Goal: Task Accomplishment & Management: Manage account settings

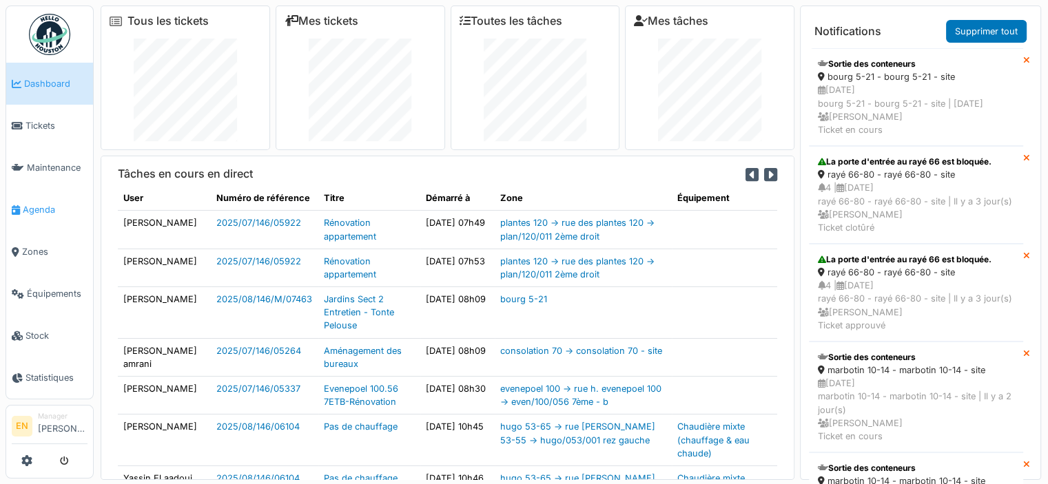
click at [37, 203] on span "Agenda" at bounding box center [55, 209] width 65 height 13
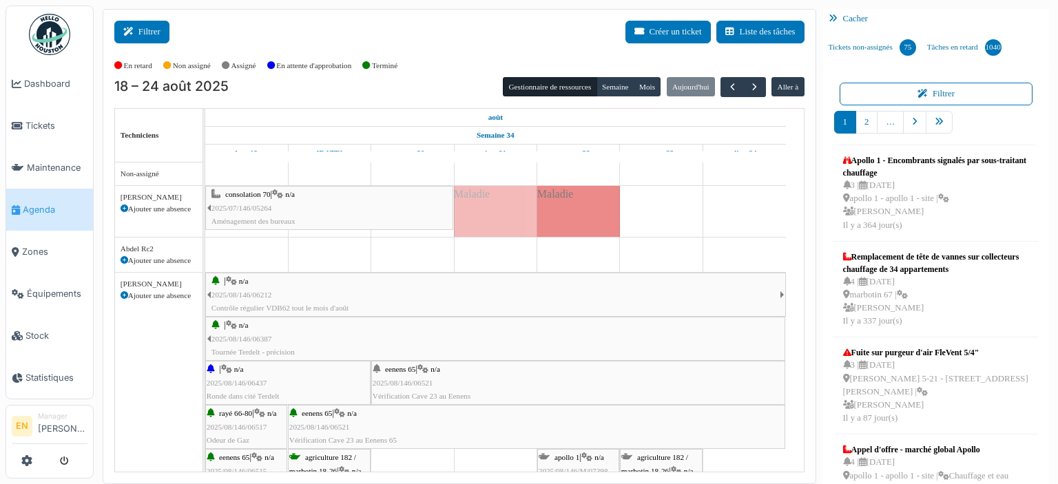
click at [154, 38] on button "Filtrer" at bounding box center [141, 32] width 55 height 23
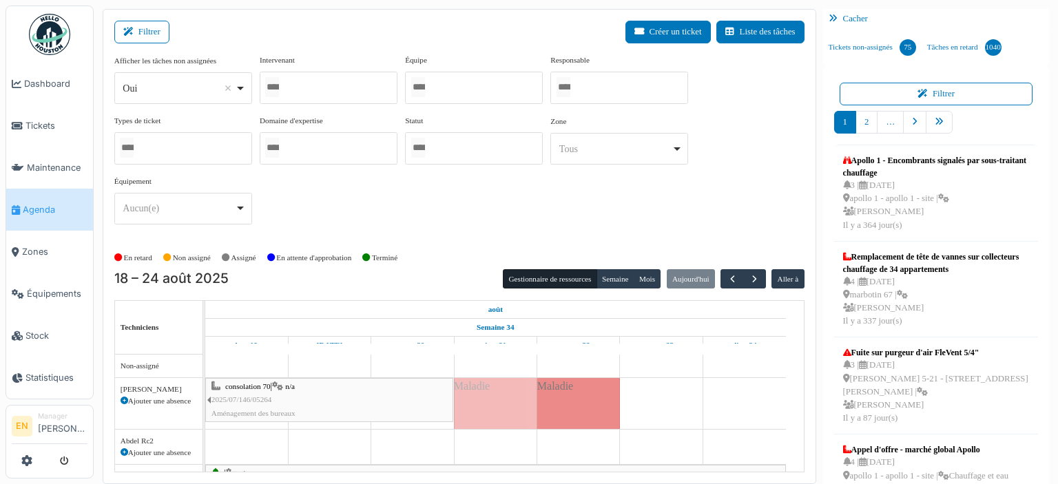
click at [245, 86] on div "Oui Remove item" at bounding box center [183, 89] width 126 height 20
select select "**"
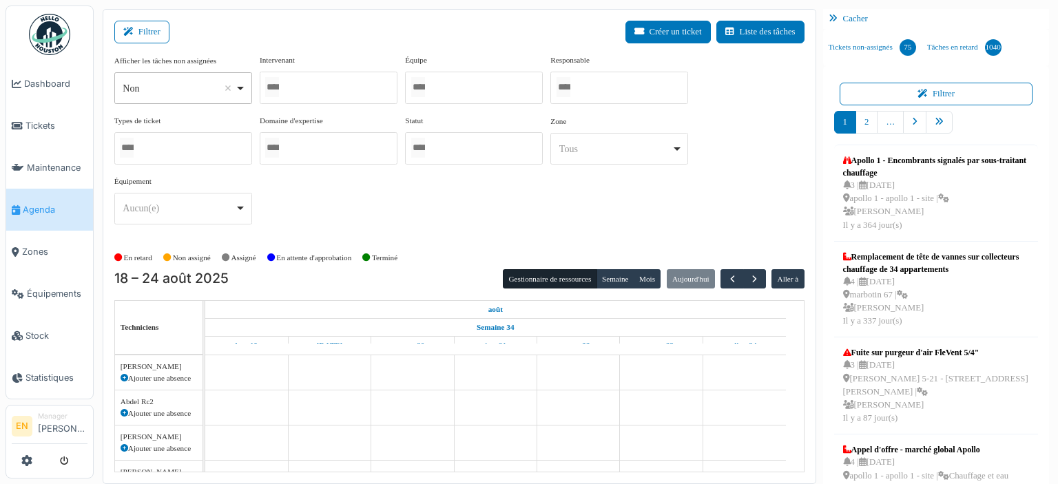
click at [357, 87] on div at bounding box center [329, 88] width 138 height 32
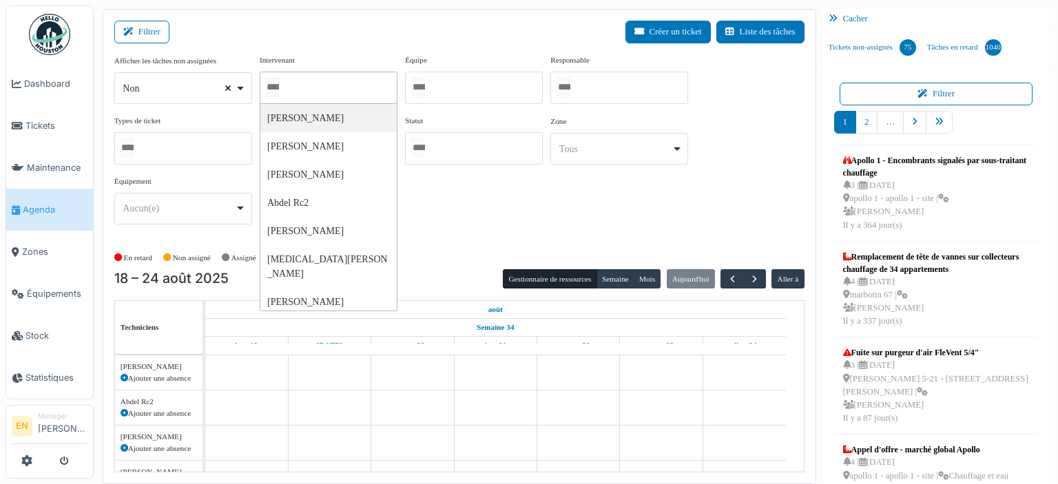
select select
click at [489, 87] on div at bounding box center [474, 88] width 138 height 32
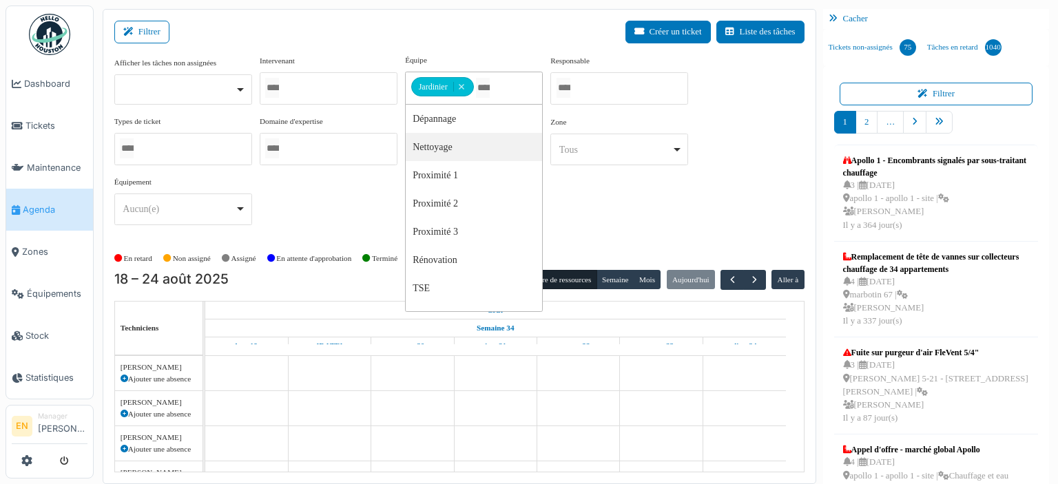
click at [634, 203] on div "Afficher les tâches non assignées Oui Non Intervenant Abdelkader Ouriachi Abdel…" at bounding box center [459, 145] width 690 height 182
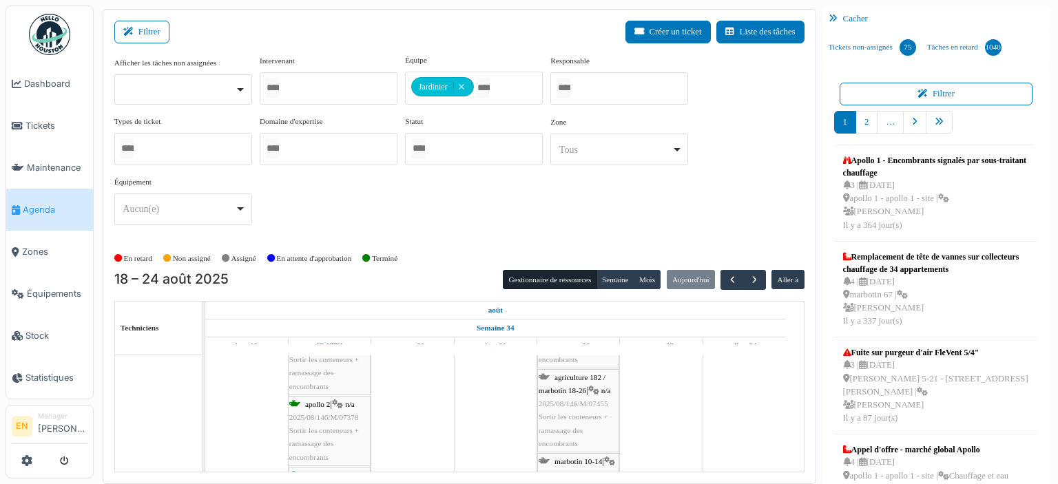
click at [611, 218] on div "Afficher les tâches non assignées Oui Non Intervenant Abdelkader Ouriachi Abdel…" at bounding box center [459, 145] width 690 height 182
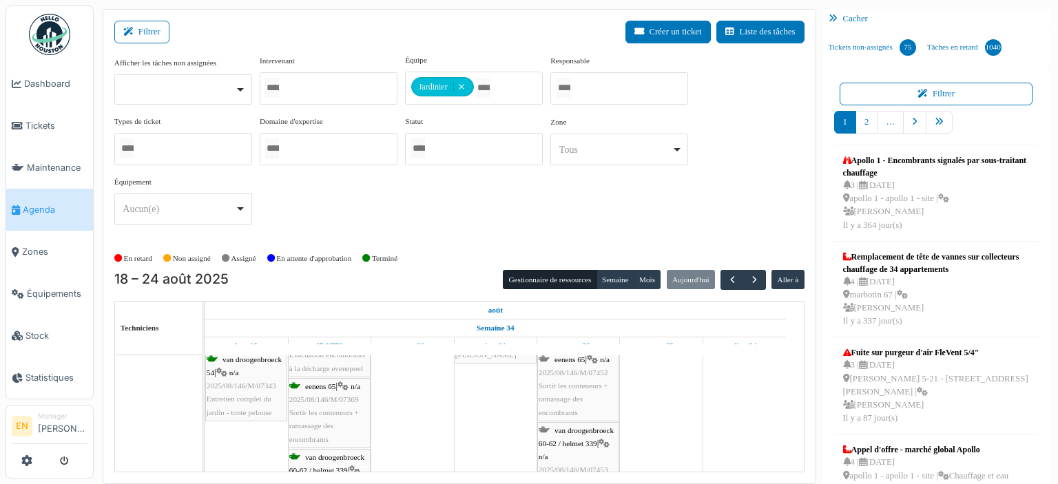
scroll to position [193, 0]
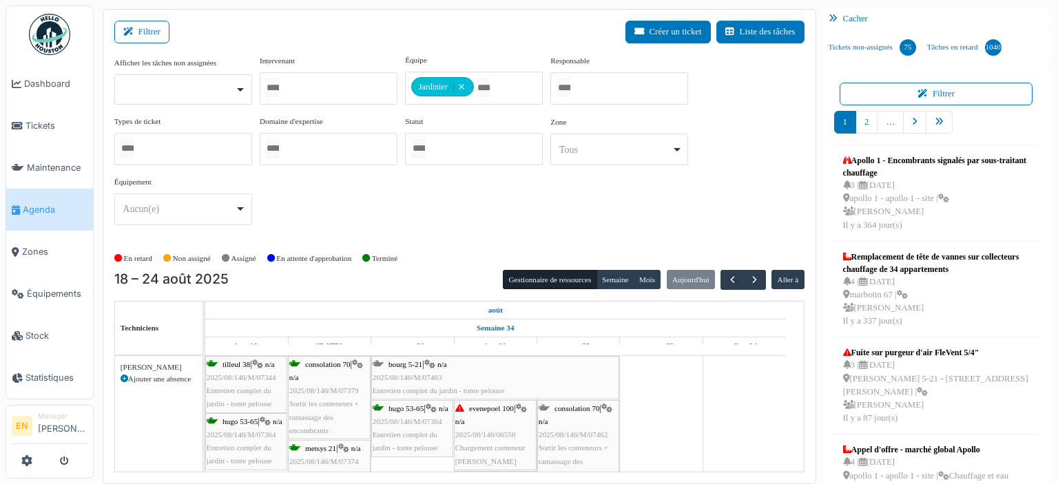
click at [575, 431] on span "2025/08/146/M/07462" at bounding box center [574, 435] width 70 height 8
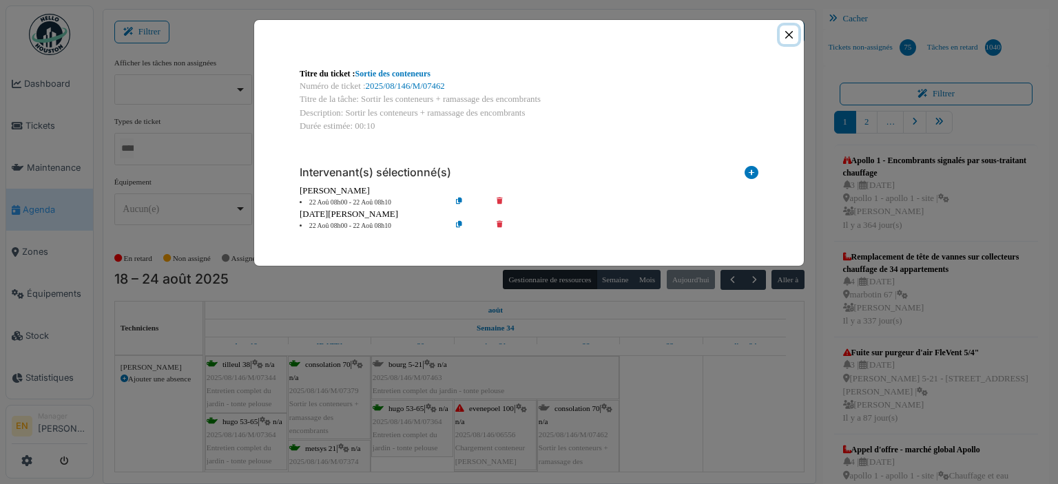
click at [788, 38] on button "Close" at bounding box center [789, 34] width 19 height 19
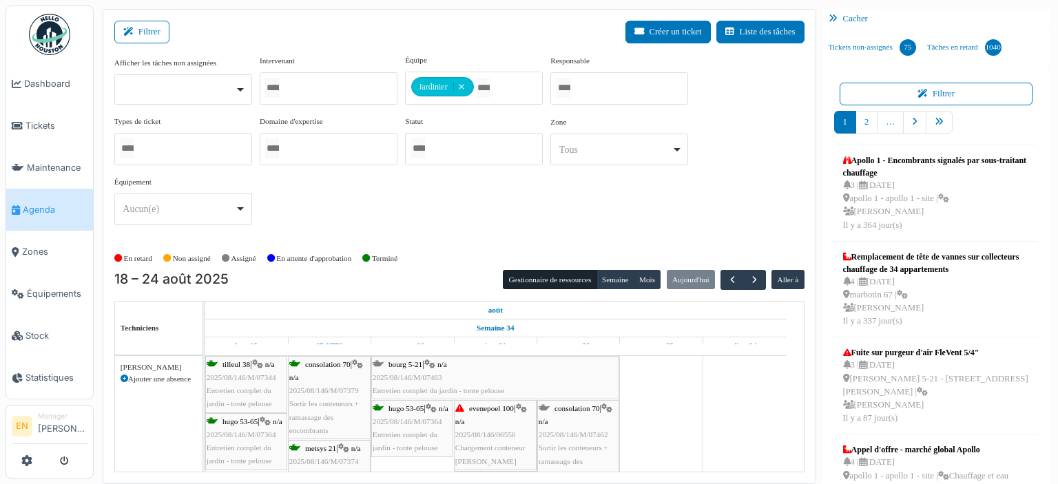
click at [578, 434] on span "2025/08/146/M/07462" at bounding box center [574, 435] width 70 height 8
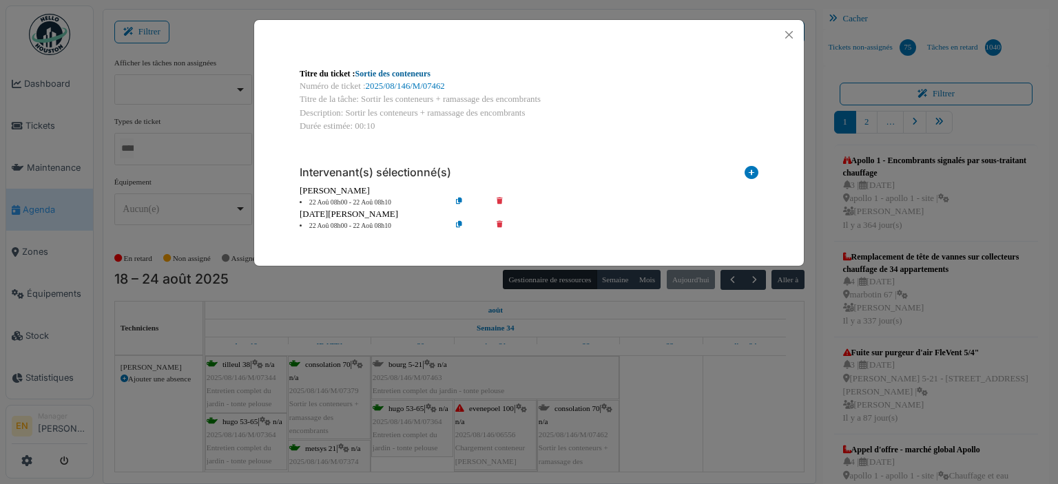
click at [417, 76] on link "Sortie des conteneurs" at bounding box center [392, 74] width 75 height 10
click at [794, 38] on button "Close" at bounding box center [789, 34] width 19 height 19
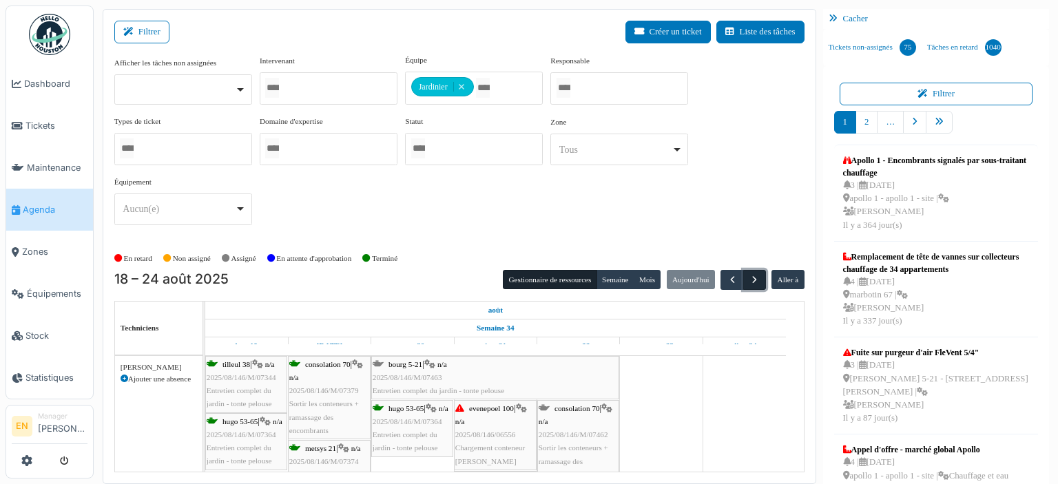
click at [749, 276] on span "button" at bounding box center [755, 280] width 12 height 12
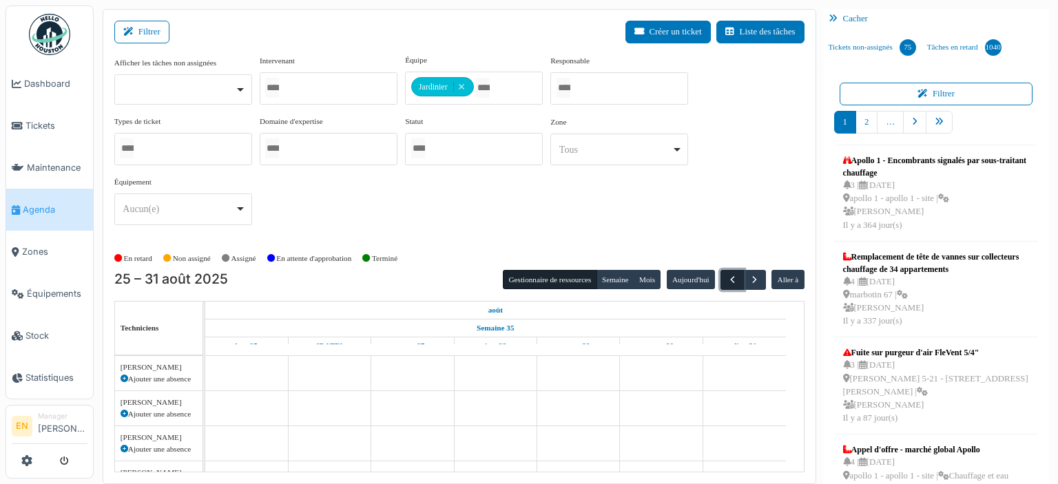
click at [727, 280] on span "button" at bounding box center [733, 280] width 12 height 12
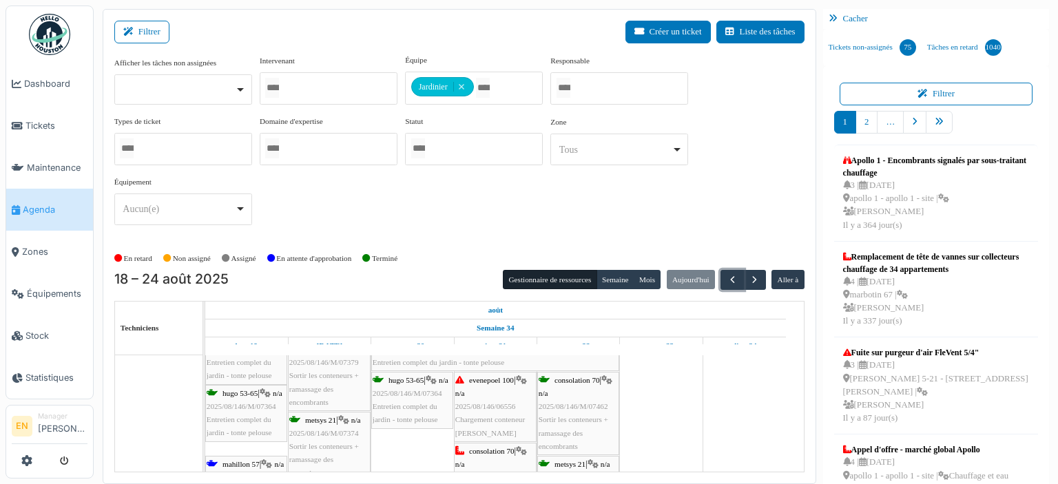
scroll to position [28, 0]
click at [579, 409] on span "2025/08/146/M/07462" at bounding box center [574, 407] width 70 height 8
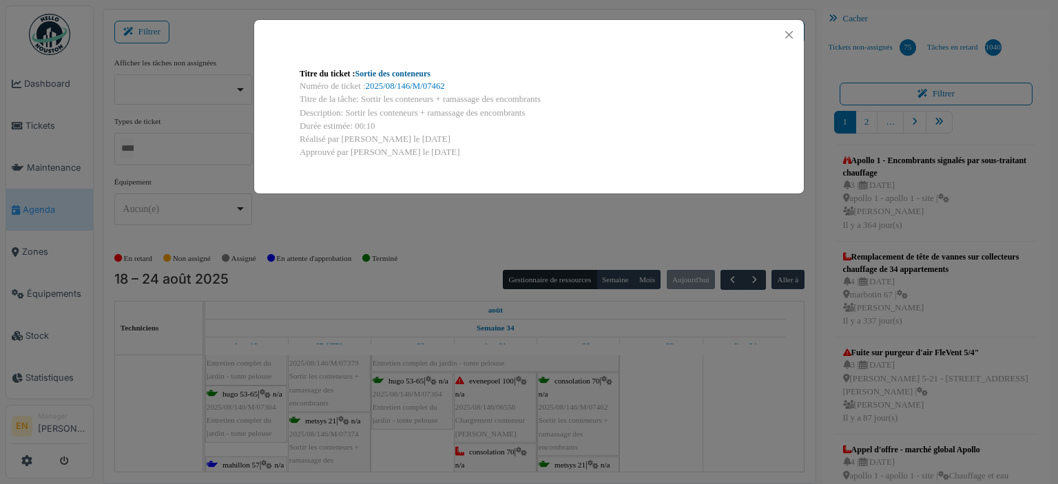
click at [391, 72] on link "Sortie des conteneurs" at bounding box center [392, 74] width 75 height 10
click at [787, 30] on button "Close" at bounding box center [789, 34] width 19 height 19
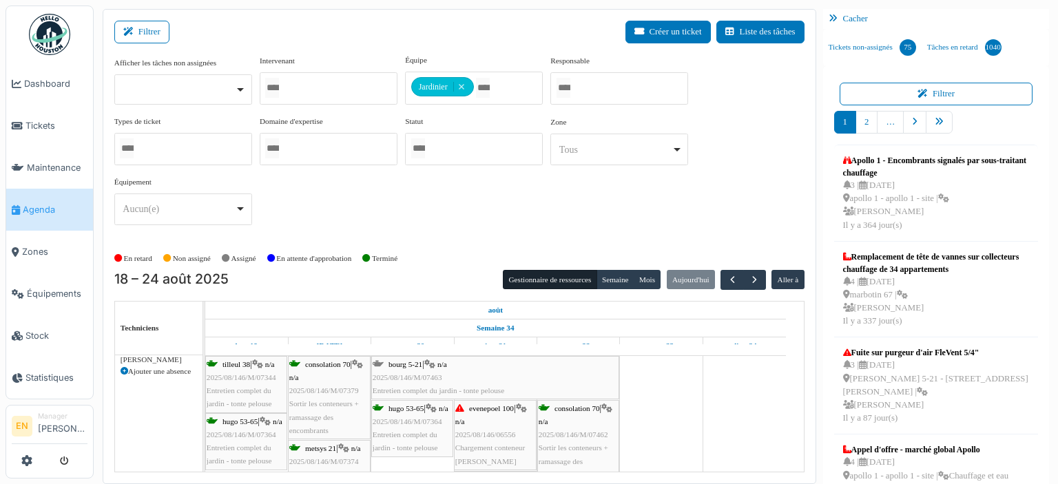
scroll to position [0, 0]
click at [581, 438] on div "consolation 70 | n/a 2025/08/146/M/07462 Sortir les conteneurs + ramassage des …" at bounding box center [578, 441] width 79 height 79
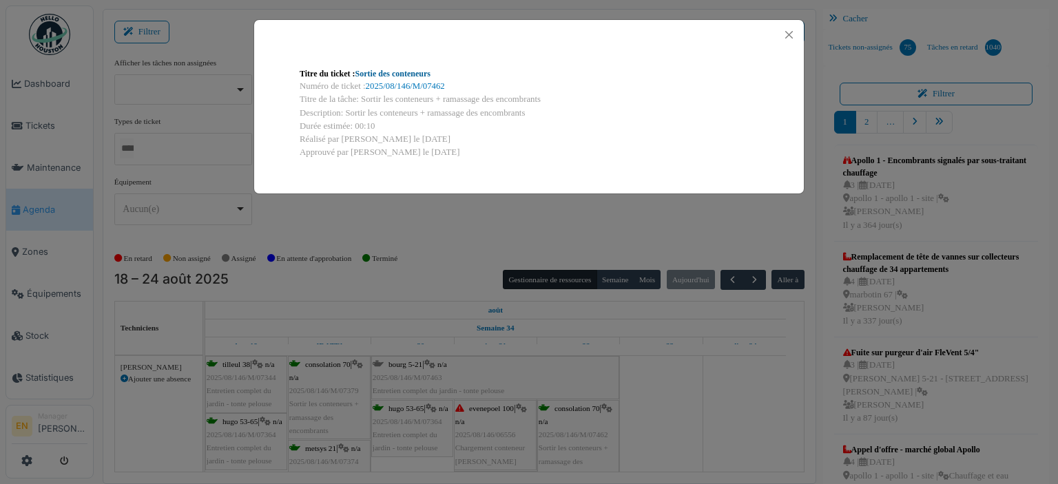
click at [417, 76] on link "Sortie des conteneurs" at bounding box center [392, 74] width 75 height 10
click at [793, 33] on button "Close" at bounding box center [789, 34] width 19 height 19
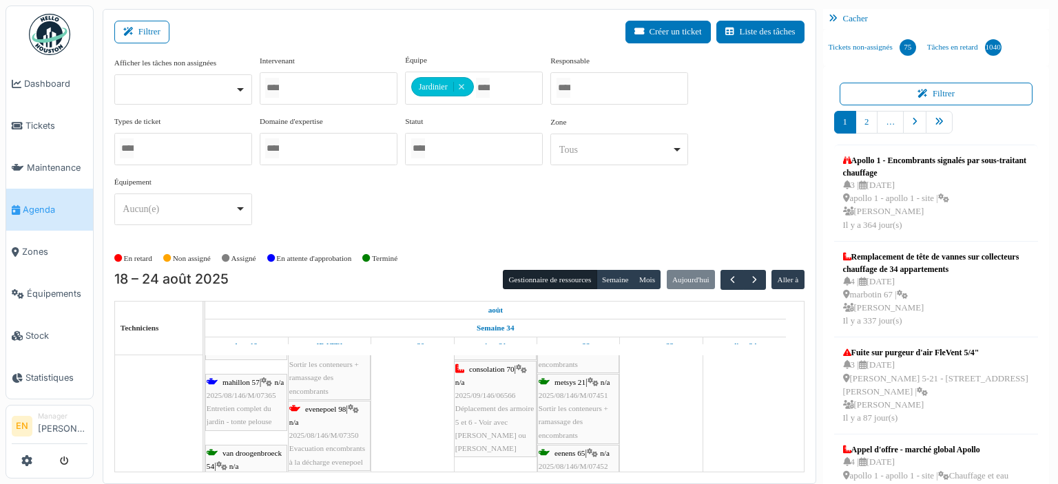
scroll to position [138, 0]
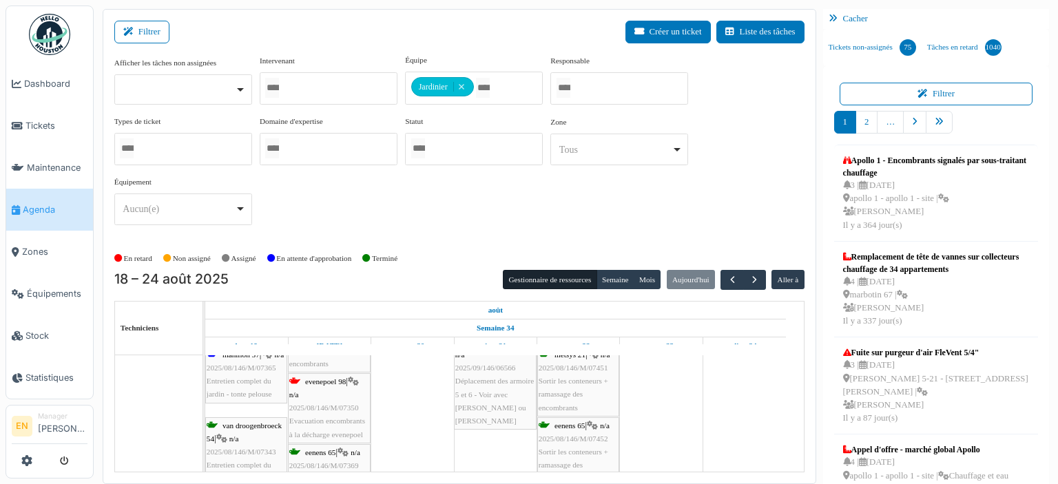
click at [584, 388] on div "metsys 21 | n/a 2025/08/146/M/07451 Sortir les conteneurs + ramassage des encom…" at bounding box center [578, 382] width 79 height 66
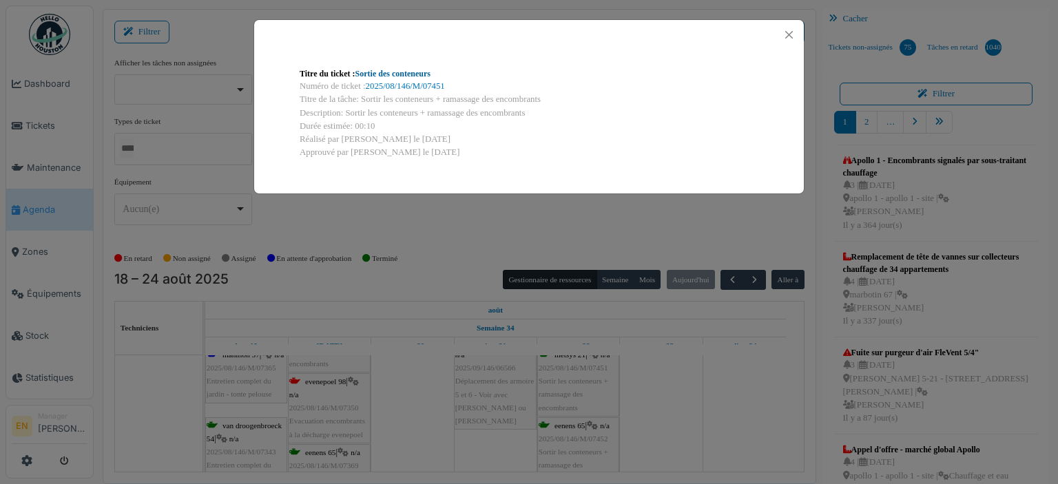
click at [393, 74] on link "Sortie des conteneurs" at bounding box center [392, 74] width 75 height 10
click at [791, 34] on button "Close" at bounding box center [789, 34] width 19 height 19
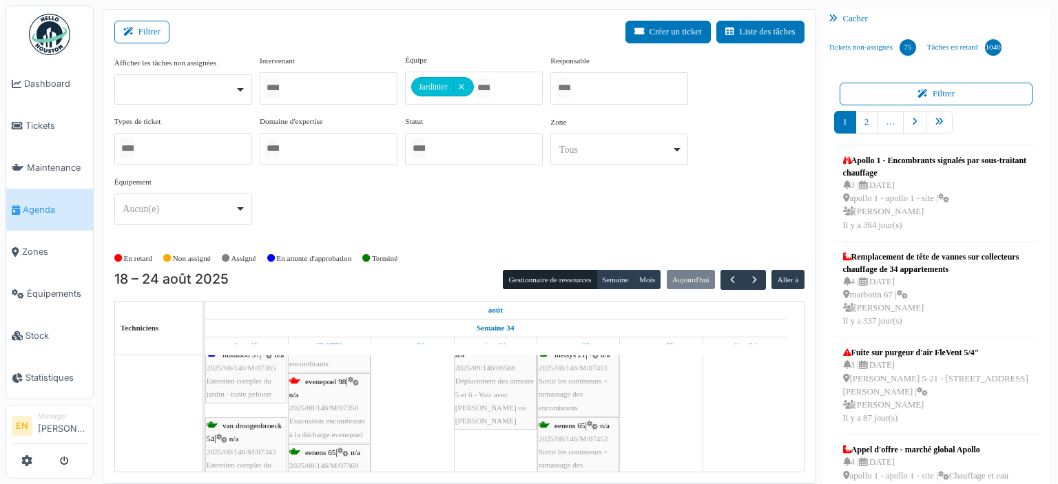
click at [566, 443] on div "eenens 65 | n/a 2025/08/146/M/07452 Sortir les conteneurs + ramassage des encom…" at bounding box center [578, 453] width 79 height 66
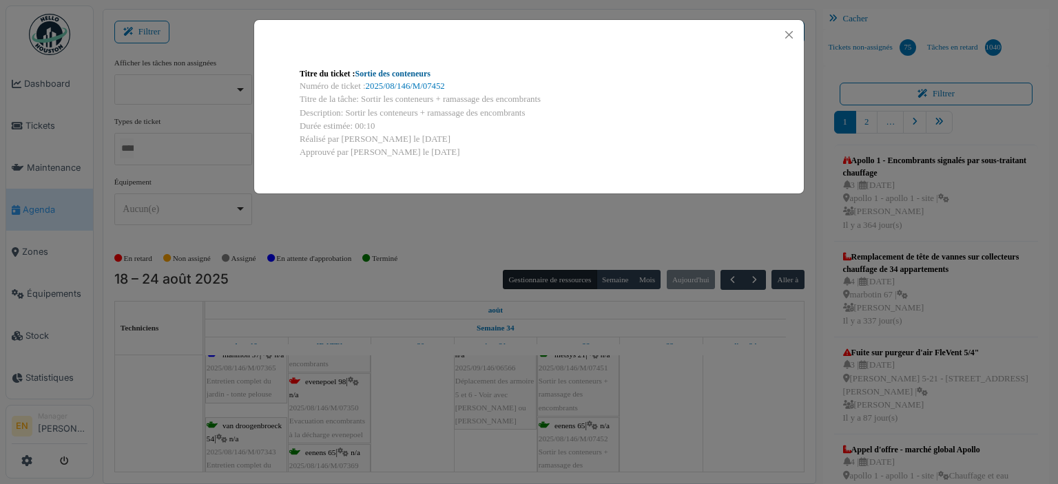
click at [404, 72] on link "Sortie des conteneurs" at bounding box center [392, 74] width 75 height 10
click at [789, 36] on button "Close" at bounding box center [789, 34] width 19 height 19
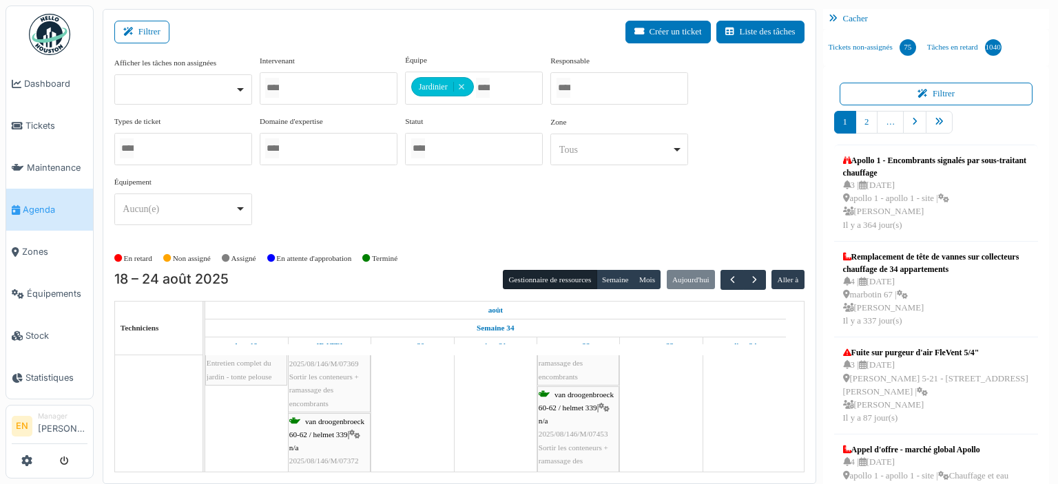
scroll to position [276, 0]
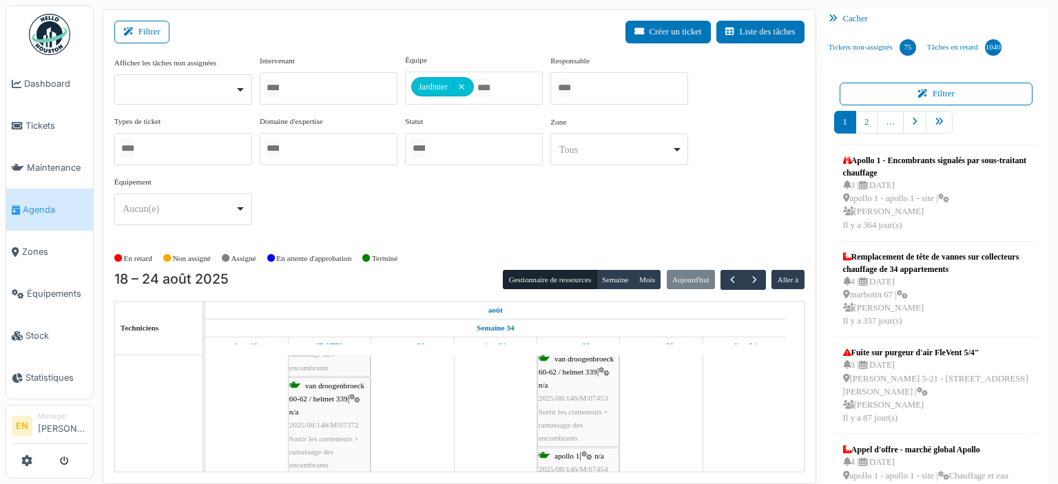
click at [561, 398] on span "2025/08/146/M/07453" at bounding box center [574, 398] width 70 height 8
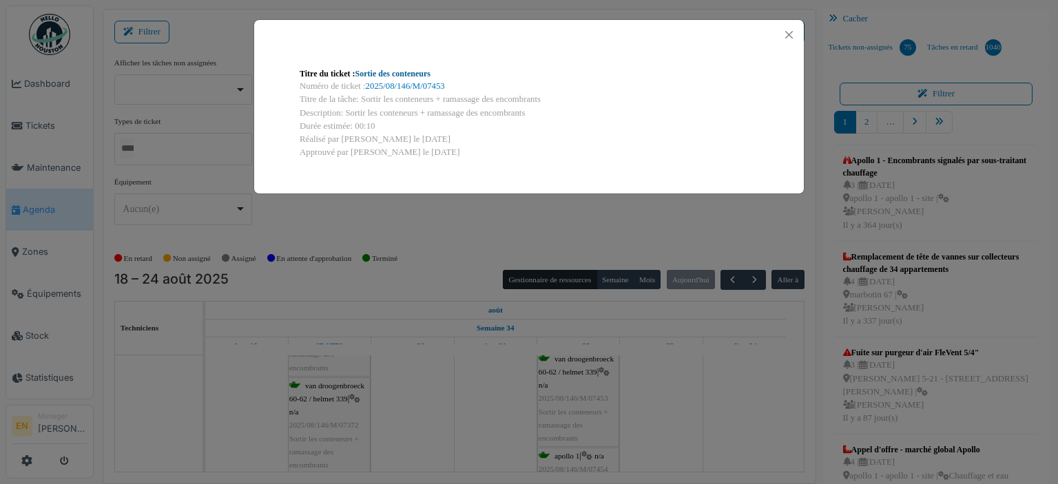
click at [413, 74] on link "Sortie des conteneurs" at bounding box center [392, 74] width 75 height 10
click at [787, 41] on button "Close" at bounding box center [789, 34] width 19 height 19
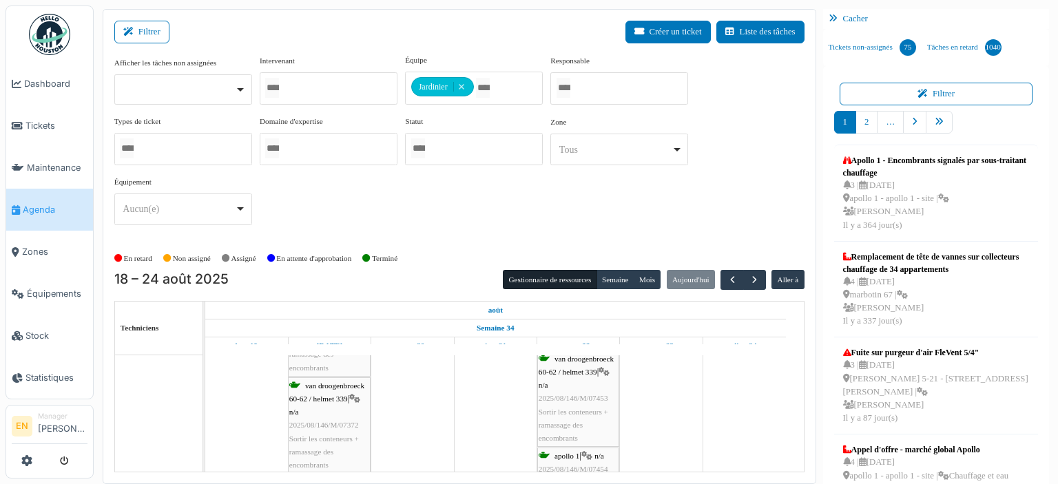
click at [559, 454] on span "apollo 1" at bounding box center [567, 456] width 25 height 8
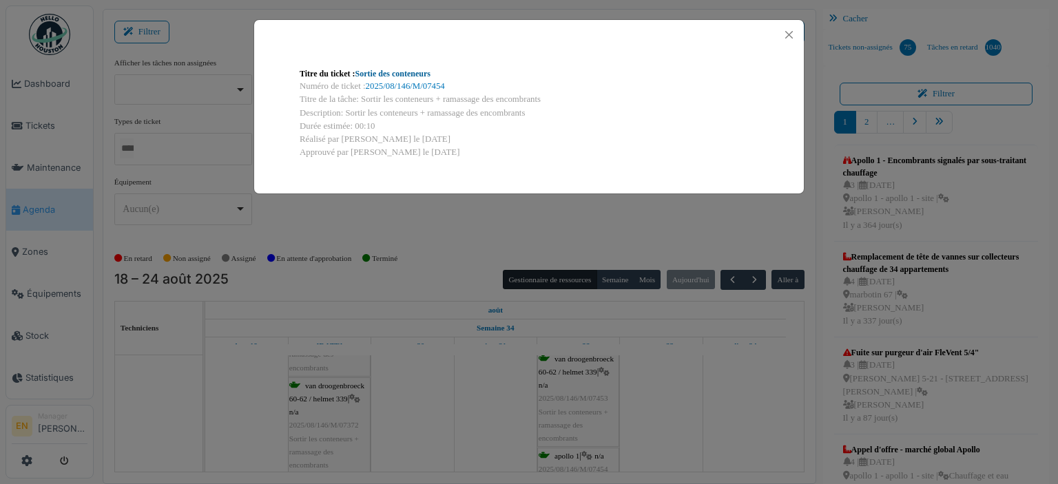
click at [421, 71] on link "Sortie des conteneurs" at bounding box center [392, 74] width 75 height 10
click at [791, 37] on button "Close" at bounding box center [789, 34] width 19 height 19
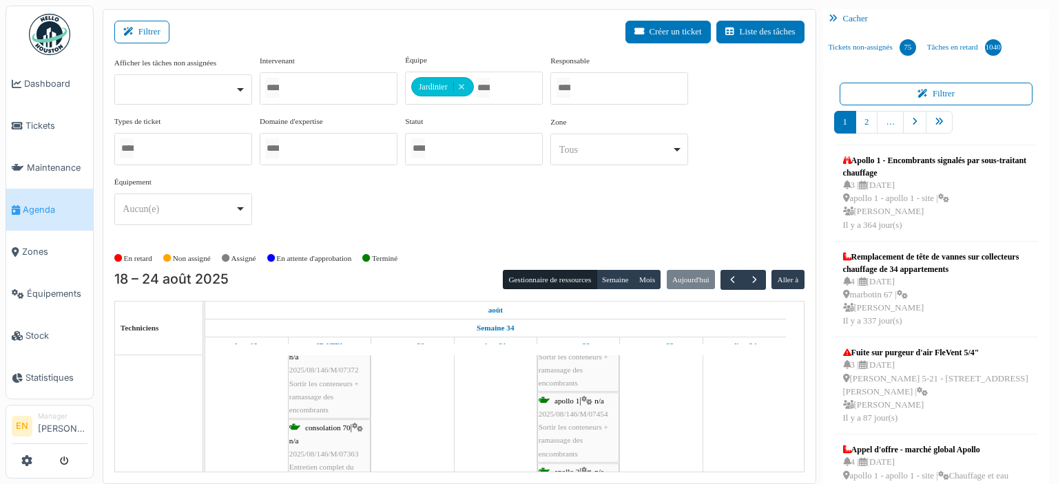
scroll to position [358, 0]
click at [559, 388] on span "2025/08/146/M/07454" at bounding box center [574, 386] width 70 height 8
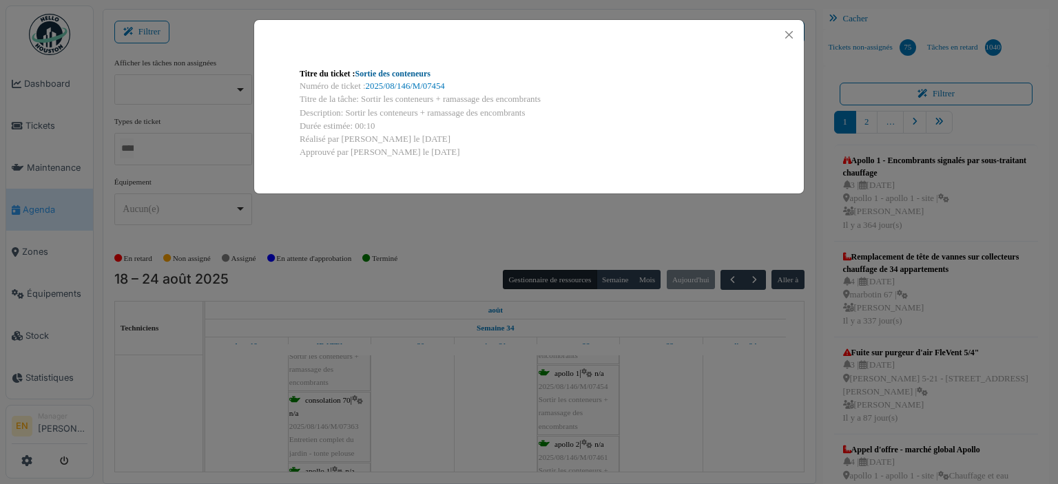
click at [400, 72] on link "Sortie des conteneurs" at bounding box center [392, 74] width 75 height 10
click at [792, 34] on button "Close" at bounding box center [789, 34] width 19 height 19
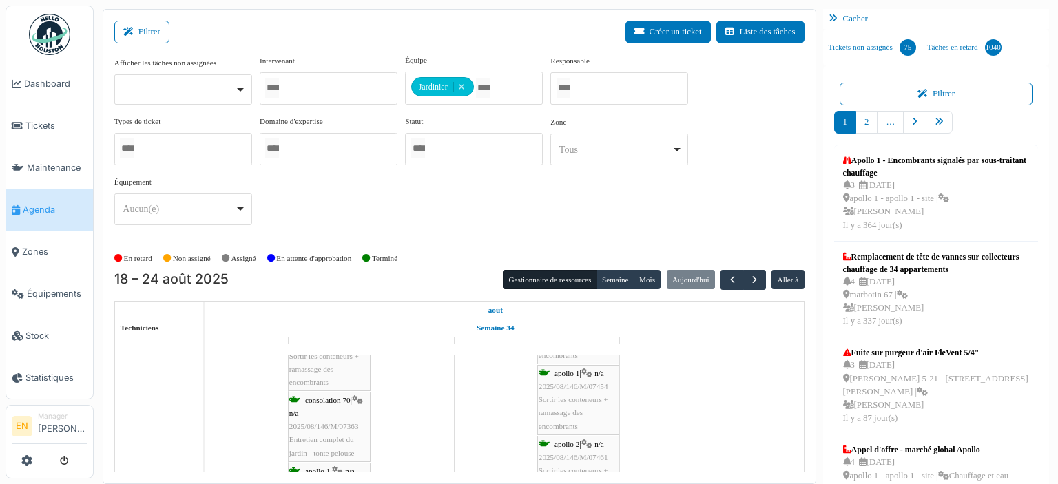
click at [577, 448] on div "apollo 2 | n/a 2025/08/146/M/07461 Sortir les conteneurs + ramassage des encomb…" at bounding box center [578, 471] width 79 height 66
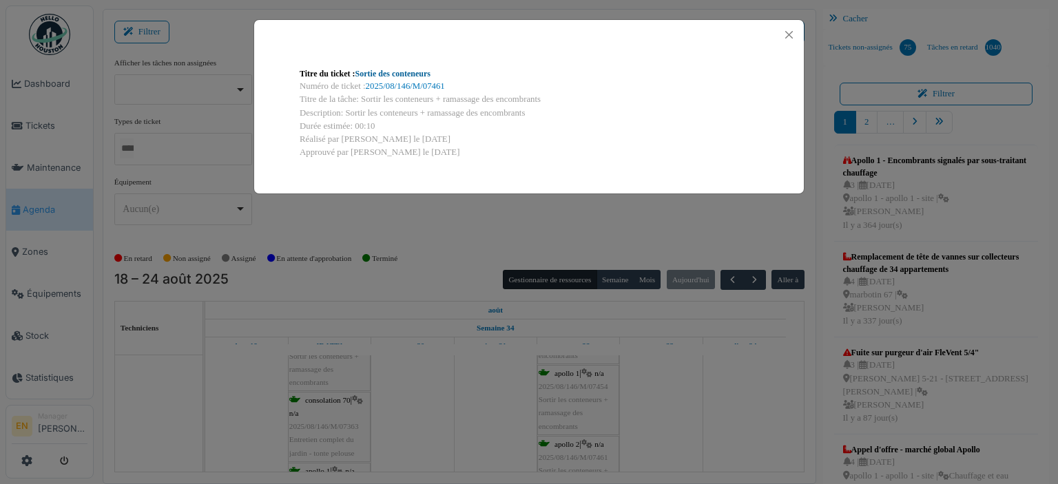
click at [405, 74] on link "Sortie des conteneurs" at bounding box center [392, 74] width 75 height 10
click at [791, 40] on button "Close" at bounding box center [789, 34] width 19 height 19
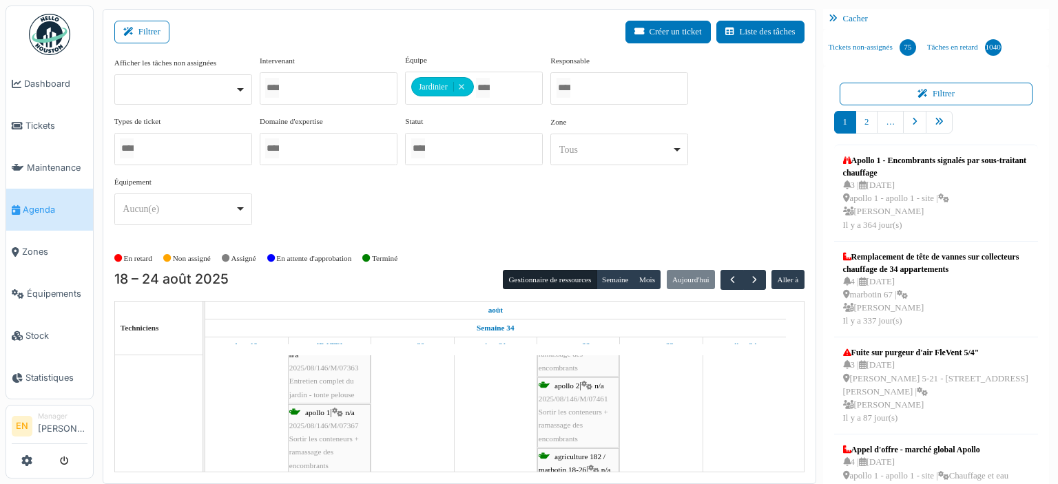
scroll to position [451, 0]
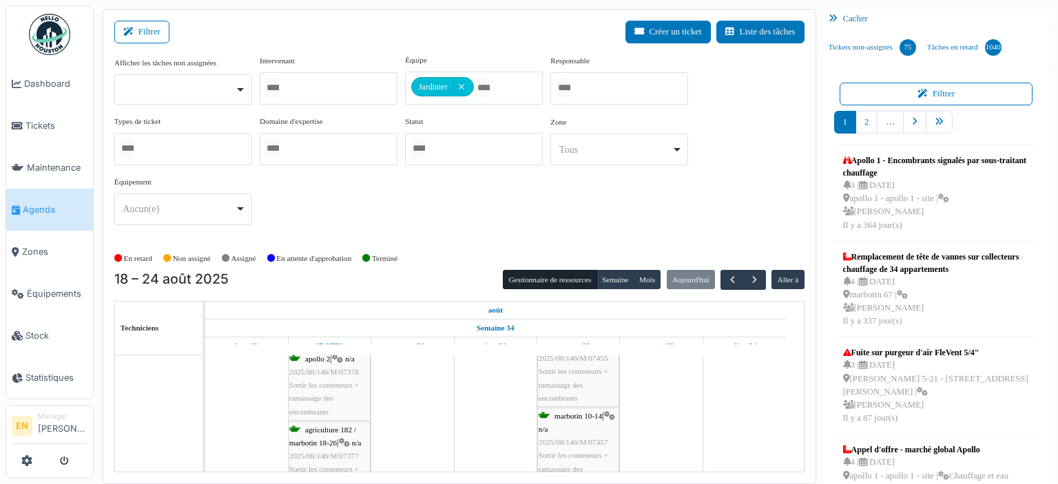
click at [555, 367] on span "Sortir les conteneurs + ramassage des encombrants" at bounding box center [574, 384] width 70 height 34
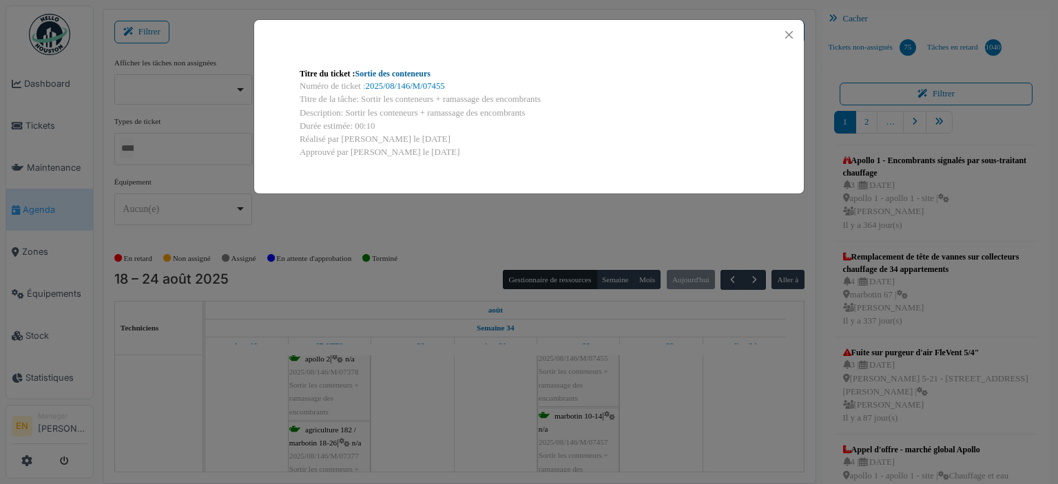
click at [386, 72] on link "Sortie des conteneurs" at bounding box center [392, 74] width 75 height 10
click at [790, 36] on button "Close" at bounding box center [789, 34] width 19 height 19
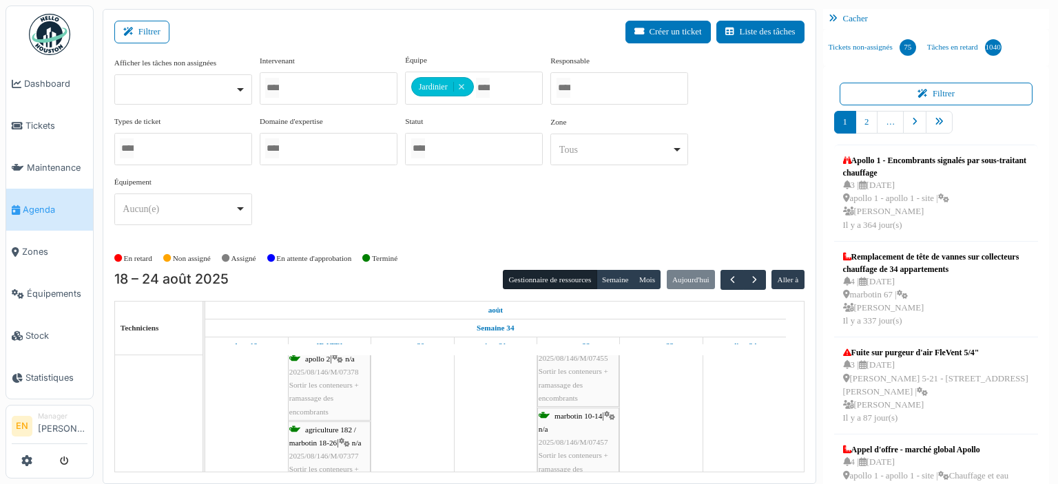
click at [577, 438] on span "2025/08/146/M/07457" at bounding box center [574, 442] width 70 height 8
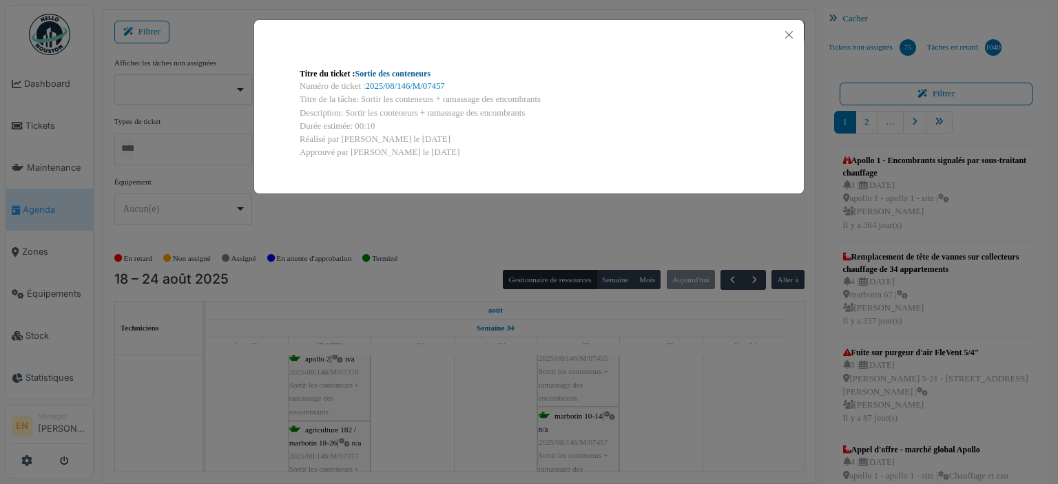
click at [412, 75] on link "Sortie des conteneurs" at bounding box center [392, 74] width 75 height 10
click at [792, 35] on button "Close" at bounding box center [789, 34] width 19 height 19
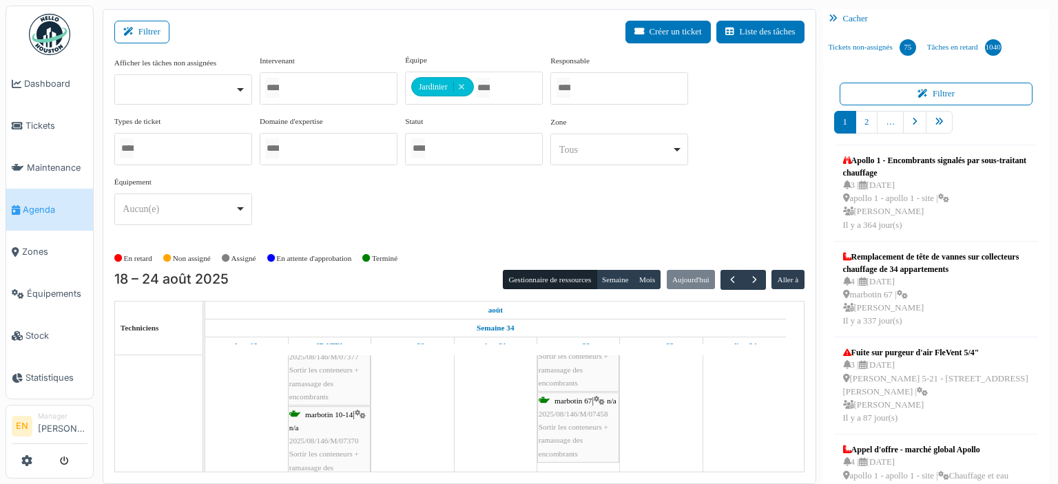
scroll to position [652, 0]
click at [579, 407] on span "2025/08/146/M/07458" at bounding box center [574, 403] width 70 height 8
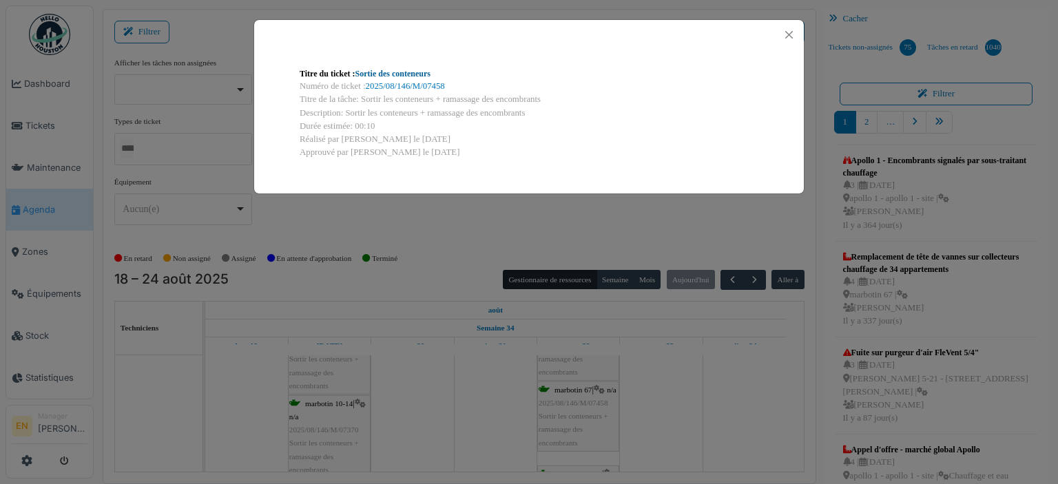
click at [402, 74] on link "Sortie des conteneurs" at bounding box center [392, 74] width 75 height 10
click at [785, 37] on button "Close" at bounding box center [789, 34] width 19 height 19
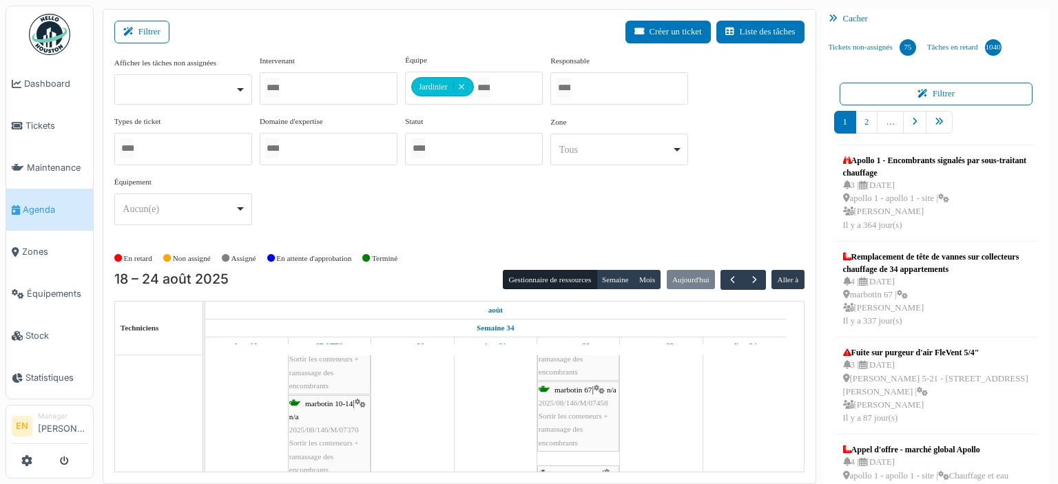
click at [598, 470] on span "marbotin 68-70" at bounding box center [579, 474] width 48 height 8
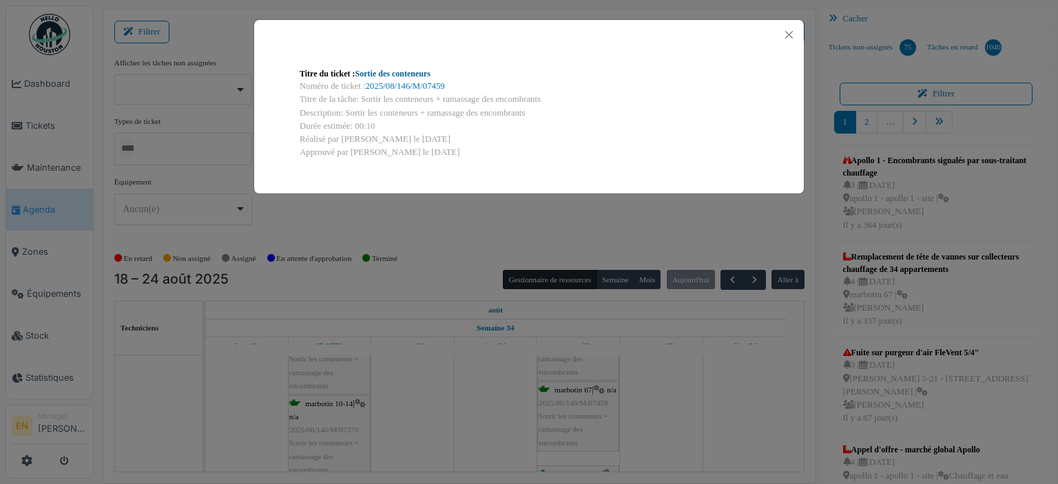
click at [396, 70] on link "Sortie des conteneurs" at bounding box center [392, 74] width 75 height 10
click at [789, 38] on button "Close" at bounding box center [789, 34] width 19 height 19
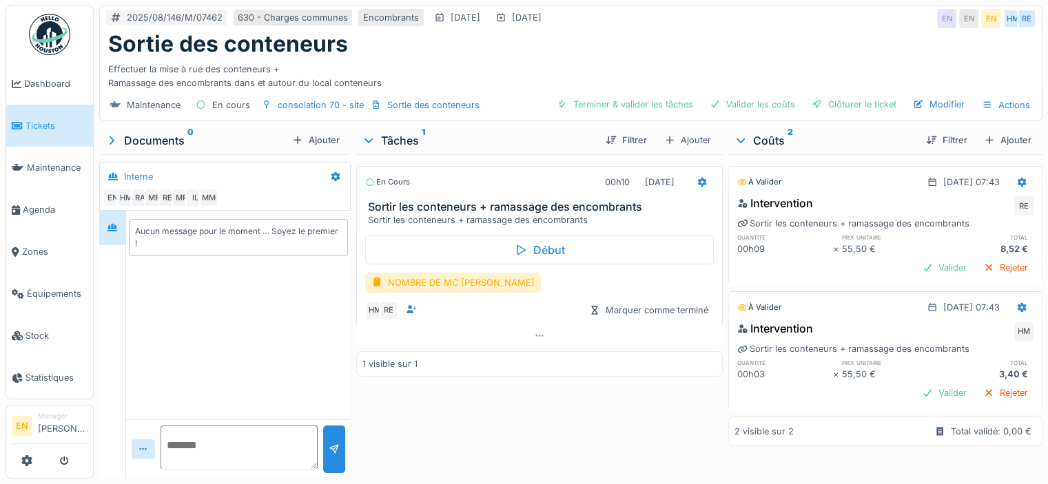
scroll to position [10, 0]
click at [441, 273] on div "NOMBRE DE MC EVACUE" at bounding box center [453, 283] width 176 height 20
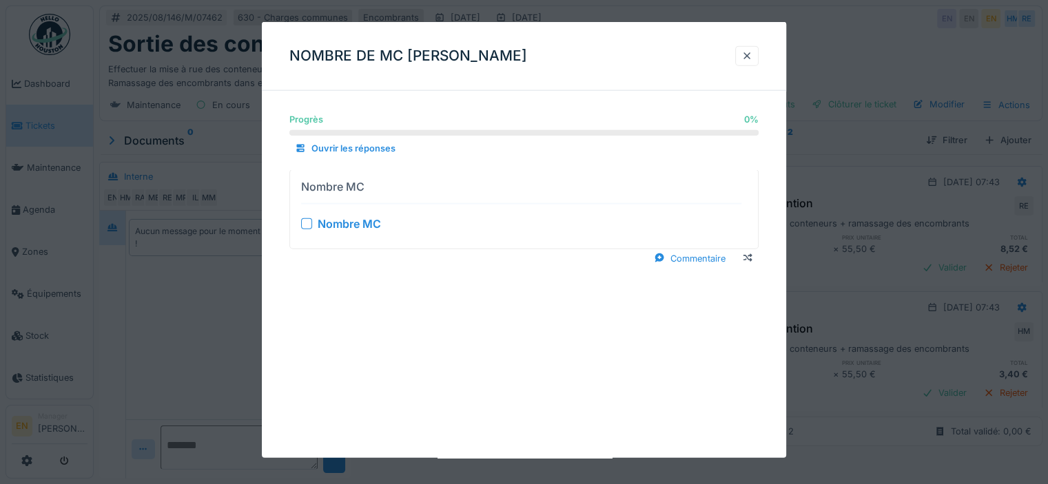
click at [308, 225] on div at bounding box center [306, 223] width 11 height 11
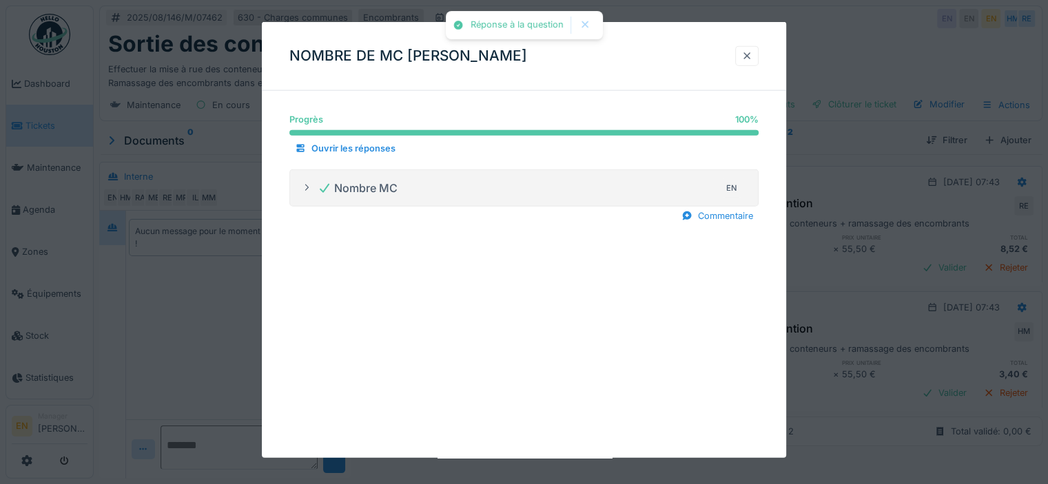
click at [752, 54] on div at bounding box center [746, 56] width 11 height 13
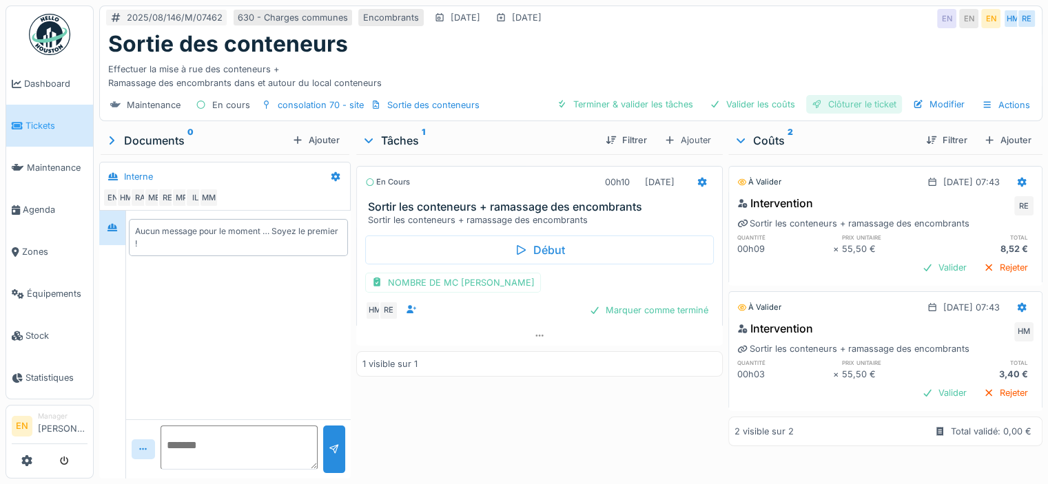
click at [851, 101] on div "Clôturer le ticket" at bounding box center [854, 104] width 96 height 19
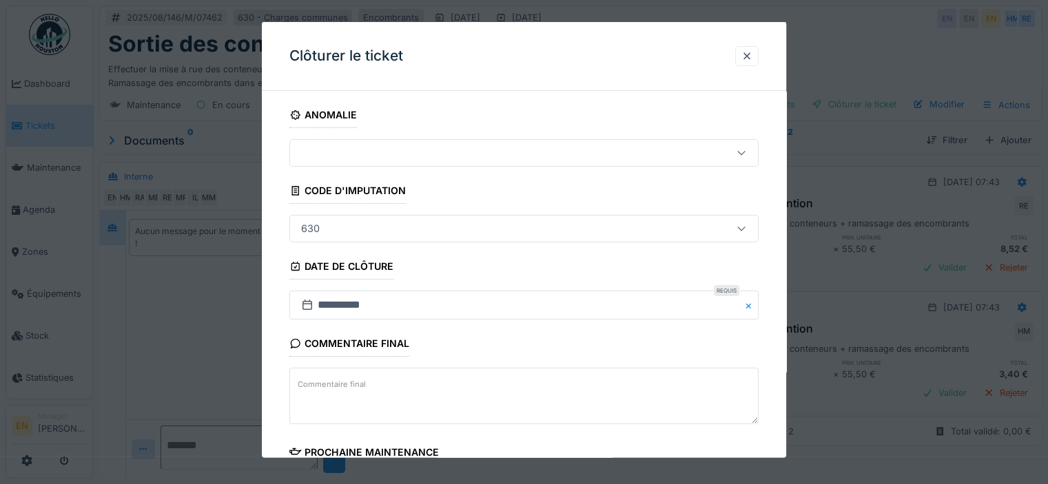
click at [785, 405] on div "**********" at bounding box center [524, 393] width 524 height 583
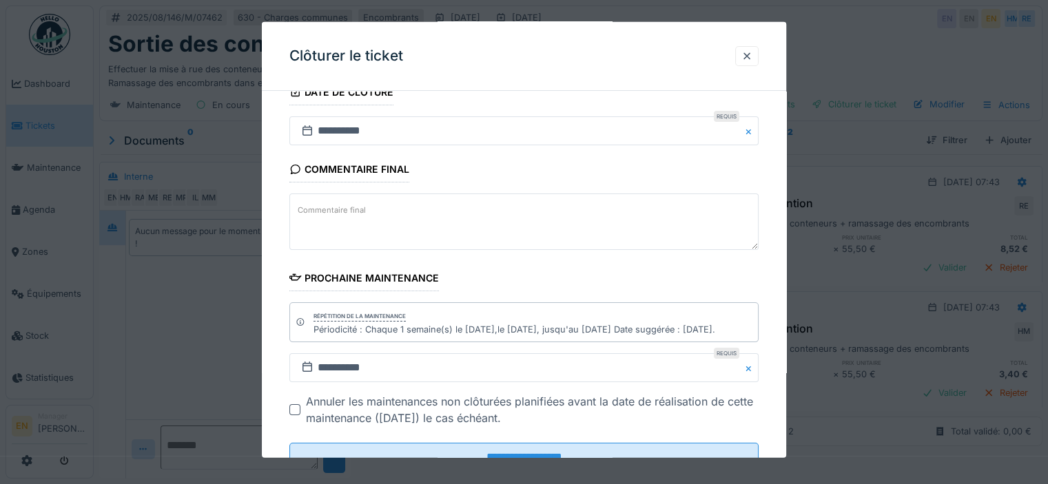
scroll to position [225, 0]
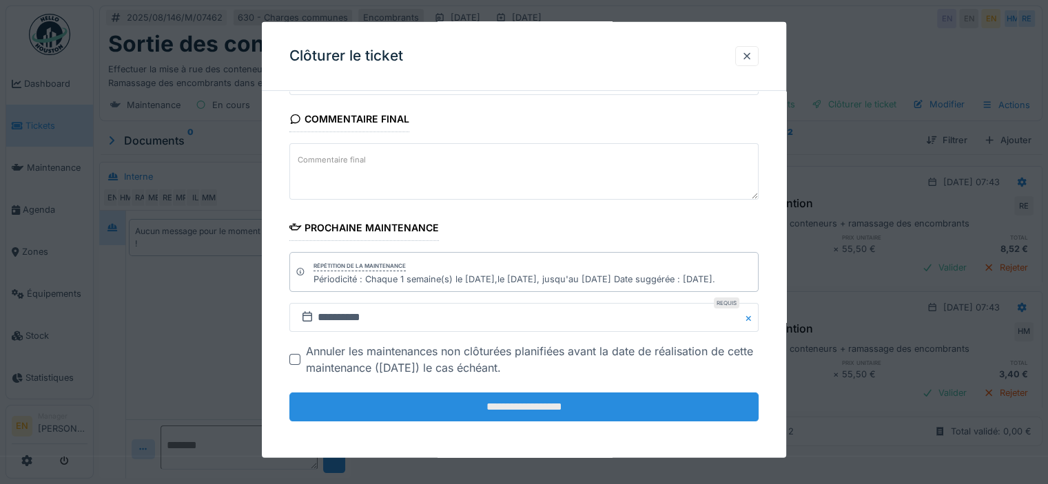
click at [506, 405] on input "**********" at bounding box center [523, 407] width 469 height 29
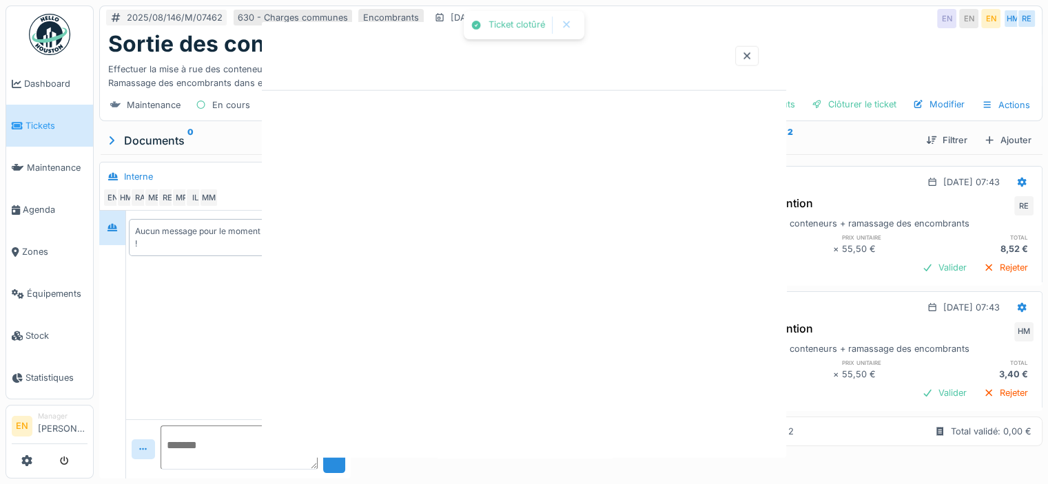
scroll to position [0, 0]
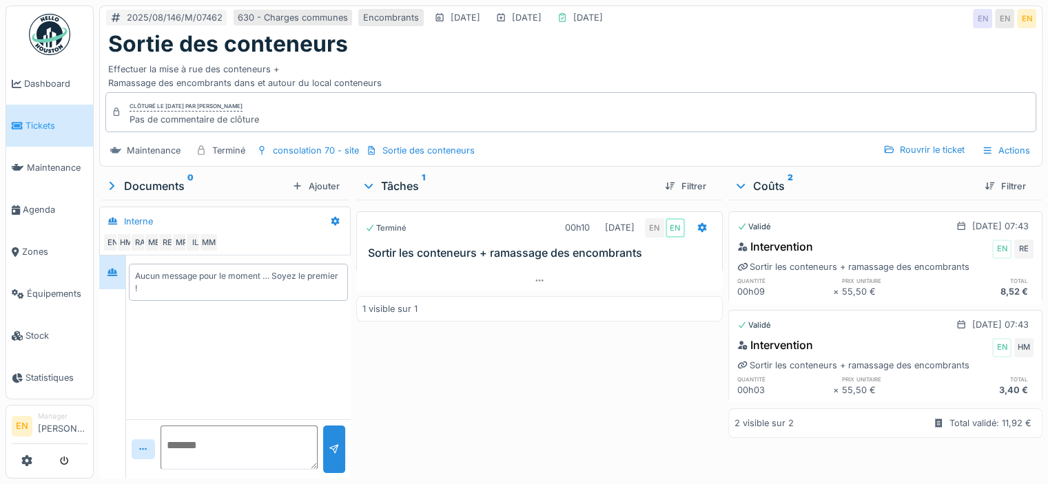
click at [59, 25] on img at bounding box center [49, 34] width 41 height 41
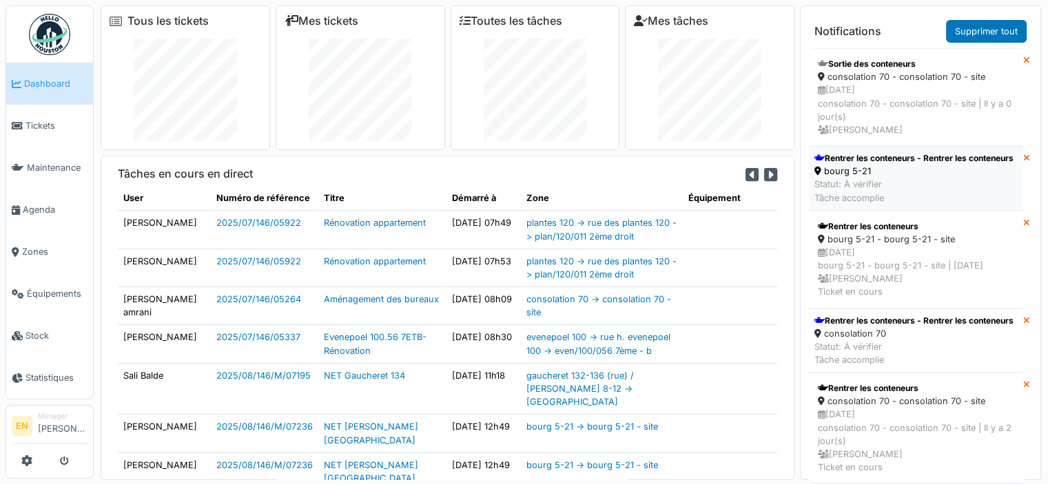
click at [882, 178] on div "bourg 5-21" at bounding box center [913, 171] width 199 height 13
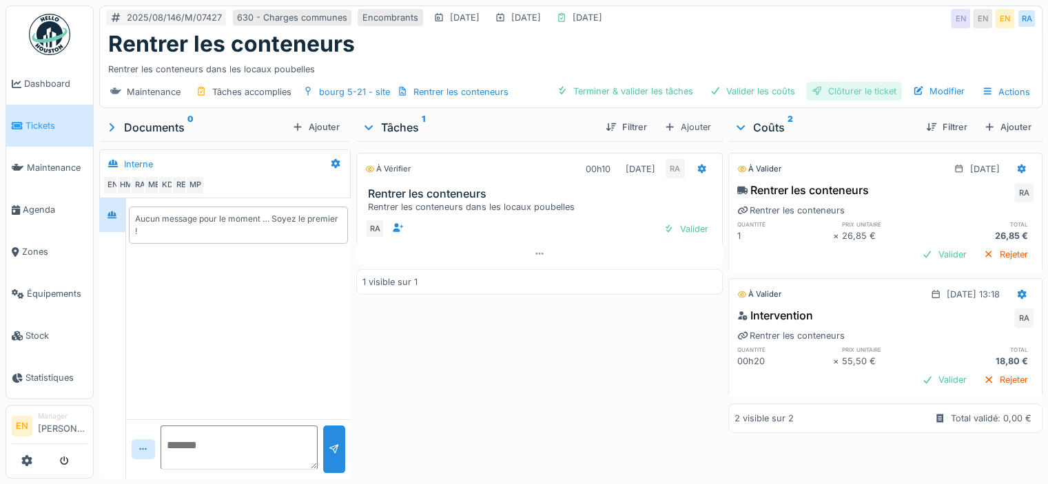
click at [843, 90] on div "Clôturer le ticket" at bounding box center [854, 91] width 96 height 19
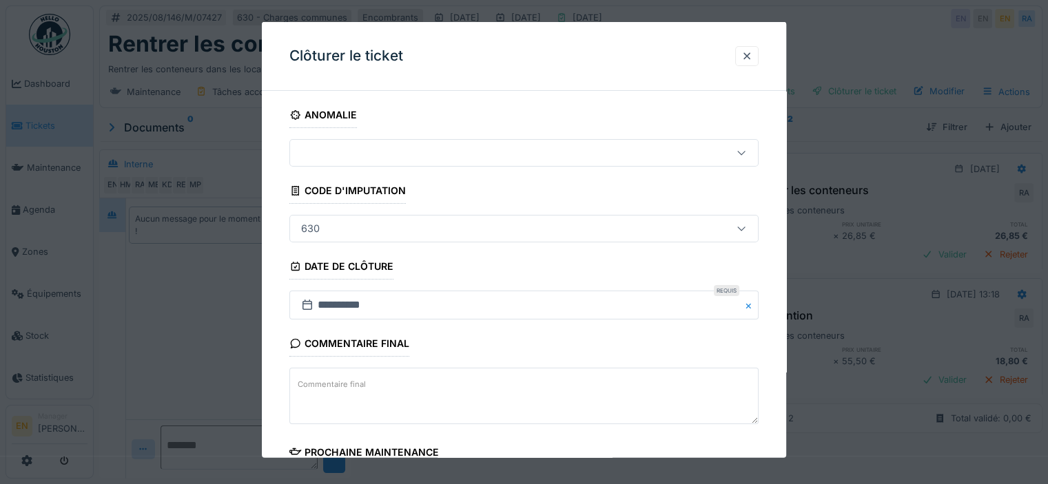
click at [774, 373] on div "**********" at bounding box center [524, 393] width 524 height 583
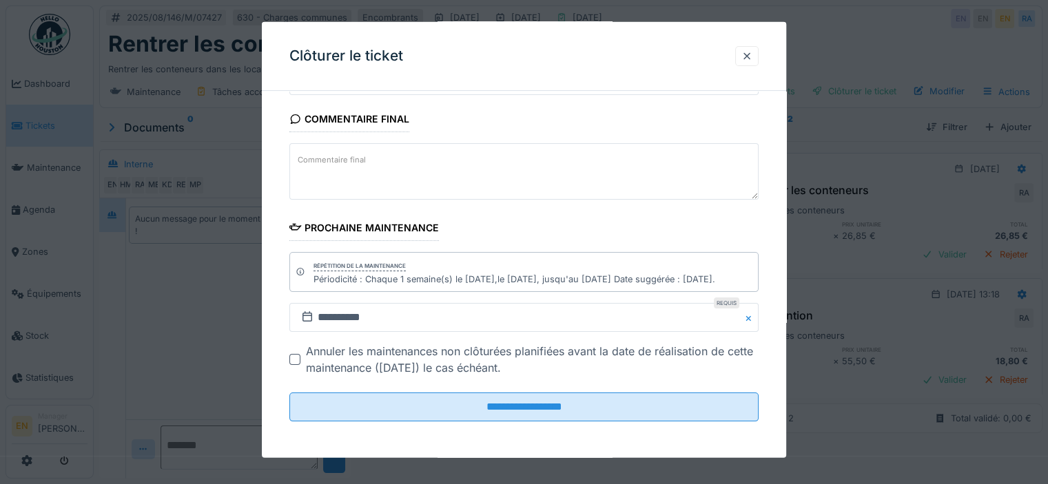
scroll to position [10, 0]
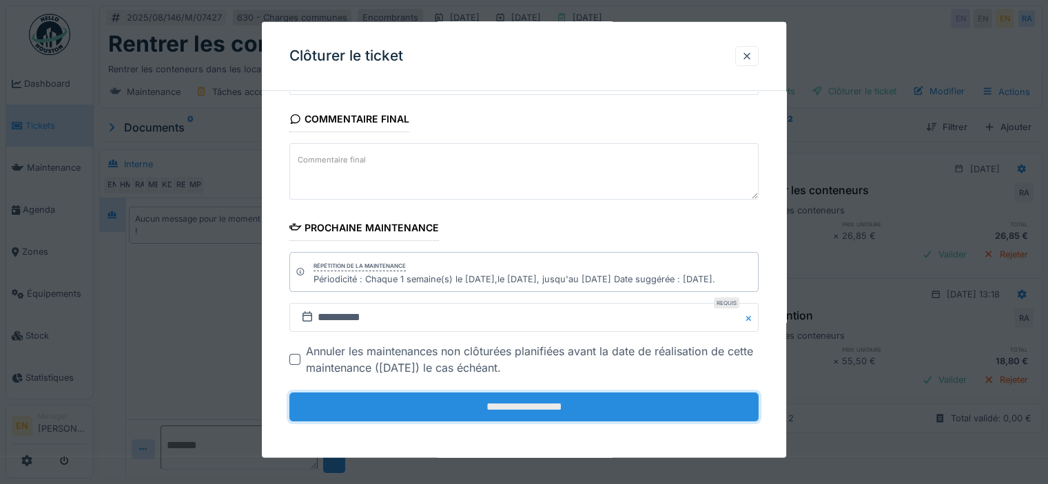
click at [539, 404] on input "**********" at bounding box center [523, 407] width 469 height 29
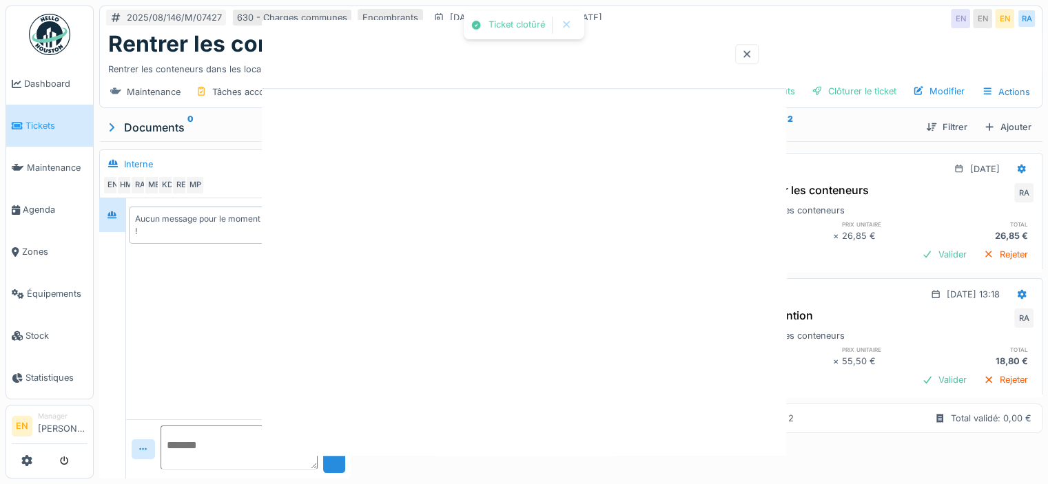
scroll to position [0, 0]
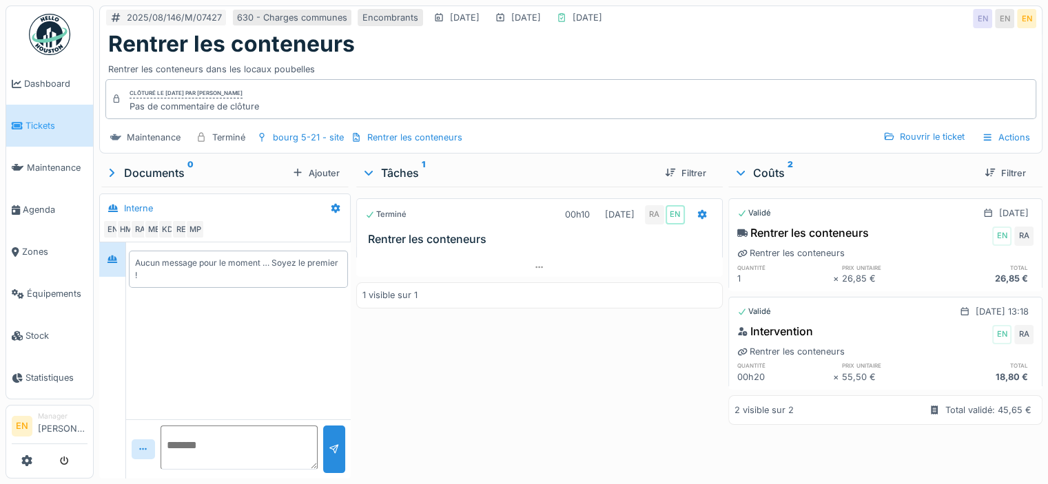
click at [55, 34] on img at bounding box center [49, 34] width 41 height 41
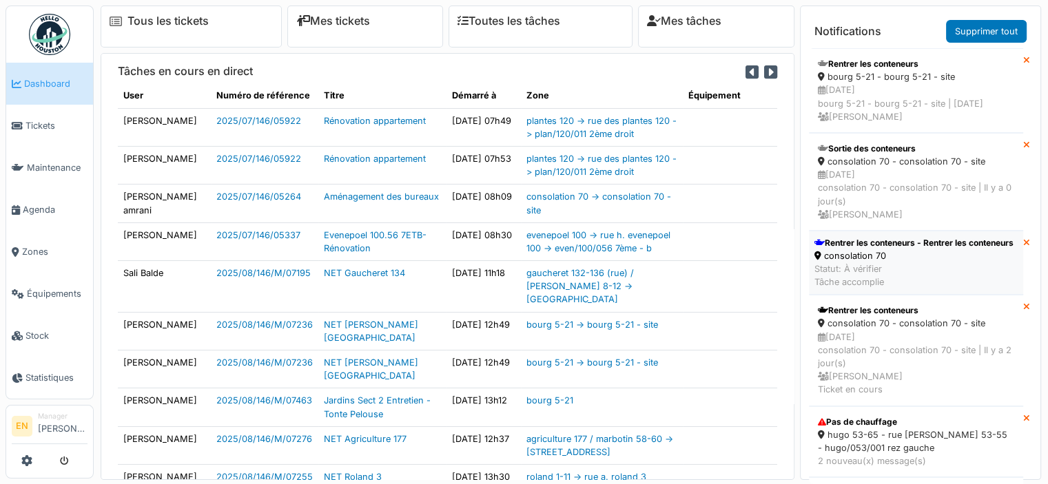
click at [855, 249] on div "Rentrer les conteneurs - Rentrer les conteneurs" at bounding box center [913, 243] width 199 height 12
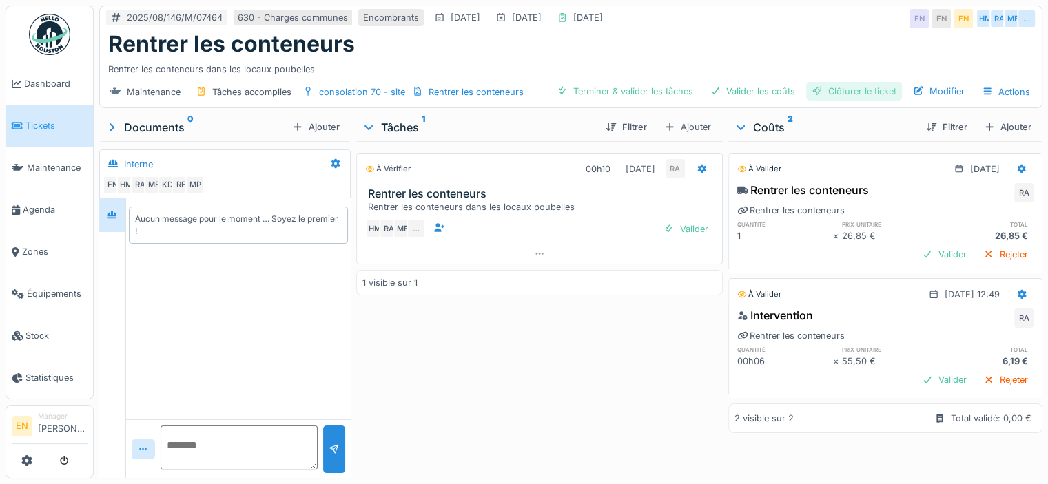
click at [838, 92] on div "Clôturer le ticket" at bounding box center [854, 91] width 96 height 19
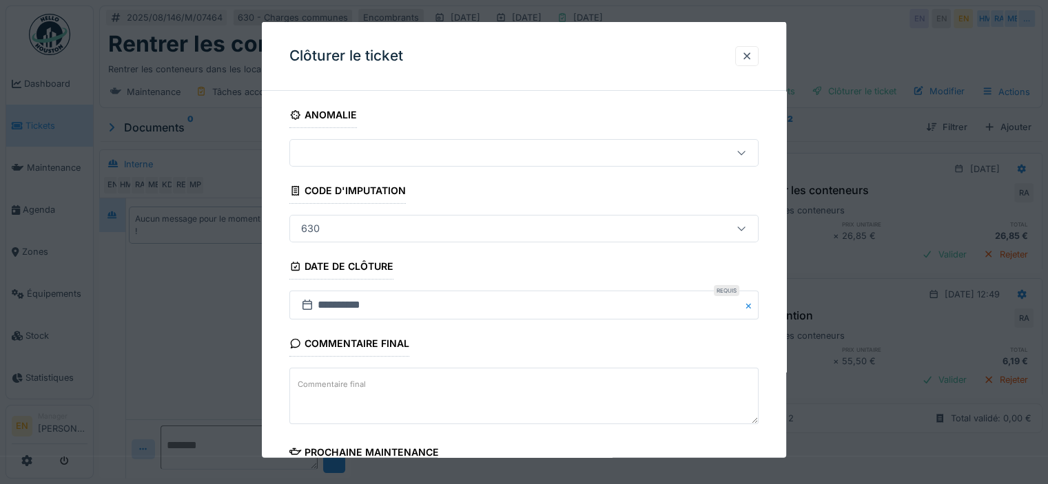
click at [774, 353] on div "**********" at bounding box center [524, 393] width 524 height 583
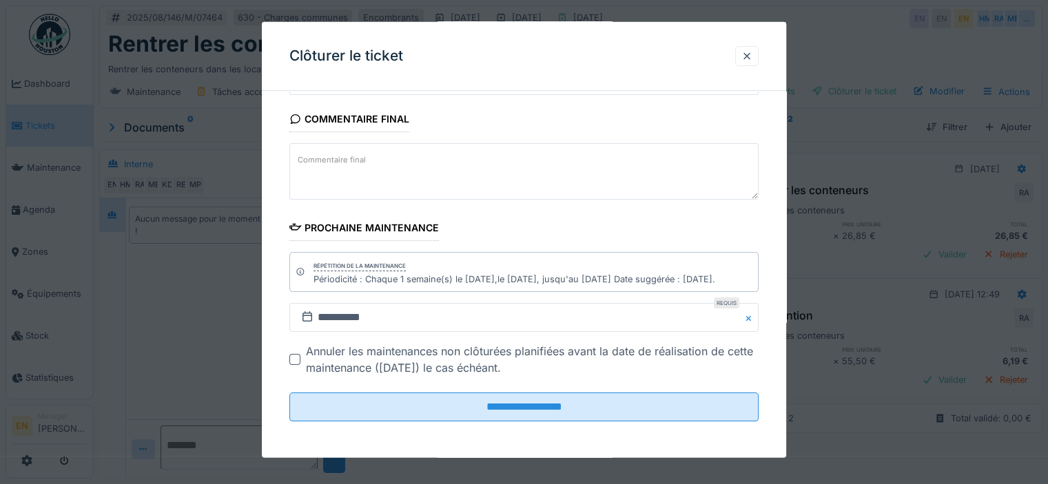
scroll to position [10, 0]
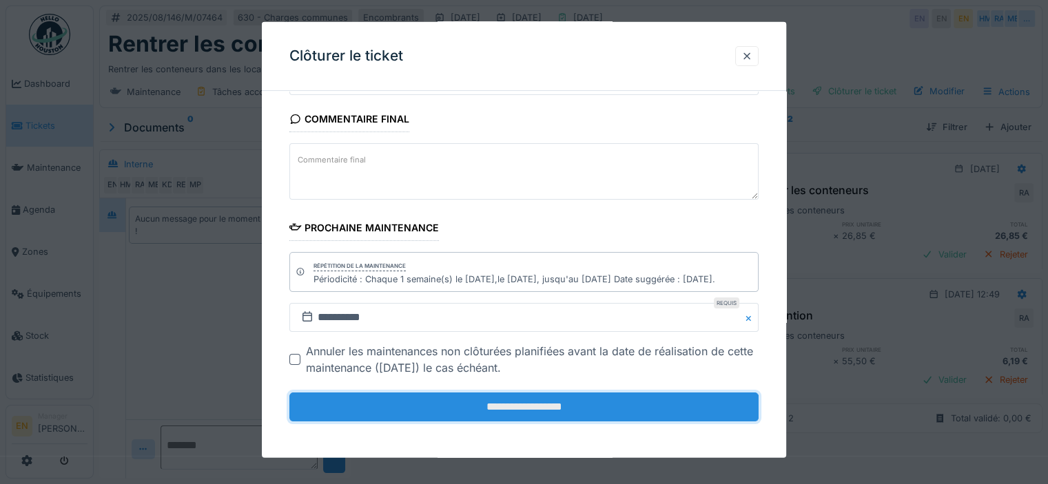
click at [569, 398] on input "**********" at bounding box center [523, 407] width 469 height 29
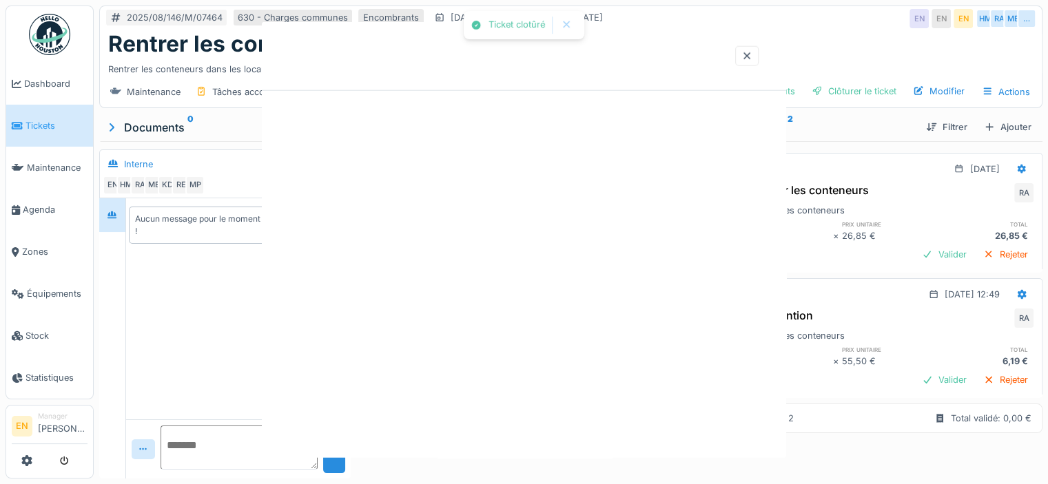
scroll to position [0, 0]
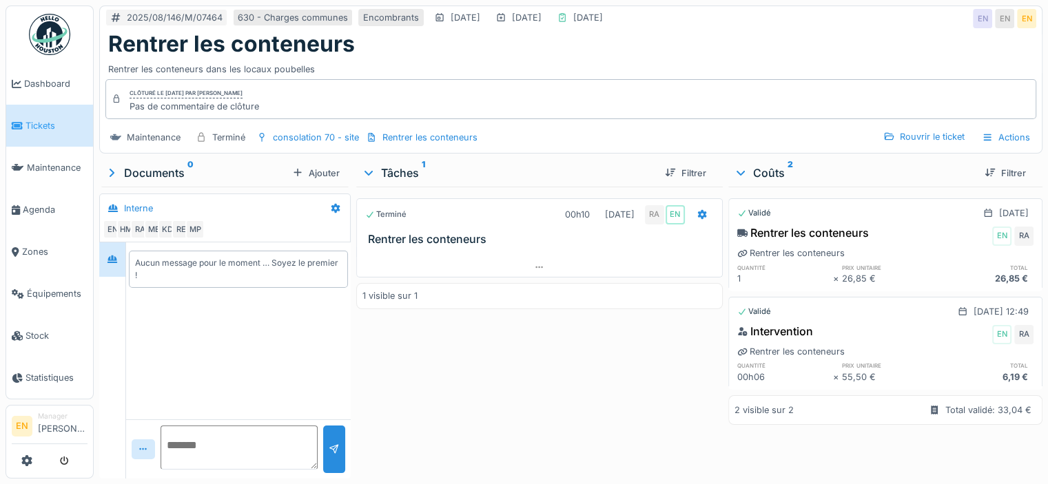
click at [59, 44] on img at bounding box center [49, 34] width 41 height 41
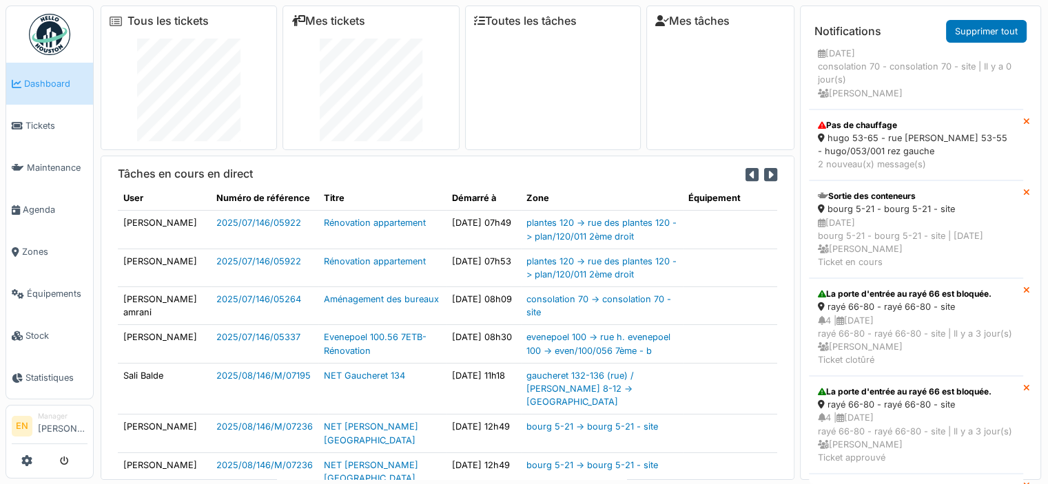
scroll to position [223, 0]
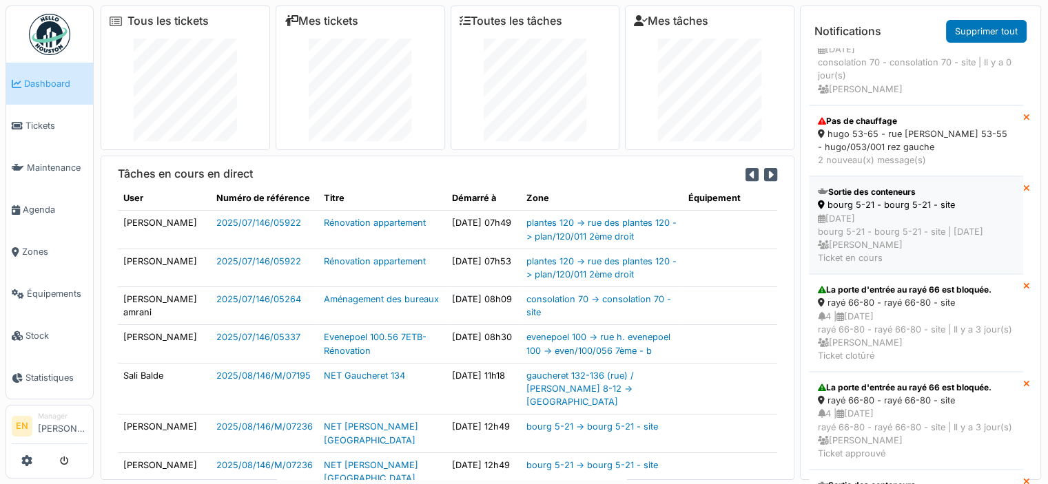
click at [903, 233] on div "22/08/2025 bourg 5-21 - bourg 5-21 - site | Il y a 2 jour(s) Emmanuelle Ndomand…" at bounding box center [916, 238] width 196 height 53
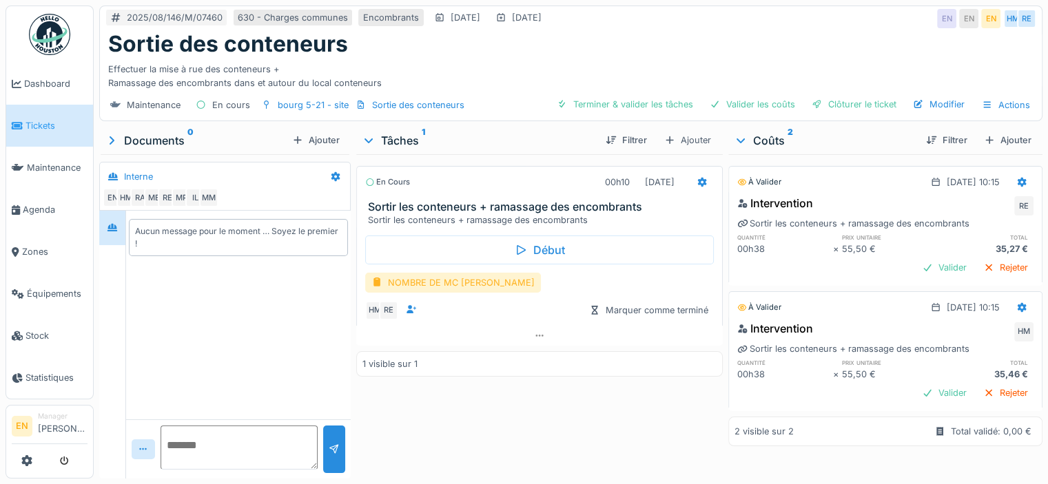
click at [448, 283] on div "NOMBRE DE MC [PERSON_NAME]" at bounding box center [453, 283] width 176 height 20
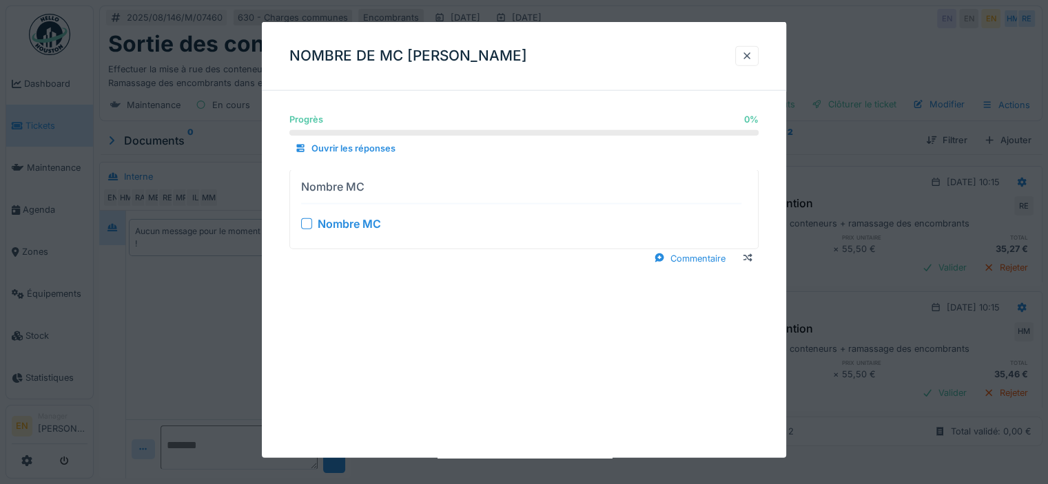
click at [304, 221] on div at bounding box center [306, 223] width 11 height 11
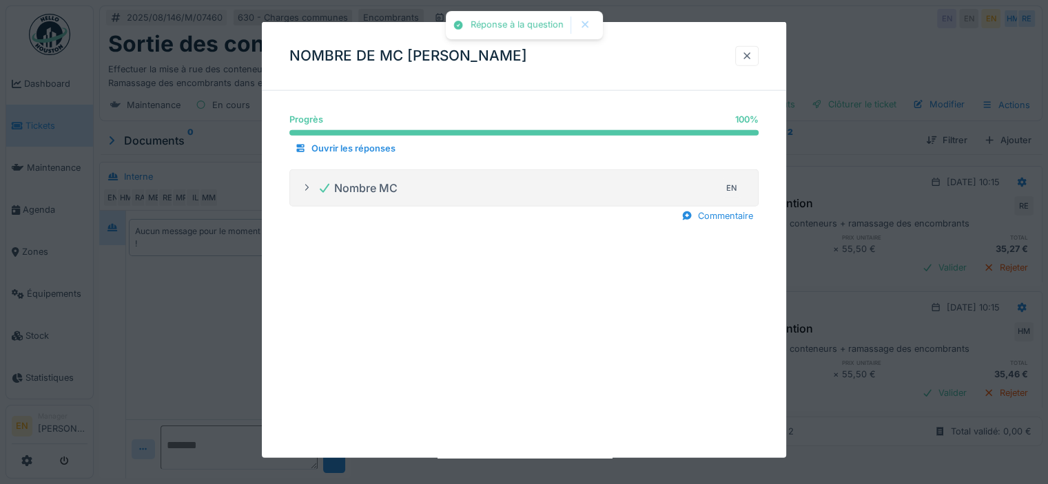
click at [755, 63] on div at bounding box center [746, 56] width 23 height 20
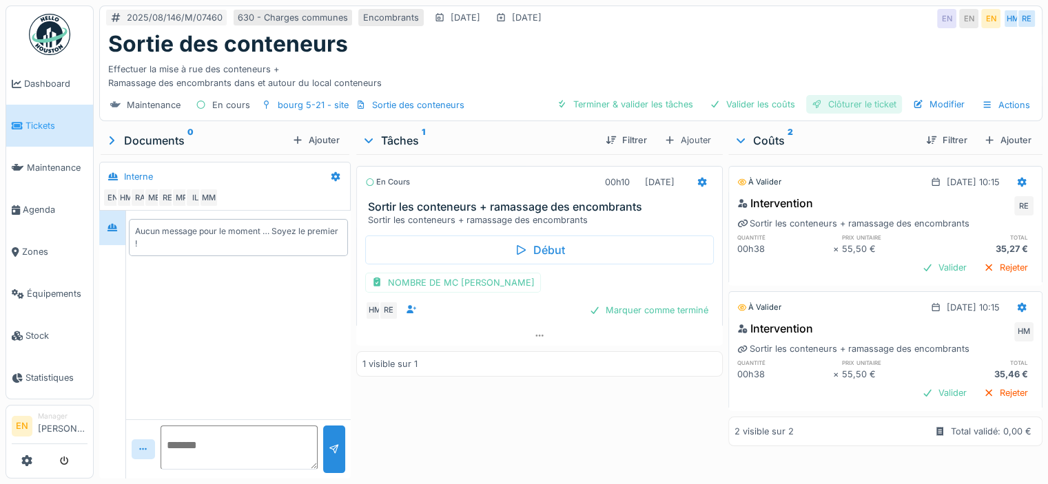
click at [834, 107] on div "Clôturer le ticket" at bounding box center [854, 104] width 96 height 19
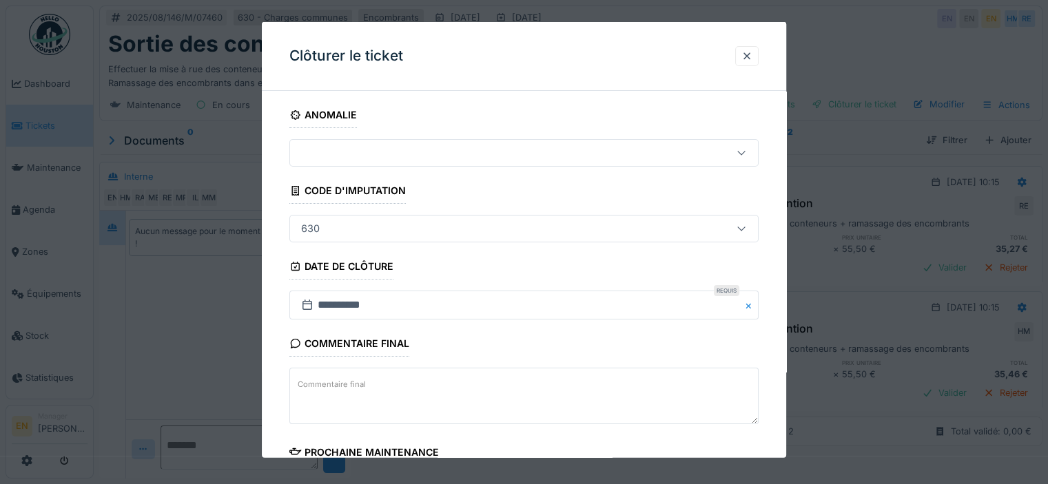
click at [783, 433] on div "**********" at bounding box center [524, 393] width 524 height 583
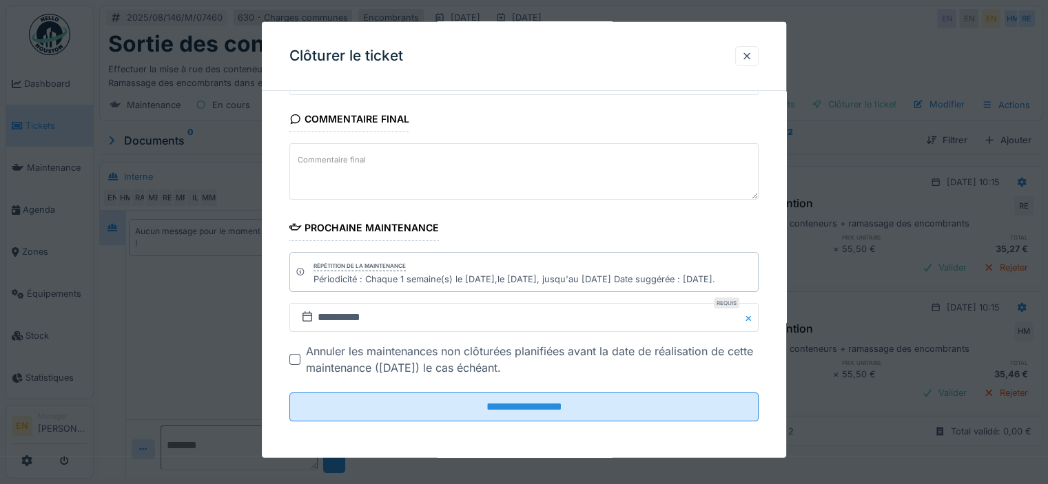
scroll to position [10, 0]
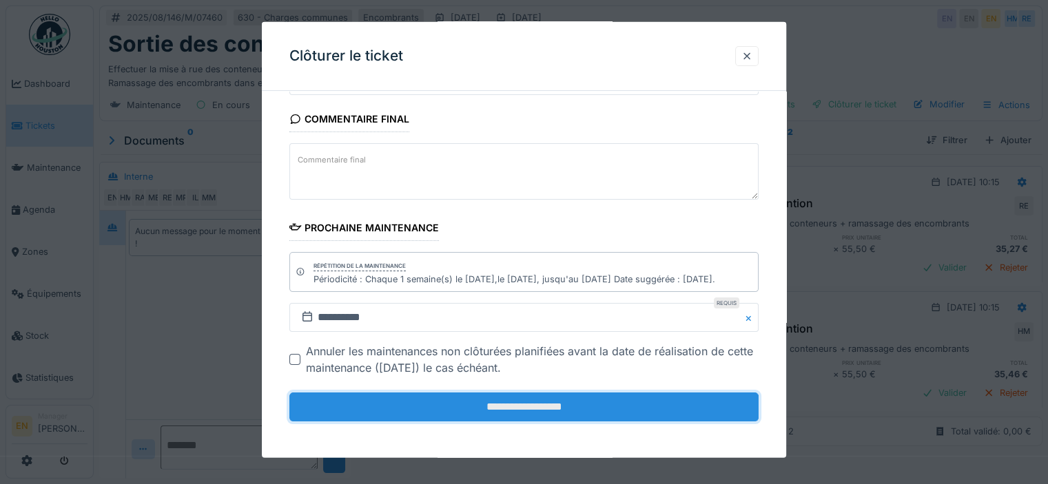
click at [532, 402] on input "**********" at bounding box center [523, 407] width 469 height 29
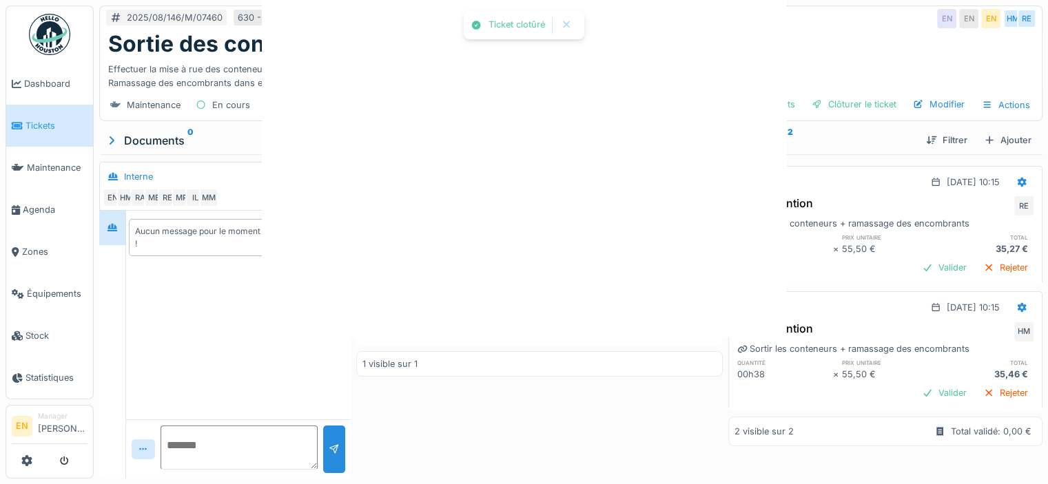
scroll to position [0, 0]
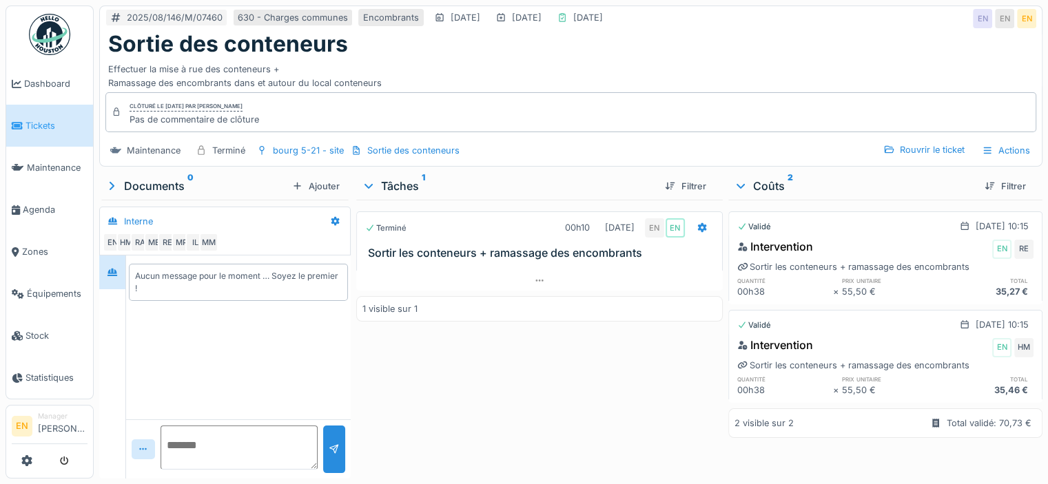
click at [49, 41] on img at bounding box center [49, 34] width 41 height 41
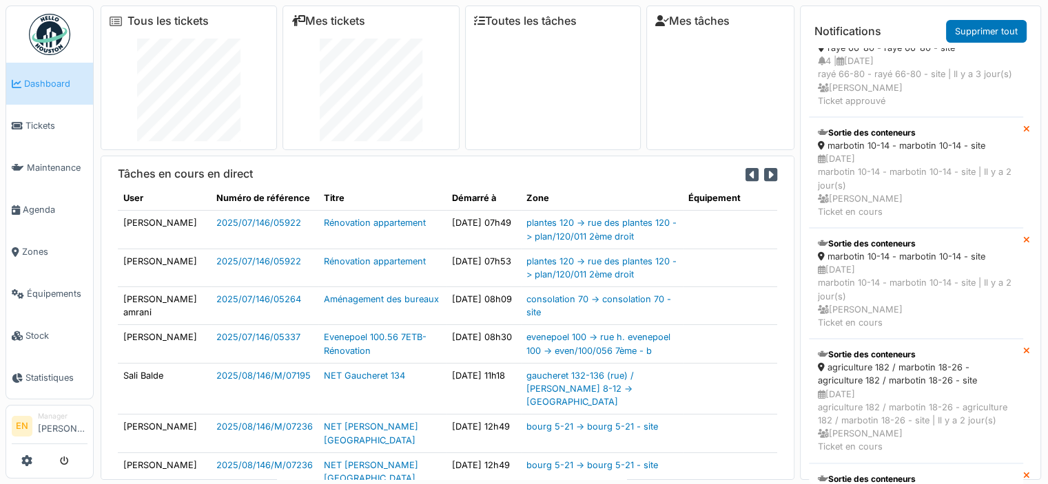
scroll to position [678, 0]
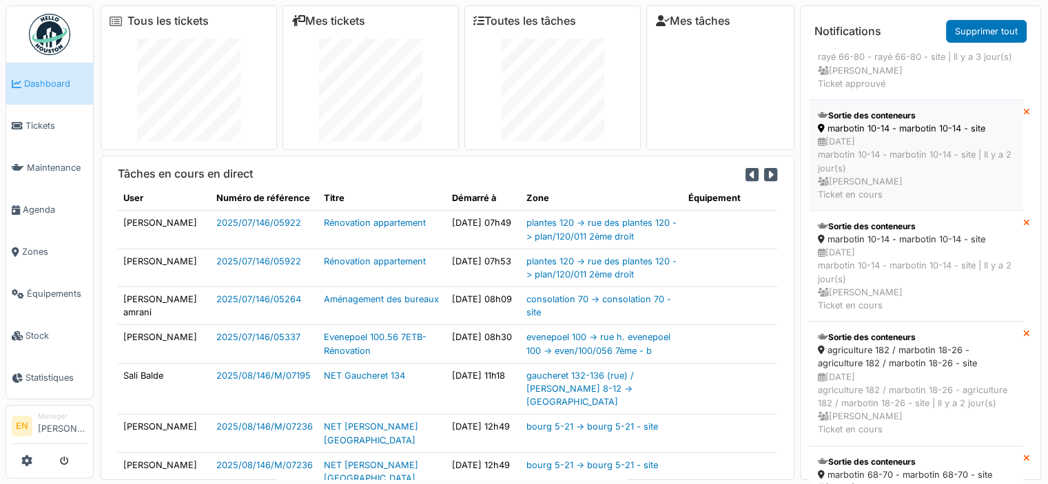
click at [898, 189] on div "22/08/2025 marbotin 10-14 - marbotin 10-14 - site | Il y a 2 jour(s) Emmanuelle…" at bounding box center [916, 168] width 196 height 66
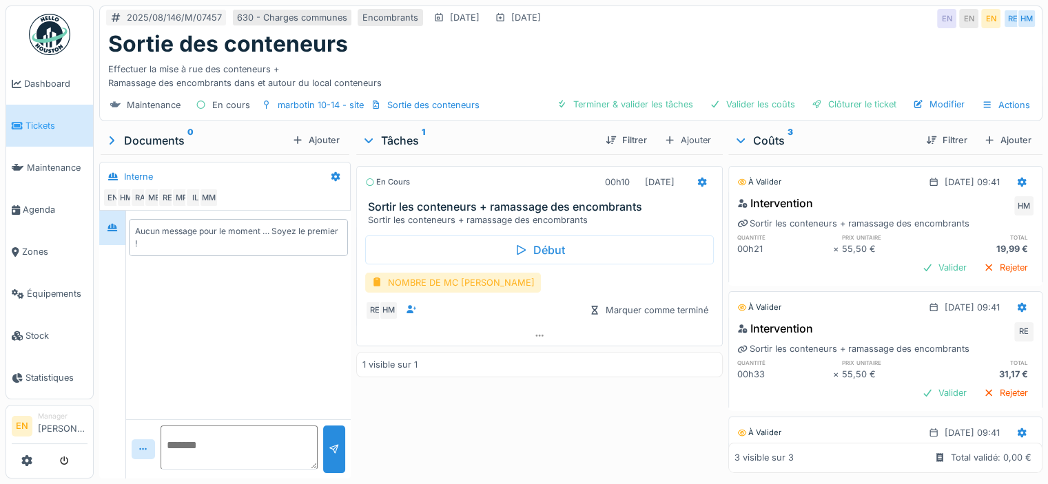
click at [463, 278] on div "NOMBRE DE MC EVACUE" at bounding box center [453, 283] width 176 height 20
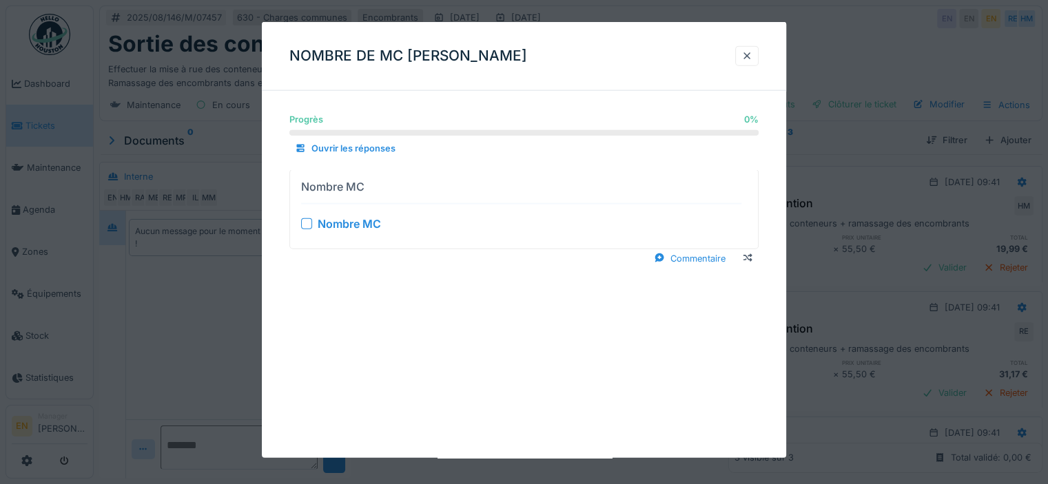
click at [307, 225] on div at bounding box center [306, 223] width 11 height 11
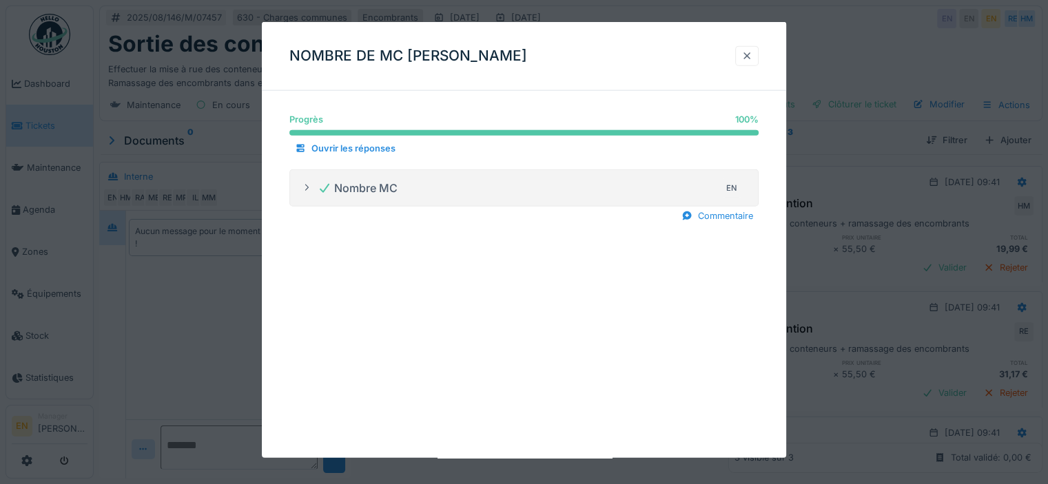
click at [747, 60] on div at bounding box center [746, 56] width 11 height 13
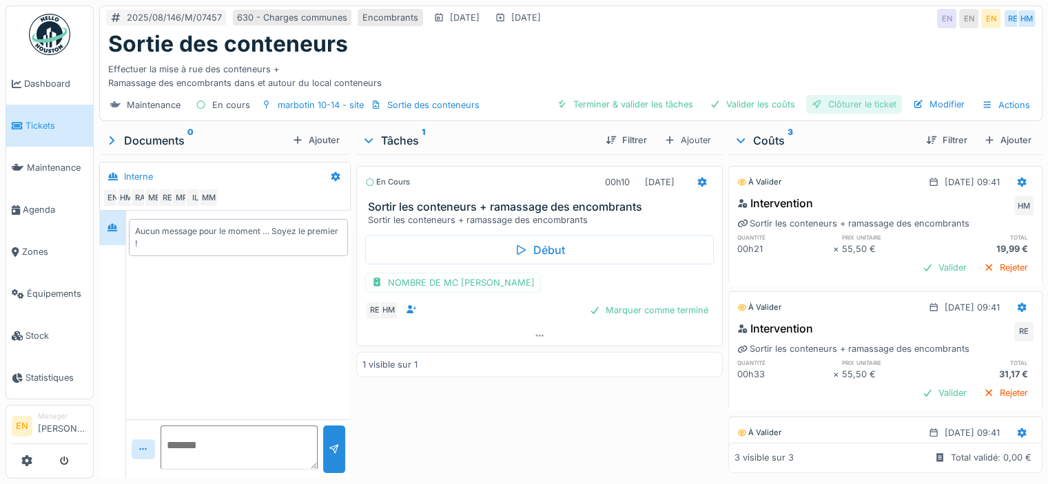
click at [851, 107] on div "Clôturer le ticket" at bounding box center [854, 104] width 96 height 19
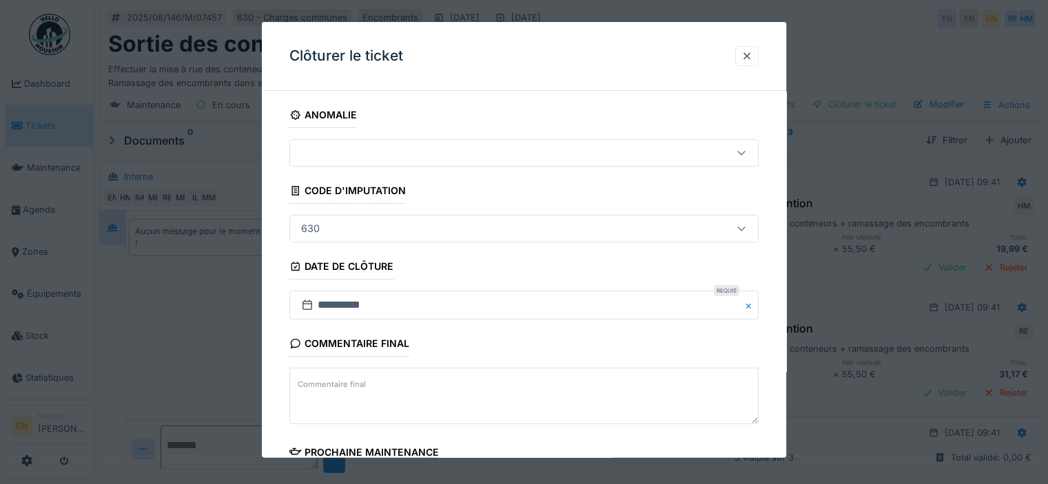
click at [774, 369] on div "**********" at bounding box center [524, 393] width 524 height 583
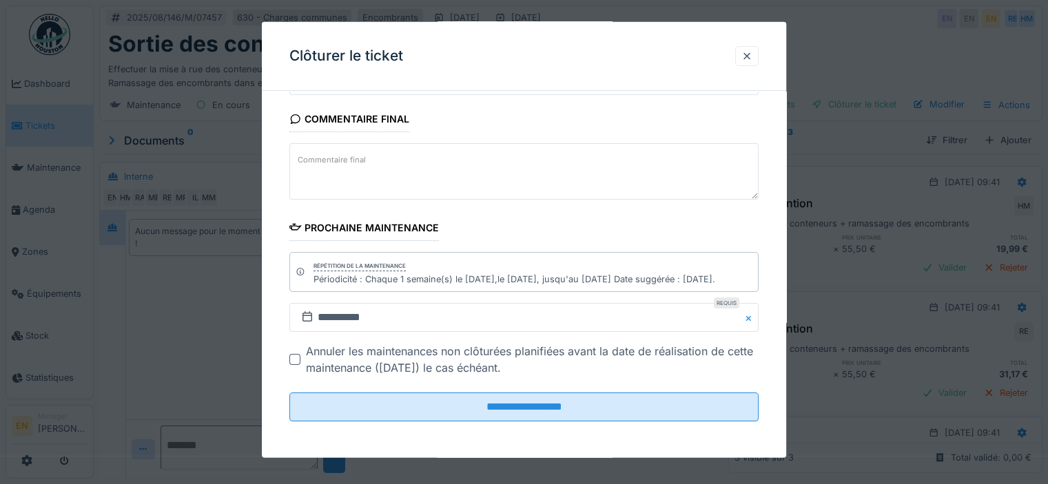
scroll to position [10, 0]
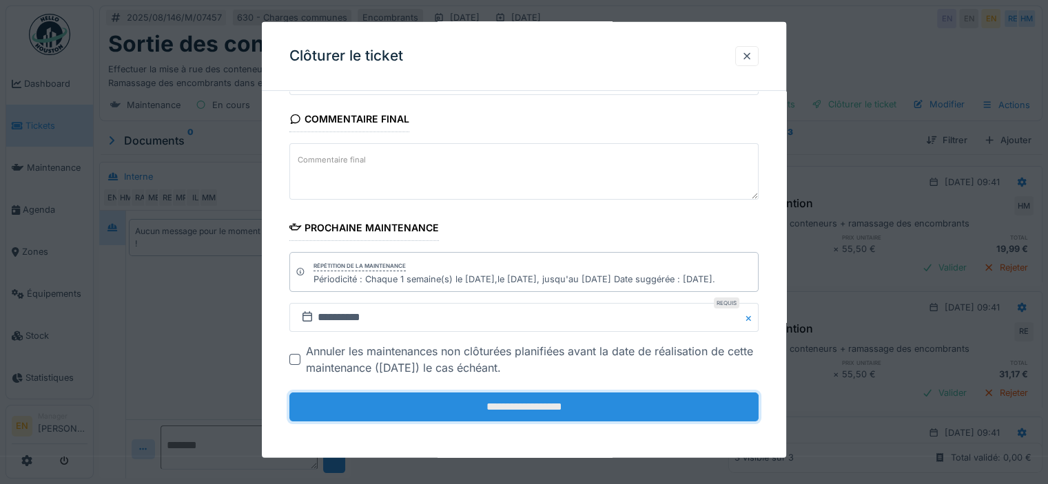
click at [537, 396] on input "**********" at bounding box center [523, 407] width 469 height 29
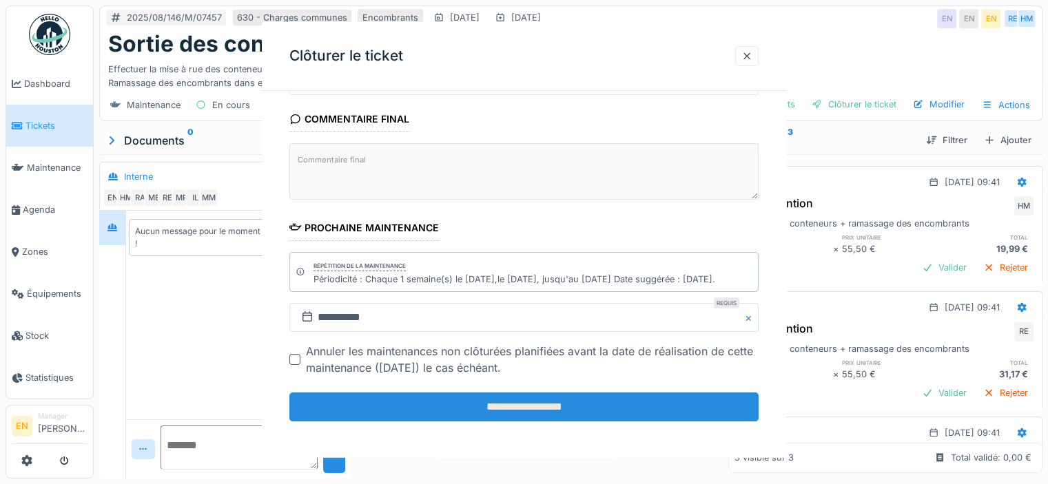
scroll to position [0, 0]
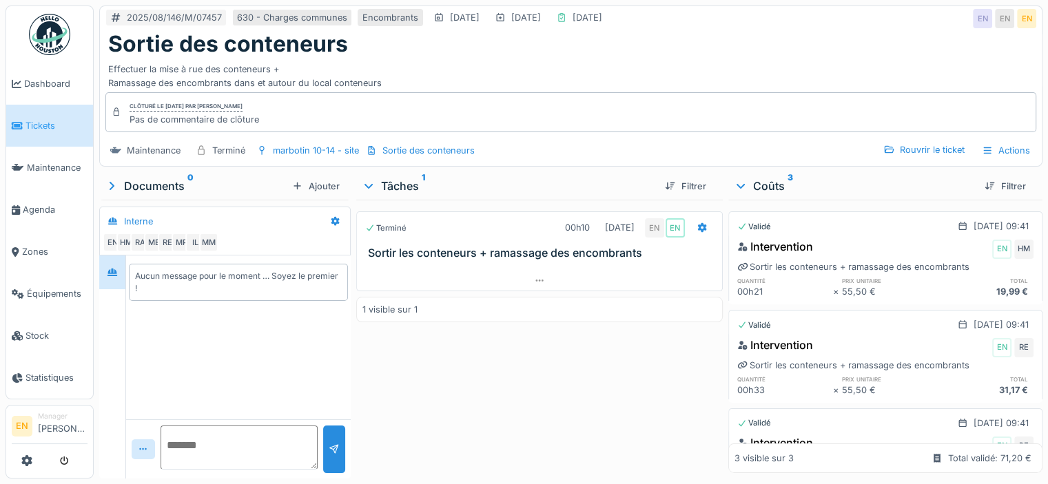
click at [44, 51] on img at bounding box center [49, 34] width 41 height 41
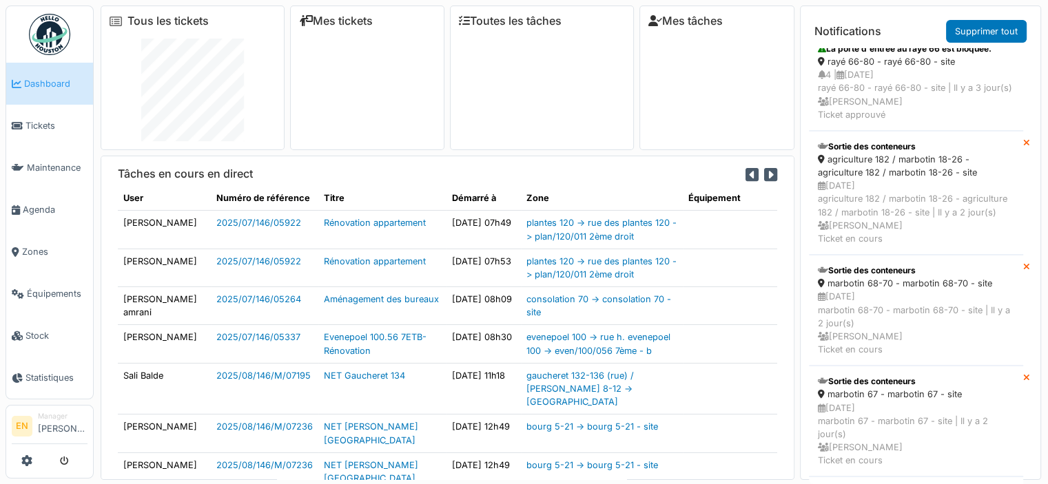
scroll to position [741, 0]
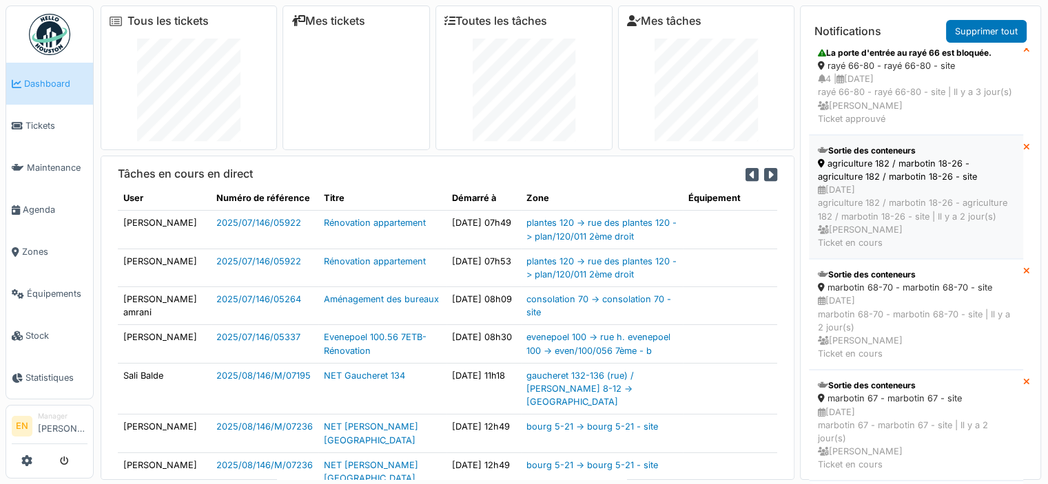
click at [916, 183] on div "agriculture 182 / marbotin 18-26 - agriculture 182 / marbotin 18-26 - site" at bounding box center [916, 170] width 196 height 26
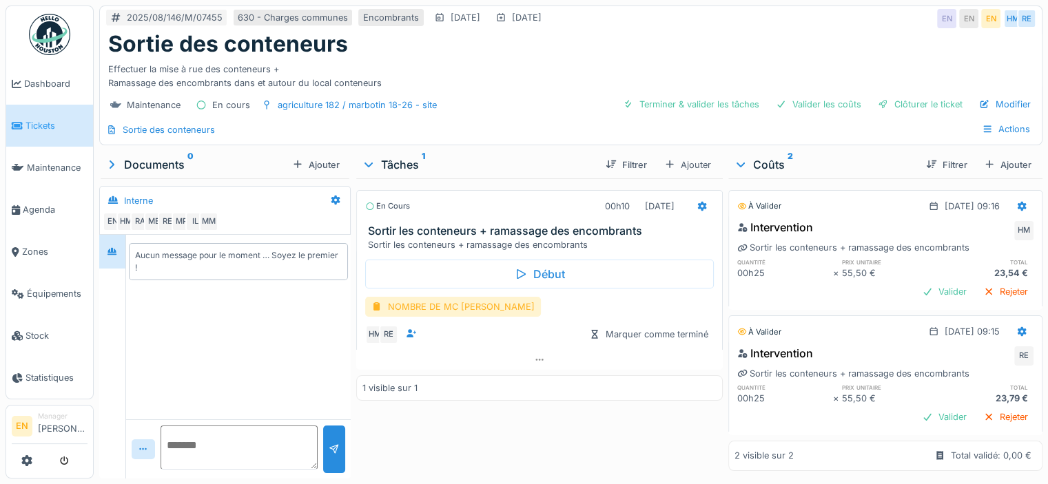
click at [453, 307] on div "NOMBRE DE MC [PERSON_NAME]" at bounding box center [453, 307] width 176 height 20
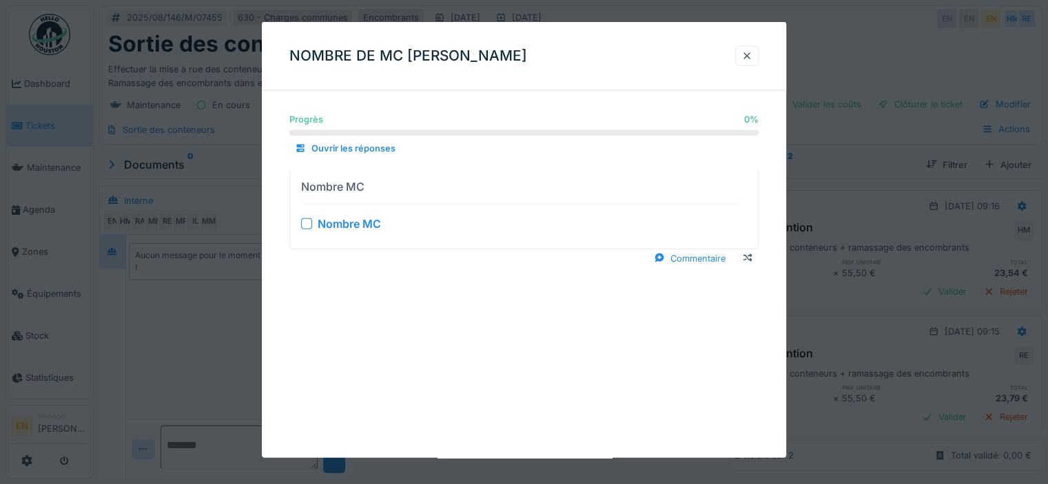
click at [308, 228] on div "Nombre MC" at bounding box center [521, 223] width 440 height 17
click at [309, 224] on div at bounding box center [306, 223] width 11 height 11
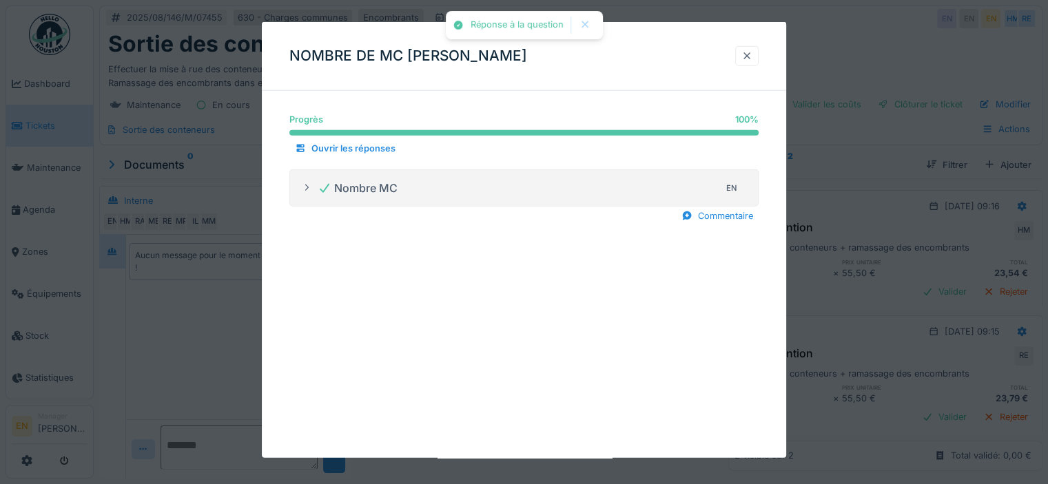
click at [752, 59] on div at bounding box center [746, 56] width 11 height 13
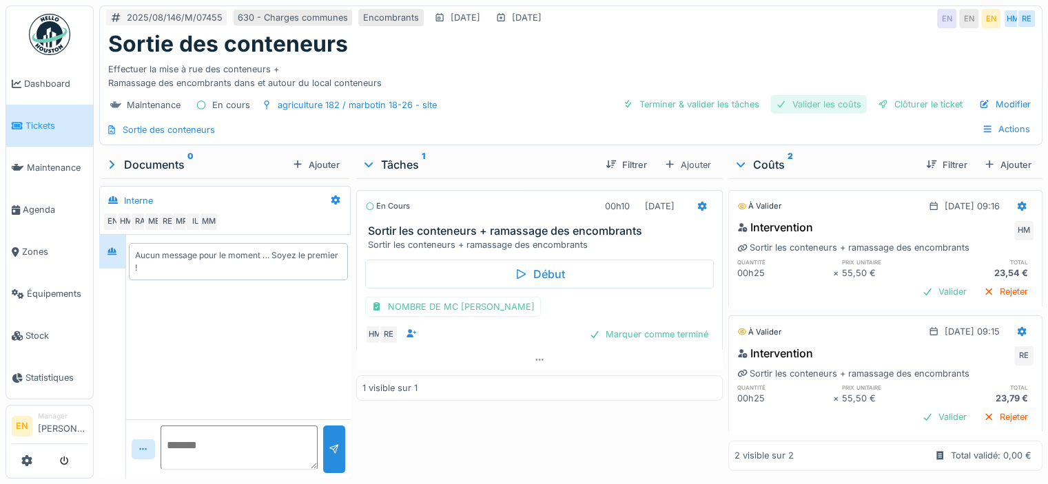
click at [832, 100] on div "Valider les coûts" at bounding box center [818, 104] width 96 height 19
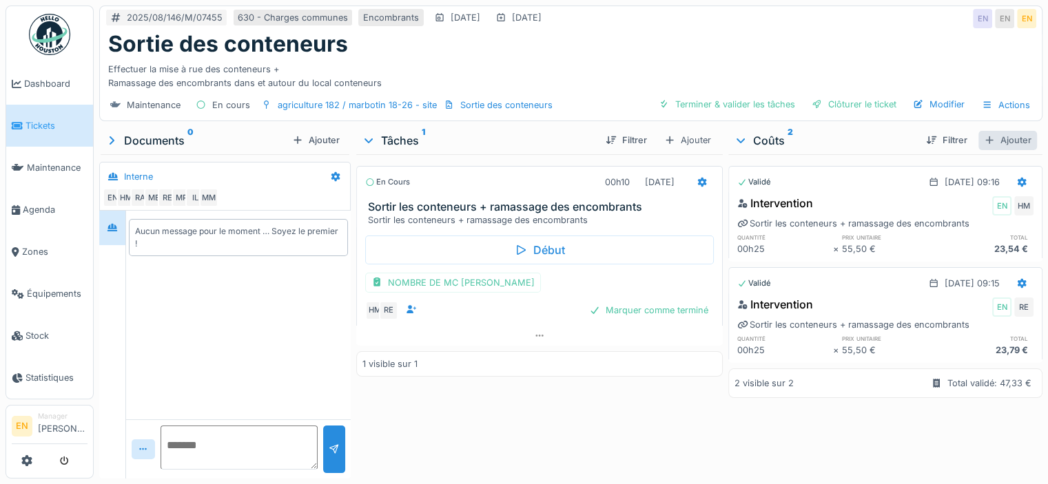
click at [989, 138] on div "Ajouter" at bounding box center [1007, 140] width 59 height 19
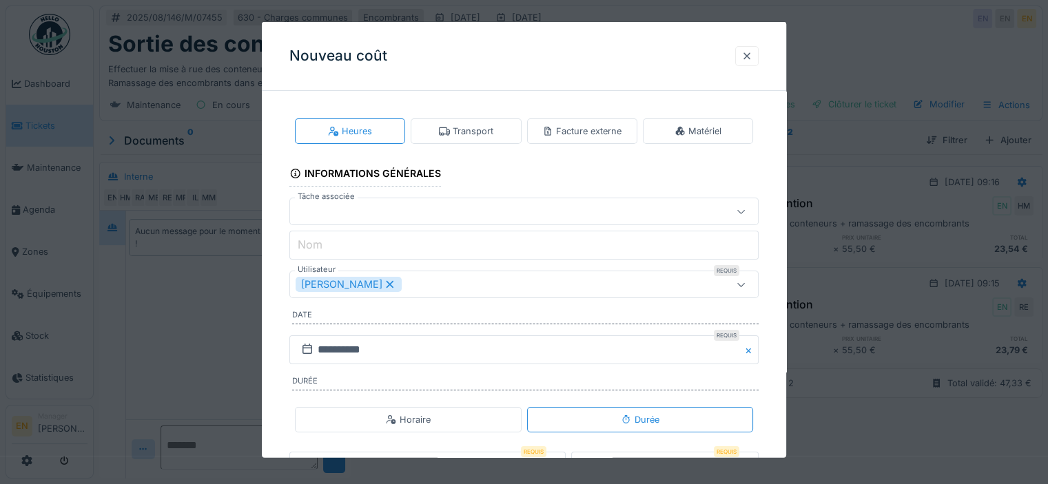
click at [758, 61] on div at bounding box center [746, 56] width 23 height 20
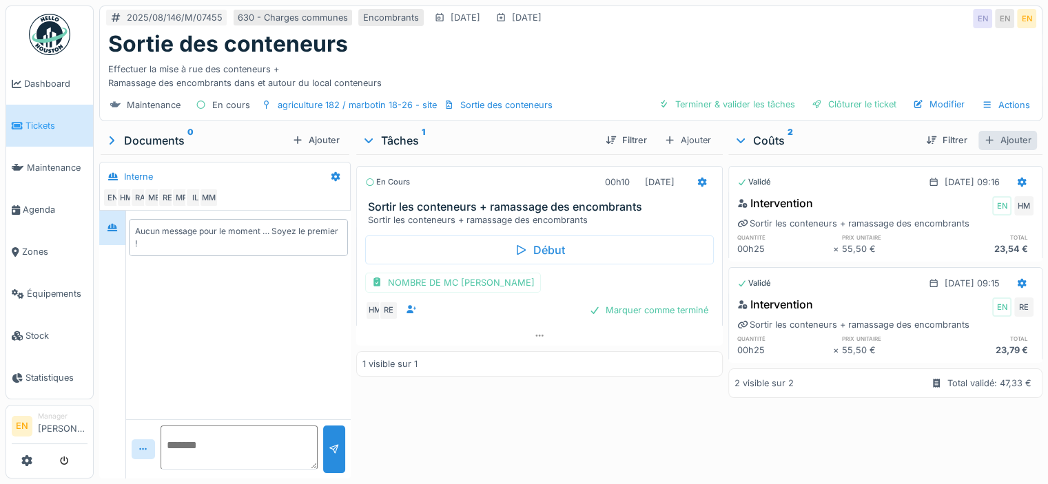
click at [1000, 137] on div "Ajouter" at bounding box center [1007, 140] width 59 height 19
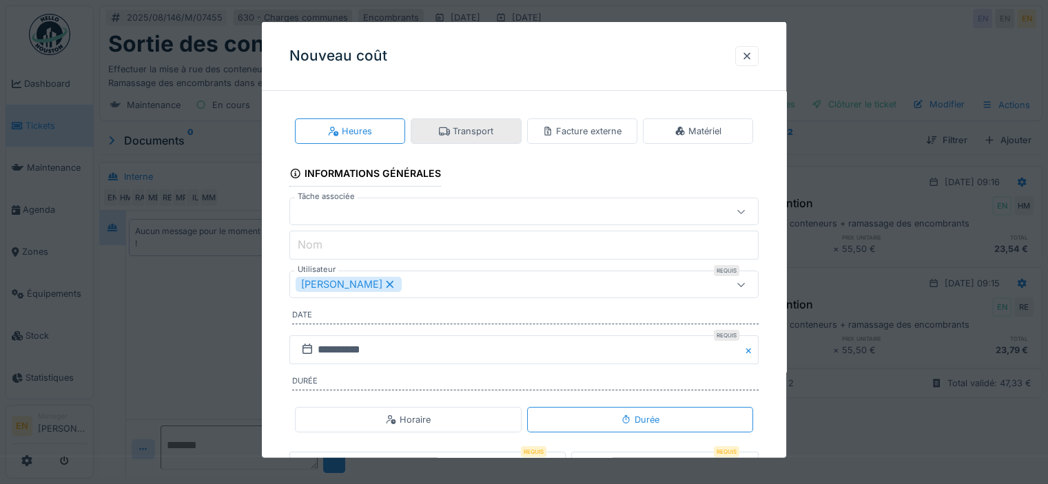
click at [466, 134] on div "Transport" at bounding box center [466, 131] width 54 height 13
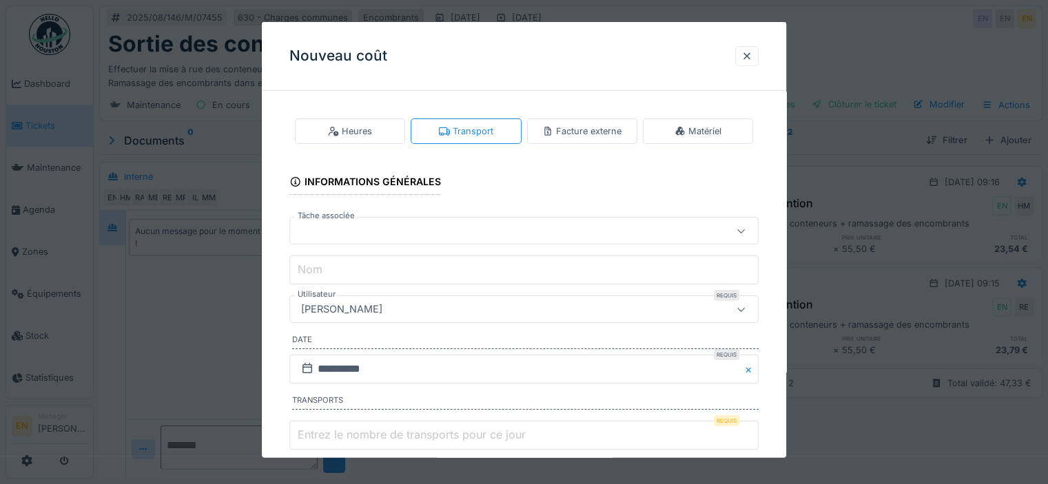
click at [452, 309] on div "[PERSON_NAME]" at bounding box center [496, 309] width 400 height 15
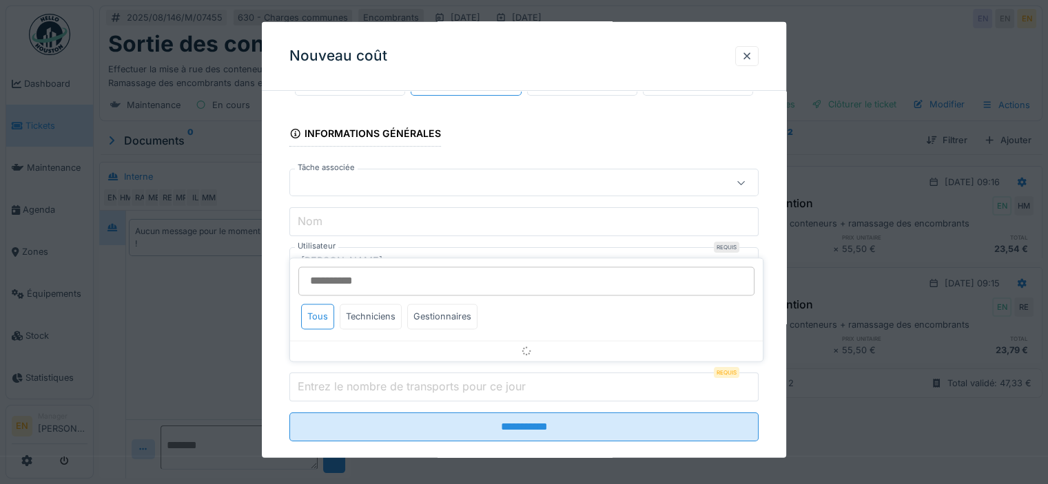
scroll to position [68, 0]
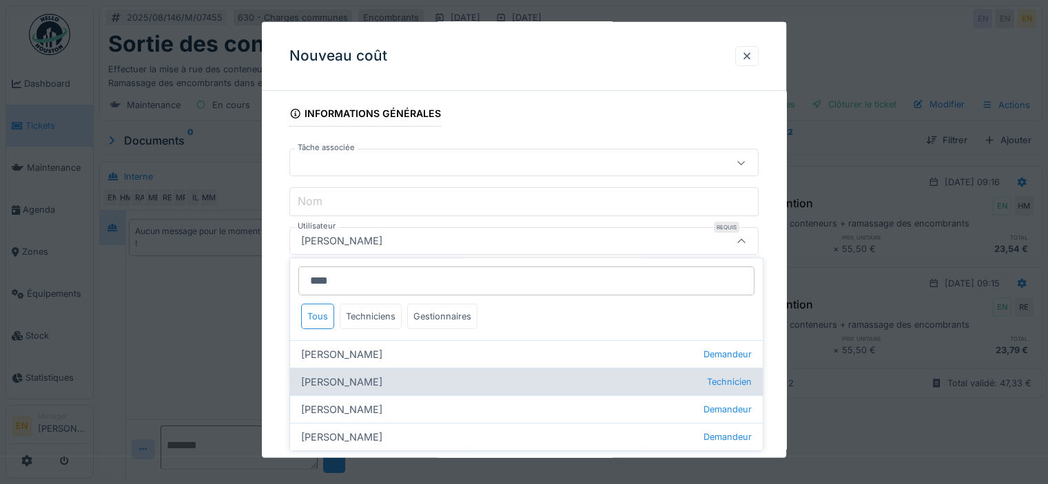
type input "****"
click at [353, 379] on div "Hassan Messari Technicien" at bounding box center [526, 383] width 473 height 28
type input "****"
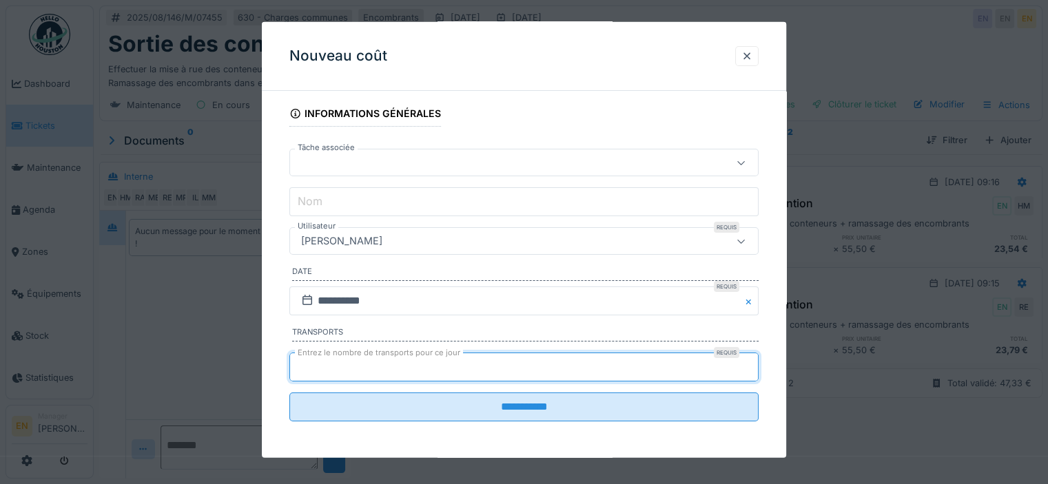
type input "*"
click at [752, 360] on input "*" at bounding box center [523, 367] width 469 height 29
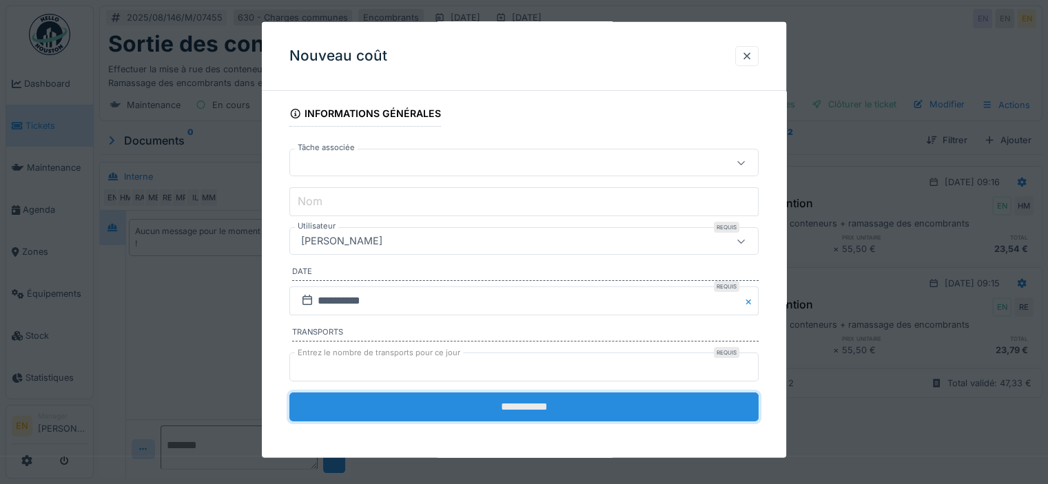
click at [597, 415] on input "**********" at bounding box center [523, 407] width 469 height 29
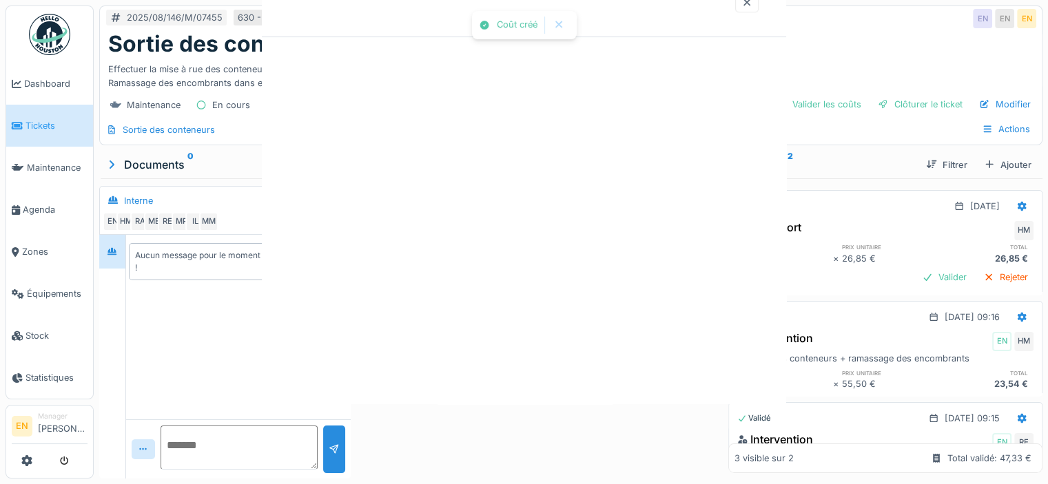
scroll to position [0, 0]
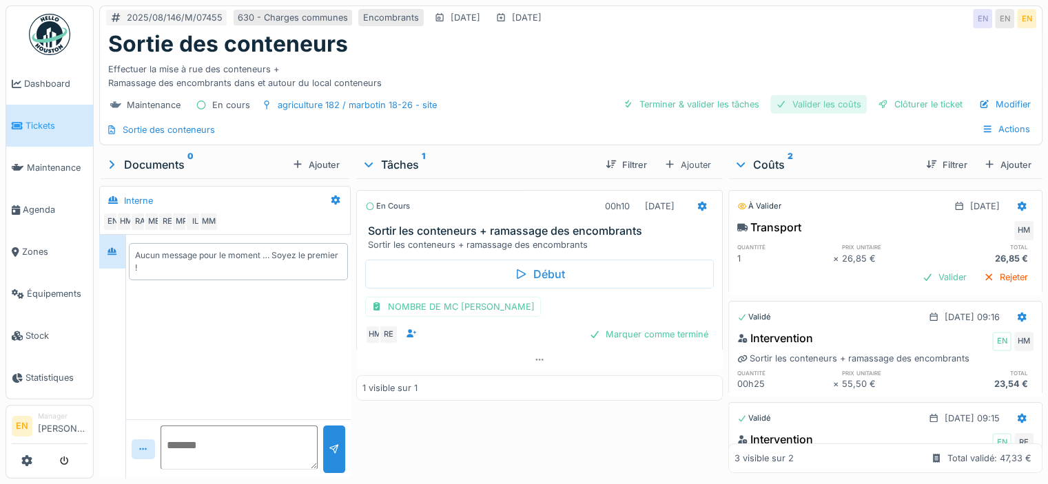
click at [817, 110] on div "Valider les coûts" at bounding box center [818, 104] width 96 height 19
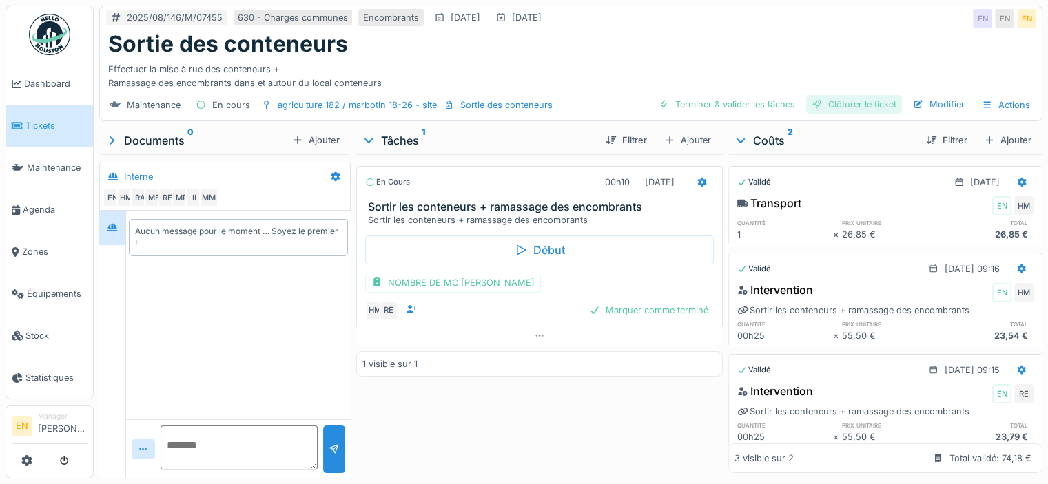
click at [855, 104] on div "Clôturer le ticket" at bounding box center [854, 104] width 96 height 19
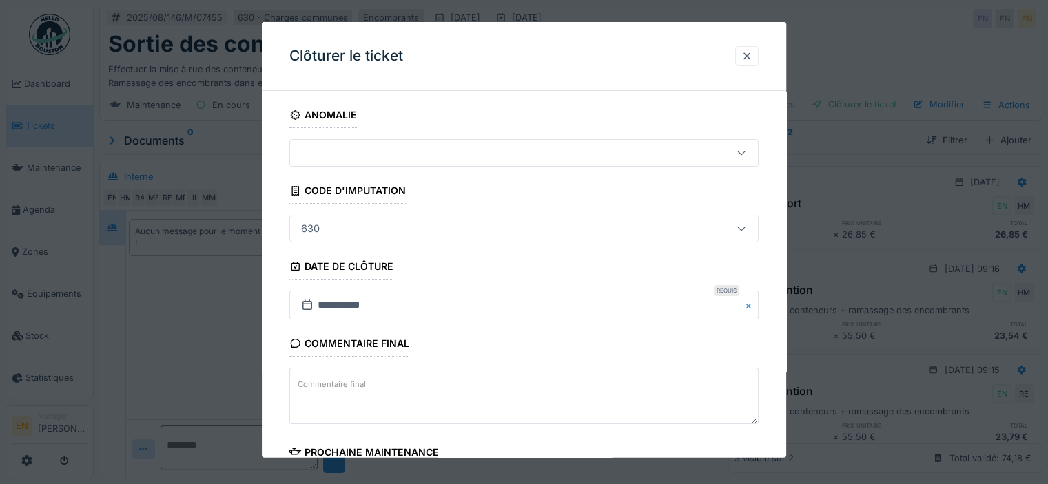
click at [772, 340] on div "**********" at bounding box center [524, 393] width 524 height 583
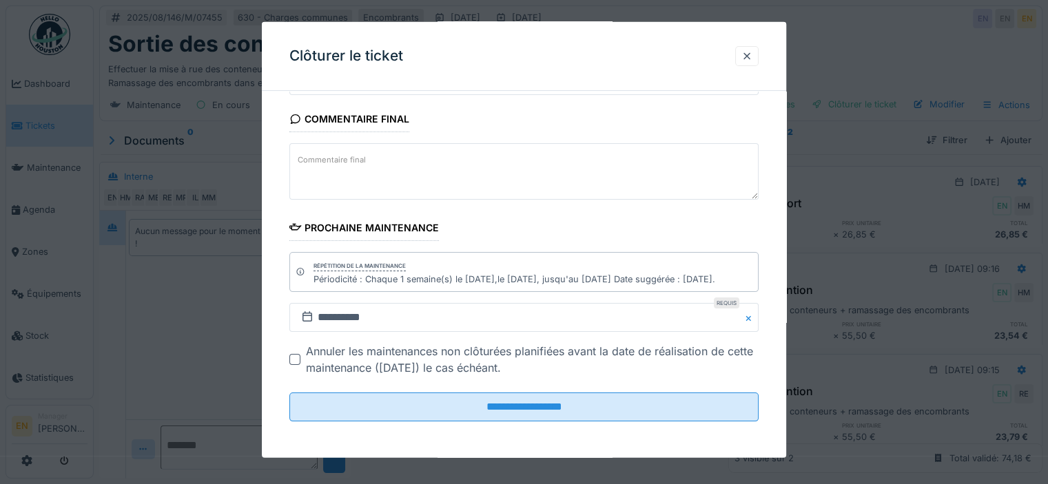
scroll to position [10, 0]
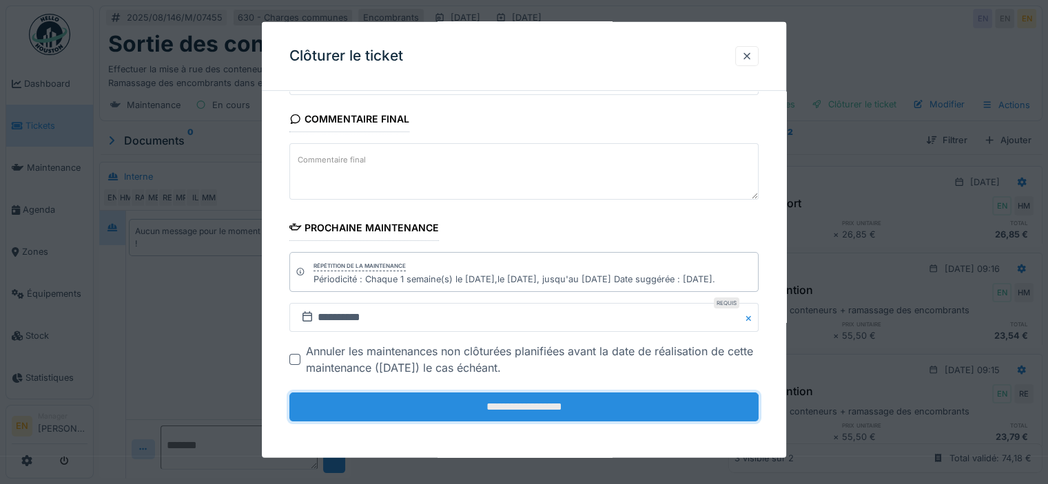
click at [519, 409] on input "**********" at bounding box center [523, 407] width 469 height 29
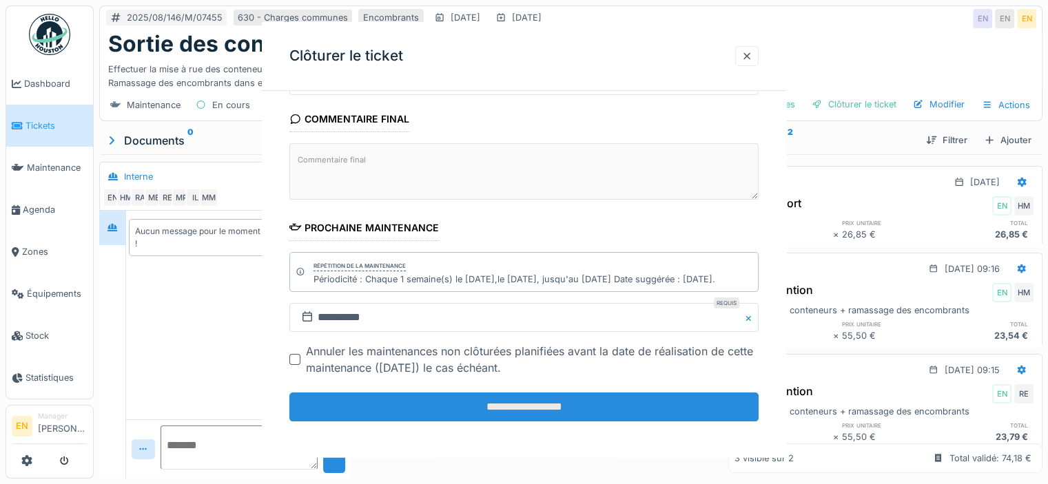
scroll to position [0, 0]
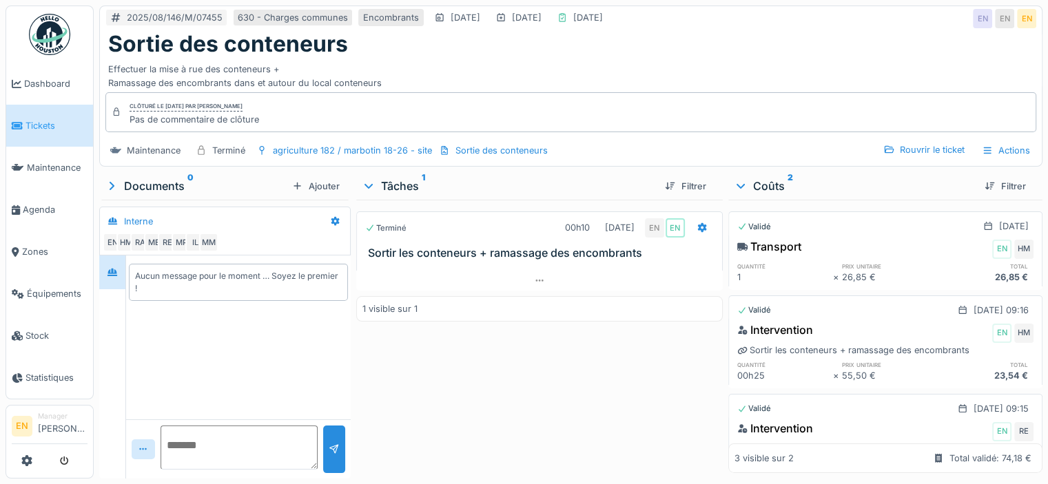
click at [53, 44] on img at bounding box center [49, 34] width 41 height 41
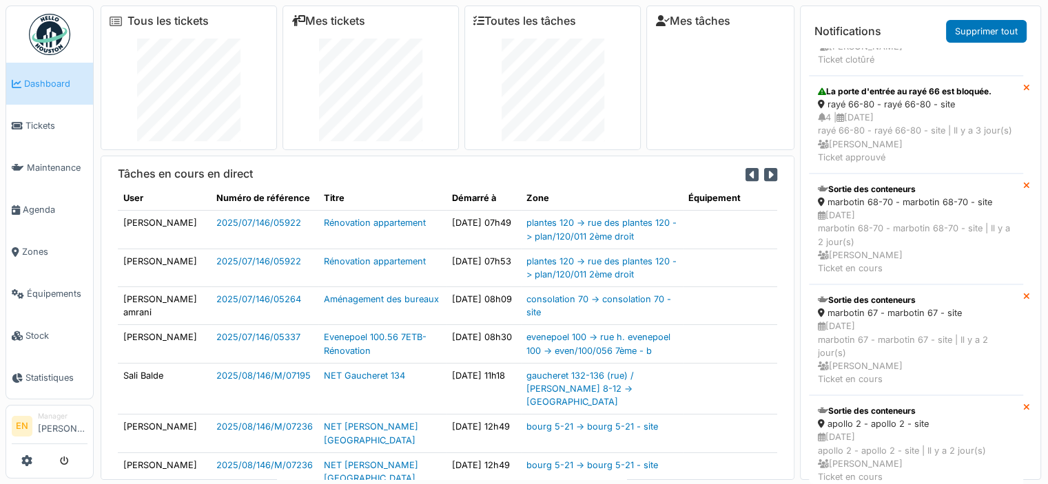
scroll to position [834, 0]
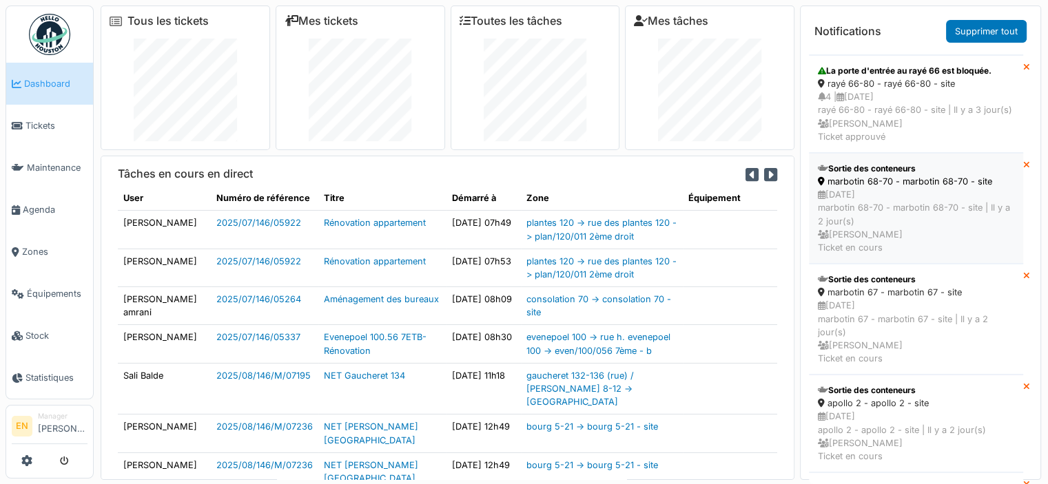
click at [865, 254] on div "[DATE] marbotin 68-70 - marbotin 68-70 - site | [DATE] [PERSON_NAME] Ticket en …" at bounding box center [916, 221] width 196 height 66
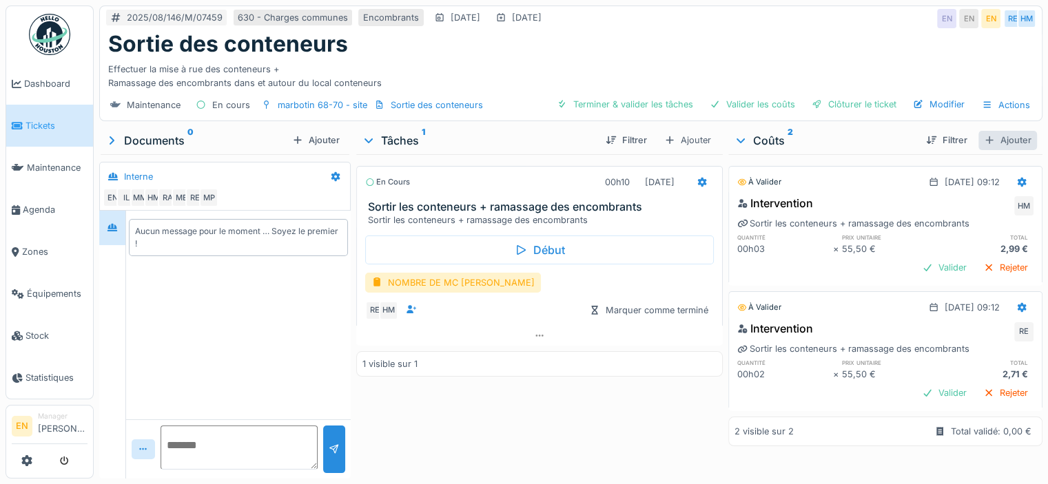
click at [995, 143] on div "Ajouter" at bounding box center [1007, 140] width 59 height 19
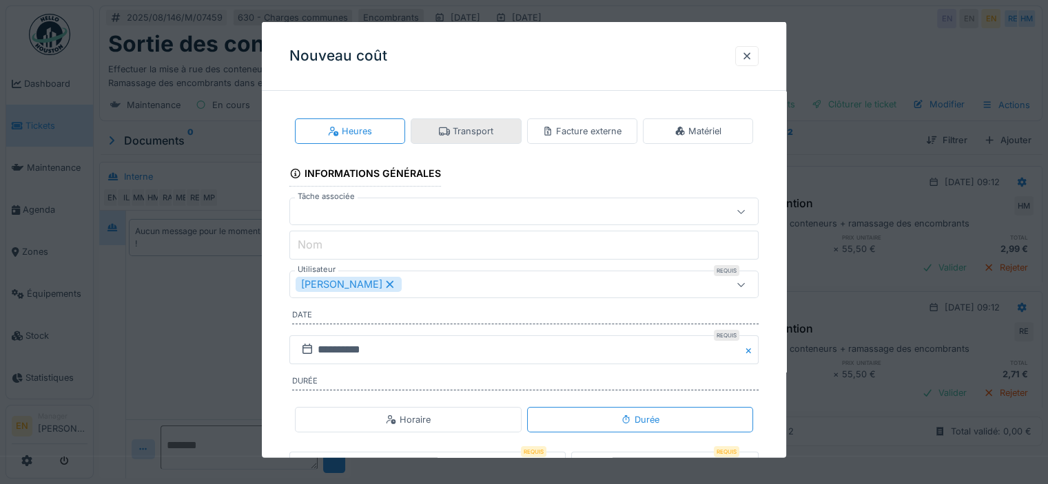
click at [482, 137] on div "Transport" at bounding box center [466, 131] width 54 height 13
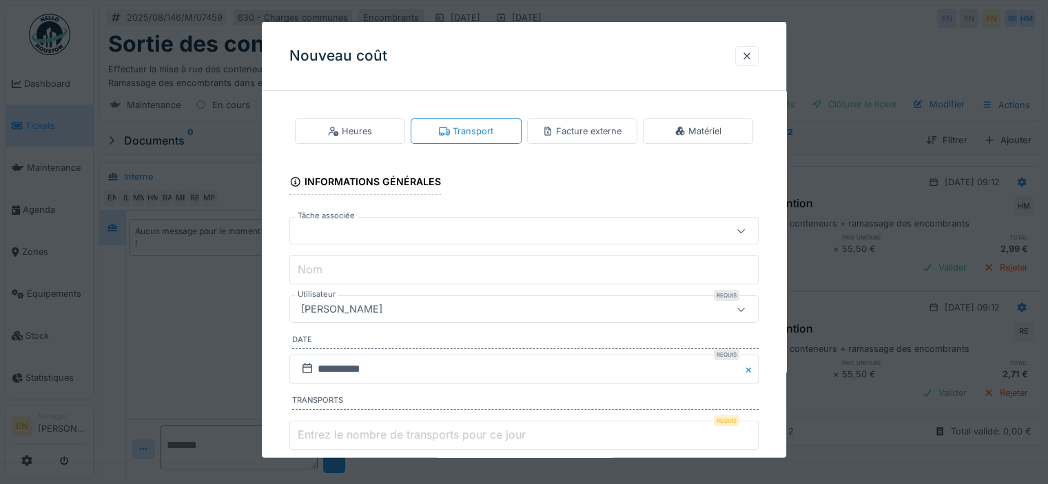
click at [438, 303] on div "[PERSON_NAME]" at bounding box center [496, 309] width 400 height 15
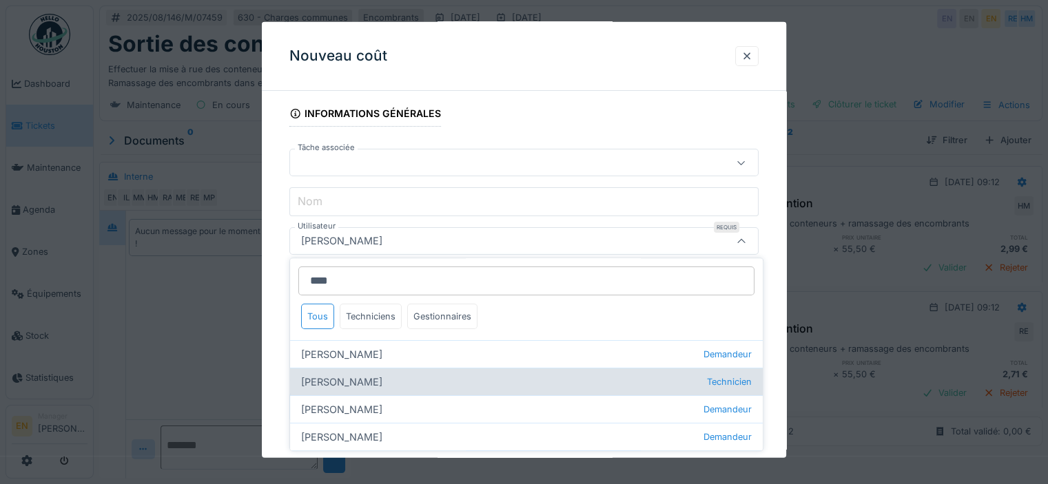
type input "****"
click at [349, 380] on div "[PERSON_NAME] Technicien" at bounding box center [526, 383] width 473 height 28
type input "****"
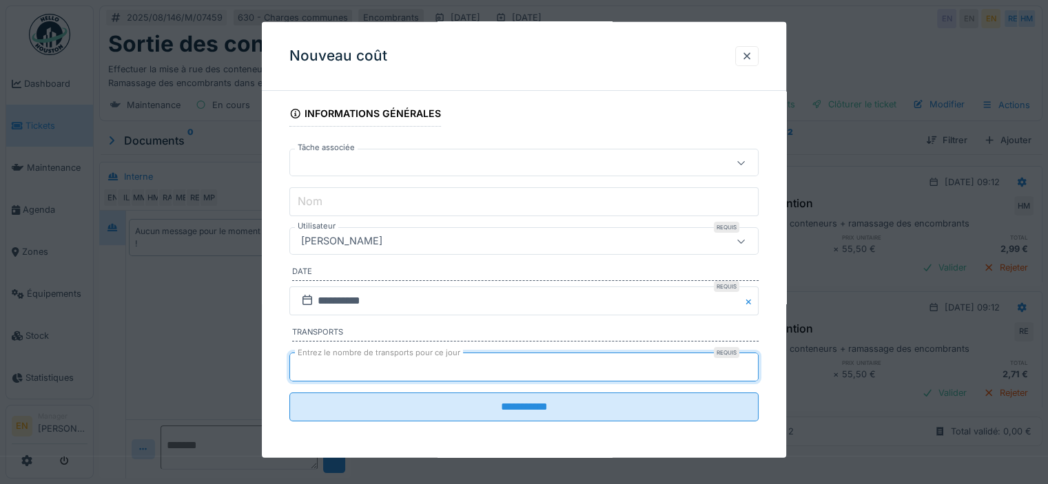
type input "*"
click at [750, 360] on input "*" at bounding box center [523, 367] width 469 height 29
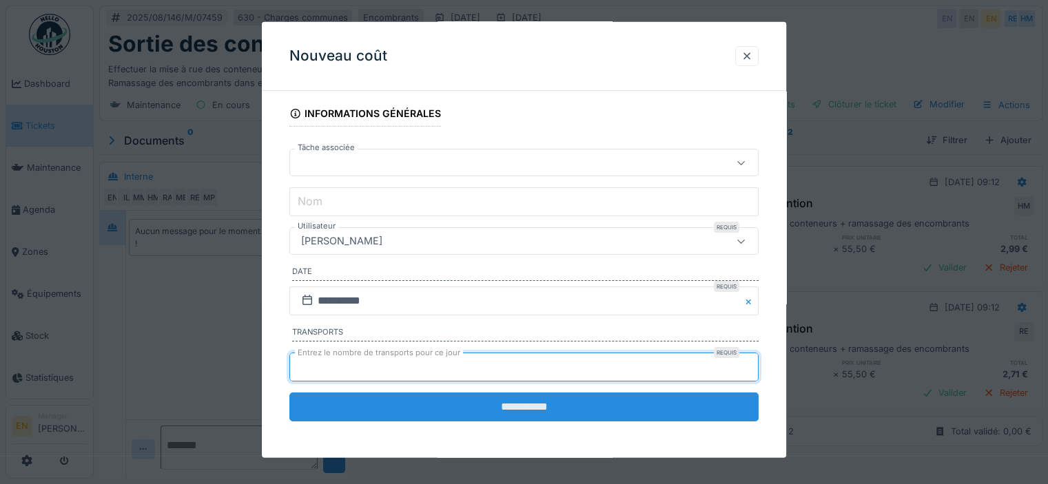
click at [571, 398] on input "**********" at bounding box center [523, 407] width 469 height 29
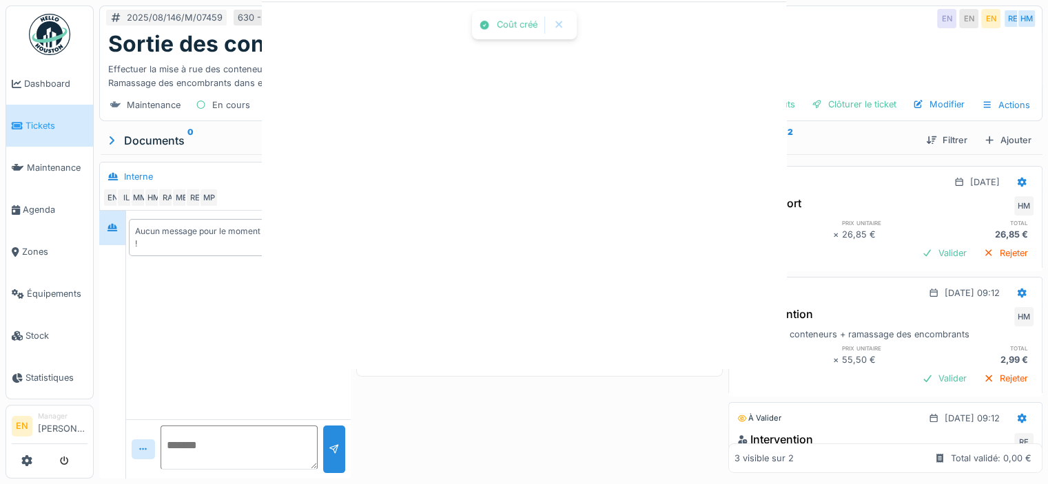
scroll to position [0, 0]
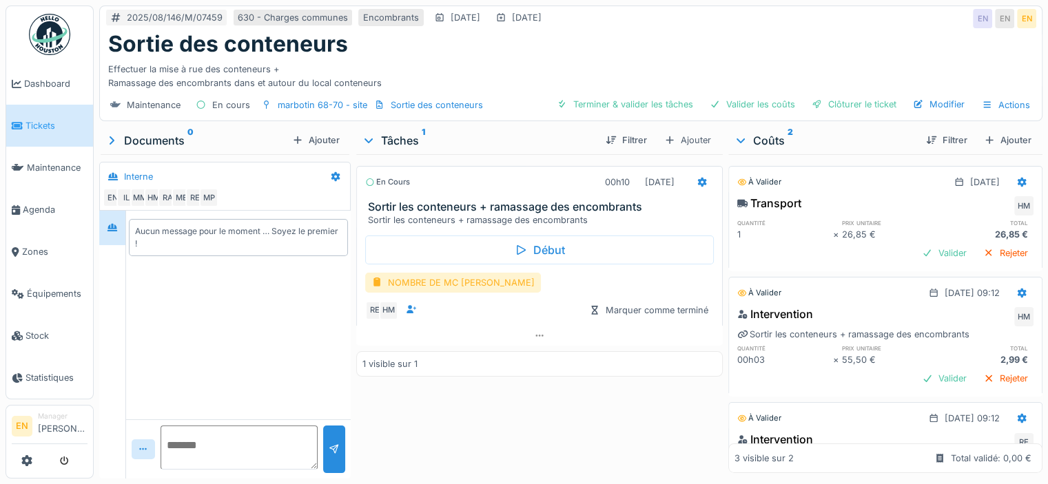
click at [466, 290] on div "NOMBRE DE MC [PERSON_NAME]" at bounding box center [453, 283] width 176 height 20
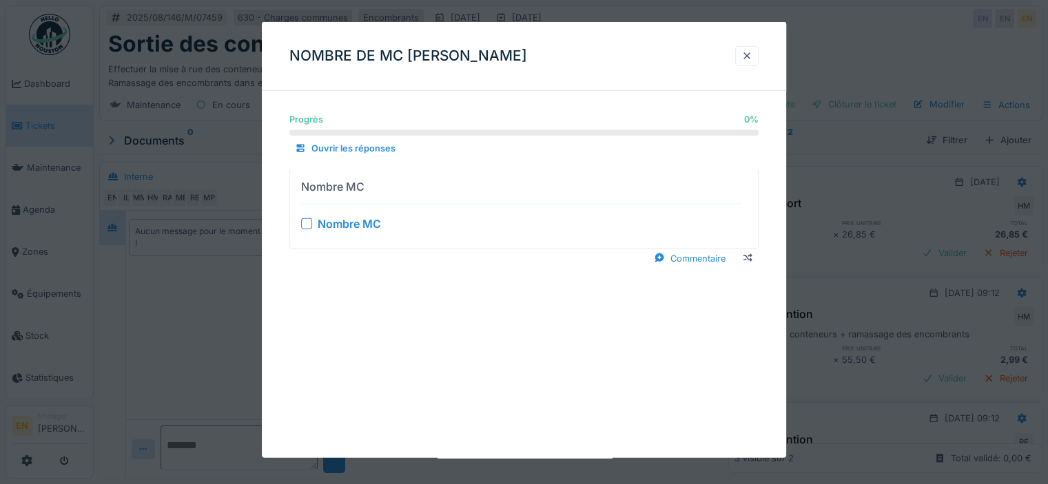
click at [309, 223] on div at bounding box center [306, 223] width 11 height 11
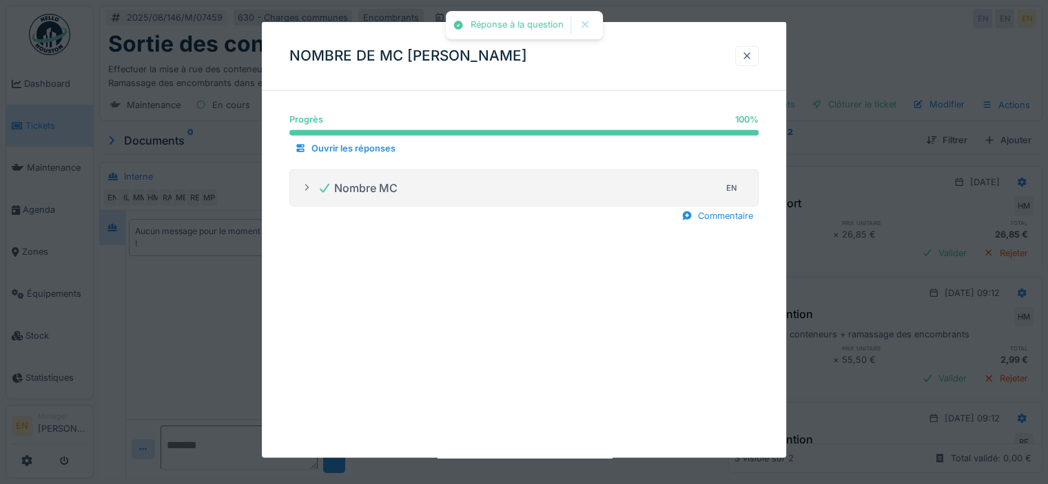
click at [752, 59] on div at bounding box center [746, 56] width 11 height 13
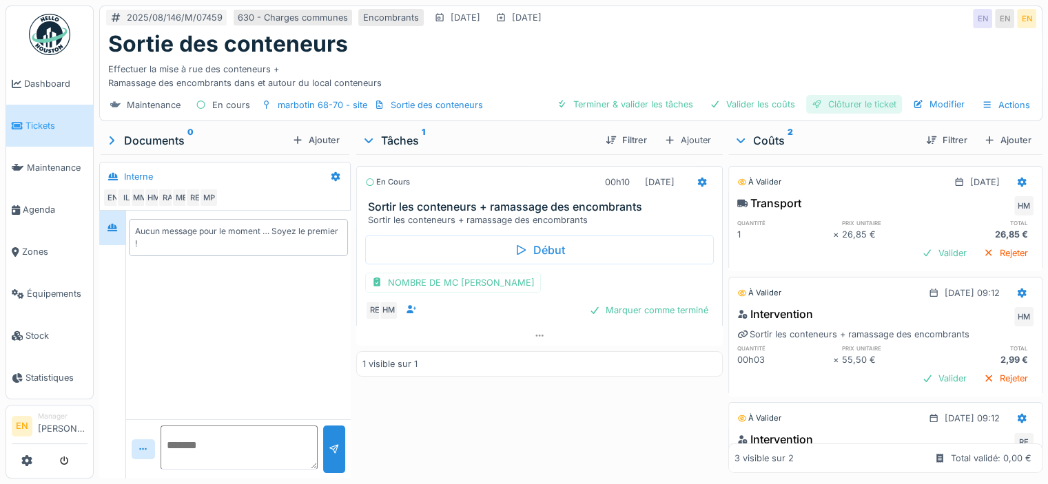
click at [841, 104] on div "Clôturer le ticket" at bounding box center [854, 104] width 96 height 19
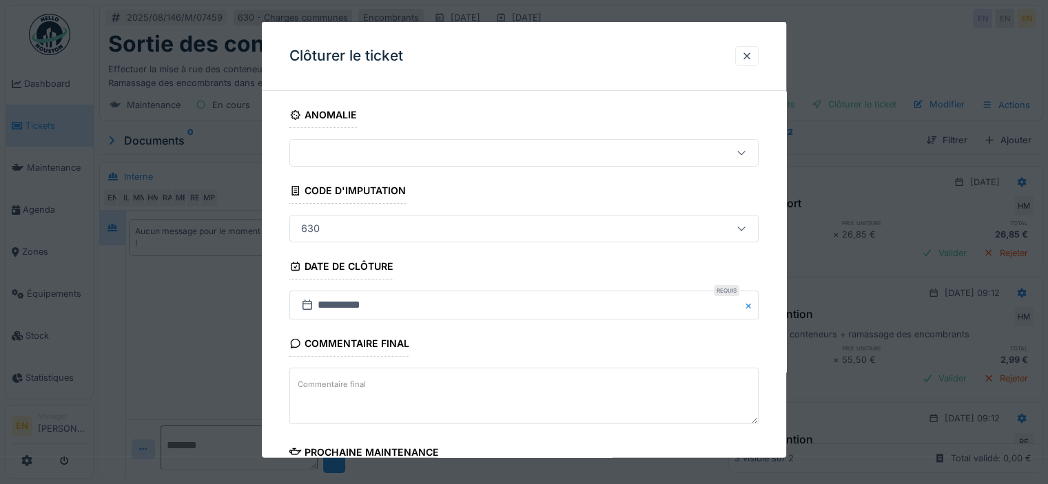
click at [771, 299] on div "**********" at bounding box center [524, 393] width 524 height 583
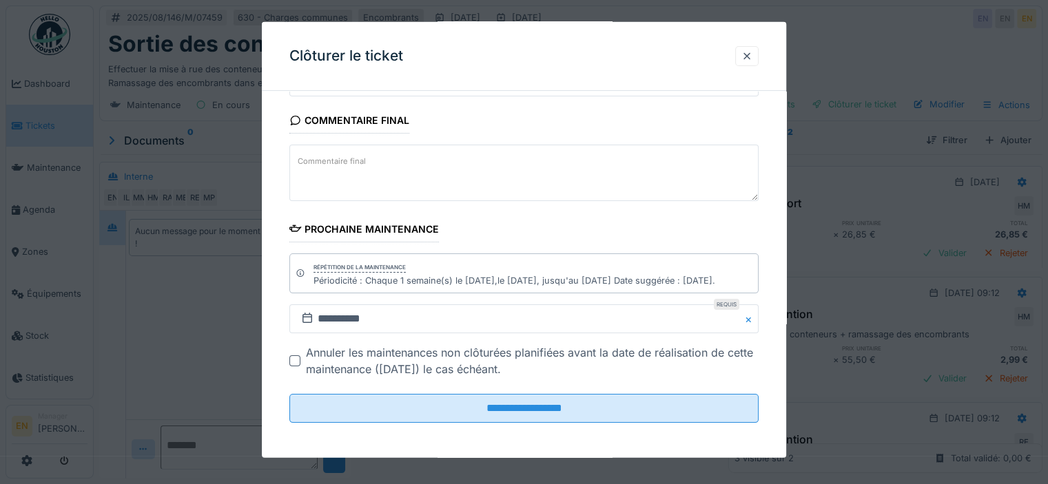
scroll to position [225, 0]
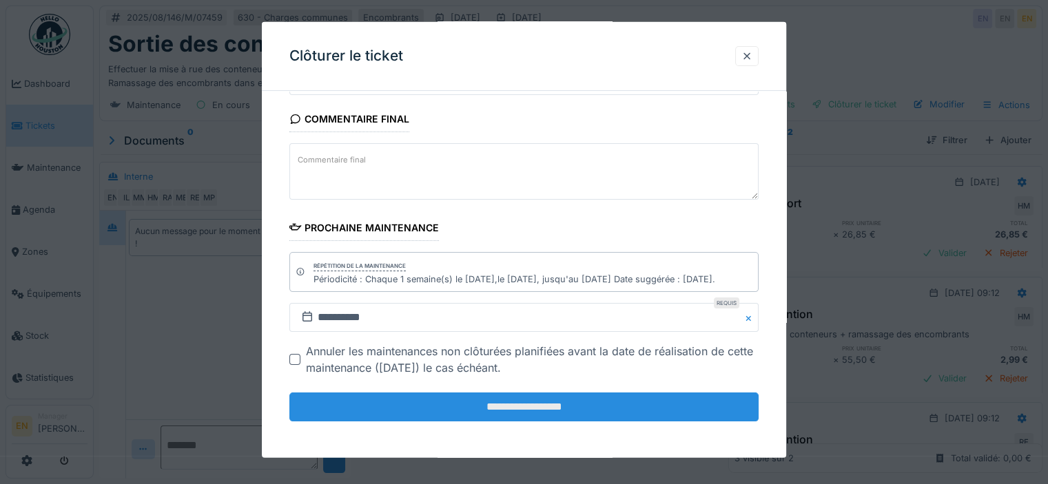
click at [517, 410] on input "**********" at bounding box center [523, 407] width 469 height 29
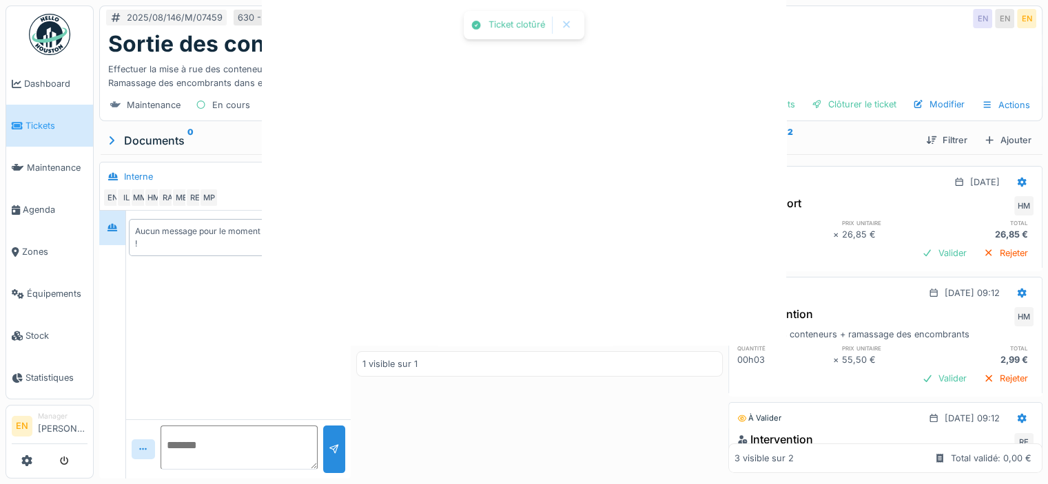
scroll to position [0, 0]
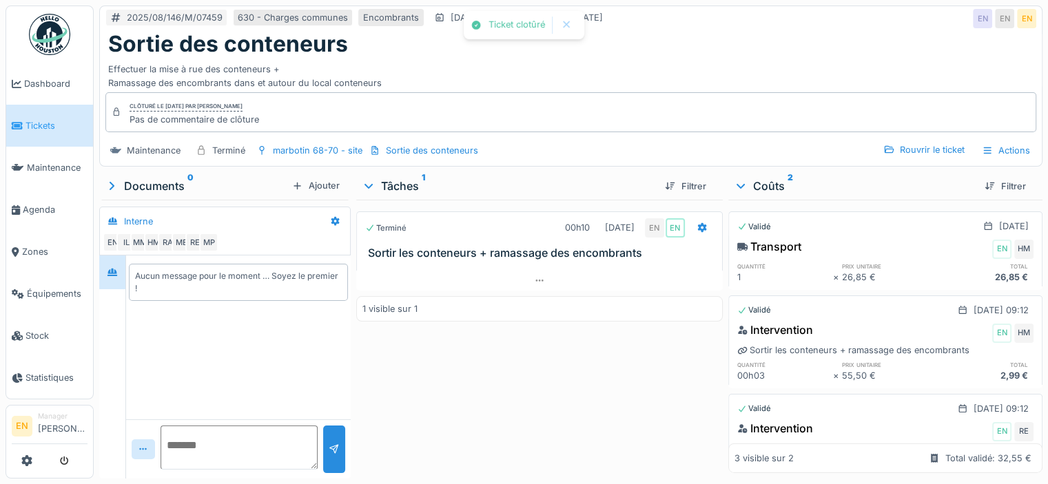
click at [550, 406] on div "Terminé 00h10 22/08/2025 EN EN Sortir les conteneurs + ramassage des encombrant…" at bounding box center [539, 336] width 366 height 273
click at [58, 43] on img at bounding box center [49, 34] width 41 height 41
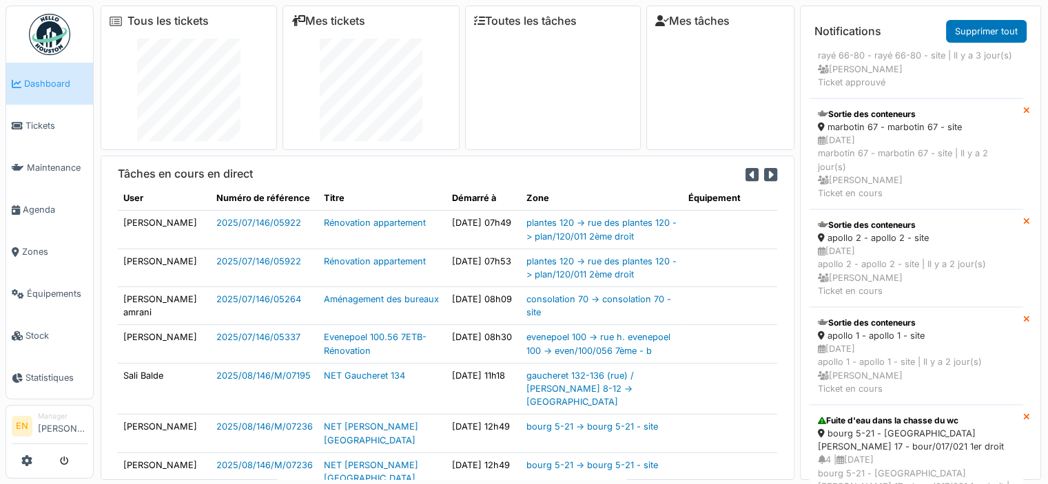
scroll to position [994, 0]
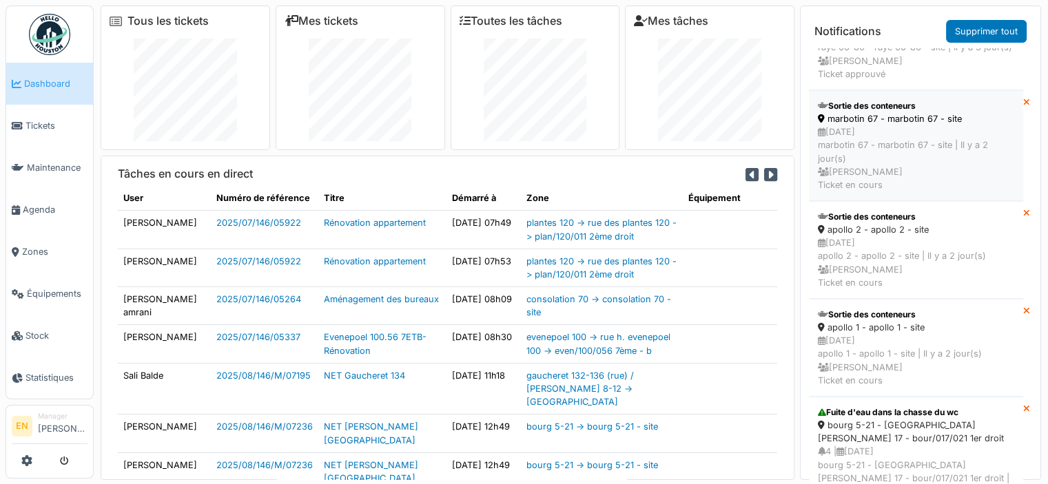
click at [887, 191] on div "[DATE] marbotin 67 - marbotin 67 - site | [DATE] [PERSON_NAME] Ticket en cours" at bounding box center [916, 158] width 196 height 66
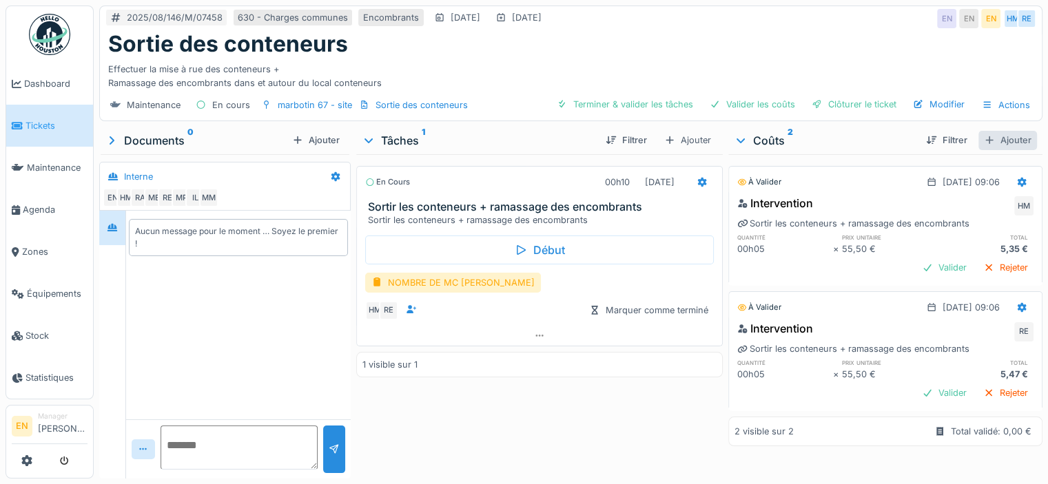
click at [983, 138] on div "Ajouter" at bounding box center [1007, 140] width 59 height 19
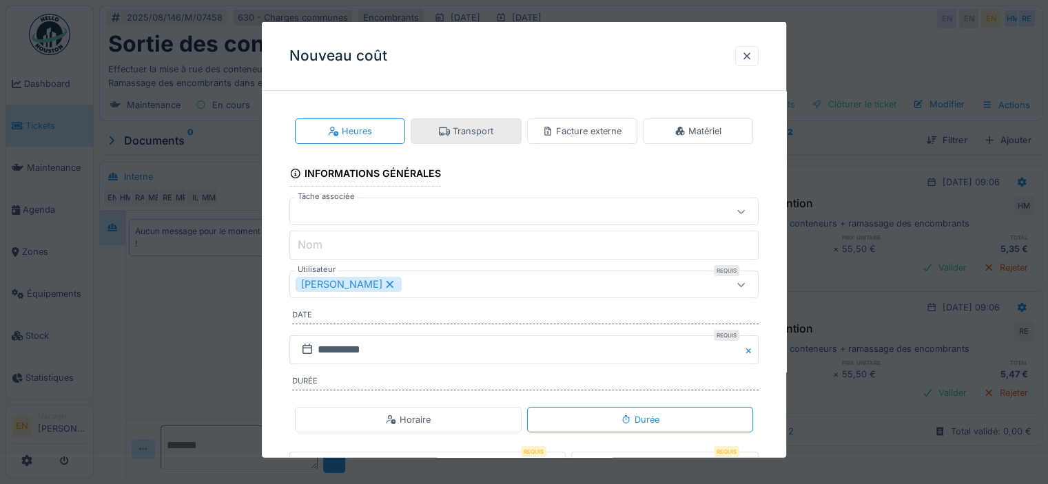
click at [492, 125] on div "Transport" at bounding box center [466, 131] width 54 height 13
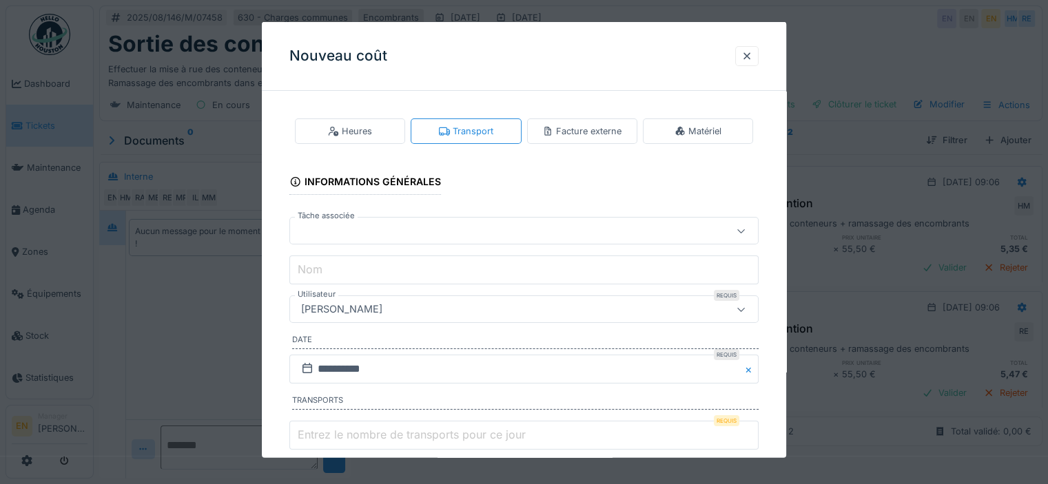
click at [781, 331] on div "**********" at bounding box center [524, 315] width 524 height 426
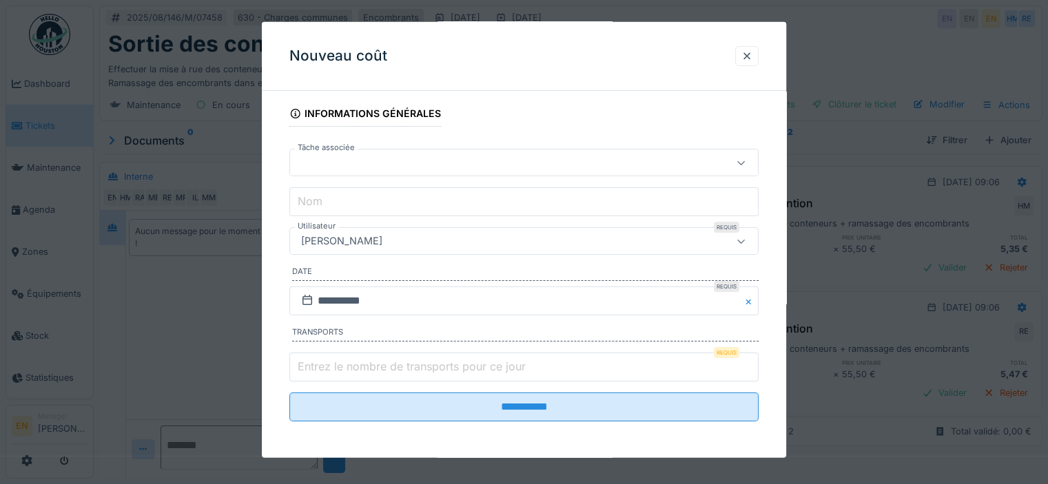
scroll to position [10, 0]
type input "*"
click at [751, 362] on input "*" at bounding box center [523, 367] width 469 height 29
click at [433, 239] on div "[PERSON_NAME]" at bounding box center [496, 241] width 400 height 15
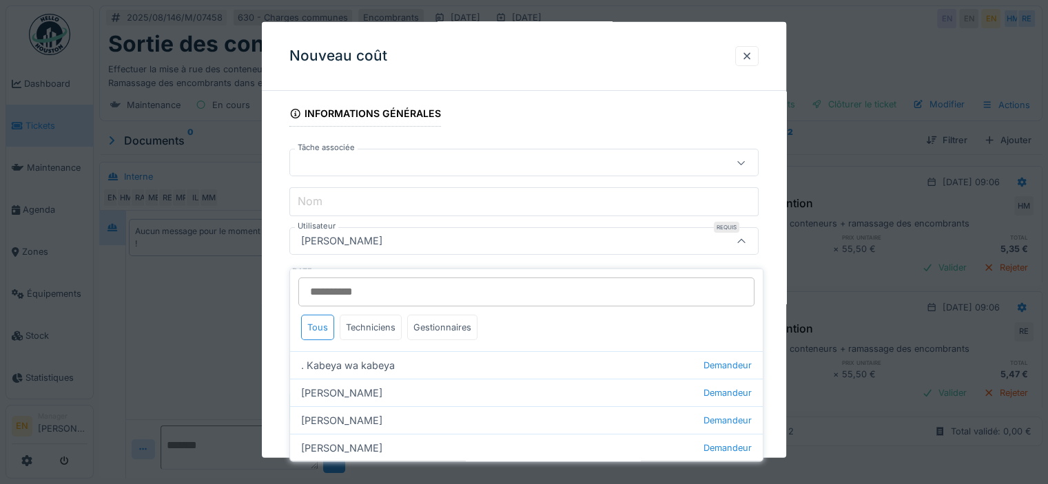
click at [396, 283] on input "Utilisateur" at bounding box center [526, 292] width 456 height 29
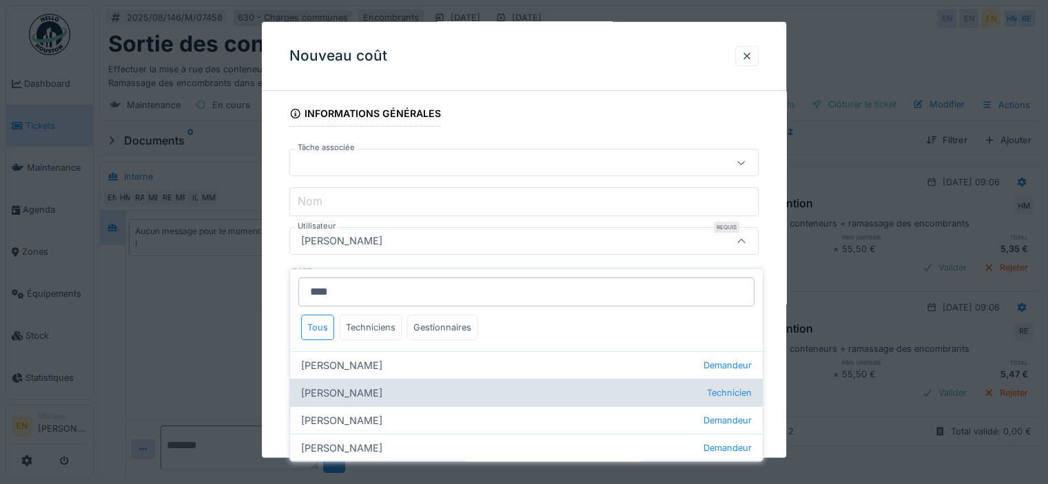
type input "****"
click at [353, 379] on div "Hassan Messari Technicien" at bounding box center [526, 393] width 473 height 28
type input "****"
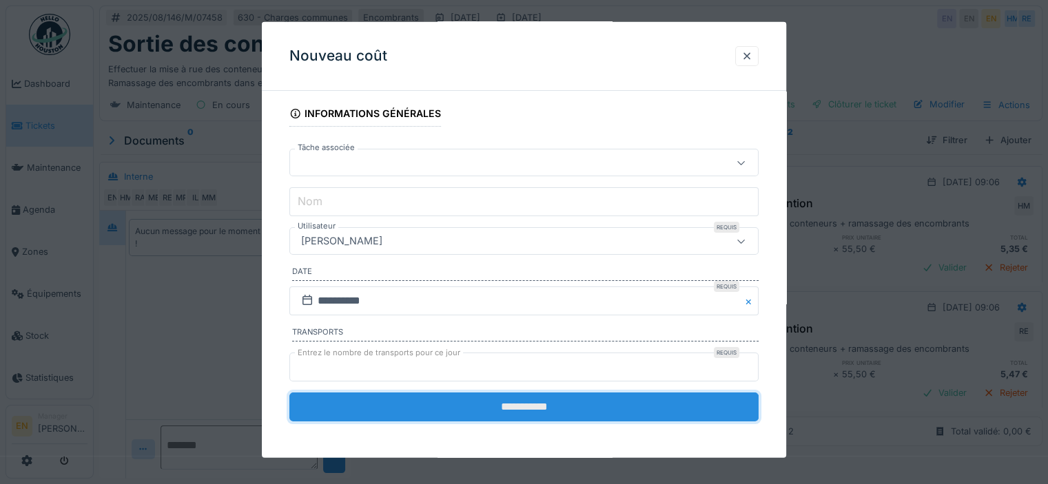
click at [548, 414] on input "**********" at bounding box center [523, 407] width 469 height 29
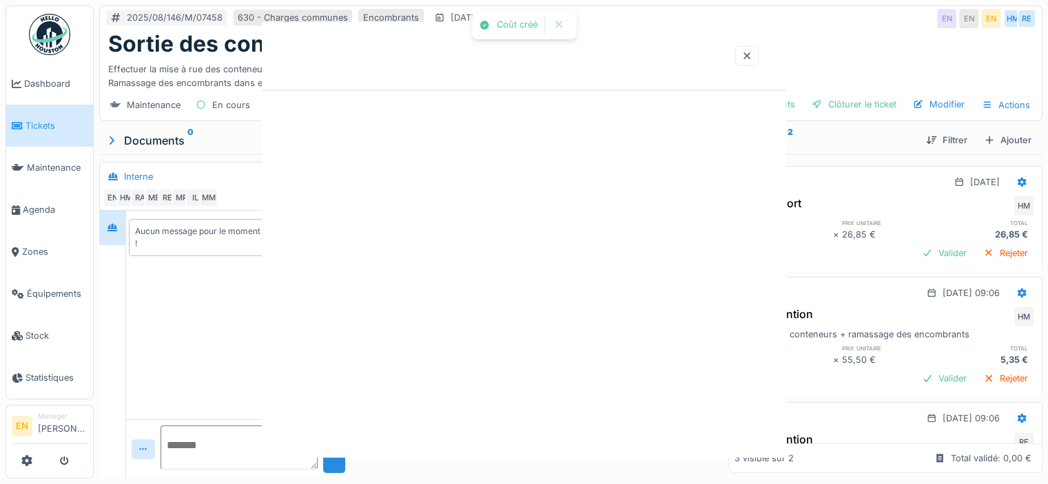
scroll to position [0, 0]
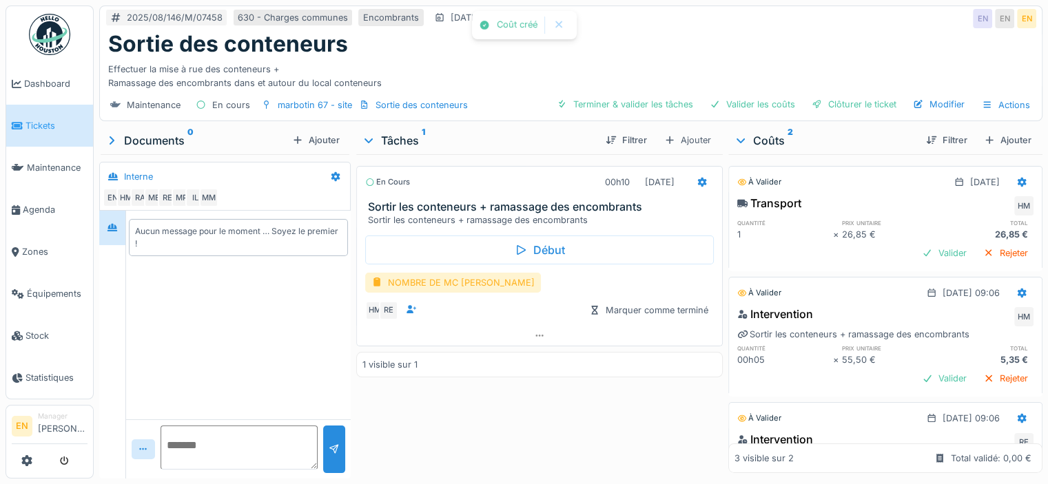
click at [480, 273] on div "NOMBRE DE MC EVACUE" at bounding box center [453, 283] width 176 height 20
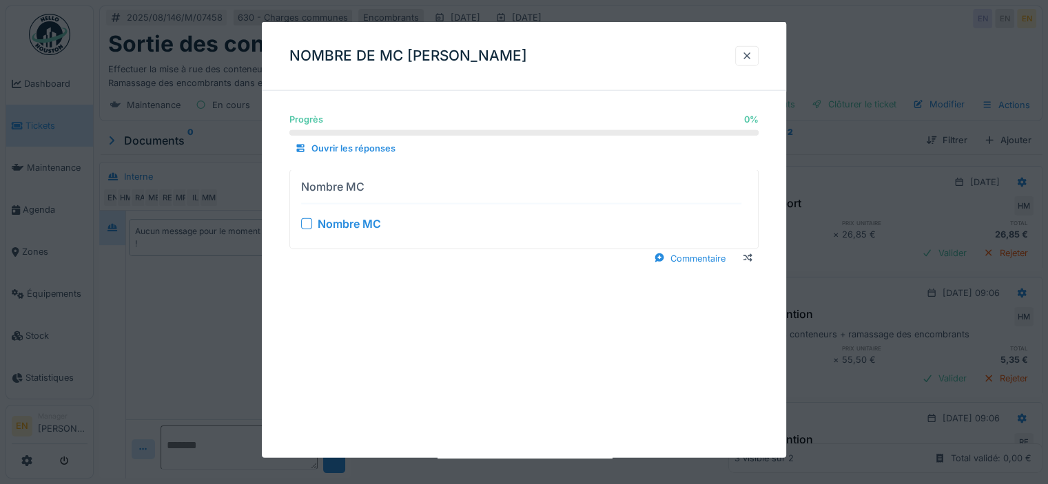
click at [311, 225] on div at bounding box center [306, 223] width 11 height 11
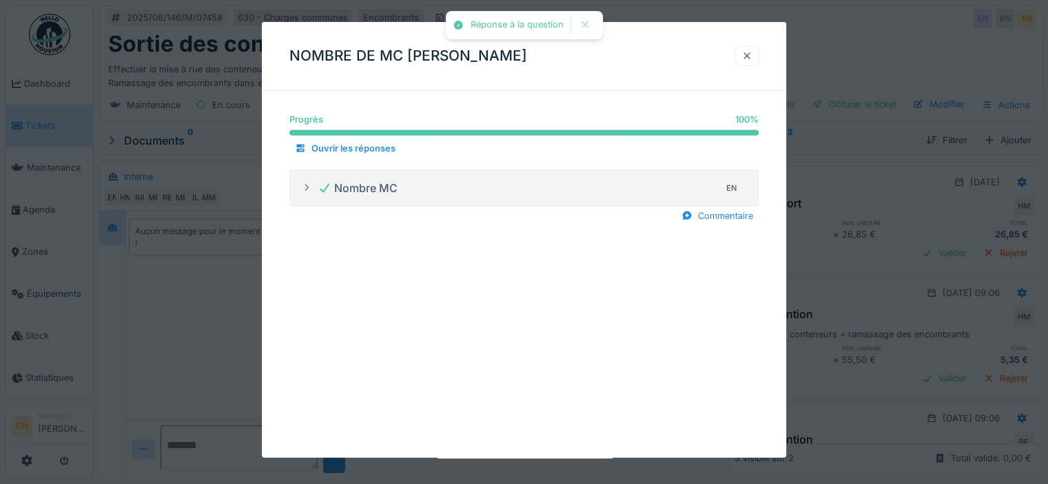
click at [752, 60] on div at bounding box center [746, 56] width 11 height 13
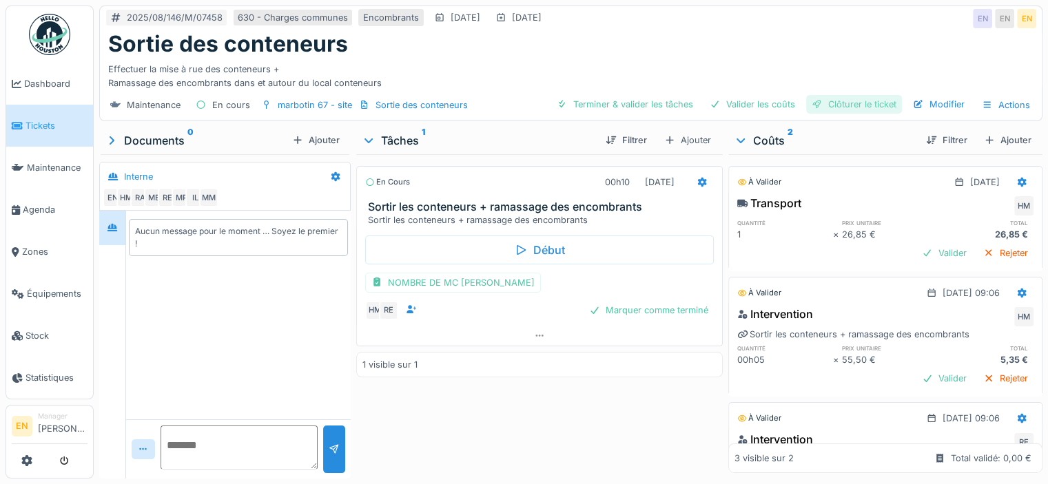
click at [845, 95] on div "Clôturer le ticket" at bounding box center [854, 104] width 96 height 19
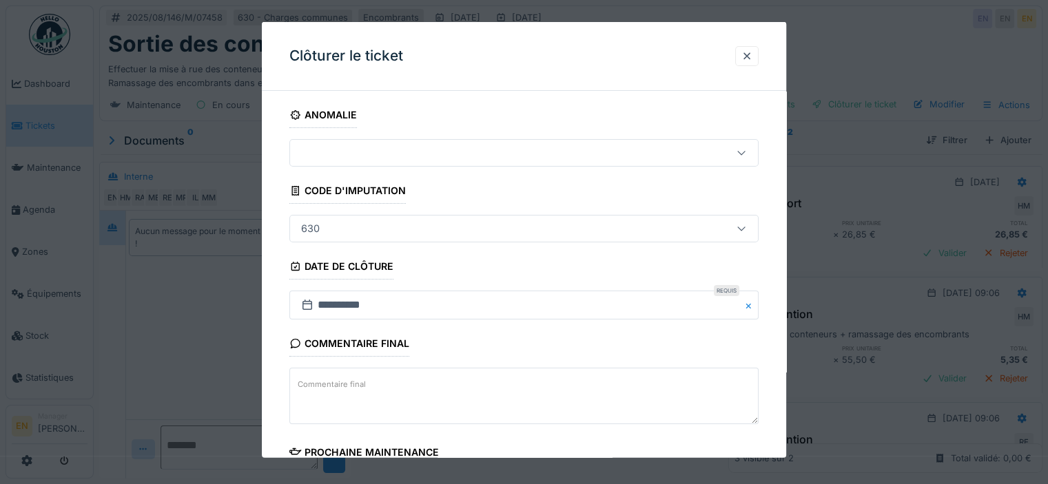
click at [769, 353] on div "**********" at bounding box center [524, 393] width 524 height 583
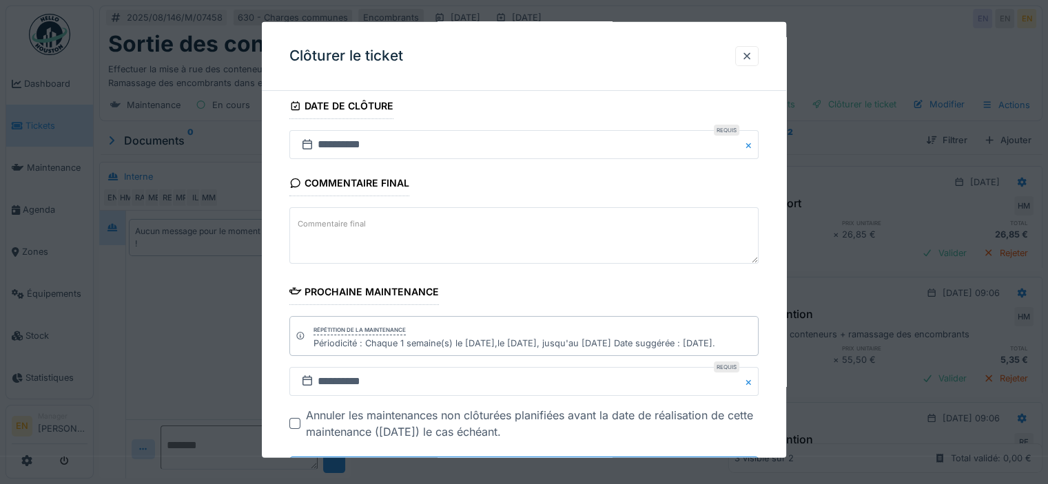
scroll to position [225, 0]
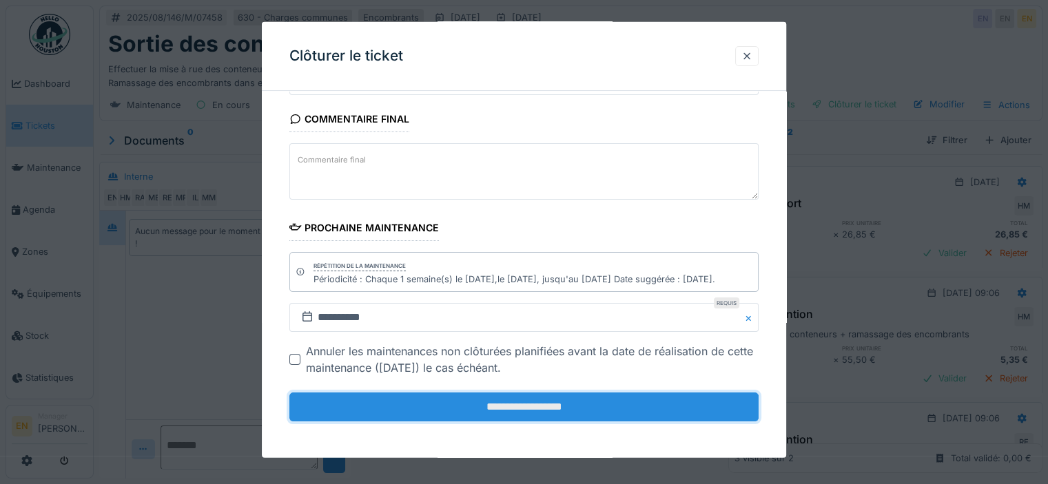
click at [524, 410] on input "**********" at bounding box center [523, 407] width 469 height 29
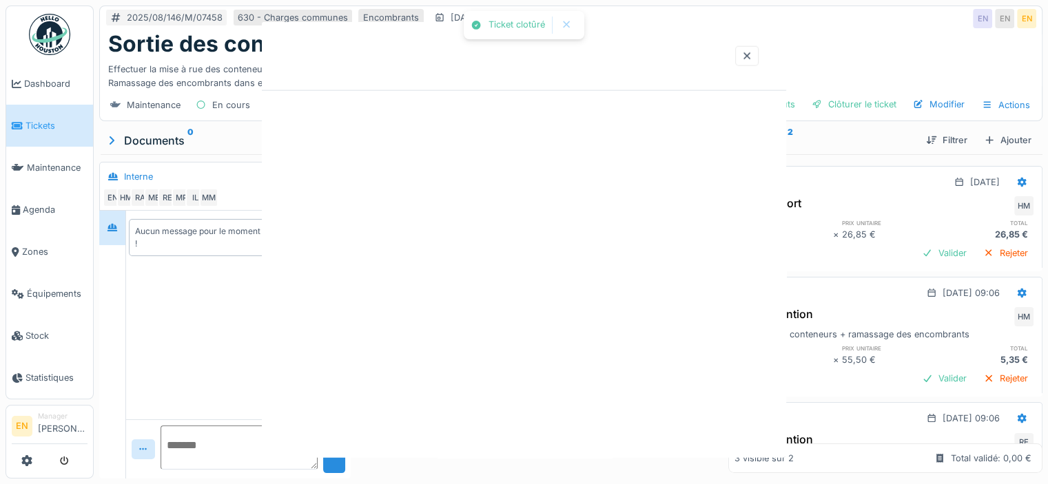
scroll to position [0, 0]
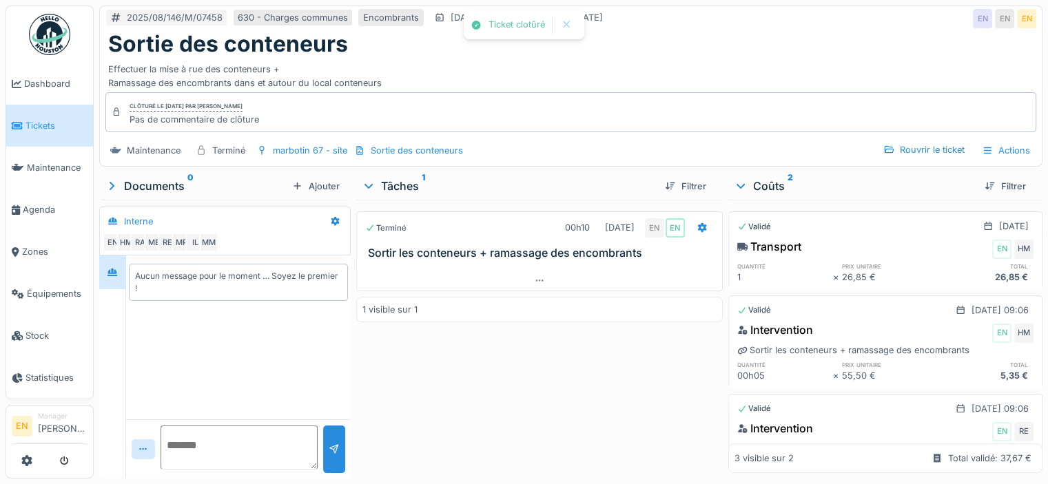
click at [495, 376] on div "Terminé 00h10 22/08/2025 EN EN Sortir les conteneurs + ramassage des encombrant…" at bounding box center [539, 336] width 366 height 273
click at [65, 43] on img at bounding box center [49, 34] width 41 height 41
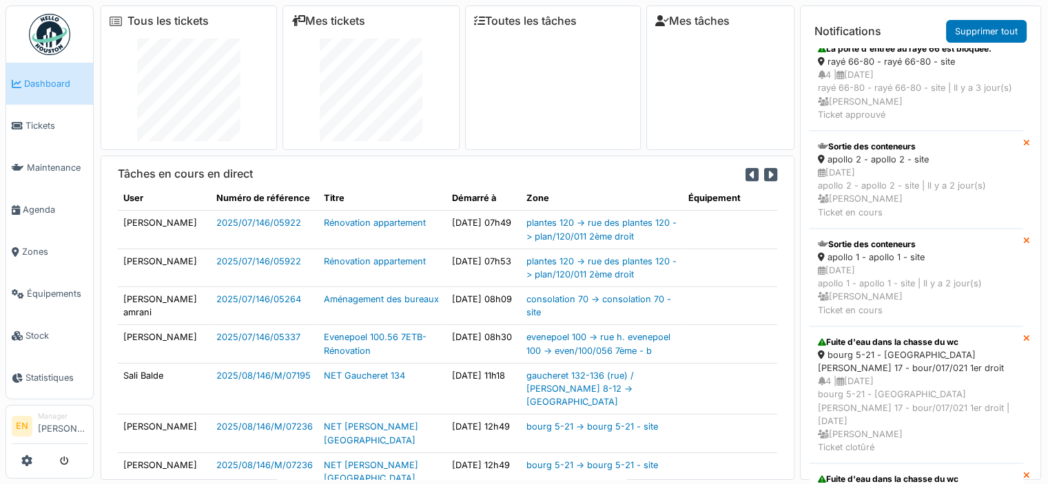
scroll to position [1035, 0]
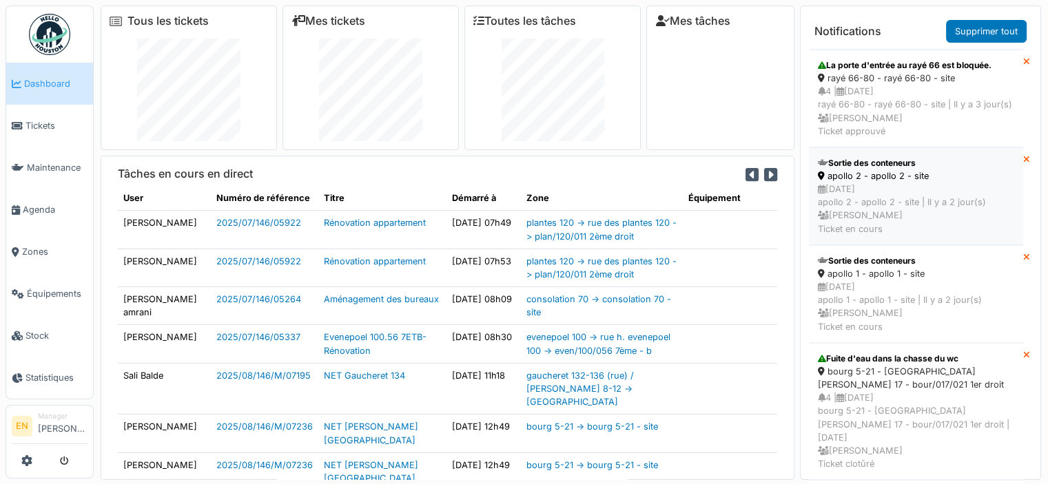
click at [884, 183] on div "apollo 2 - apollo 2 - site" at bounding box center [916, 175] width 196 height 13
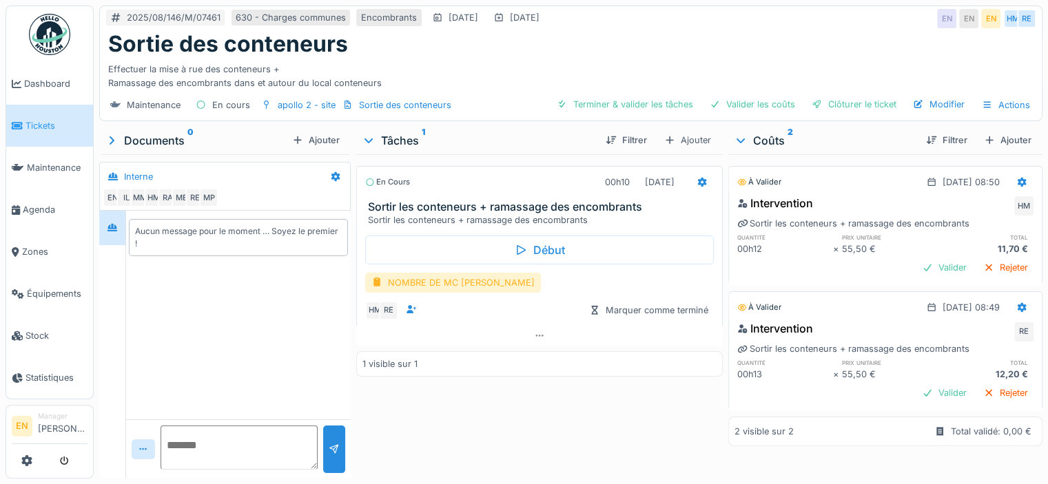
click at [460, 281] on div "NOMBRE DE MC [PERSON_NAME]" at bounding box center [453, 283] width 176 height 20
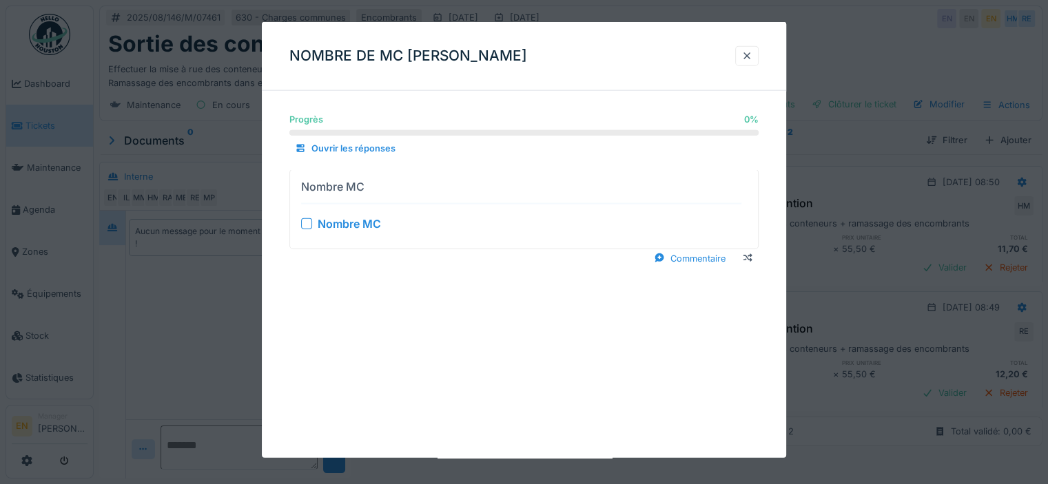
click at [306, 225] on div at bounding box center [306, 223] width 11 height 11
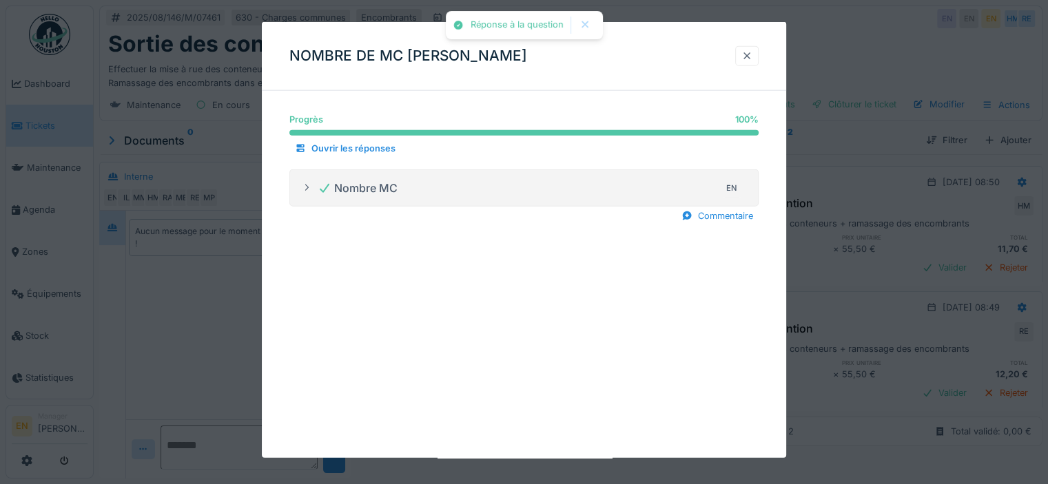
click at [751, 59] on div at bounding box center [746, 56] width 11 height 13
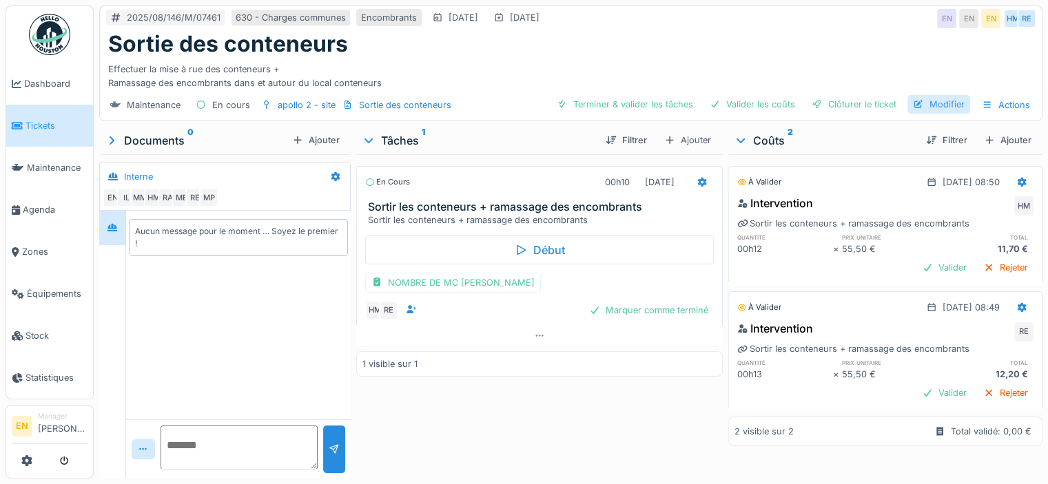
click at [928, 109] on div "Modifier" at bounding box center [938, 104] width 63 height 19
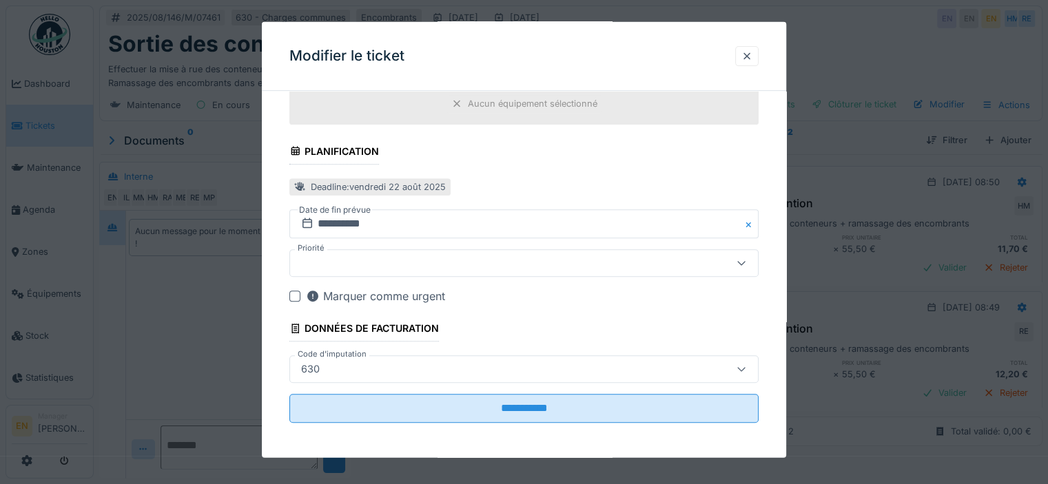
scroll to position [10, 0]
click at [752, 57] on div at bounding box center [746, 56] width 11 height 13
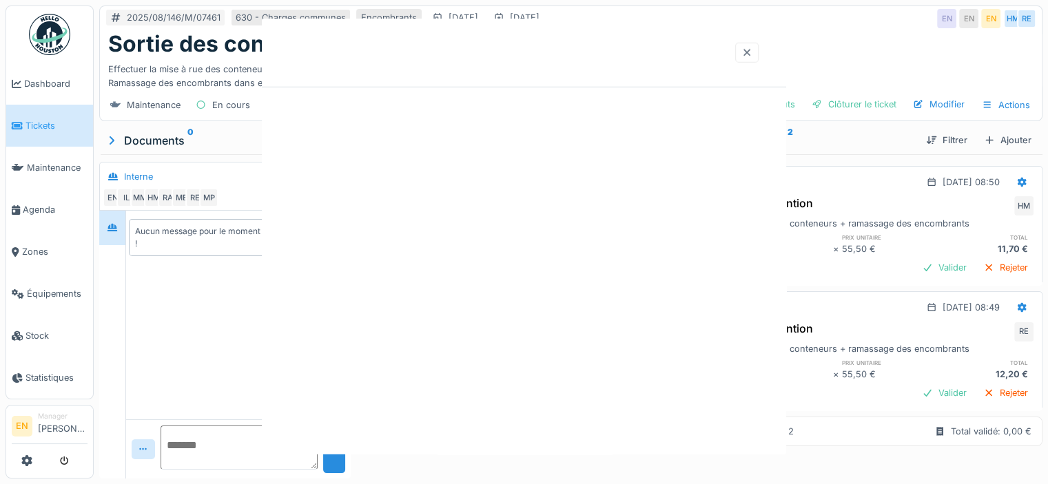
scroll to position [0, 0]
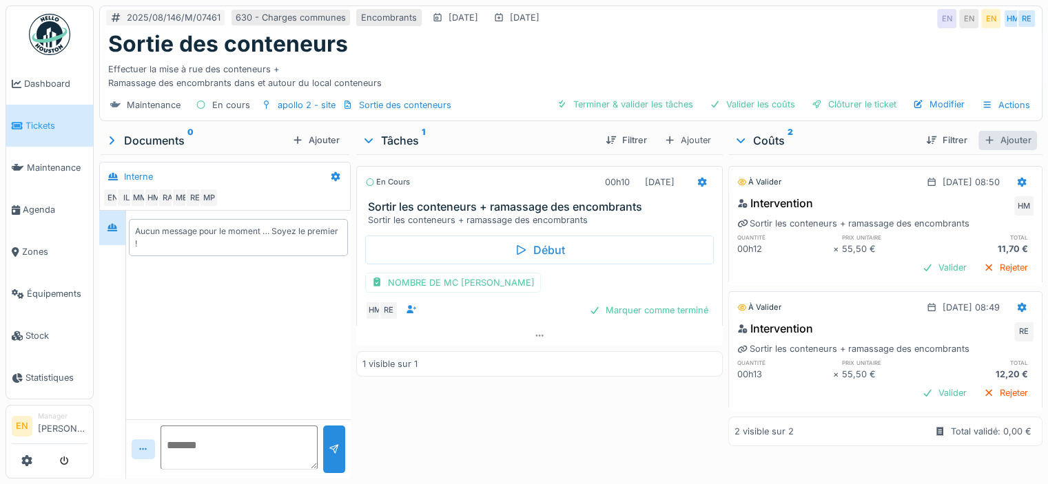
click at [989, 131] on div "Ajouter" at bounding box center [1007, 140] width 59 height 19
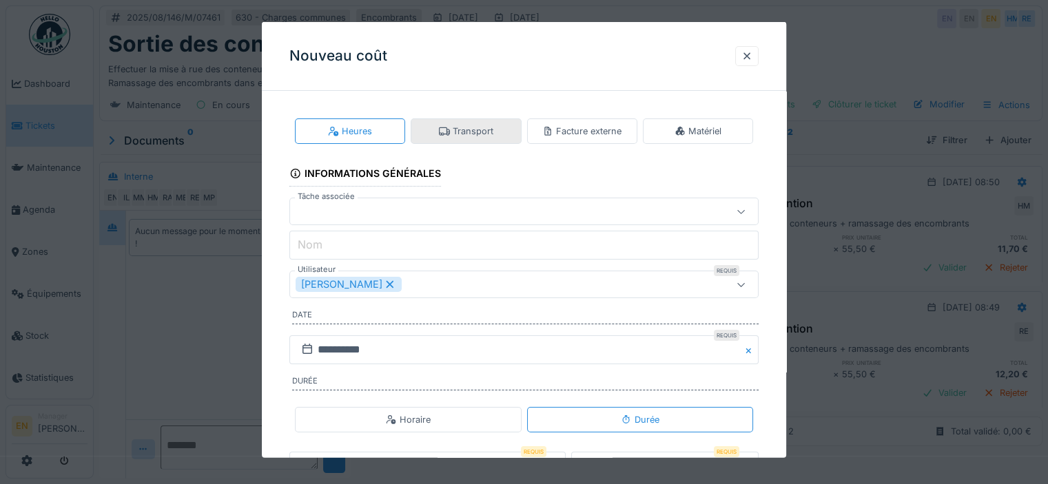
click at [485, 130] on div "Transport" at bounding box center [466, 131] width 54 height 13
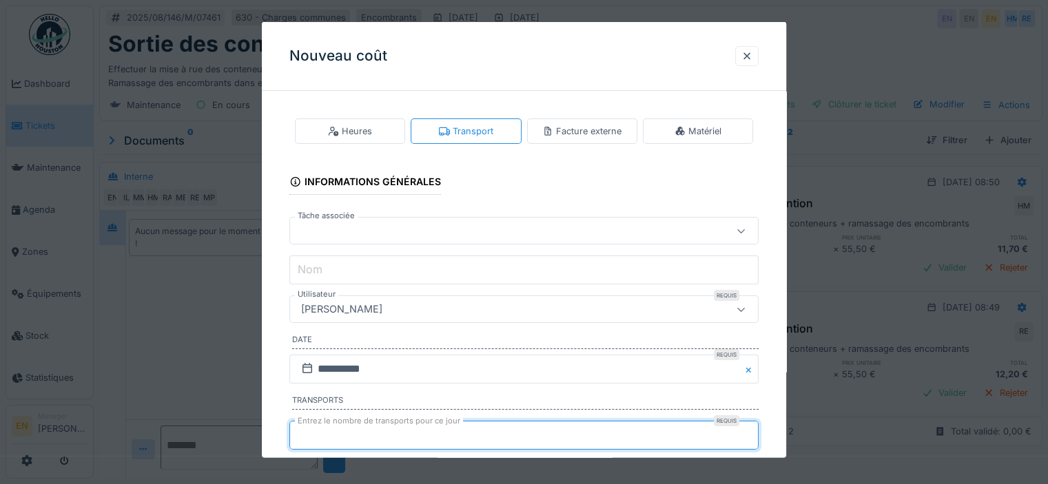
type input "*"
click at [753, 428] on input "*" at bounding box center [523, 435] width 469 height 29
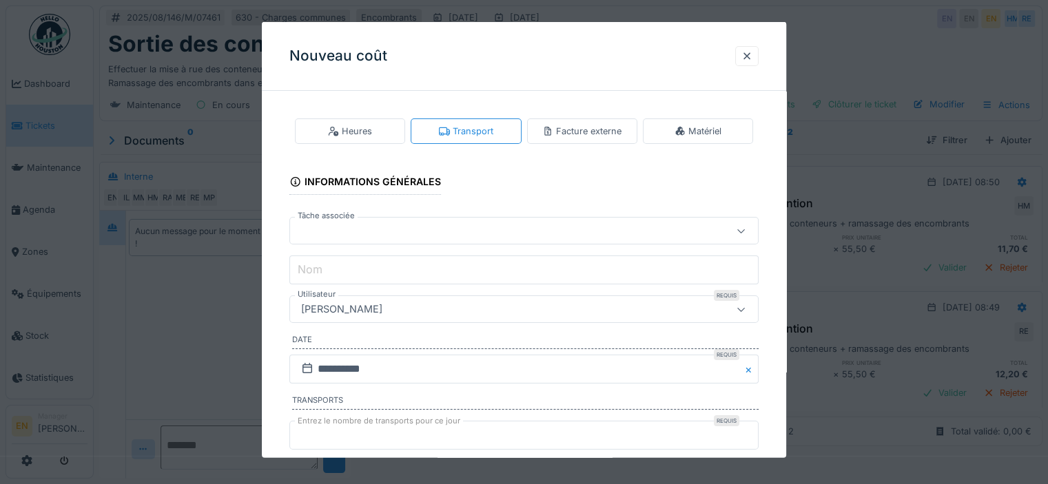
click at [454, 309] on div "[PERSON_NAME]" at bounding box center [496, 309] width 400 height 15
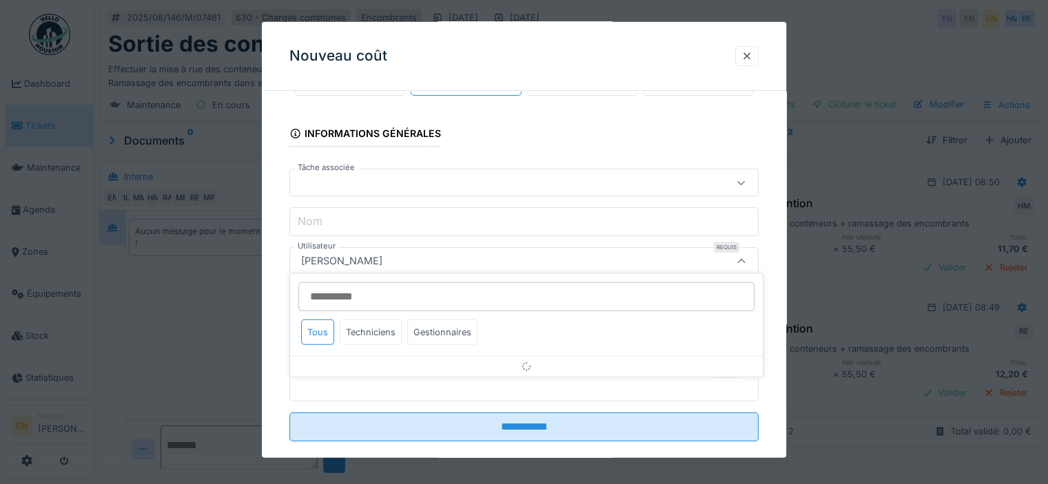
scroll to position [68, 0]
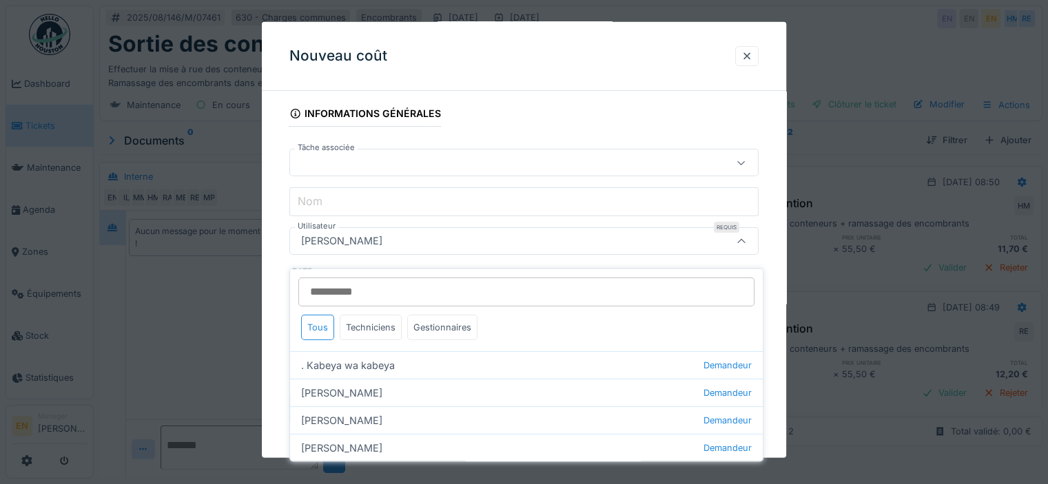
click at [402, 285] on input "Utilisateur" at bounding box center [526, 292] width 456 height 29
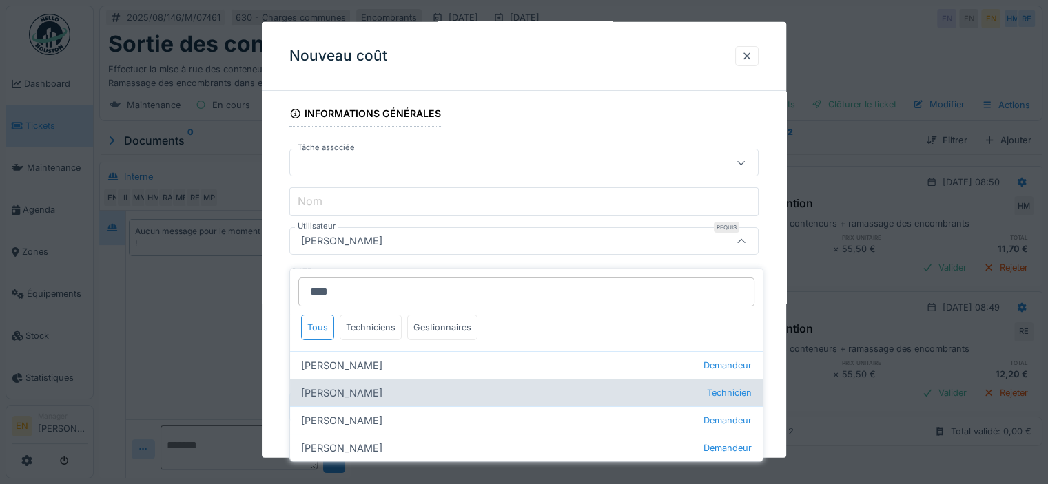
type input "****"
click at [343, 379] on div "Hassan Messari Technicien" at bounding box center [526, 393] width 473 height 28
type input "****"
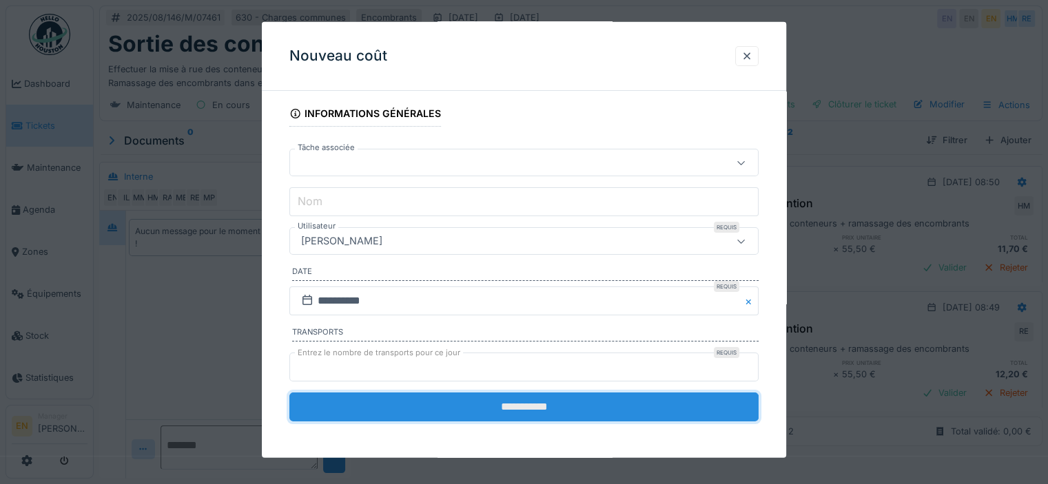
click at [559, 399] on input "**********" at bounding box center [523, 407] width 469 height 29
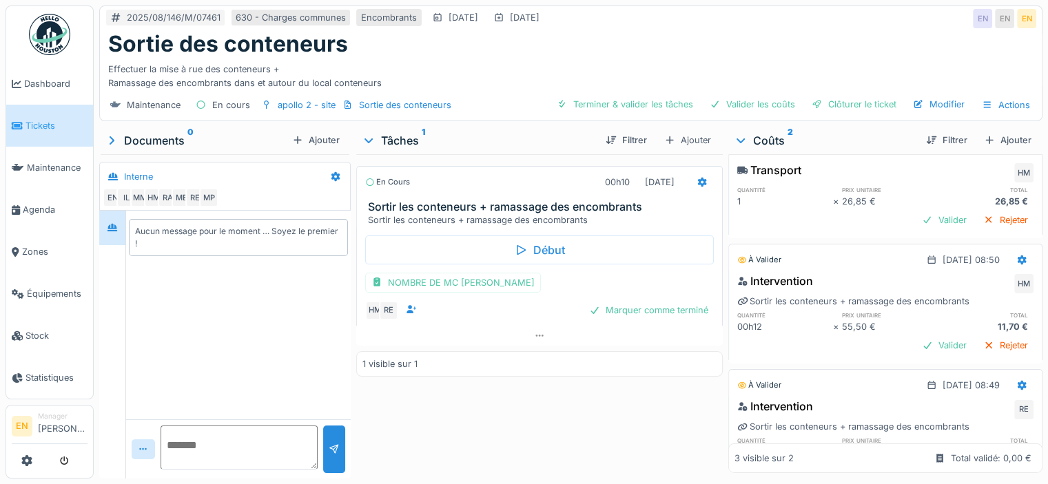
scroll to position [0, 0]
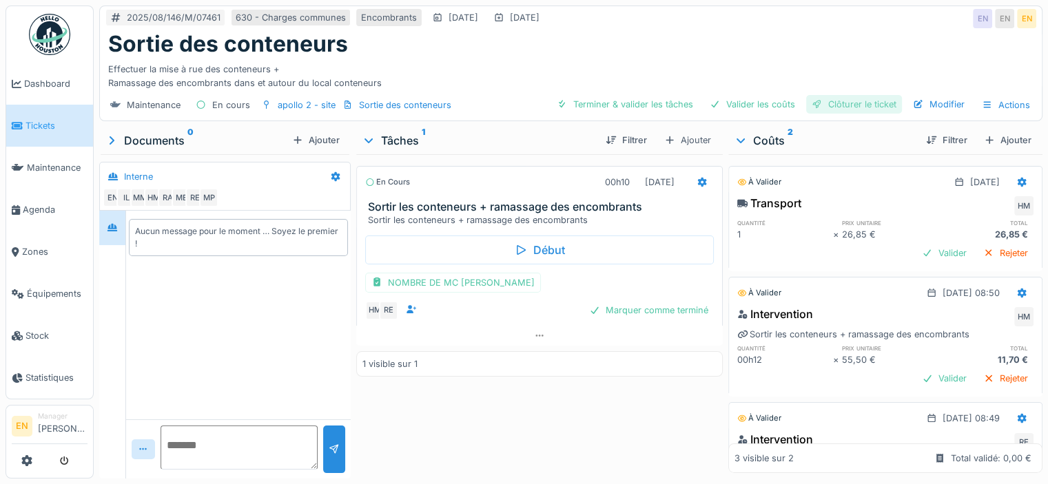
click at [840, 97] on div "Clôturer le ticket" at bounding box center [854, 104] width 96 height 19
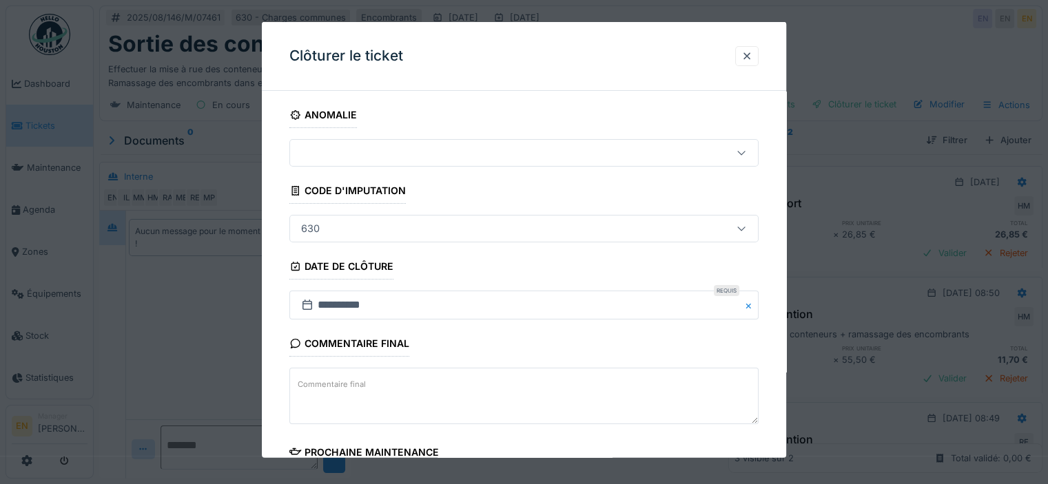
click at [778, 428] on div "**********" at bounding box center [524, 393] width 524 height 583
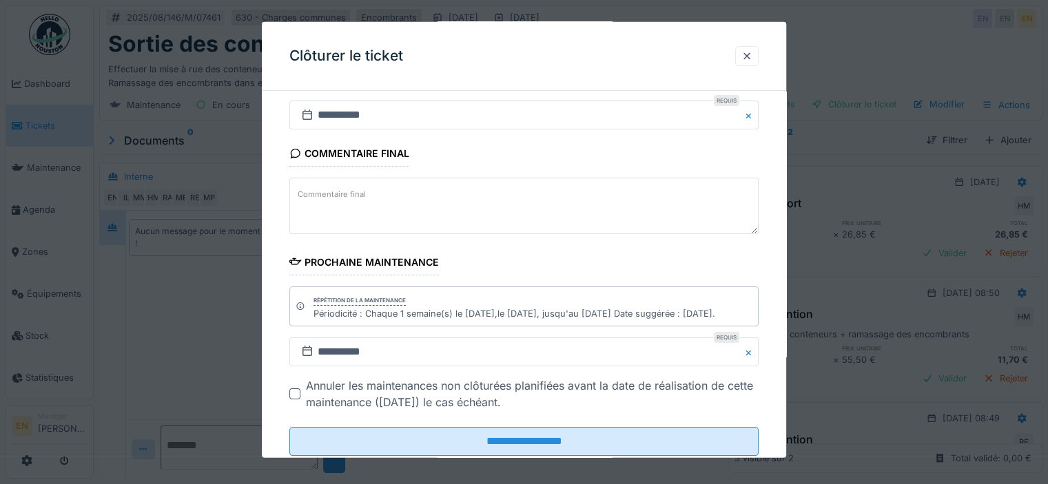
scroll to position [225, 0]
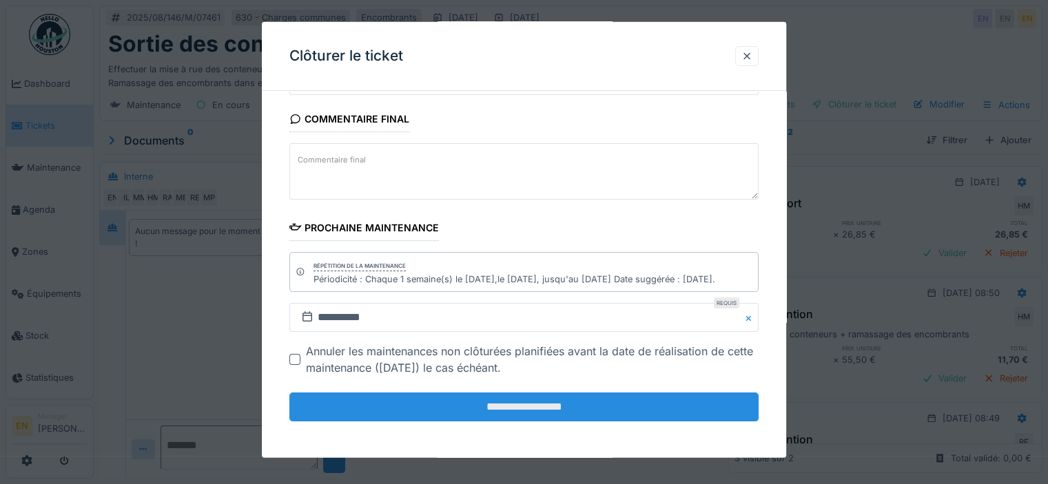
click at [535, 405] on input "**********" at bounding box center [523, 407] width 469 height 29
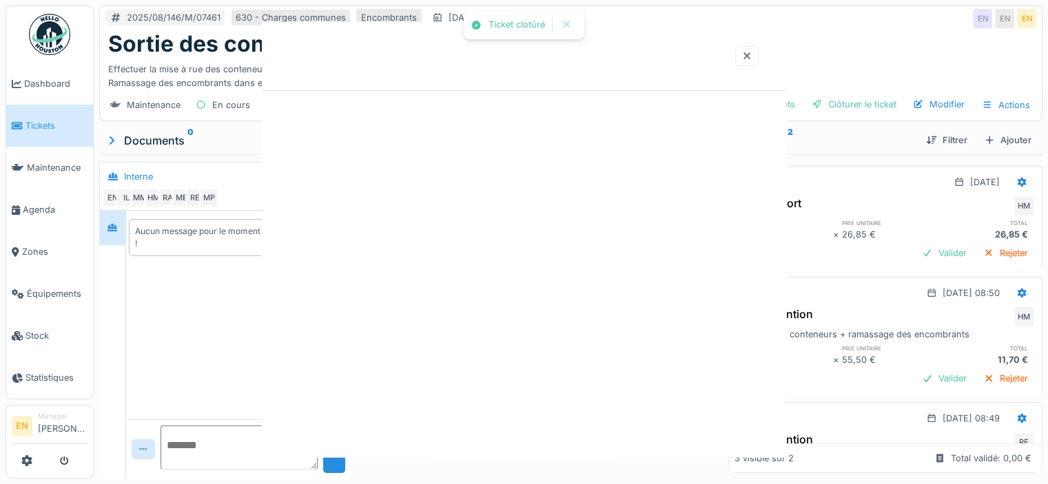
scroll to position [0, 0]
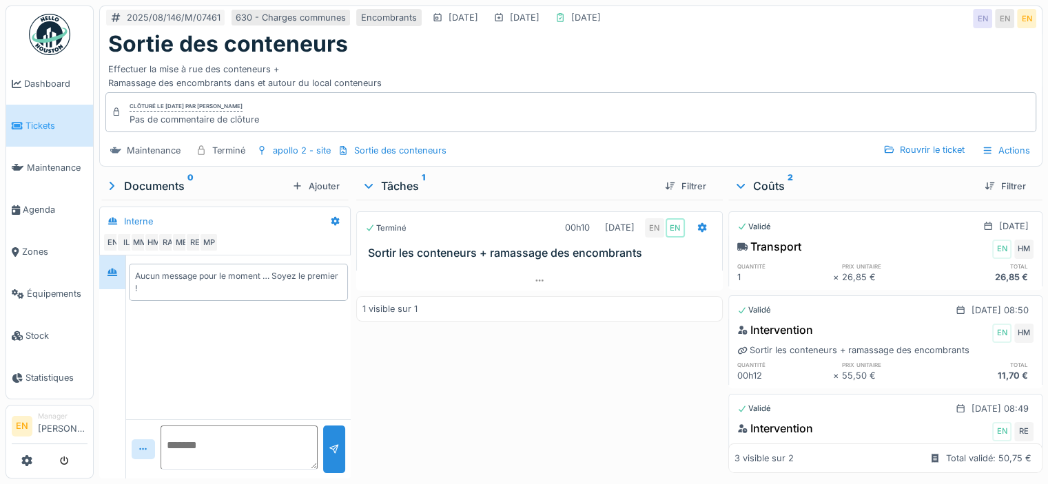
click at [56, 49] on img at bounding box center [49, 34] width 41 height 41
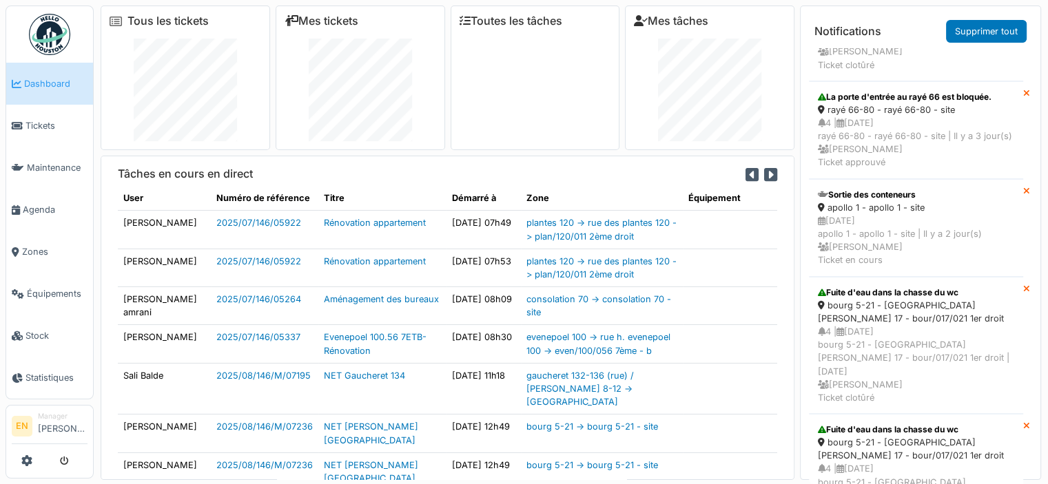
scroll to position [1071, 0]
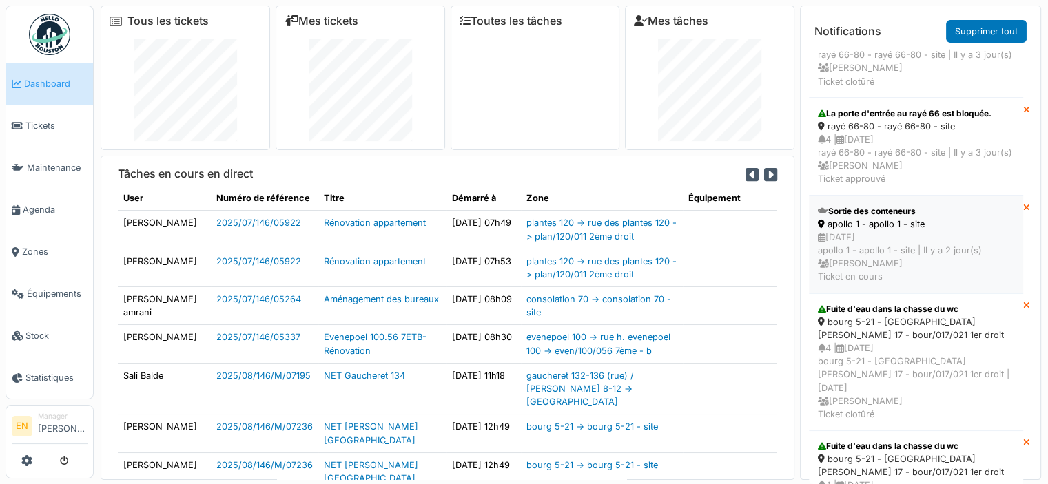
click at [891, 284] on div "[DATE] apollo 1 - apollo 1 - site | [DATE] [PERSON_NAME] Ticket en cours" at bounding box center [916, 257] width 196 height 53
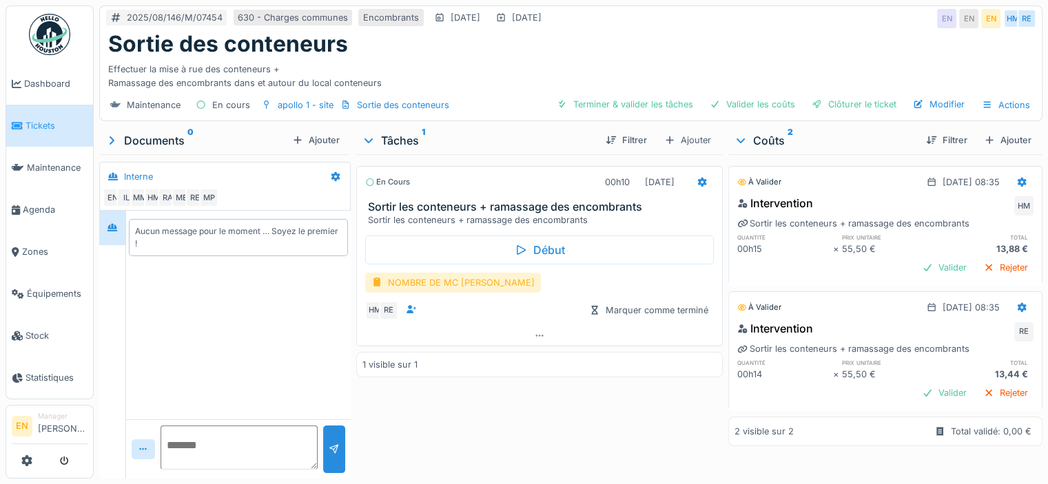
click at [435, 273] on div "NOMBRE DE MC [PERSON_NAME]" at bounding box center [453, 283] width 176 height 20
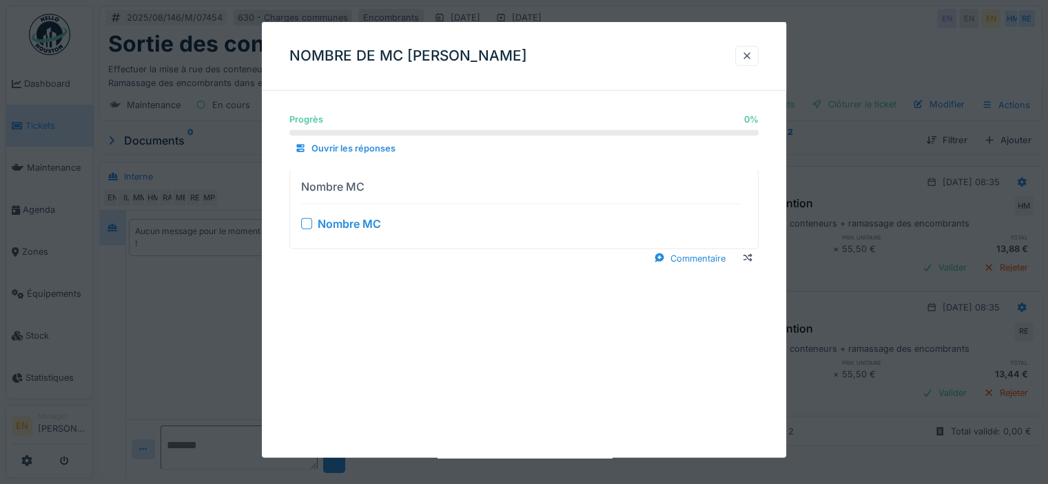
click at [309, 225] on div at bounding box center [306, 223] width 11 height 11
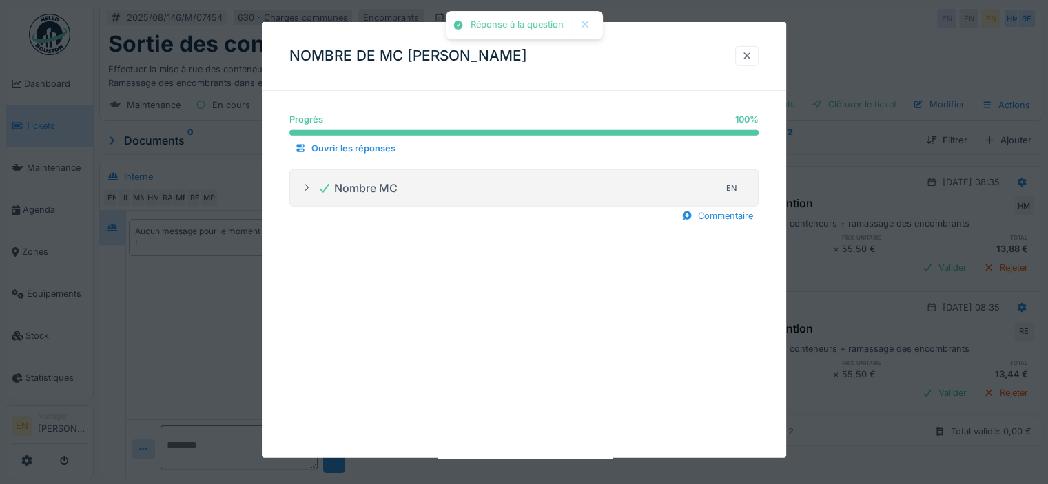
click at [752, 61] on div at bounding box center [746, 56] width 11 height 13
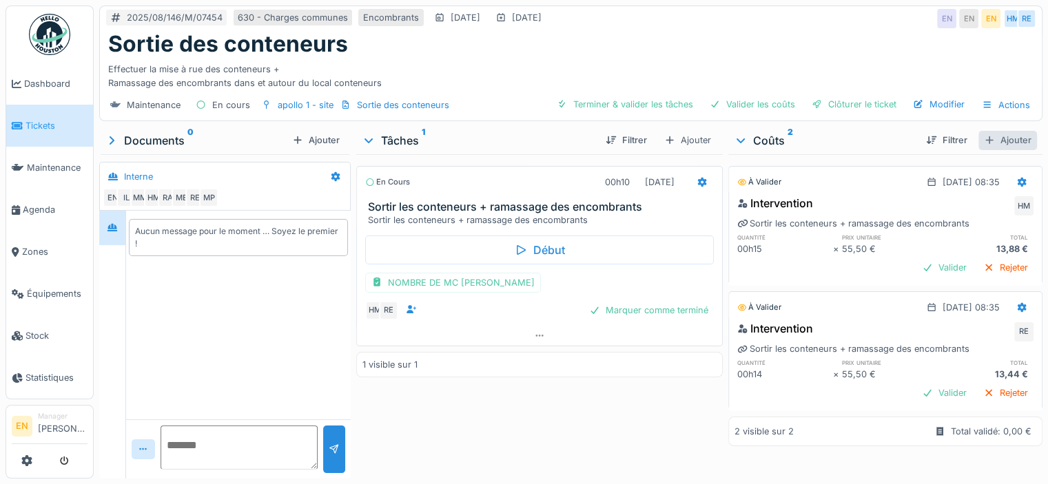
click at [986, 141] on div "Ajouter" at bounding box center [1007, 140] width 59 height 19
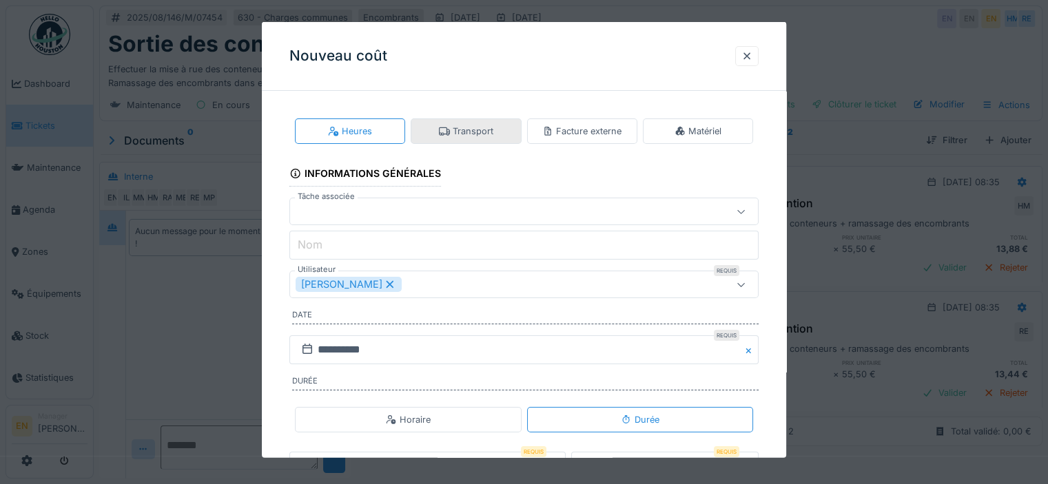
click at [481, 133] on div "Transport" at bounding box center [466, 131] width 54 height 13
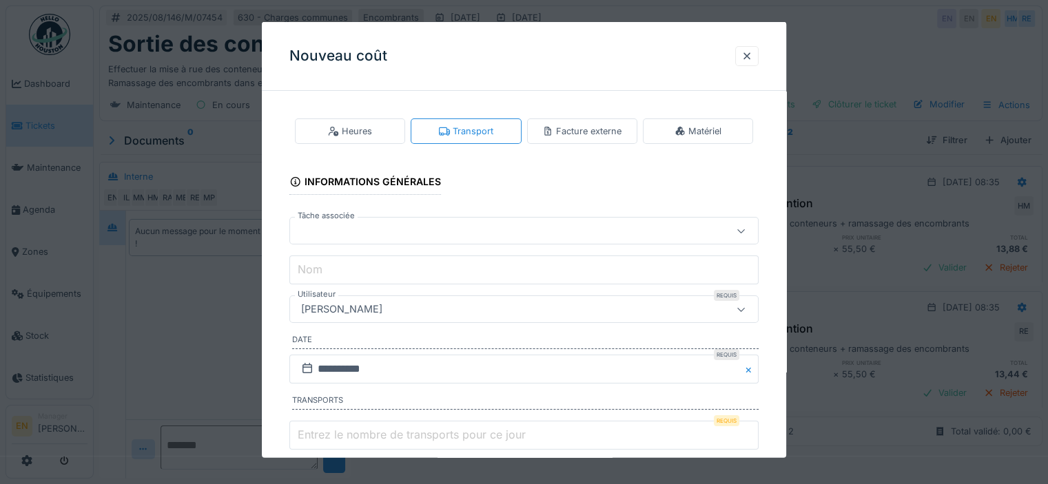
click at [590, 310] on div "[PERSON_NAME]" at bounding box center [496, 309] width 400 height 15
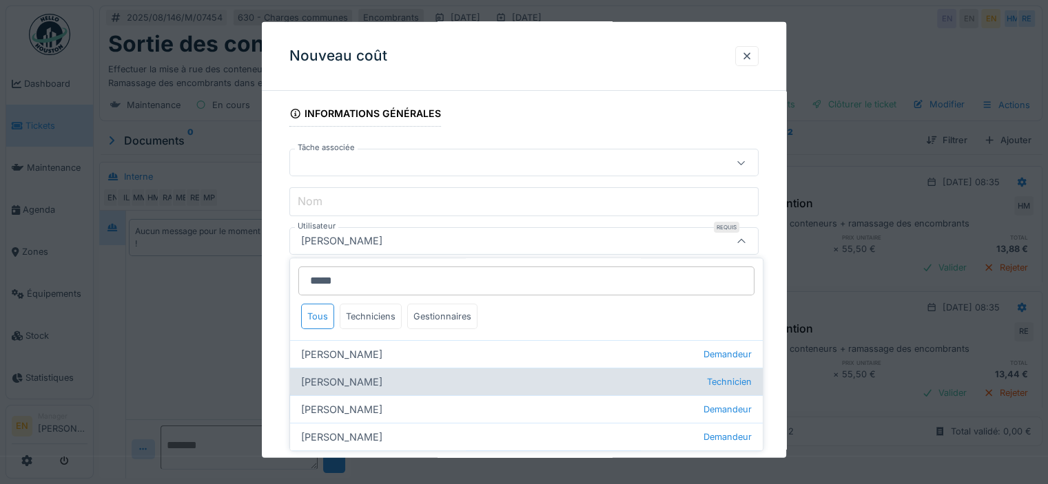
type input "*****"
click at [355, 380] on div "Hassan Messari Technicien" at bounding box center [526, 383] width 473 height 28
type input "****"
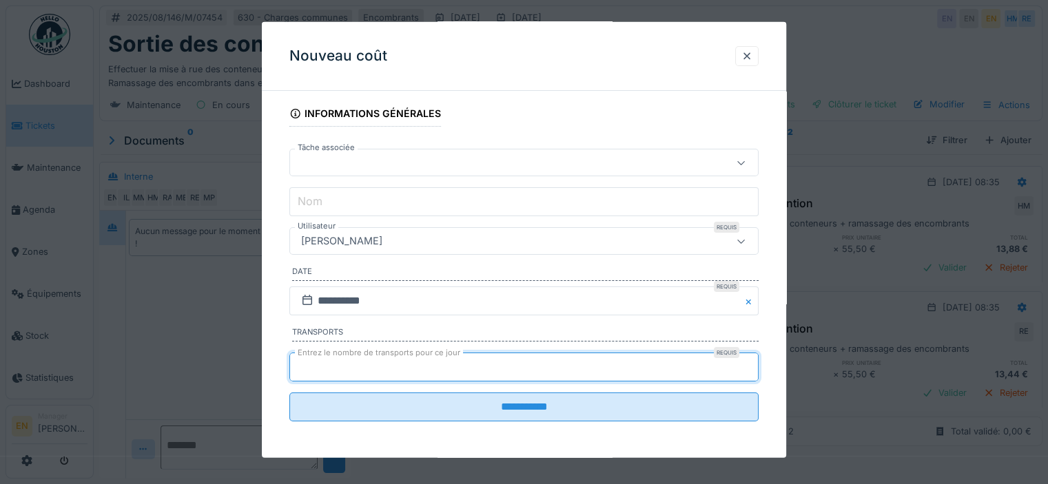
type input "*"
click at [751, 364] on input "*" at bounding box center [523, 367] width 469 height 29
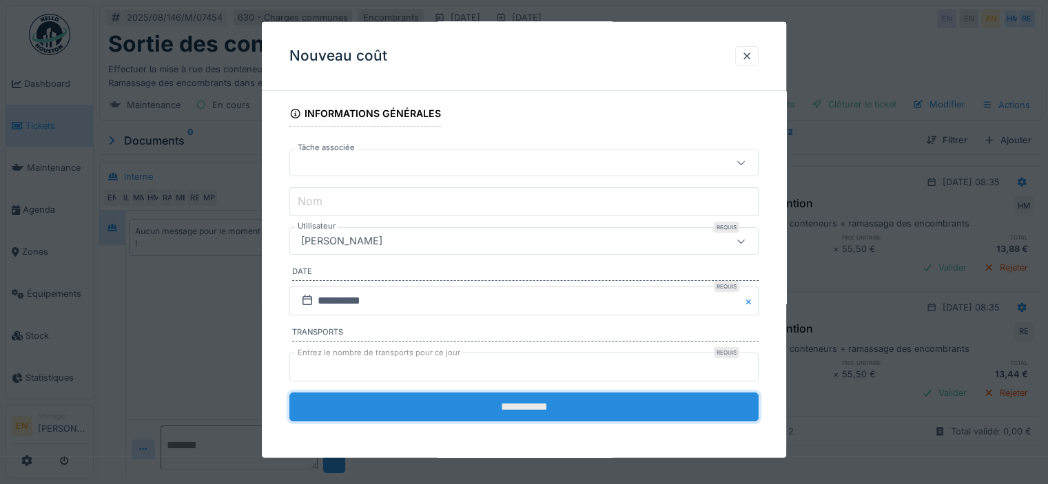
click at [593, 396] on input "**********" at bounding box center [523, 407] width 469 height 29
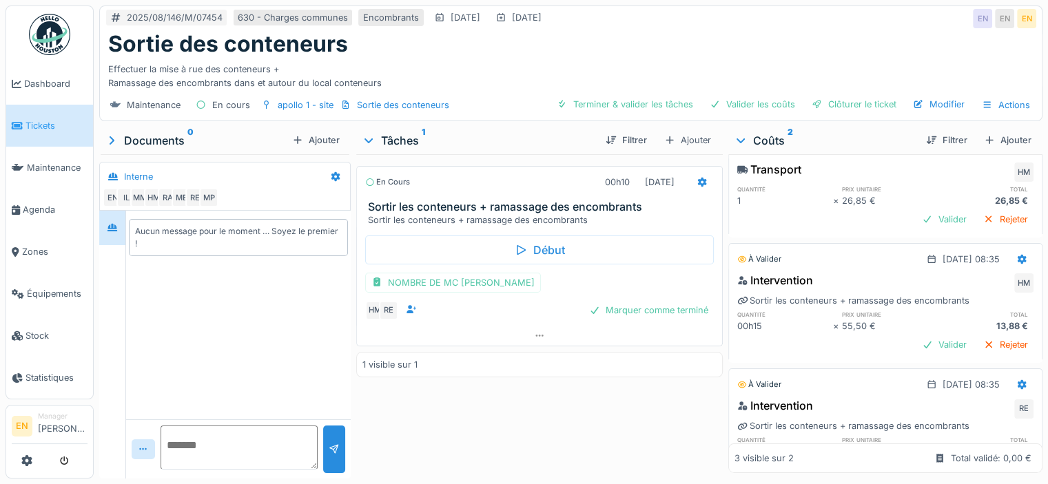
scroll to position [0, 0]
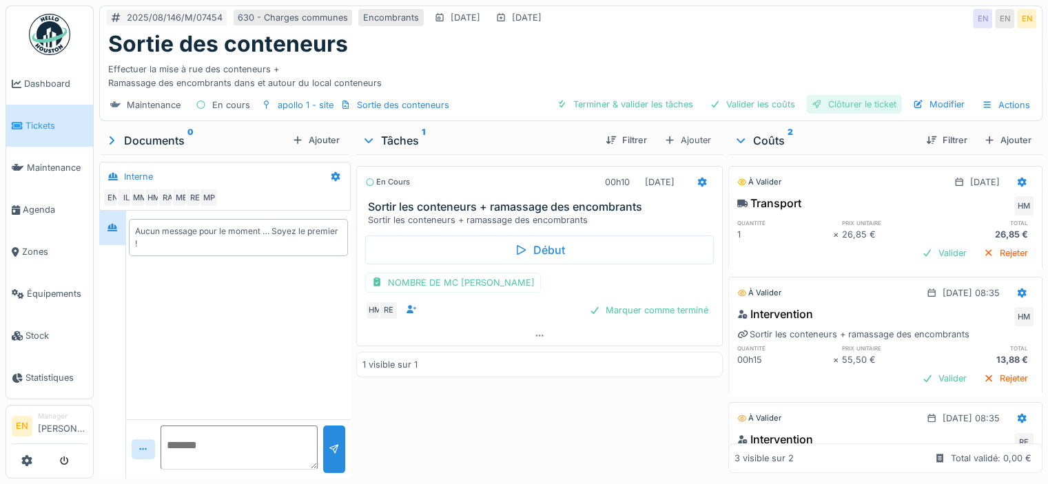
click at [849, 103] on div "Clôturer le ticket" at bounding box center [854, 104] width 96 height 19
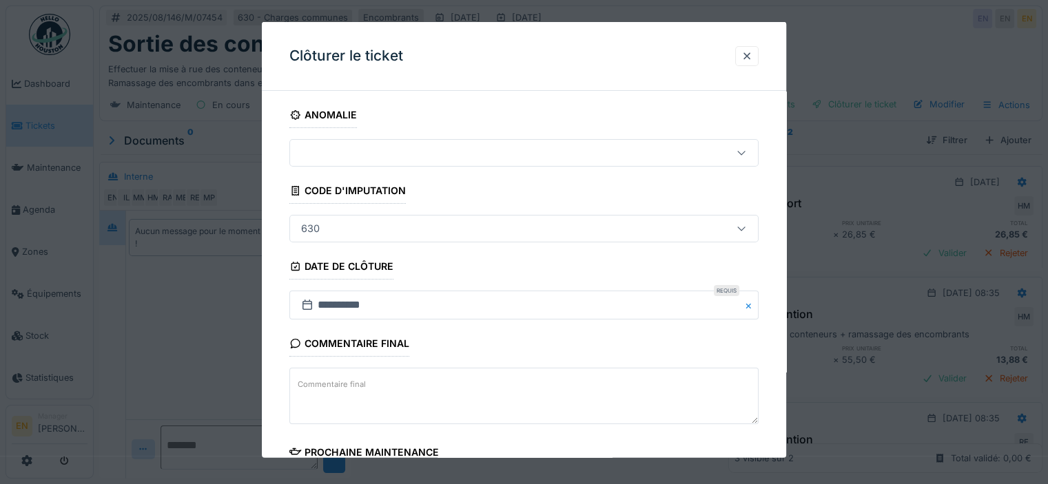
click at [778, 370] on div "**********" at bounding box center [524, 393] width 524 height 583
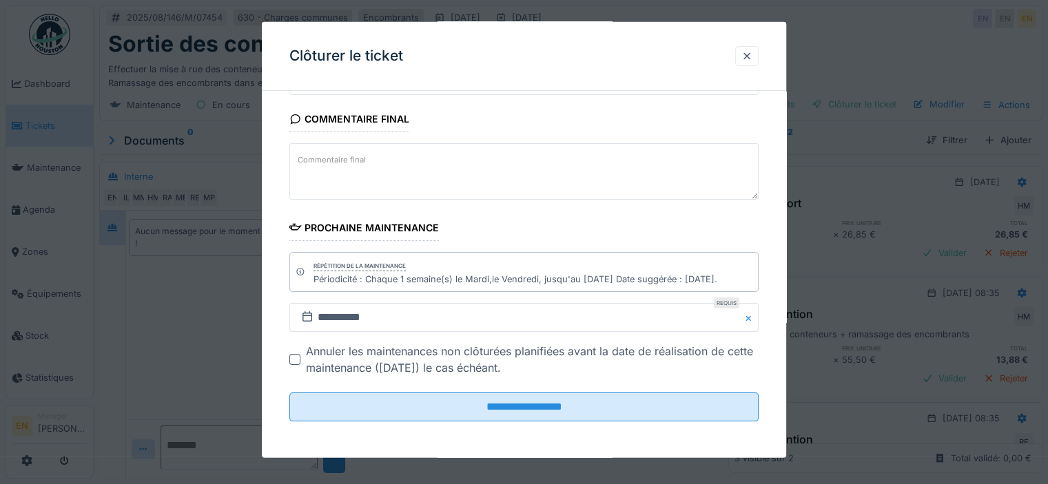
scroll to position [10, 0]
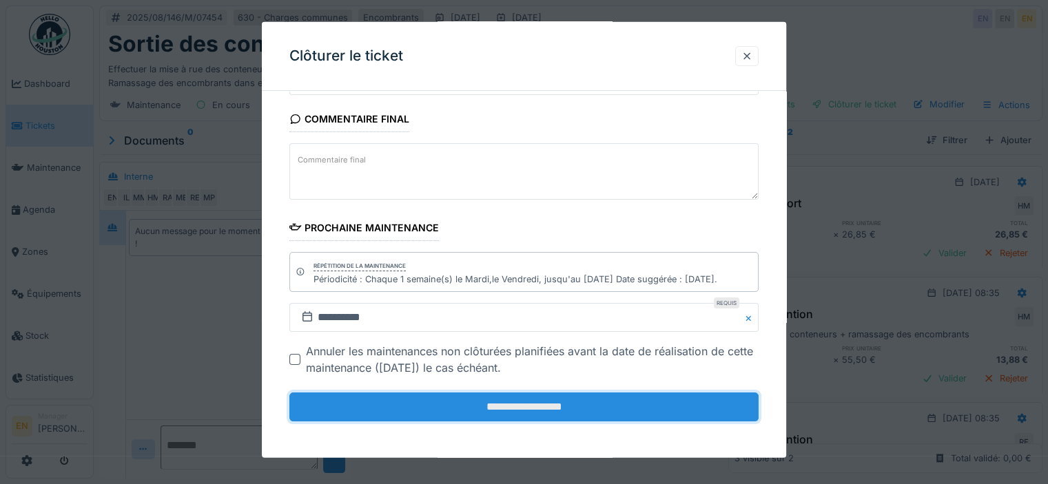
click at [526, 407] on input "**********" at bounding box center [523, 407] width 469 height 29
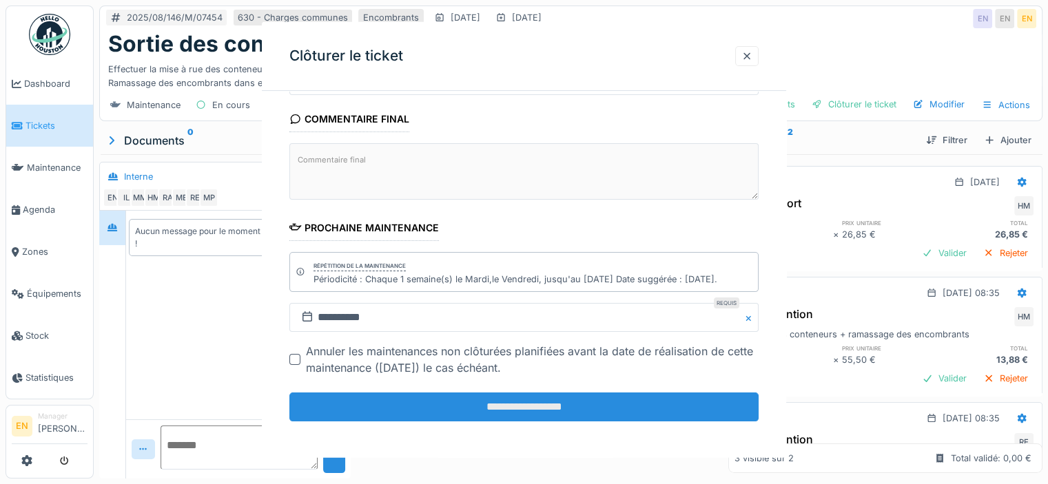
scroll to position [0, 0]
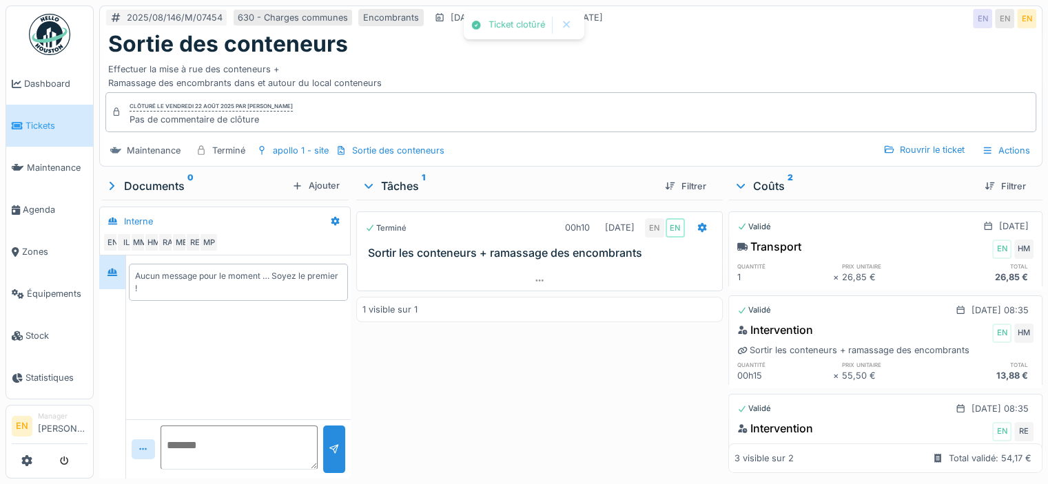
click at [493, 365] on div "Terminé 00h10 22/08/2025 EN EN Sortir les conteneurs + ramassage des encombrant…" at bounding box center [539, 336] width 366 height 273
click at [56, 34] on img at bounding box center [49, 34] width 41 height 41
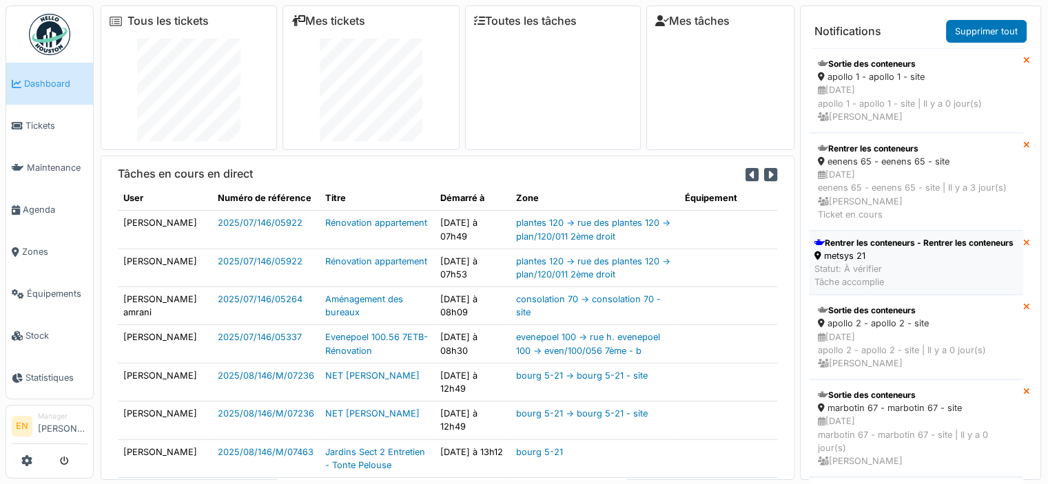
click at [901, 249] on div "Rentrer les conteneurs - Rentrer les conteneurs" at bounding box center [913, 243] width 199 height 12
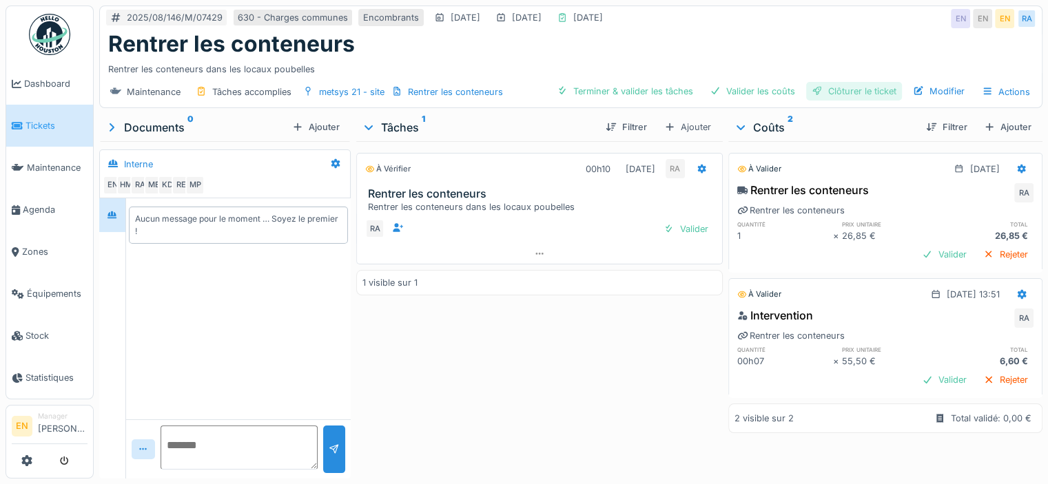
click at [861, 90] on div "Clôturer le ticket" at bounding box center [854, 91] width 96 height 19
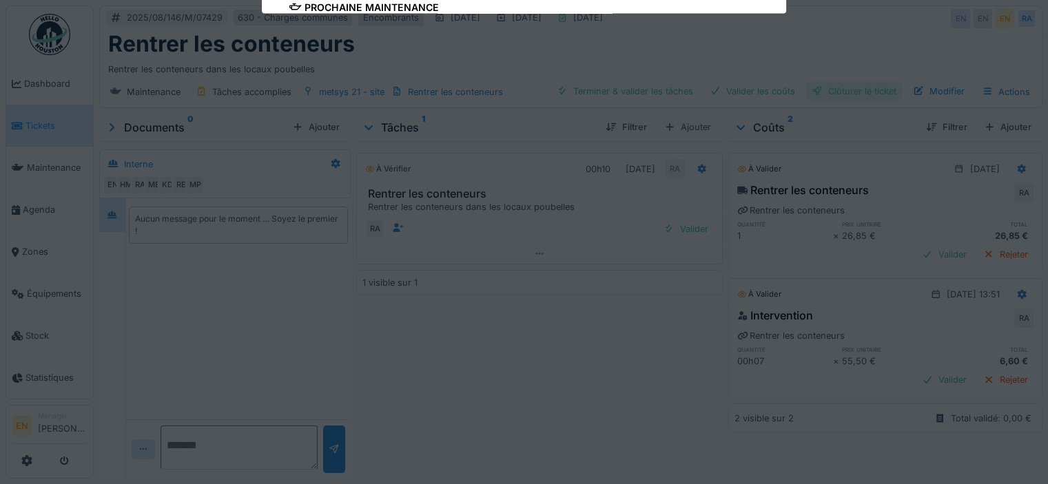
click at [861, 90] on div "**********" at bounding box center [571, 242] width 954 height 484
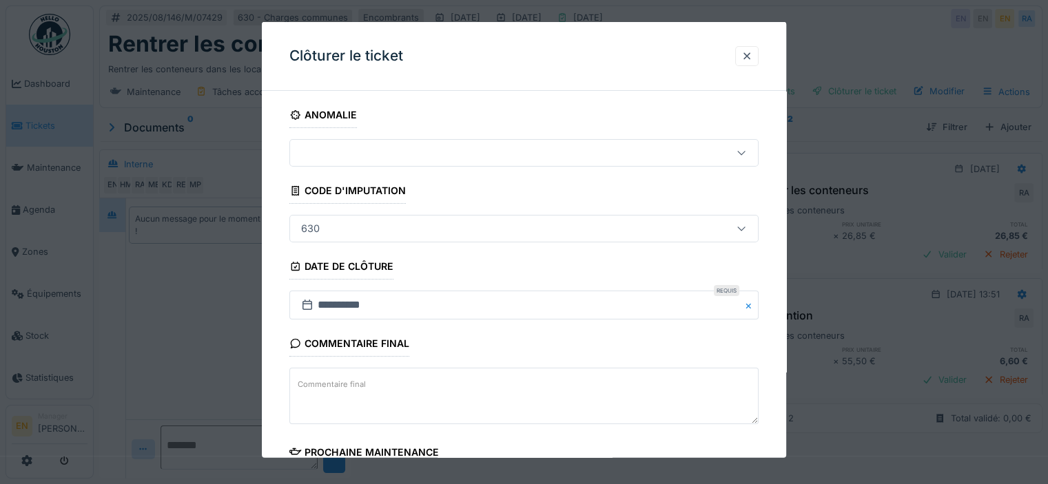
click at [781, 324] on div "**********" at bounding box center [524, 393] width 524 height 583
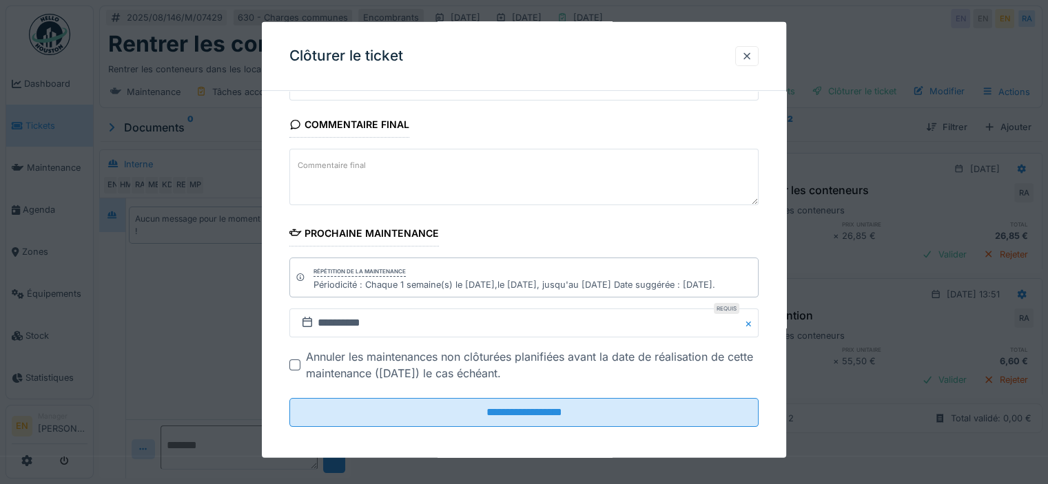
scroll to position [10, 0]
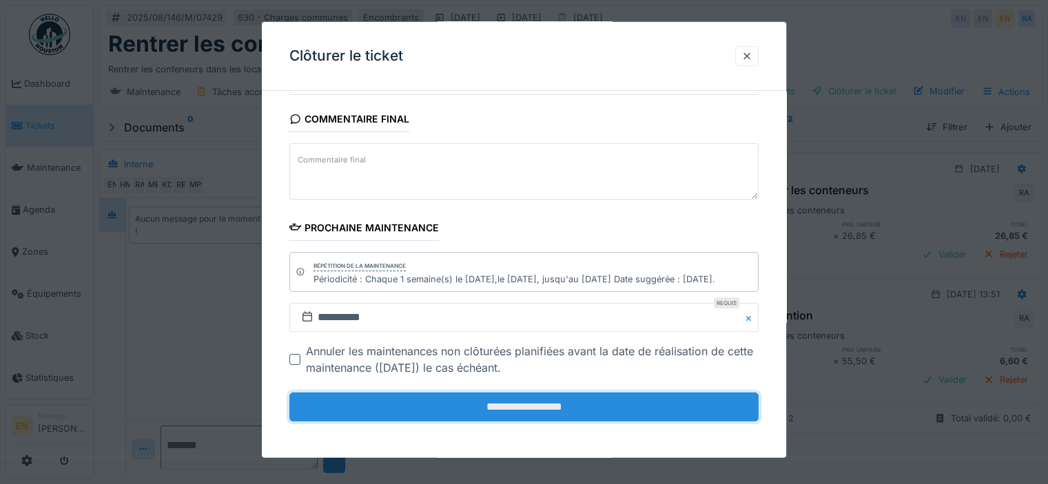
click at [509, 414] on input "**********" at bounding box center [523, 407] width 469 height 29
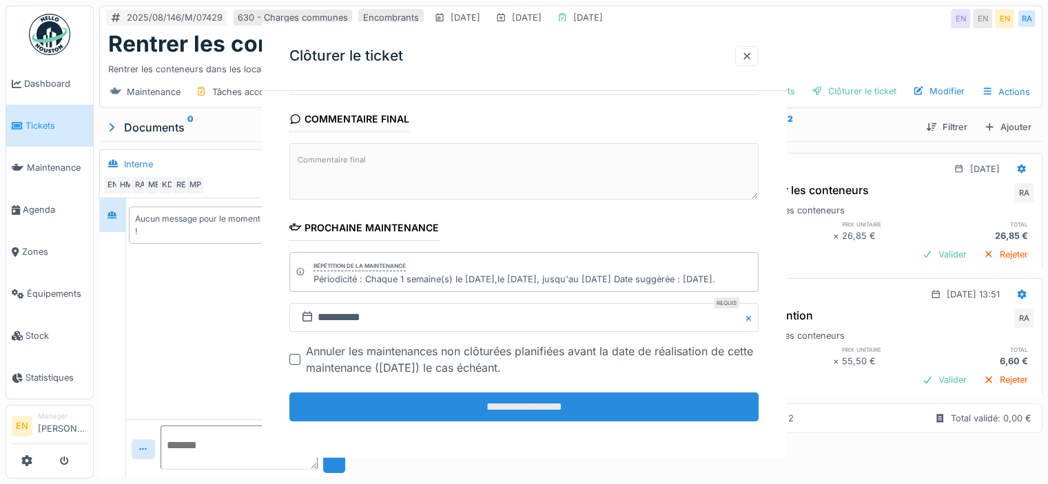
scroll to position [0, 0]
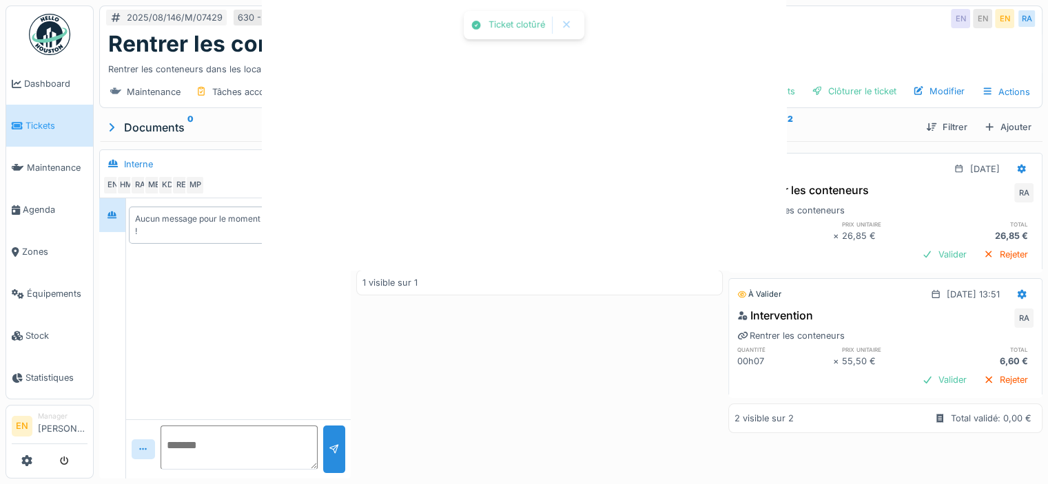
click at [508, 417] on div "Ticket clotûré Annuler 2025/08/146/M/07429 630 - Charges communes Encombrants […" at bounding box center [571, 242] width 954 height 484
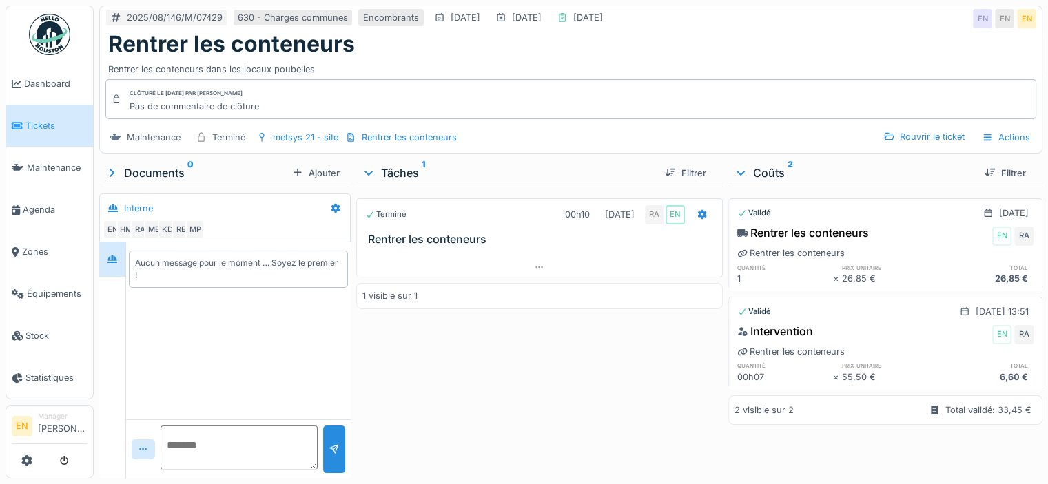
click at [55, 33] on img at bounding box center [49, 34] width 41 height 41
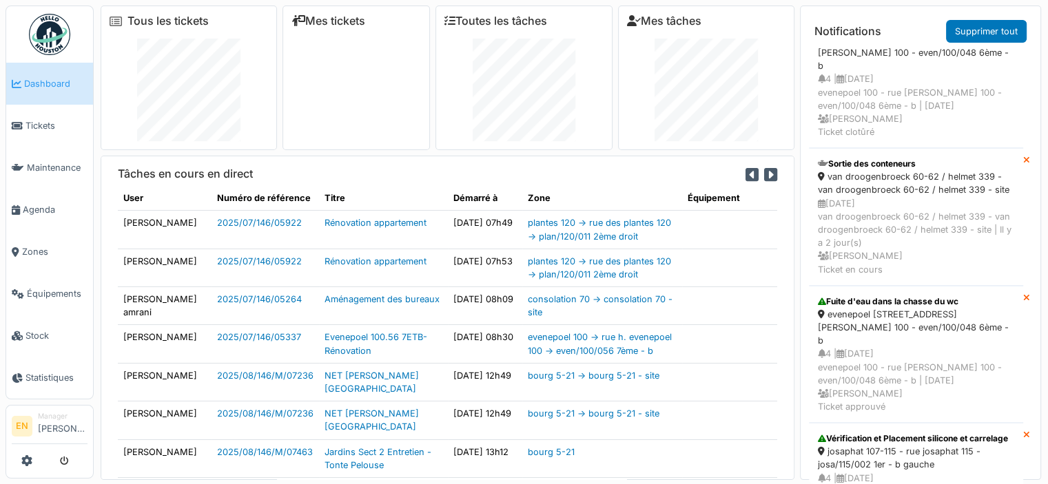
scroll to position [1961, 0]
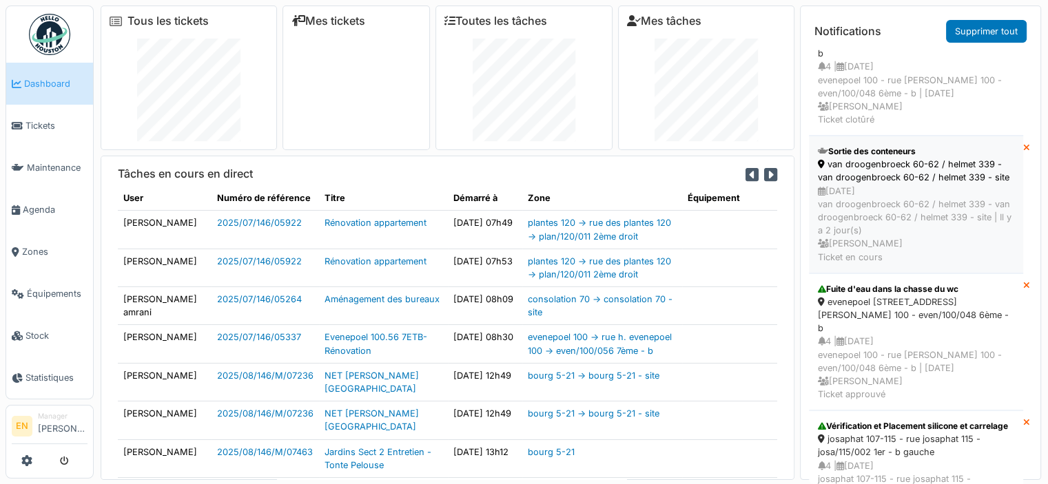
click at [880, 238] on div "22/08/2025 van droogenbroeck 60-62 / helmet 339 - van droogenbroeck 60-62 / hel…" at bounding box center [916, 224] width 196 height 79
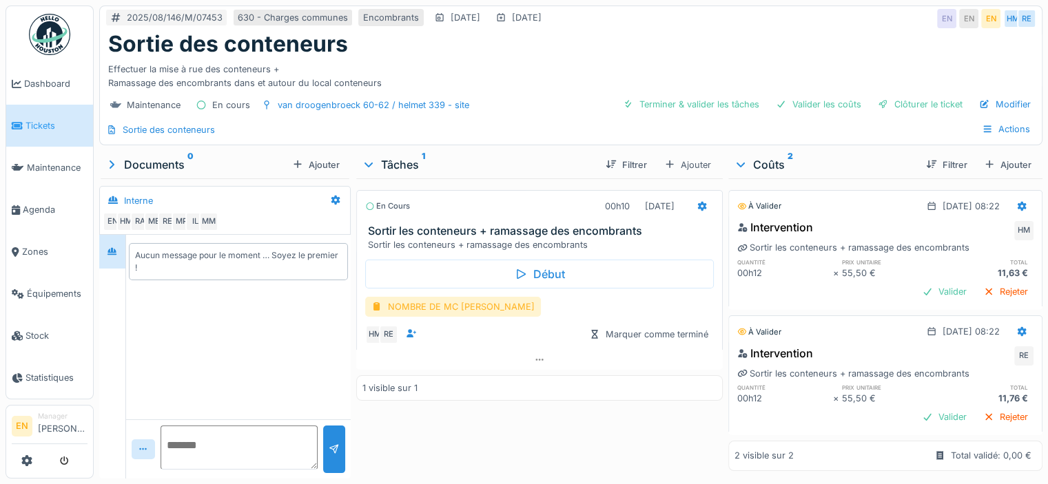
click at [468, 302] on div "NOMBRE DE MC EVACUE" at bounding box center [453, 307] width 176 height 20
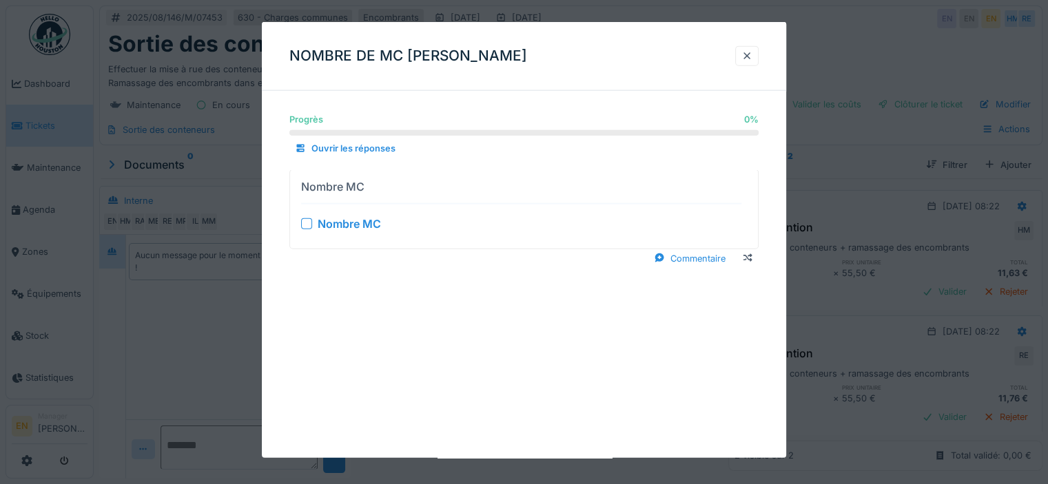
click at [301, 220] on div at bounding box center [306, 223] width 11 height 11
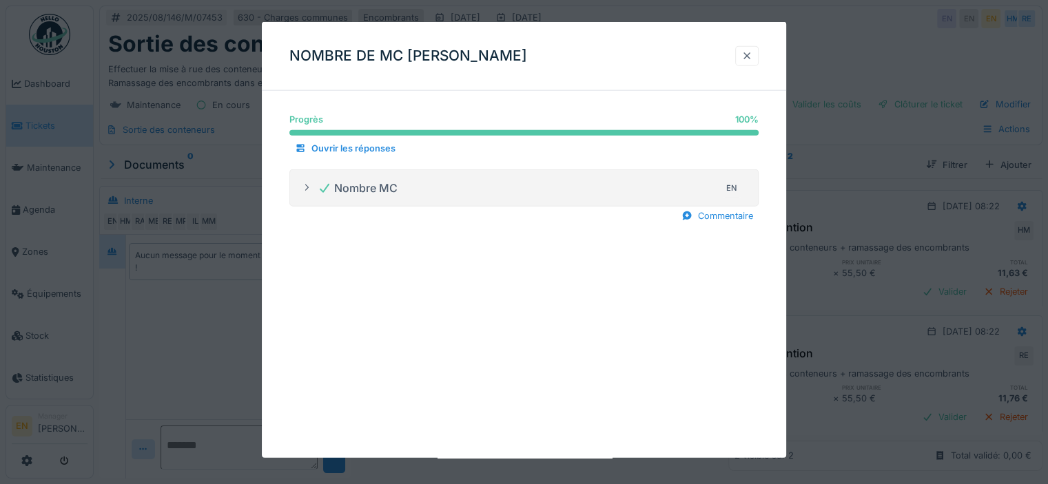
click at [751, 55] on div at bounding box center [746, 56] width 11 height 13
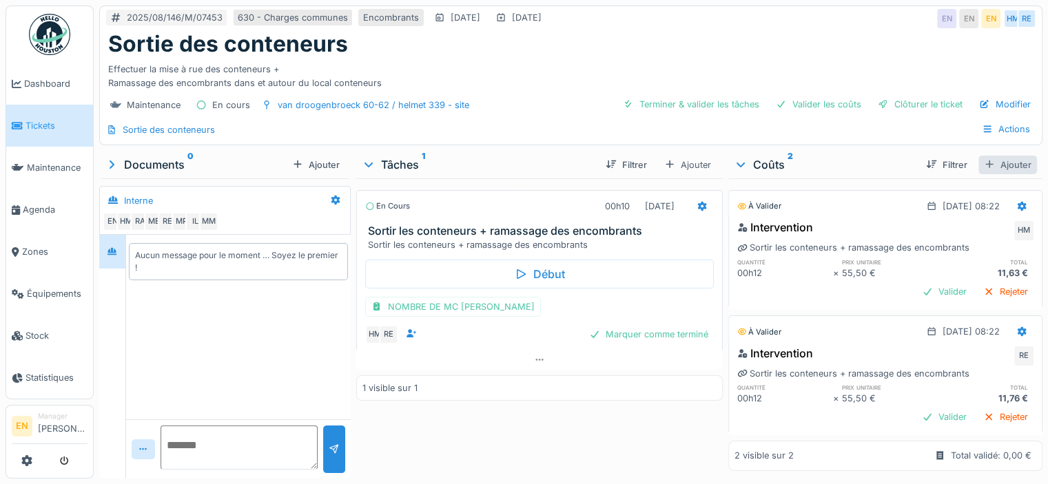
click at [995, 163] on div "Ajouter" at bounding box center [1007, 165] width 59 height 19
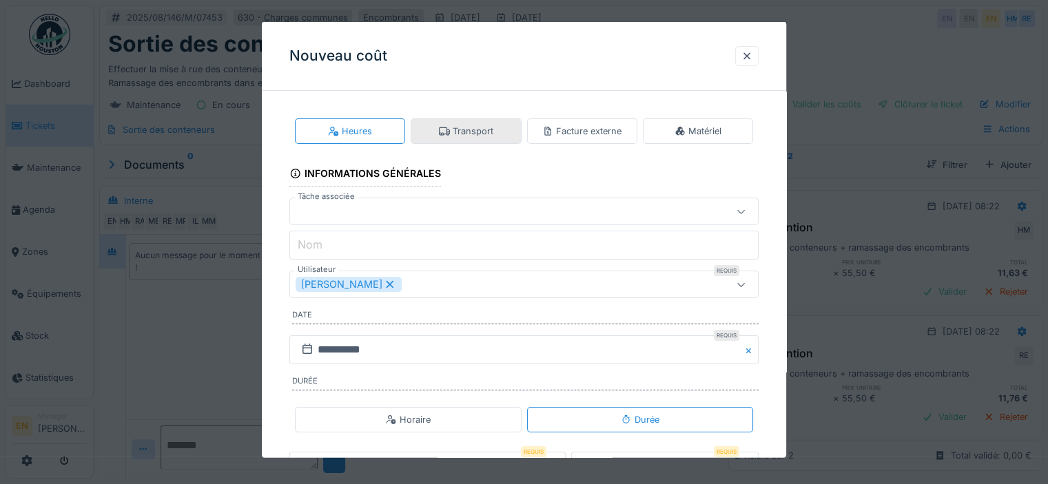
click at [455, 134] on div "Transport" at bounding box center [466, 131] width 54 height 13
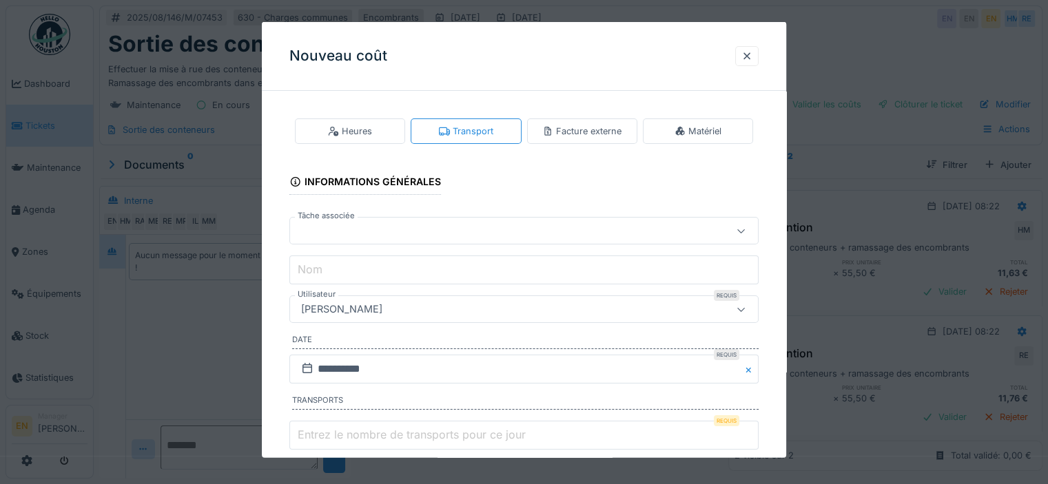
click at [446, 304] on div "[PERSON_NAME]" at bounding box center [496, 309] width 400 height 15
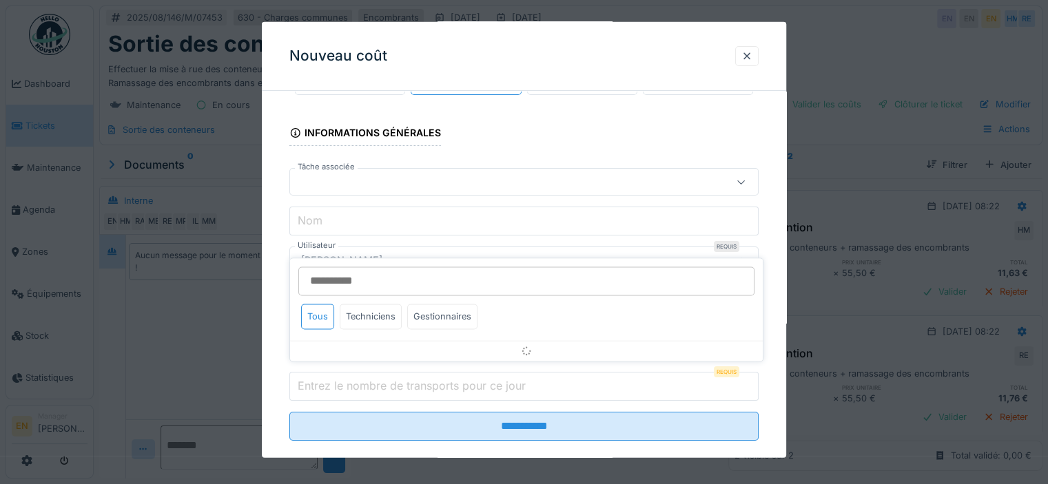
scroll to position [68, 0]
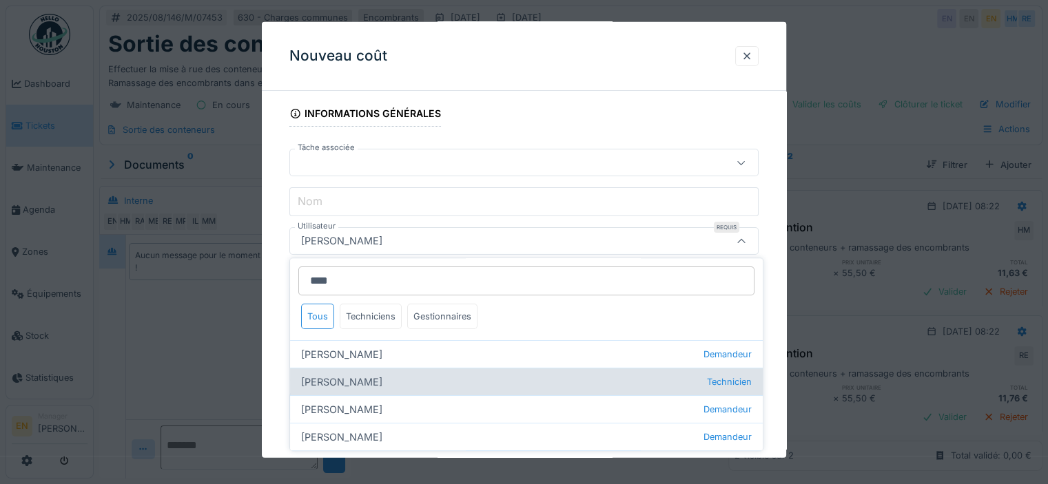
type input "****"
click at [361, 380] on div "Hassan Messari Technicien" at bounding box center [526, 383] width 473 height 28
type input "****"
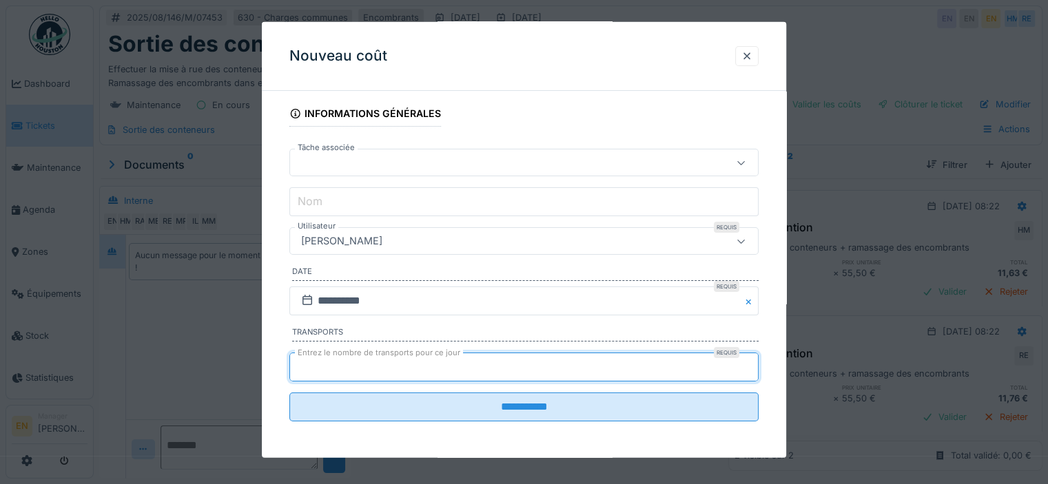
type input "*"
click at [754, 359] on input "*" at bounding box center [523, 367] width 469 height 29
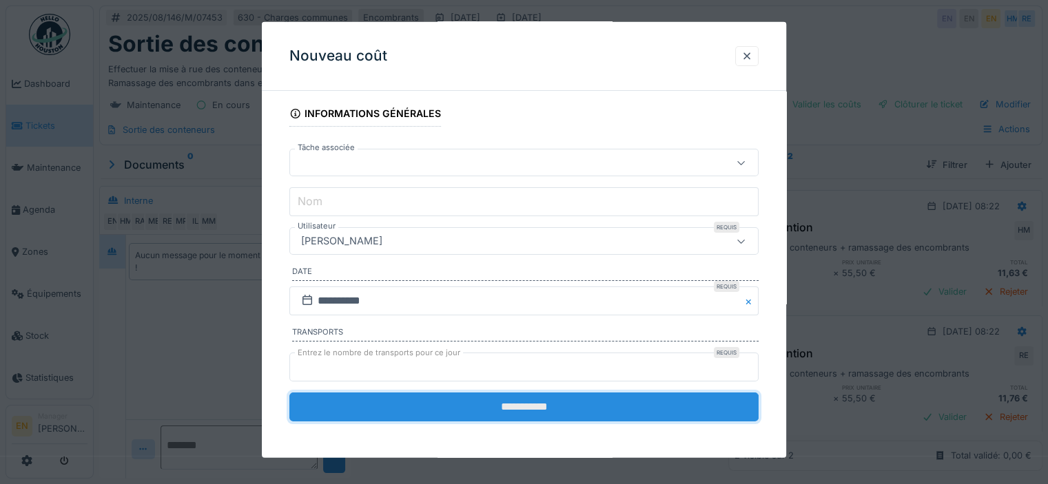
click at [512, 409] on input "**********" at bounding box center [523, 407] width 469 height 29
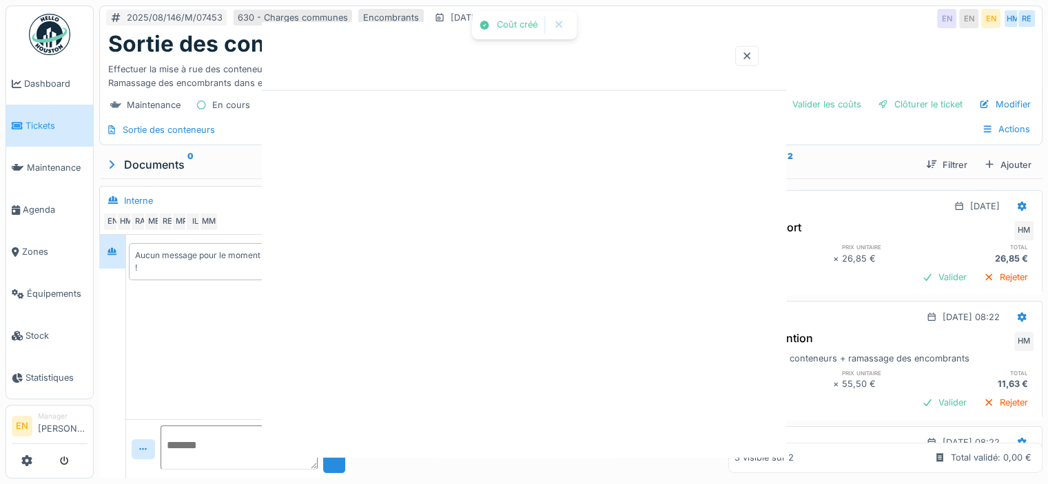
scroll to position [0, 0]
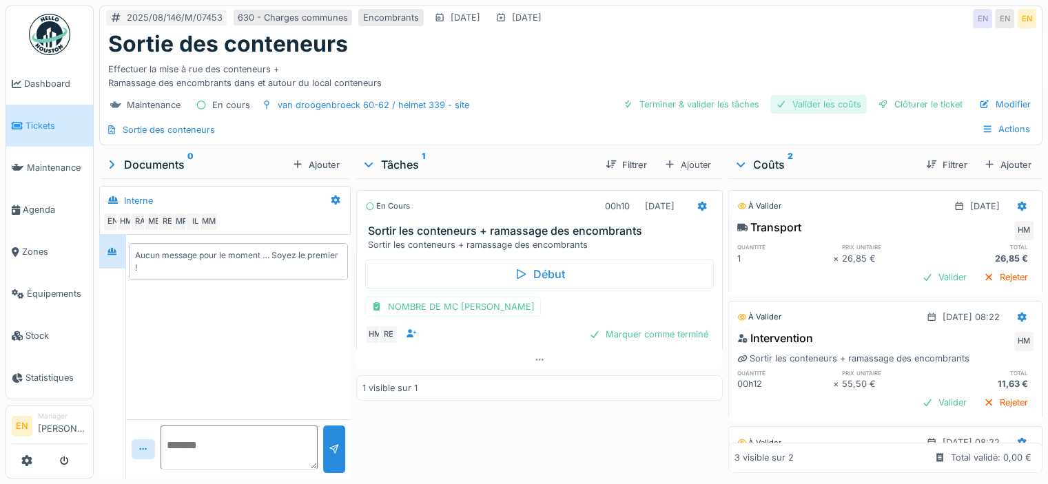
click at [840, 104] on div "Valider les coûts" at bounding box center [818, 104] width 96 height 19
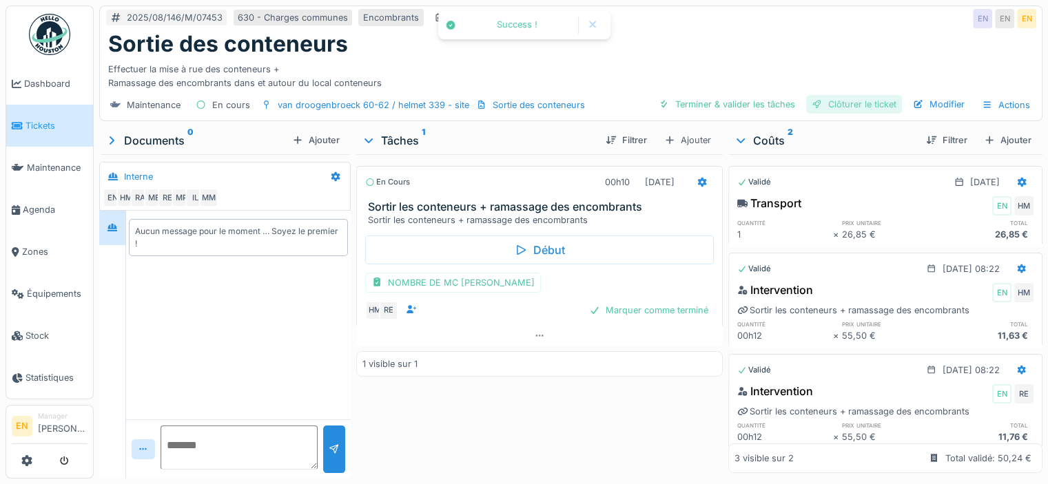
click at [840, 105] on div "Clôturer le ticket" at bounding box center [854, 104] width 96 height 19
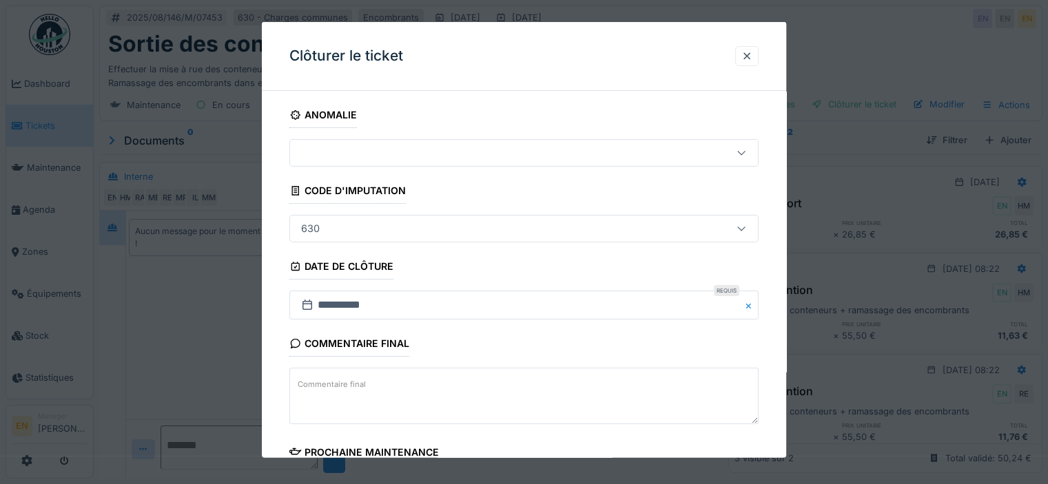
click at [776, 386] on div "**********" at bounding box center [524, 393] width 524 height 583
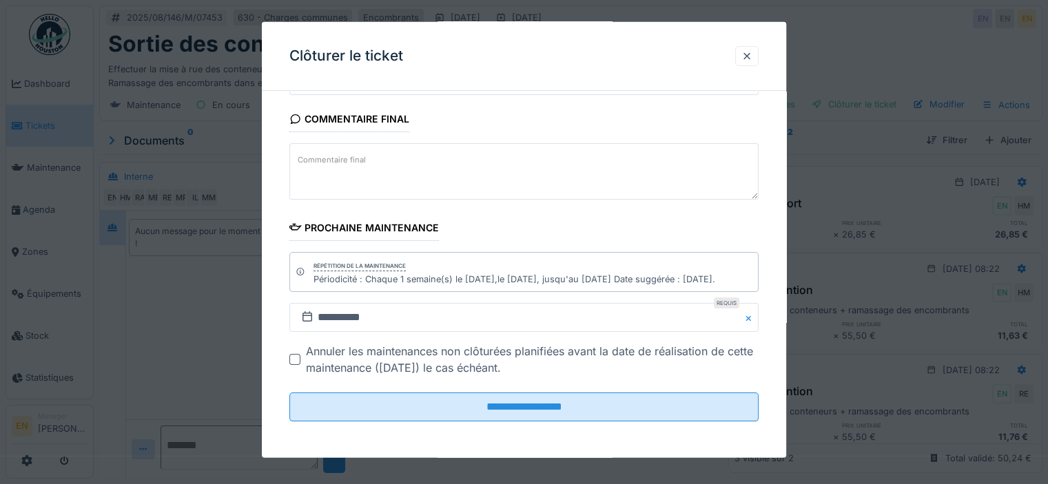
scroll to position [10, 0]
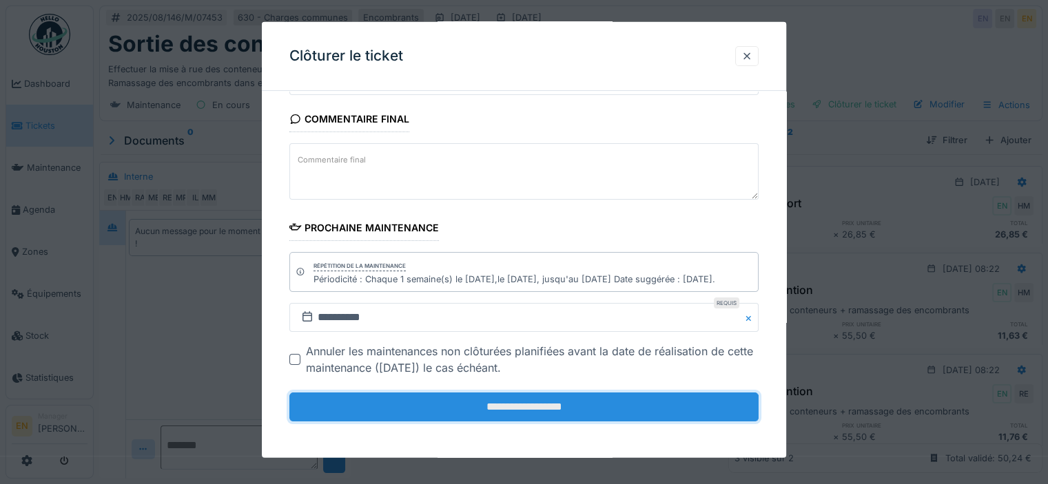
click at [529, 402] on input "**********" at bounding box center [523, 407] width 469 height 29
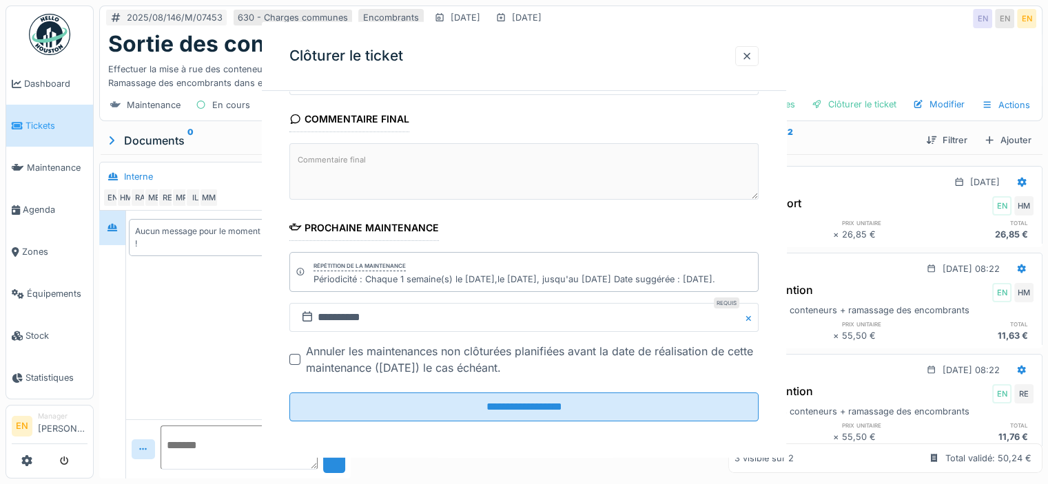
scroll to position [0, 0]
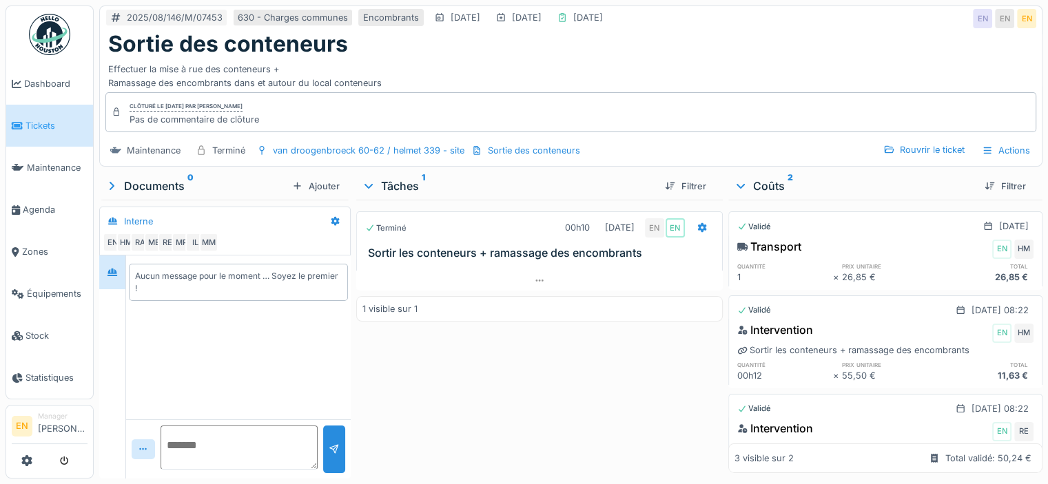
click at [595, 383] on div "Terminé 00h10 22/08/2025 EN EN Sortir les conteneurs + ramassage des encombrant…" at bounding box center [539, 336] width 366 height 273
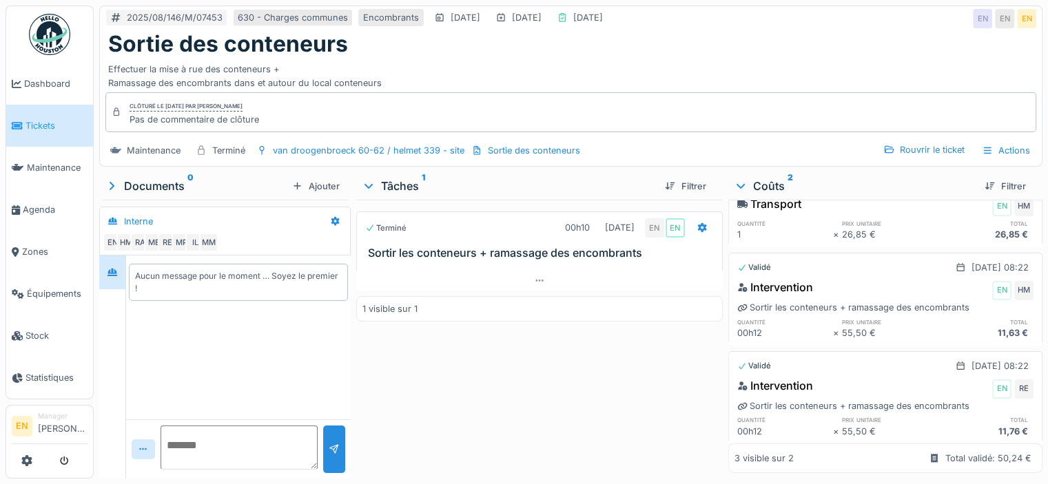
scroll to position [66, 0]
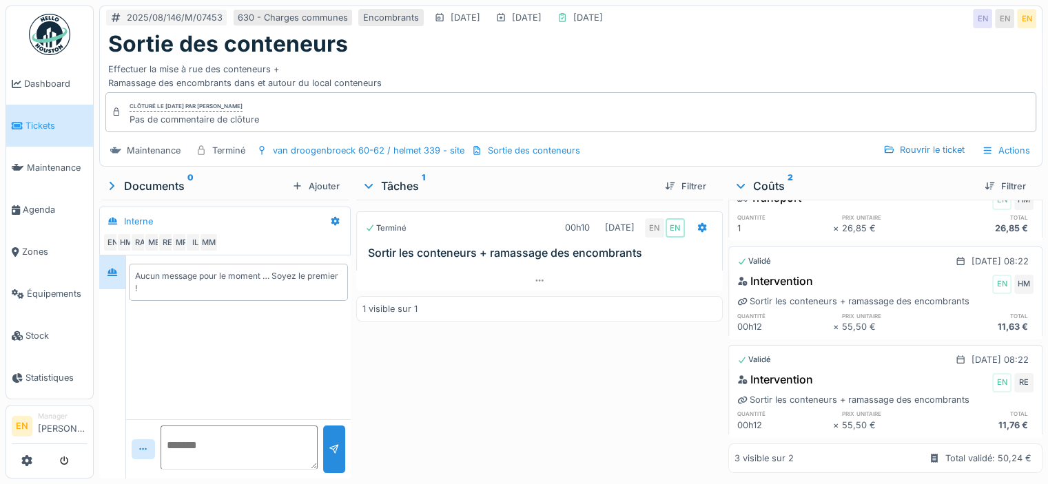
click at [48, 24] on img at bounding box center [49, 34] width 41 height 41
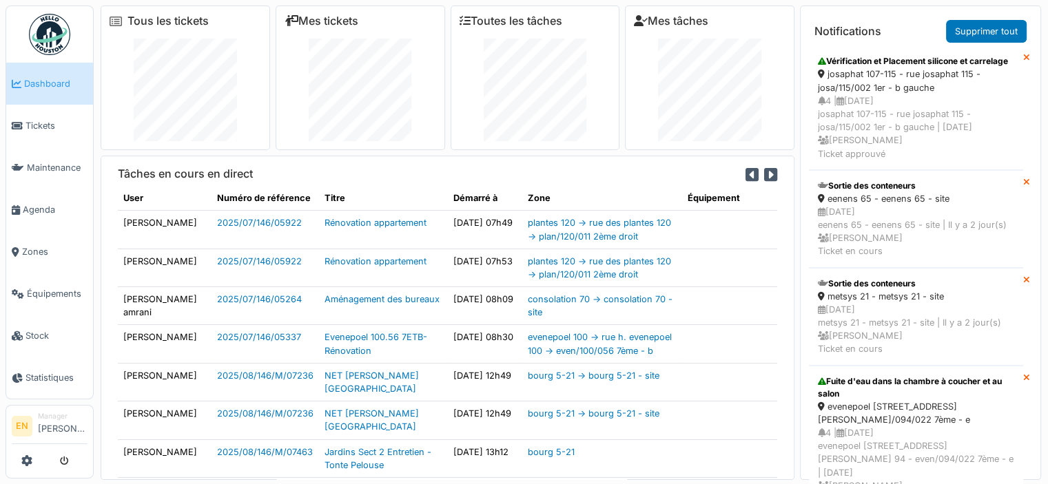
scroll to position [2445, 0]
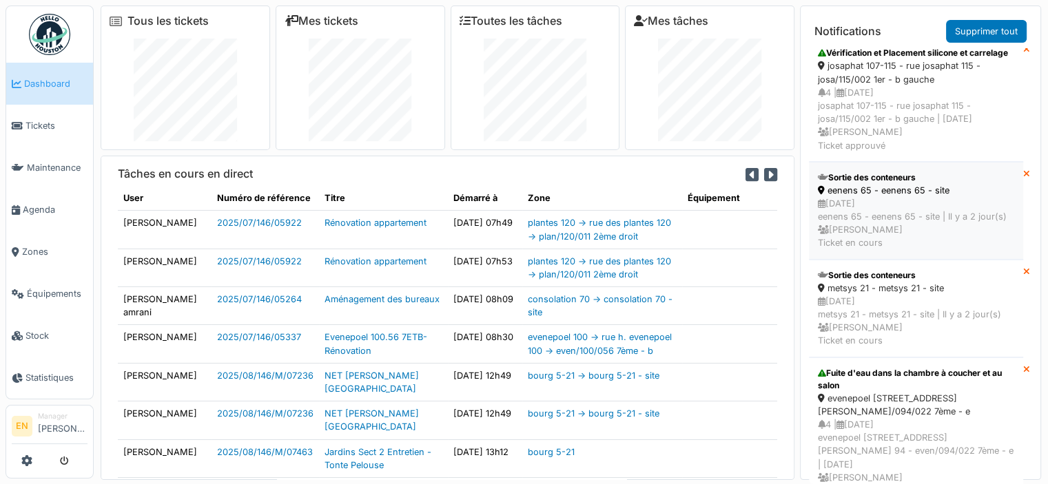
click at [905, 250] on div "[DATE] eenens 65 - eenens 65 - site | [DATE] [PERSON_NAME] Ticket en cours" at bounding box center [916, 223] width 196 height 53
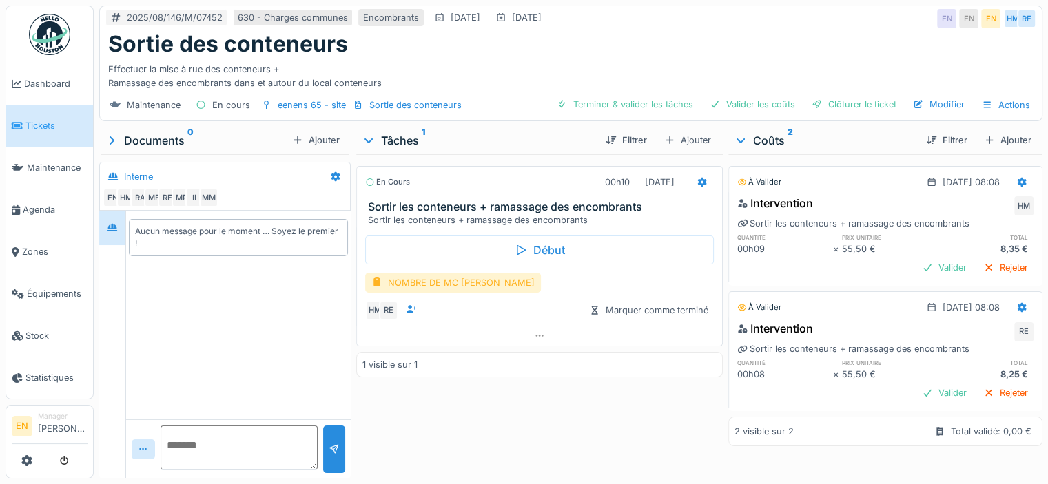
click at [431, 283] on div "NOMBRE DE MC [PERSON_NAME]" at bounding box center [453, 283] width 176 height 20
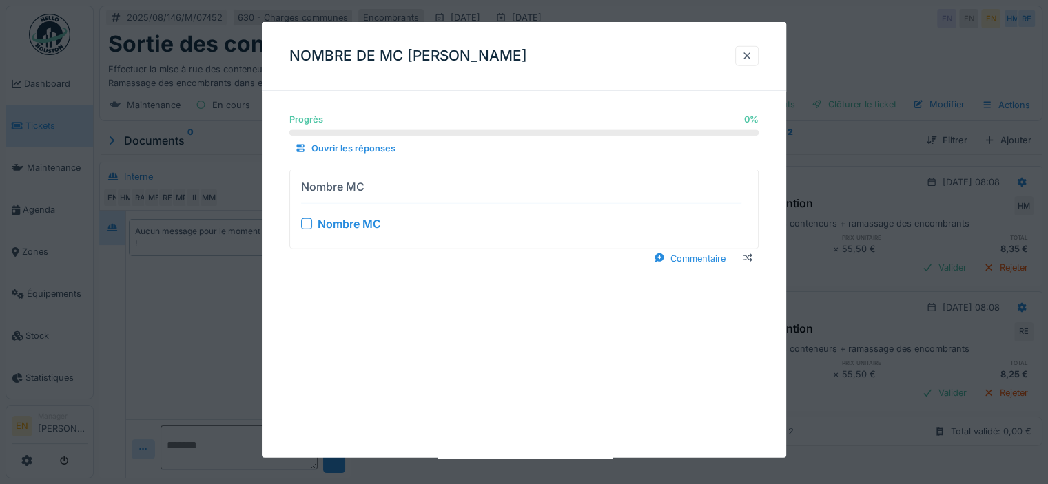
click at [307, 228] on div at bounding box center [306, 223] width 11 height 11
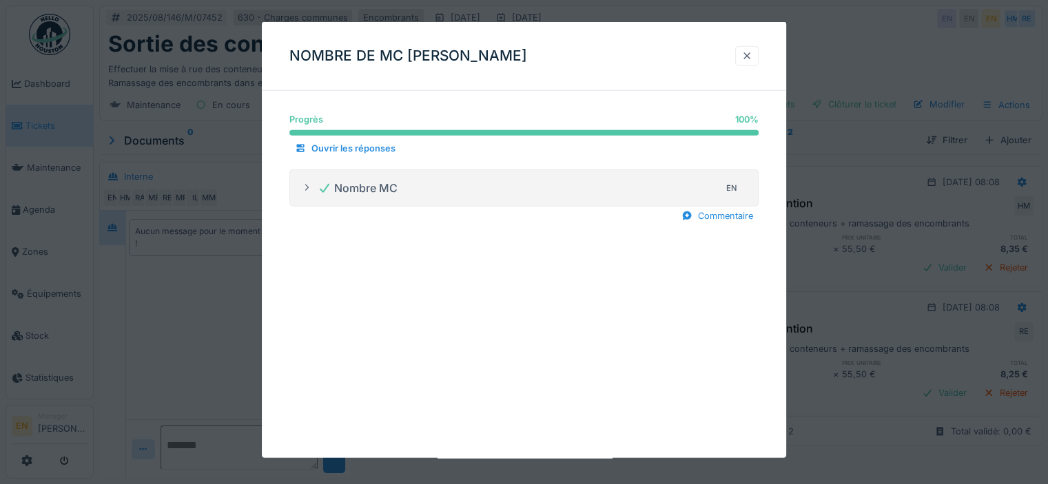
click at [751, 58] on div at bounding box center [746, 56] width 11 height 13
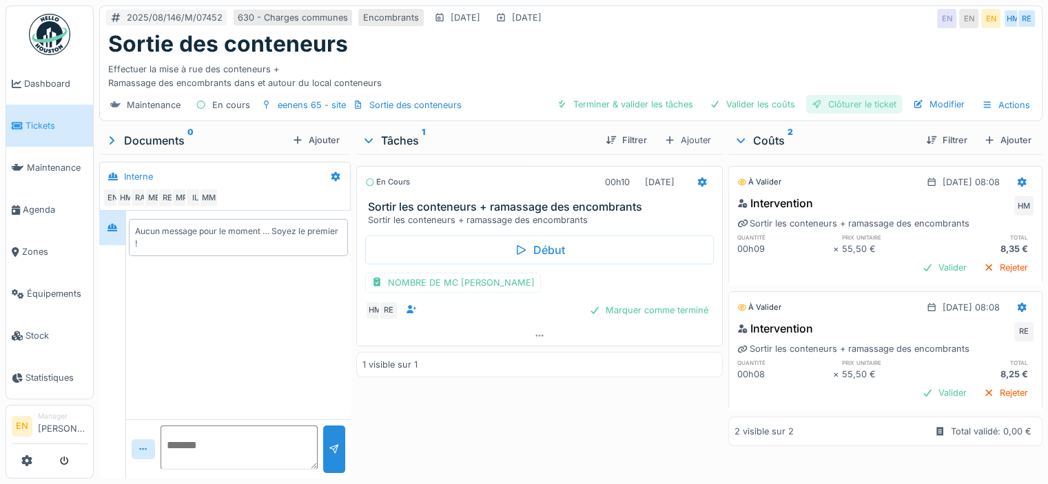
click at [874, 108] on div "Clôturer le ticket" at bounding box center [854, 104] width 96 height 19
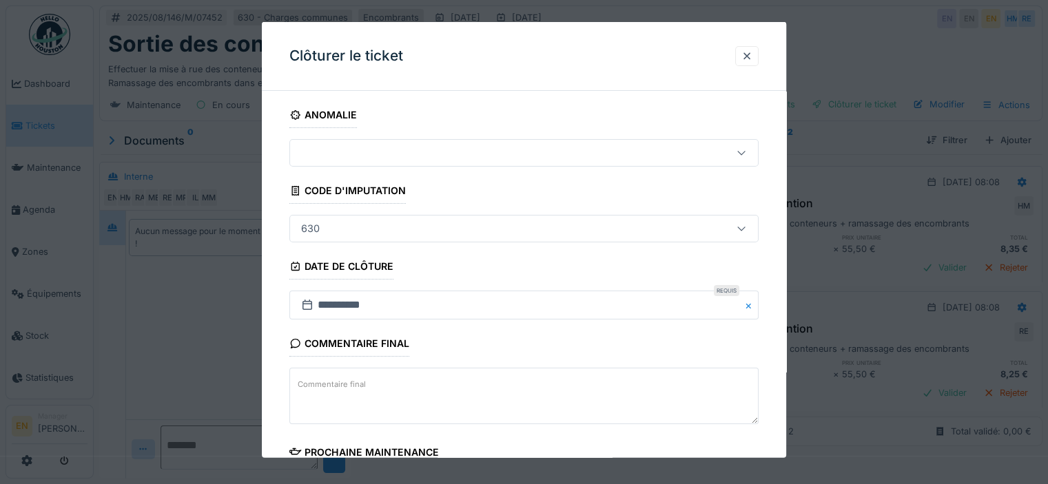
click at [774, 209] on div "**********" at bounding box center [524, 393] width 524 height 583
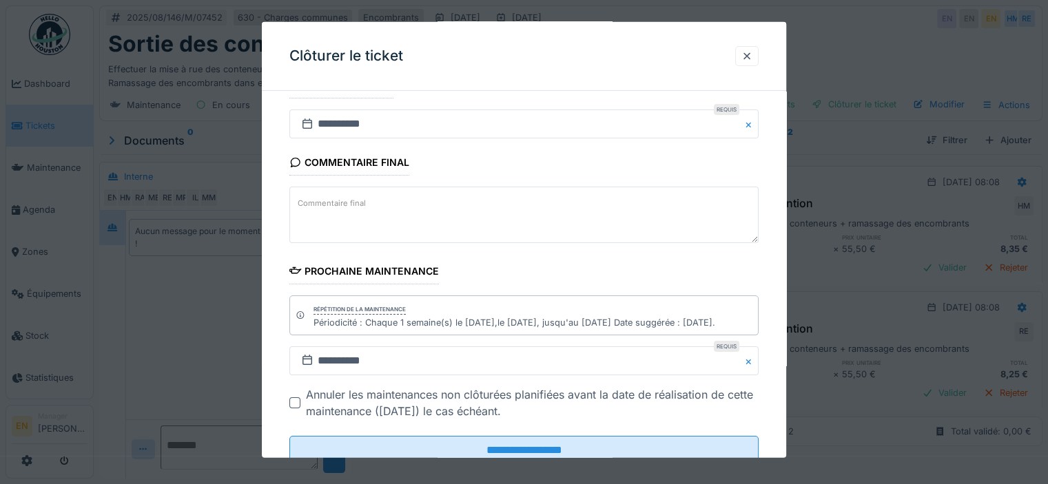
scroll to position [225, 0]
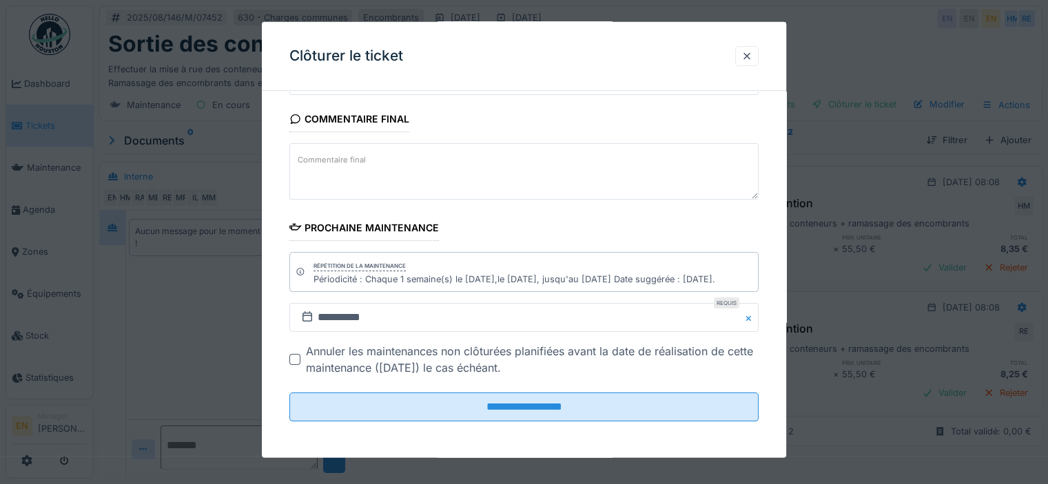
click at [778, 149] on div "**********" at bounding box center [524, 168] width 524 height 583
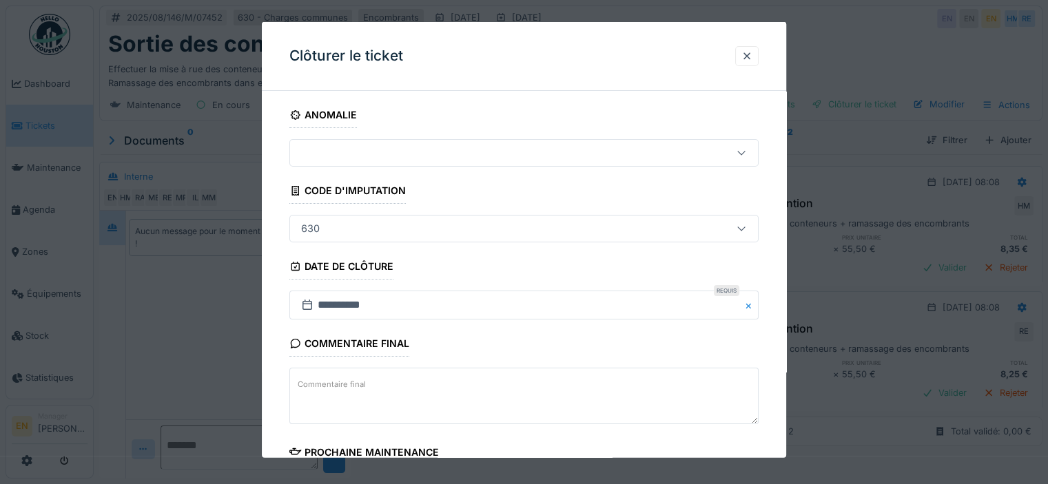
scroll to position [0, 0]
click at [752, 56] on div at bounding box center [746, 56] width 11 height 13
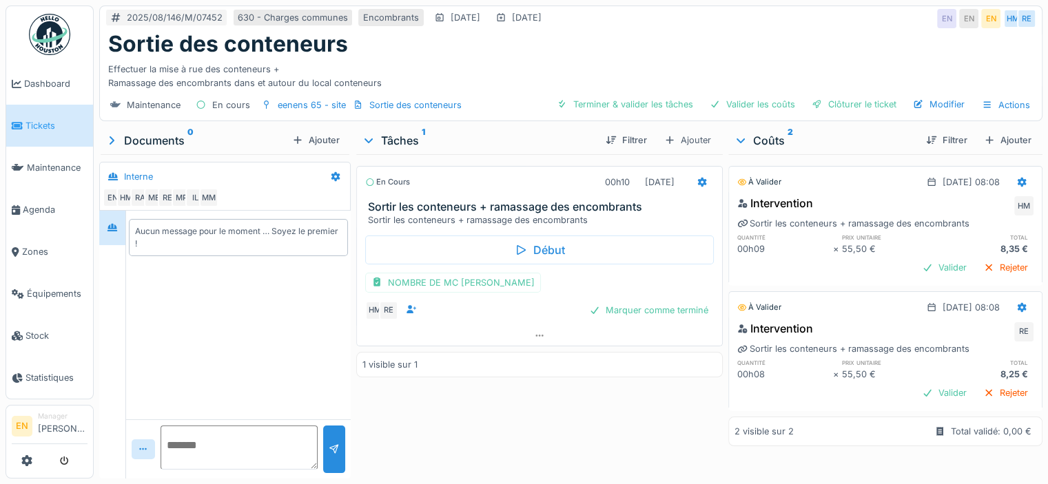
scroll to position [10, 0]
click at [994, 131] on div "Ajouter" at bounding box center [1007, 140] width 59 height 19
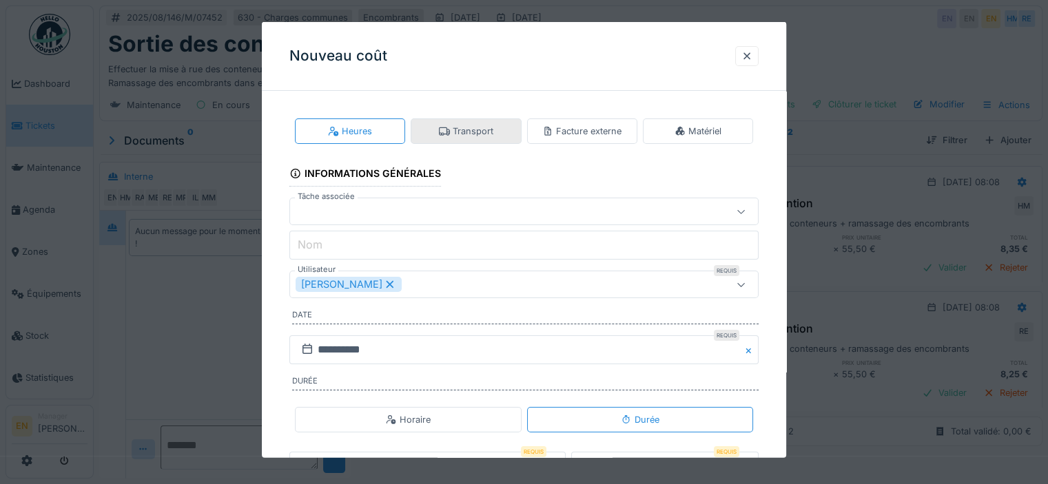
click at [479, 137] on div "Transport" at bounding box center [466, 131] width 54 height 13
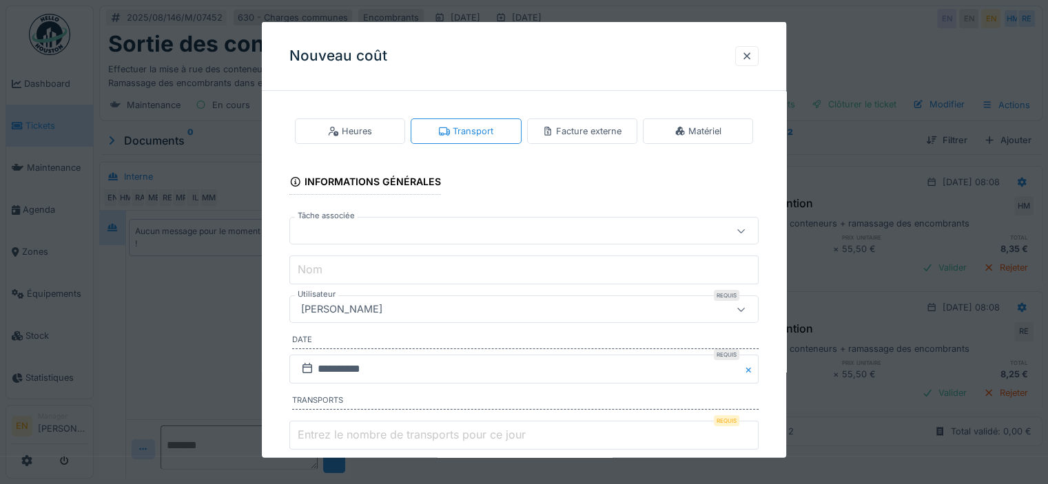
click at [772, 312] on div "**********" at bounding box center [524, 315] width 524 height 426
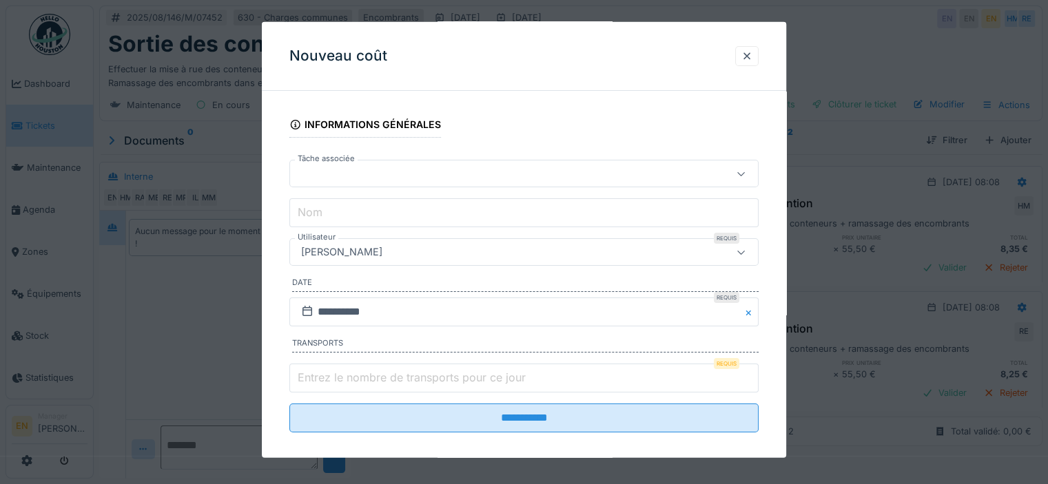
scroll to position [68, 0]
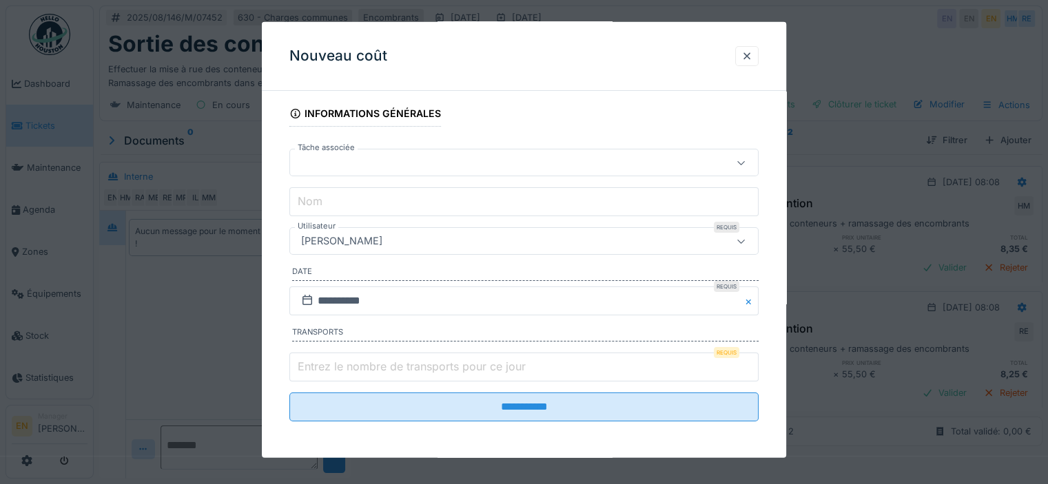
click at [466, 239] on div "[PERSON_NAME]" at bounding box center [496, 241] width 400 height 15
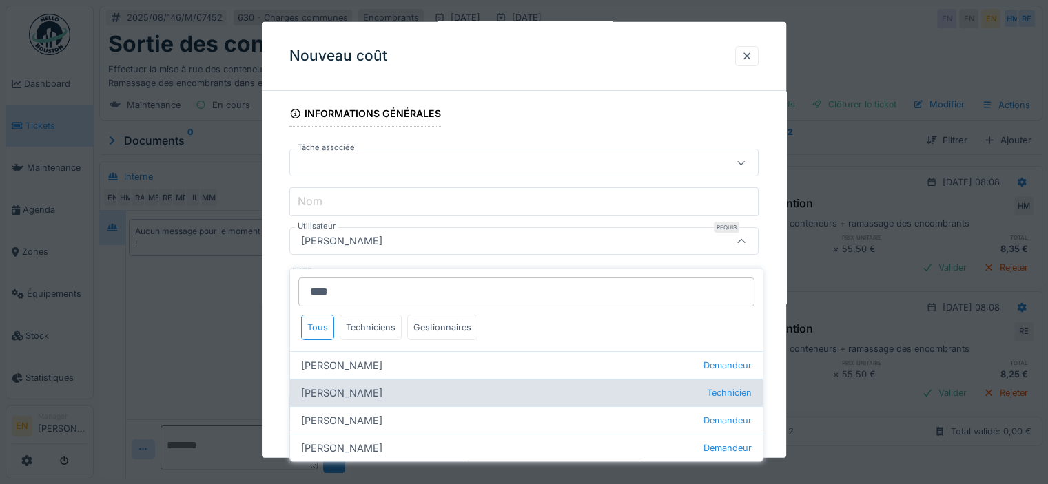
type input "****"
click at [348, 381] on div "[PERSON_NAME] Technicien" at bounding box center [526, 393] width 473 height 28
type input "****"
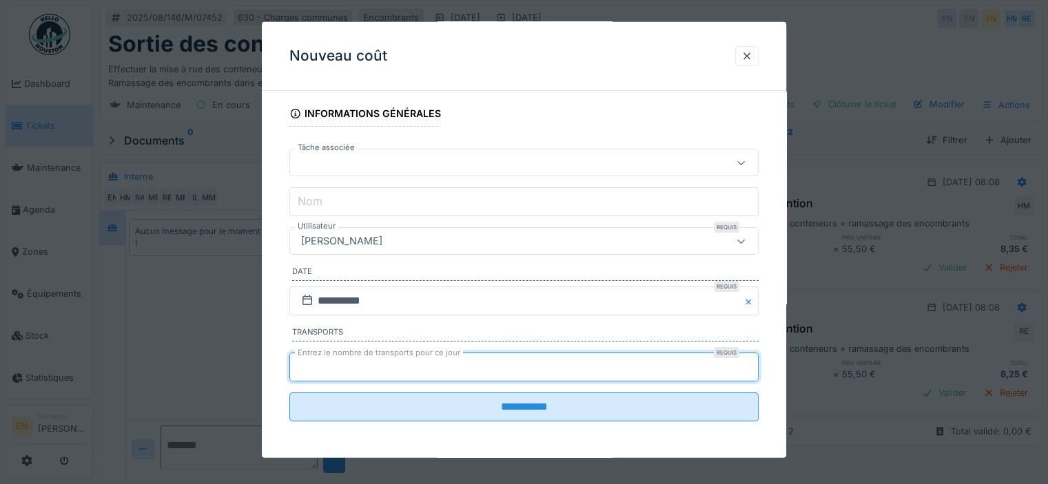
type input "*"
click at [752, 364] on input "*" at bounding box center [523, 367] width 469 height 29
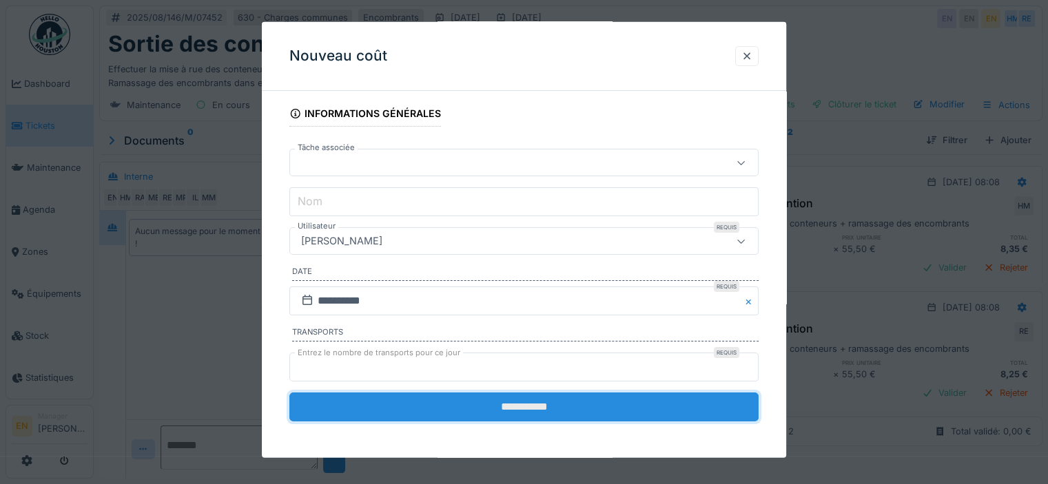
click at [550, 409] on input "**********" at bounding box center [523, 407] width 469 height 29
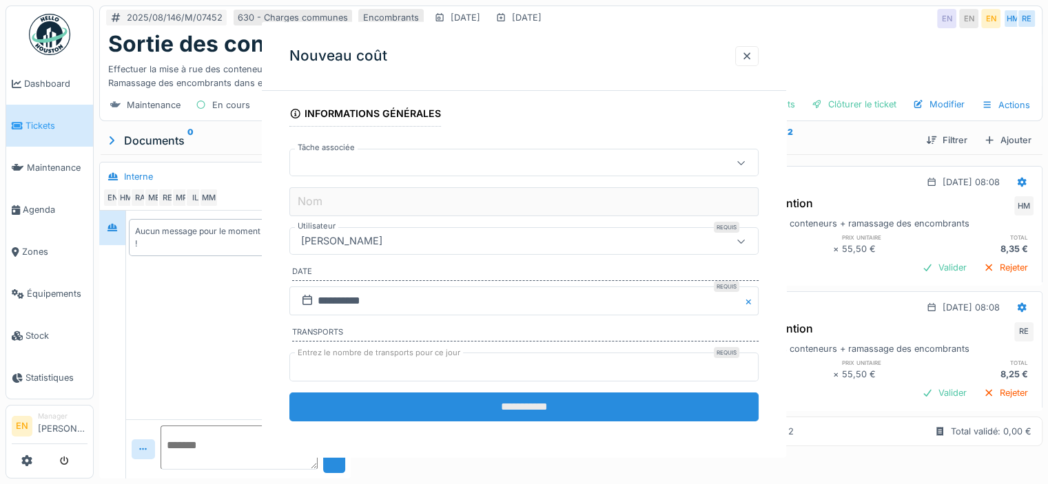
scroll to position [0, 0]
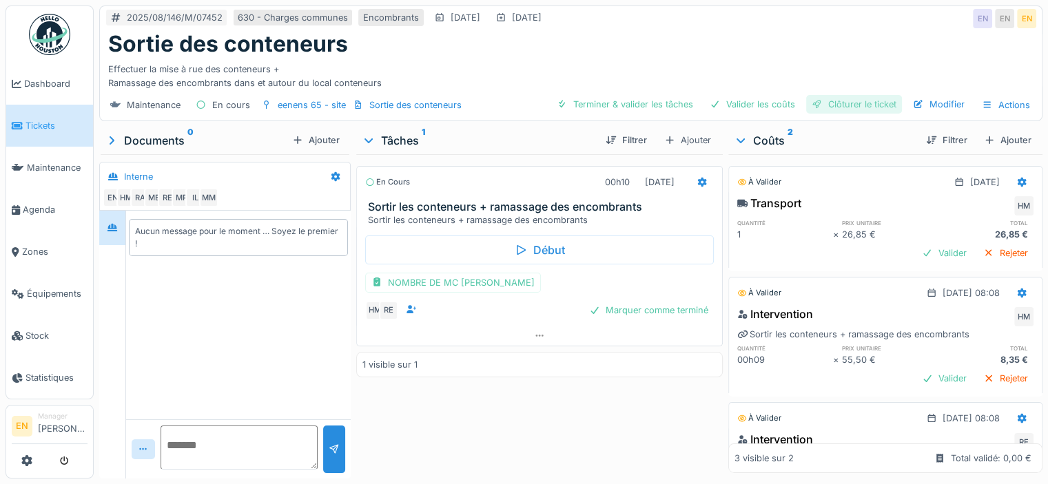
click at [835, 95] on div "Clôturer le ticket" at bounding box center [854, 104] width 96 height 19
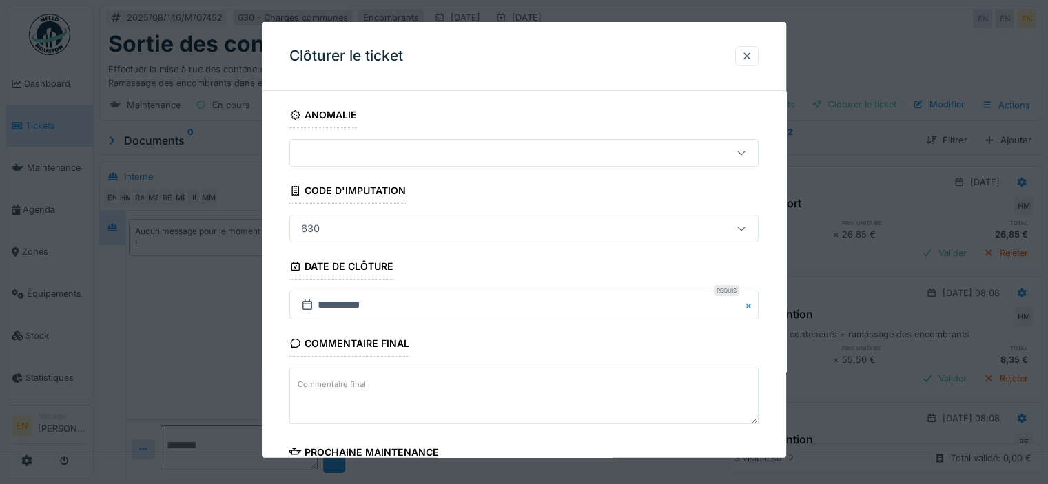
click at [771, 357] on div "**********" at bounding box center [524, 393] width 524 height 583
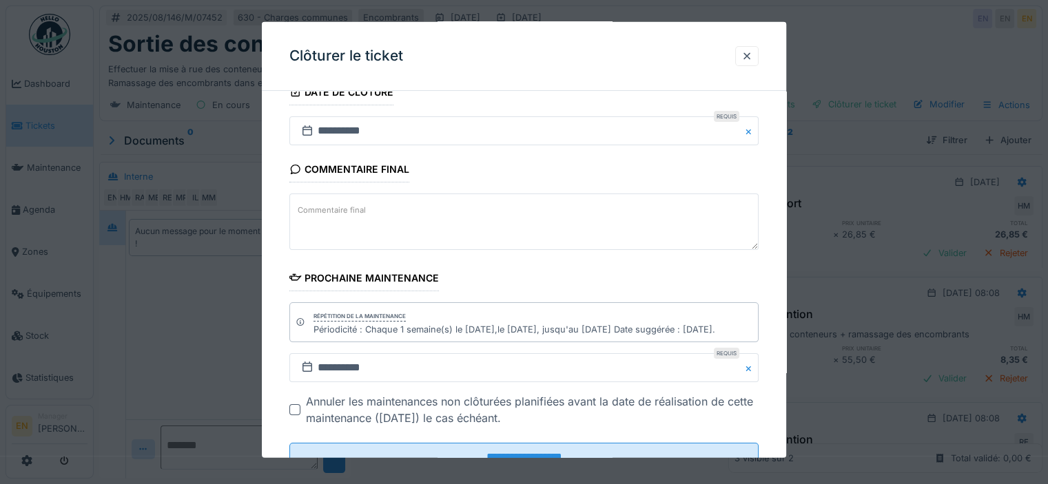
scroll to position [225, 0]
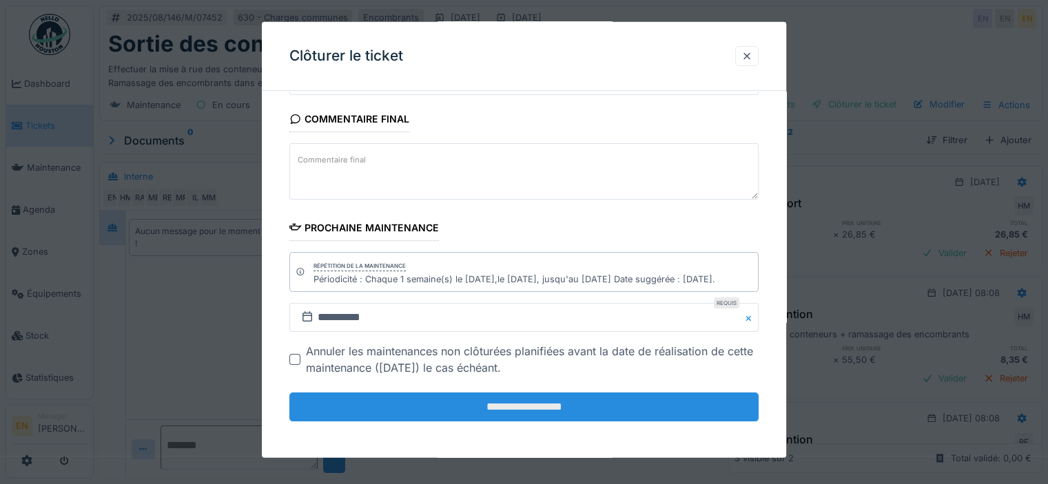
click at [557, 404] on input "**********" at bounding box center [523, 407] width 469 height 29
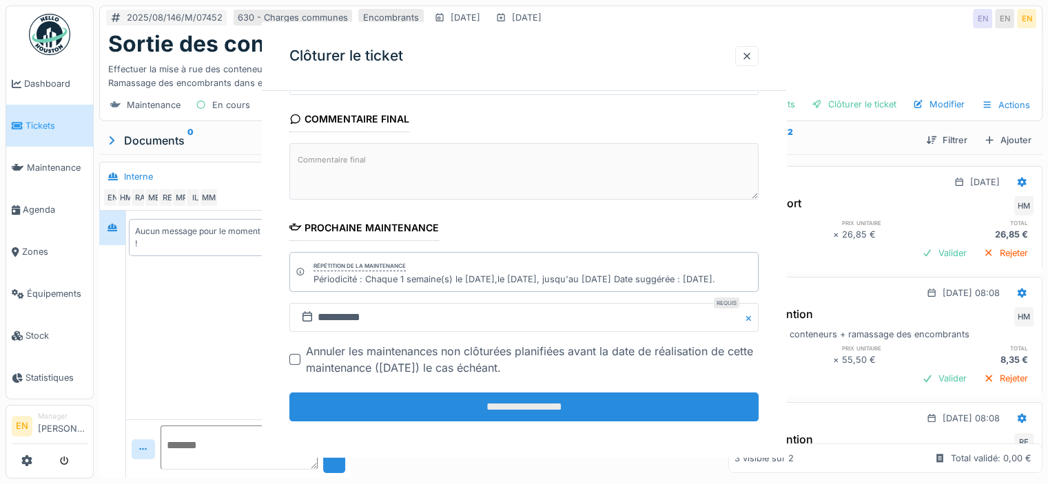
scroll to position [0, 0]
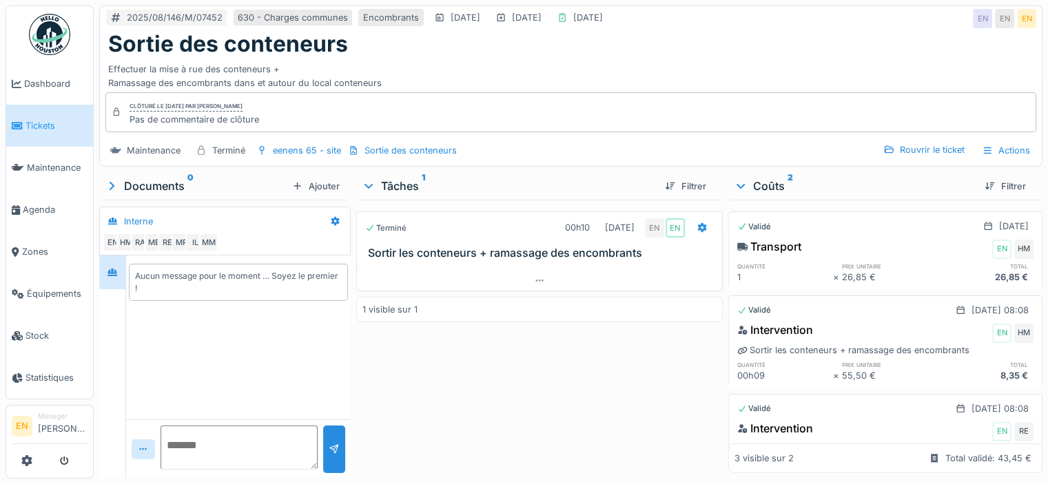
click at [58, 40] on img at bounding box center [49, 34] width 41 height 41
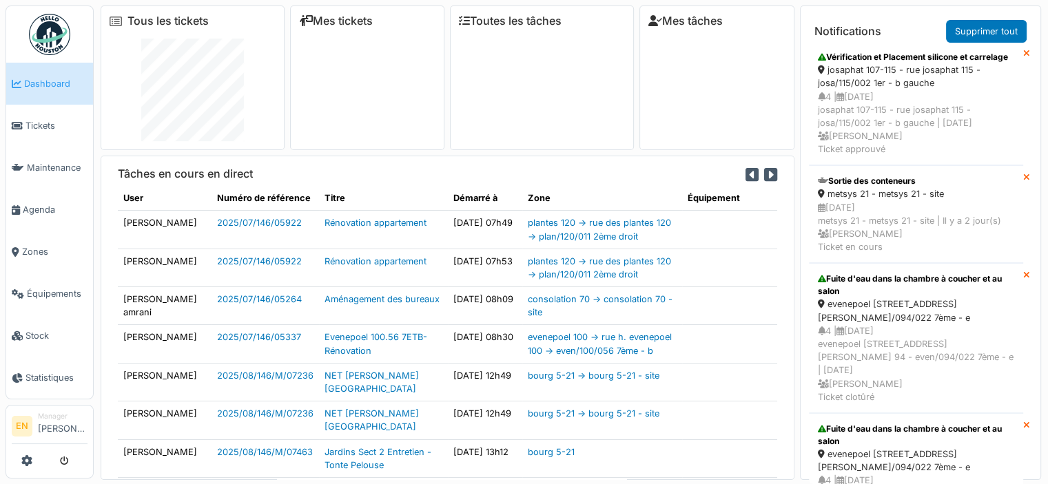
scroll to position [2576, 0]
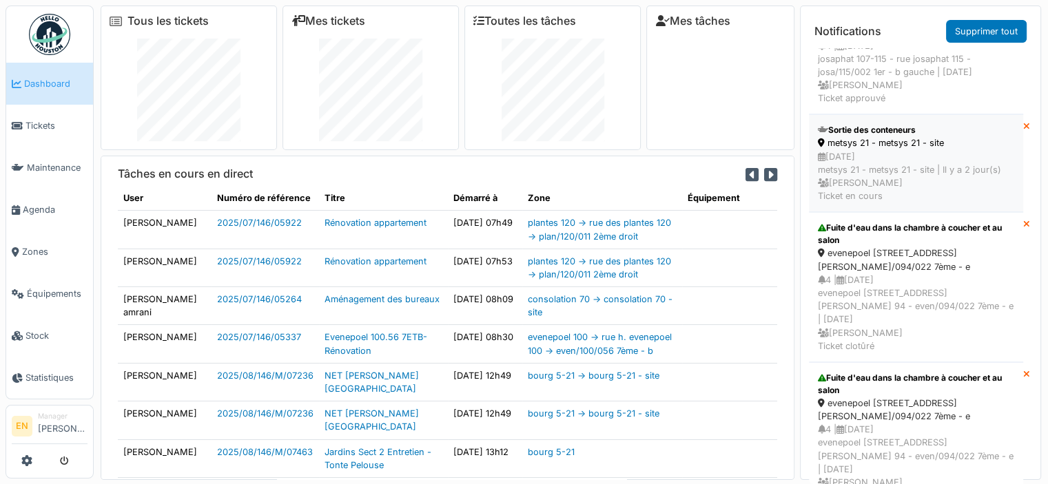
click at [876, 203] on div "[DATE] metsys 21 - metsys 21 - site | [DATE] [PERSON_NAME] Ticket en cours" at bounding box center [916, 176] width 196 height 53
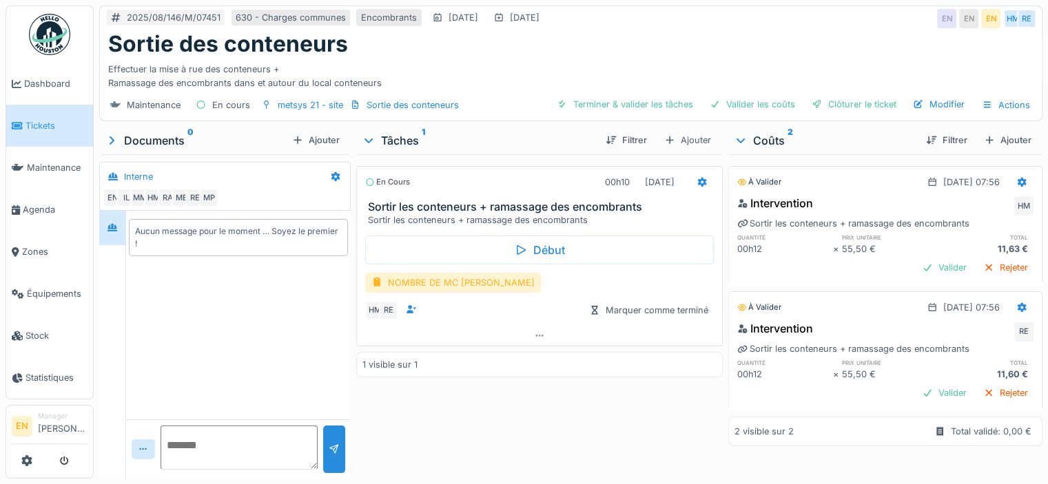
click at [455, 280] on div "NOMBRE DE MC [PERSON_NAME]" at bounding box center [453, 283] width 176 height 20
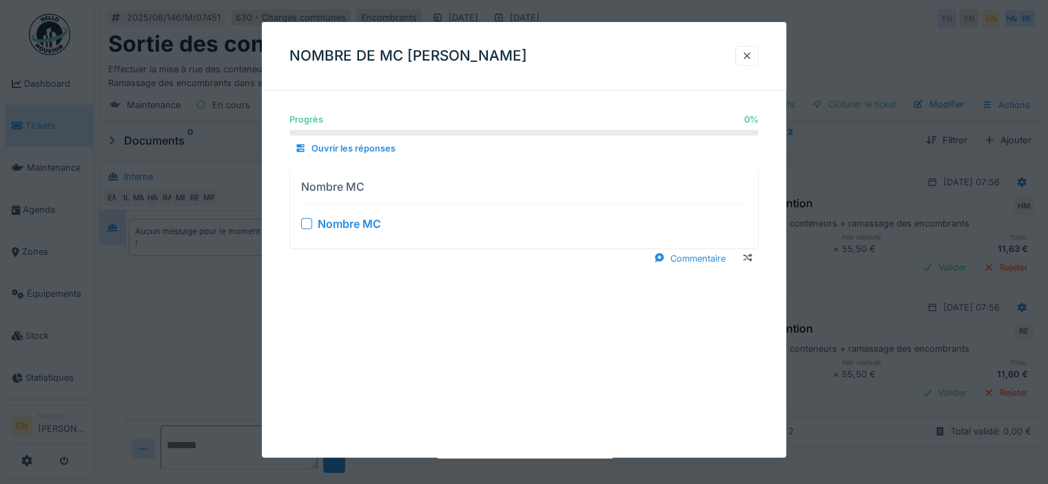
click at [307, 225] on div at bounding box center [306, 223] width 11 height 11
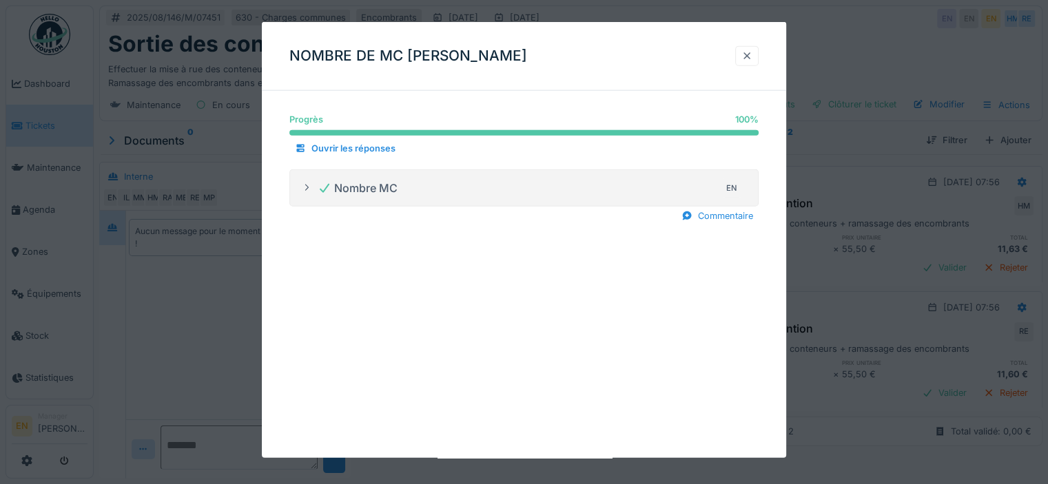
click at [752, 59] on div at bounding box center [746, 56] width 11 height 13
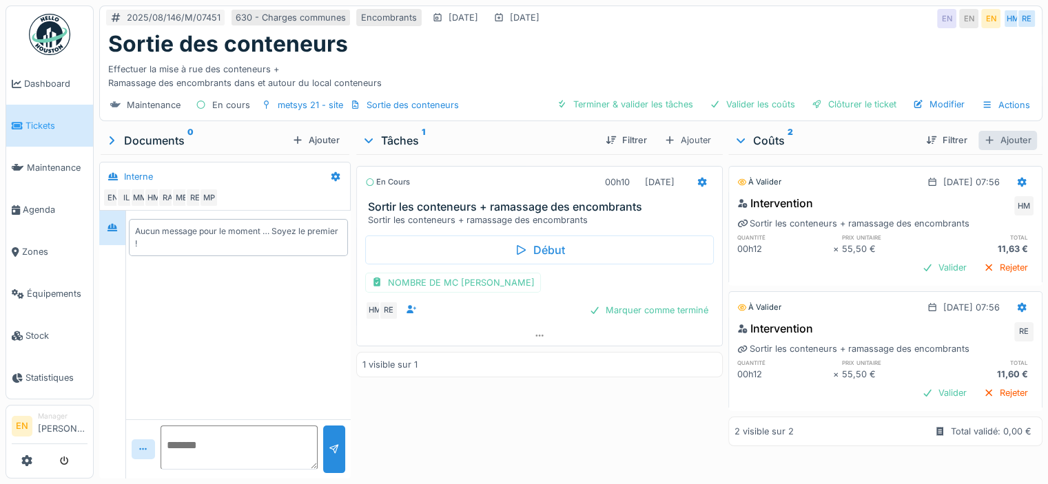
click at [984, 137] on div "Ajouter" at bounding box center [1007, 140] width 59 height 19
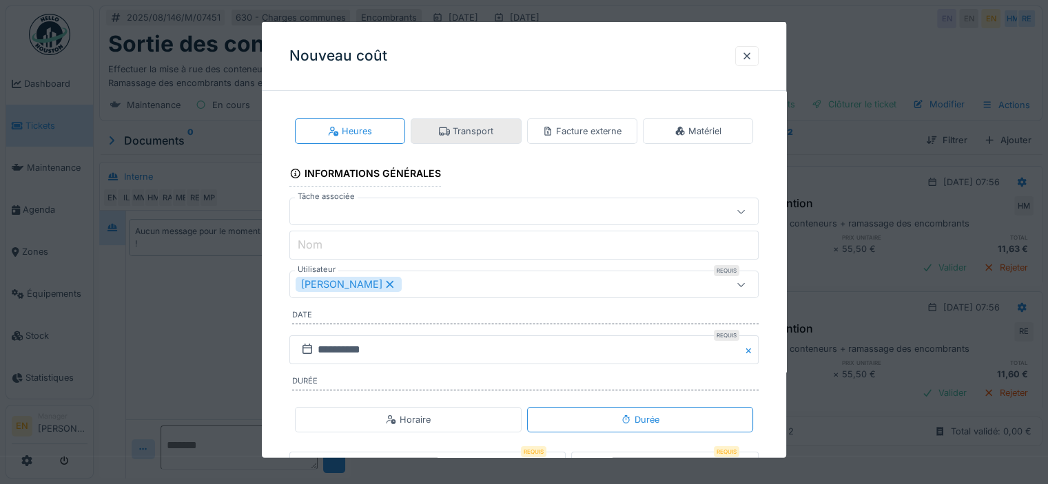
click at [495, 129] on div "Transport" at bounding box center [466, 130] width 110 height 25
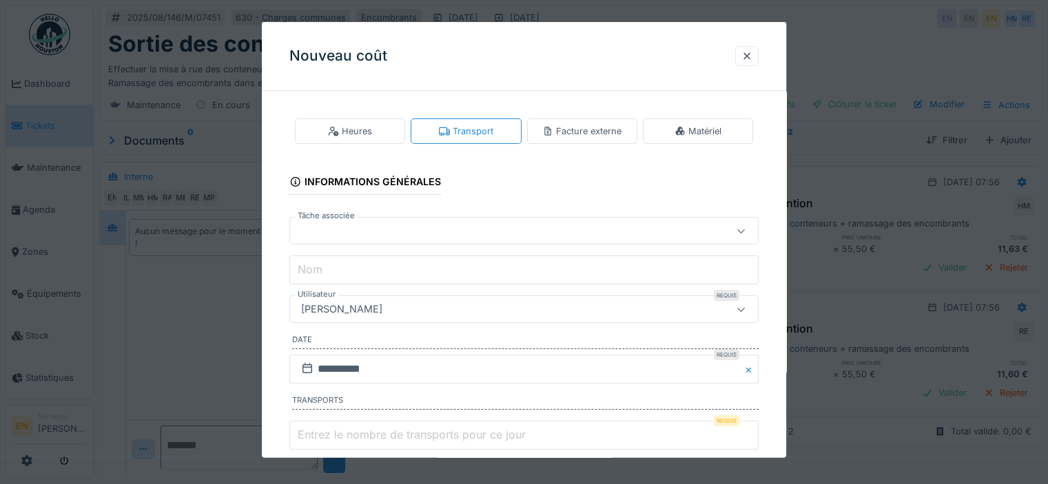
click at [642, 319] on div "[PERSON_NAME]" at bounding box center [523, 310] width 469 height 28
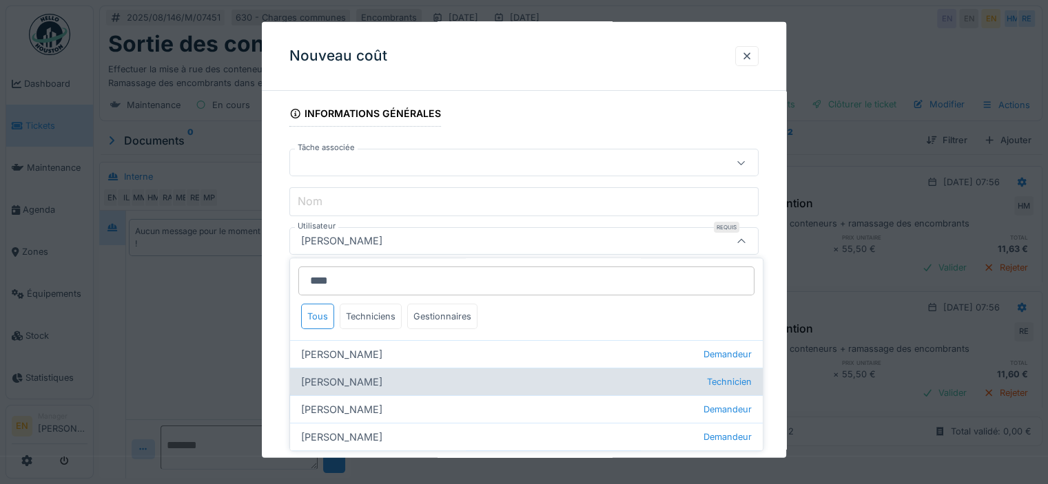
type input "****"
click at [355, 382] on div "Hassan Messari Technicien" at bounding box center [526, 383] width 473 height 28
type input "****"
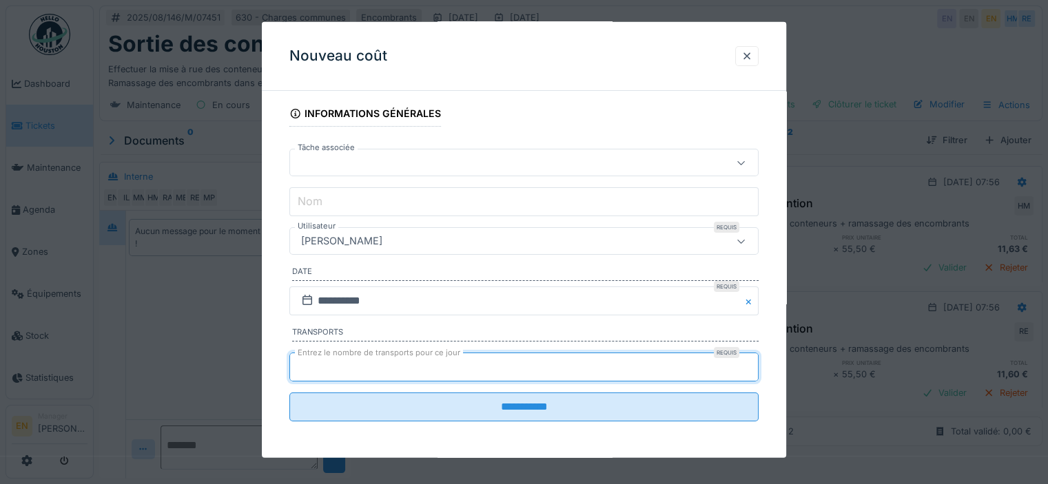
type input "*"
click at [754, 360] on input "*" at bounding box center [523, 367] width 469 height 29
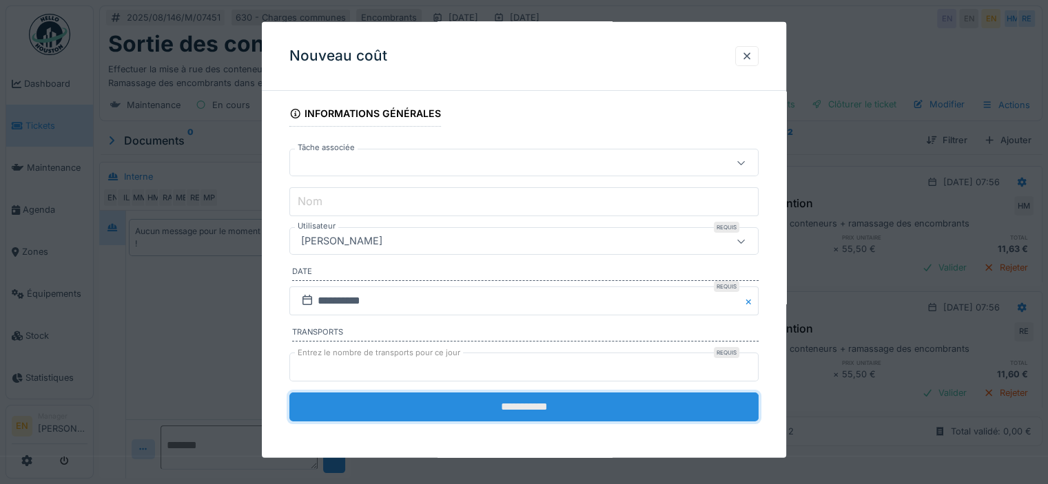
click at [555, 402] on input "**********" at bounding box center [523, 407] width 469 height 29
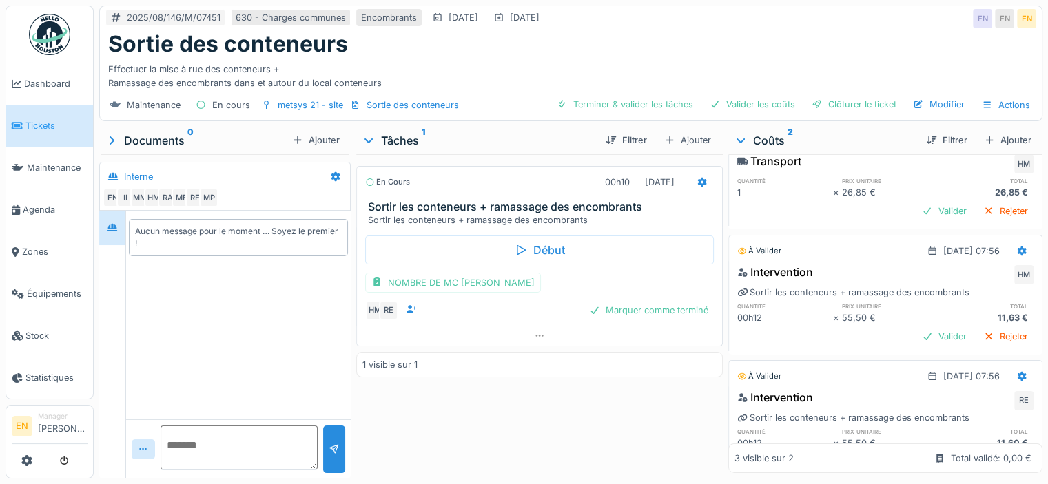
scroll to position [0, 0]
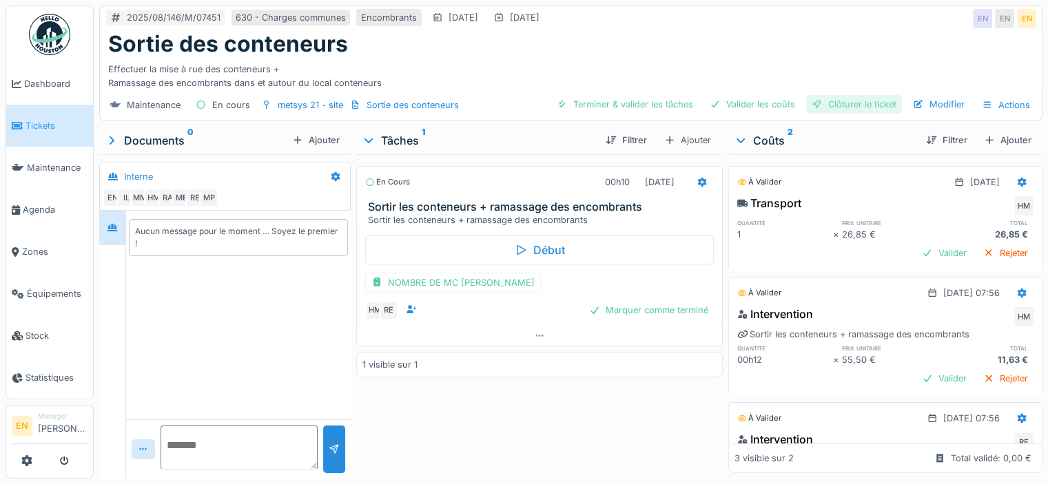
click at [843, 99] on div "Clôturer le ticket" at bounding box center [854, 104] width 96 height 19
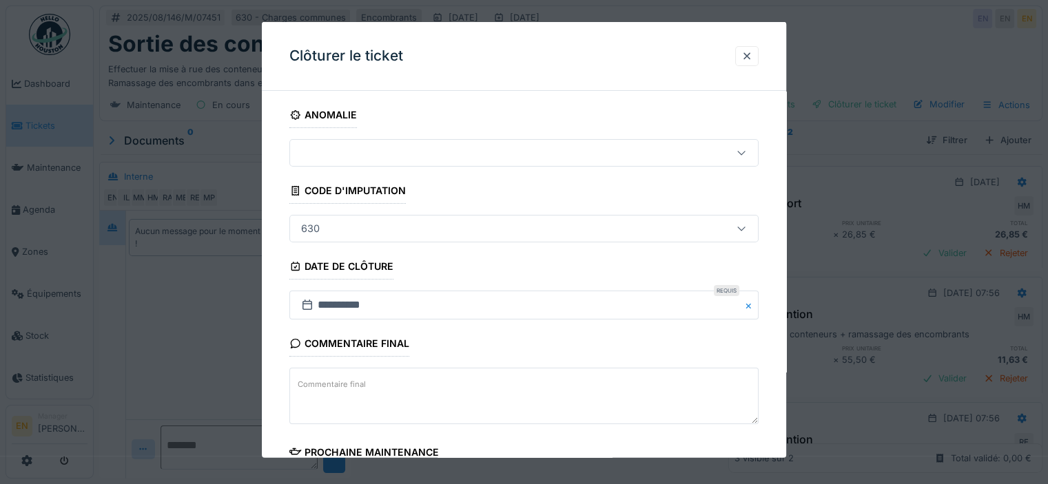
click at [779, 377] on div "**********" at bounding box center [524, 393] width 524 height 583
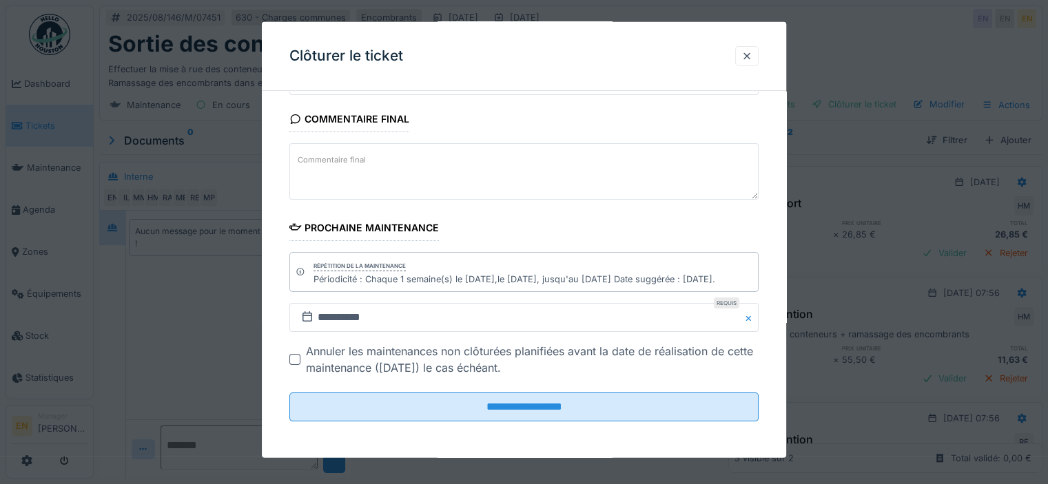
scroll to position [10, 0]
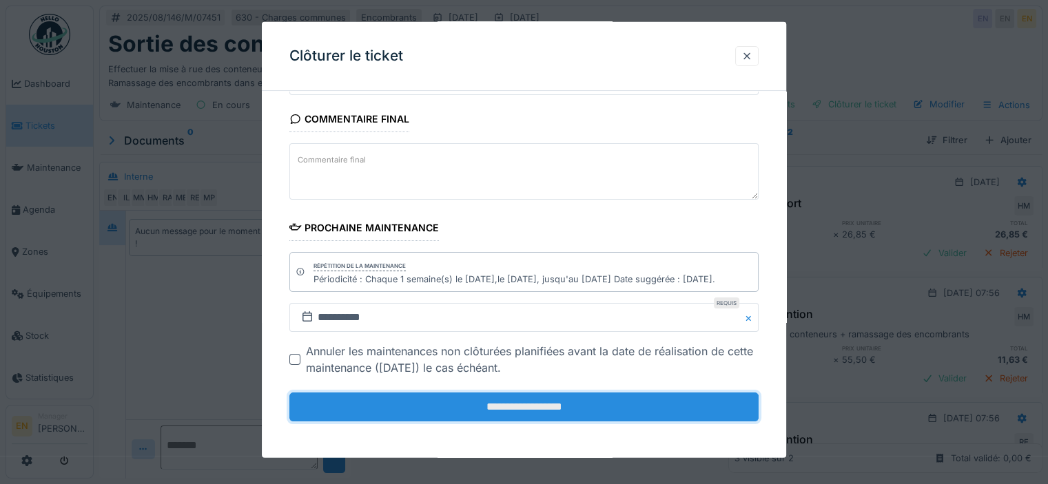
click at [560, 404] on input "**********" at bounding box center [523, 407] width 469 height 29
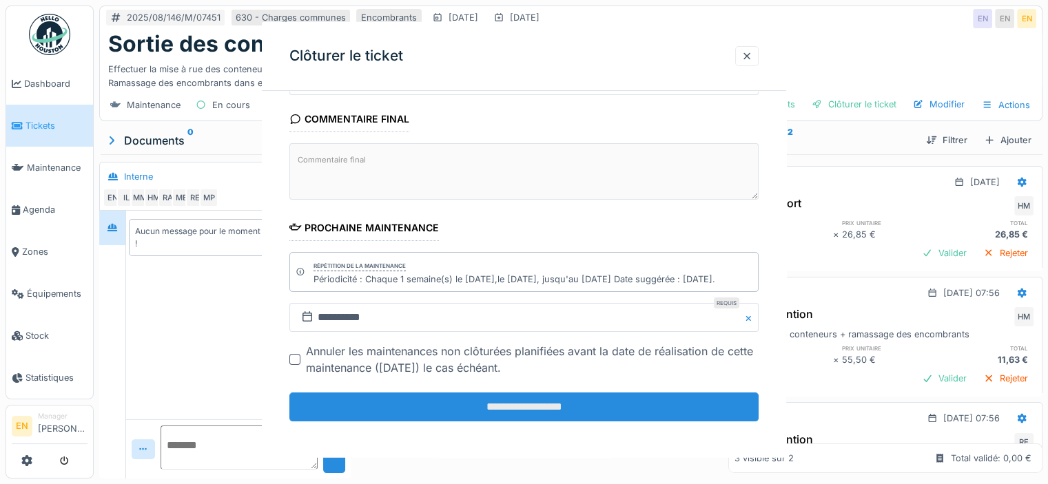
scroll to position [0, 0]
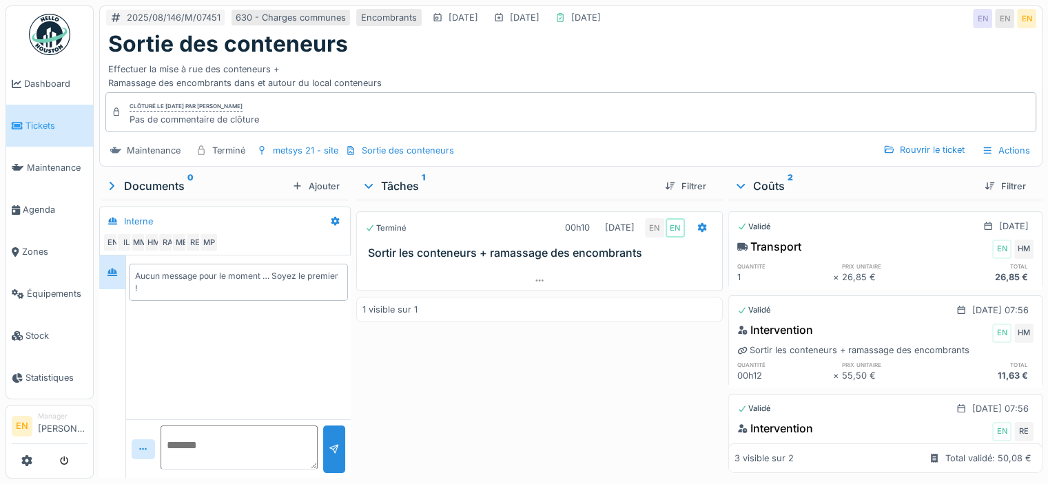
click at [56, 42] on img at bounding box center [49, 34] width 41 height 41
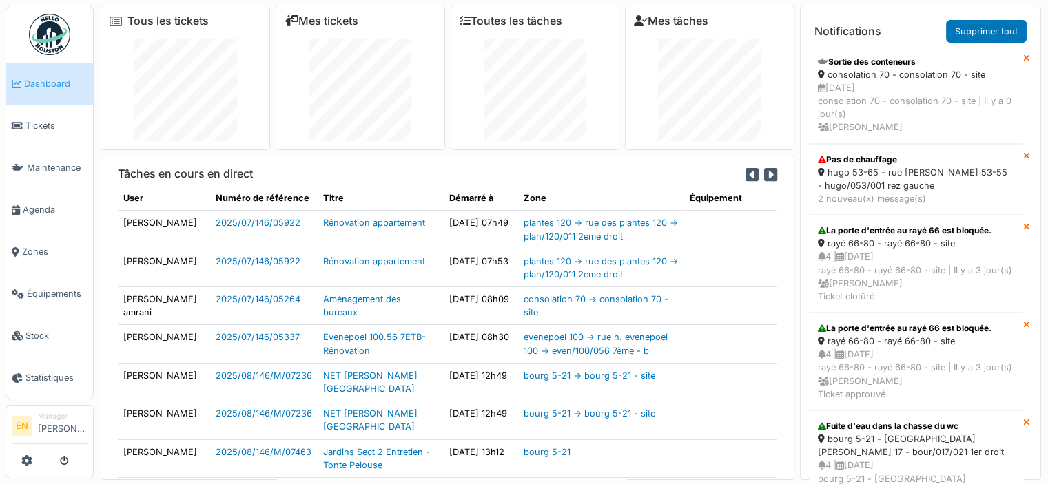
scroll to position [1498, 0]
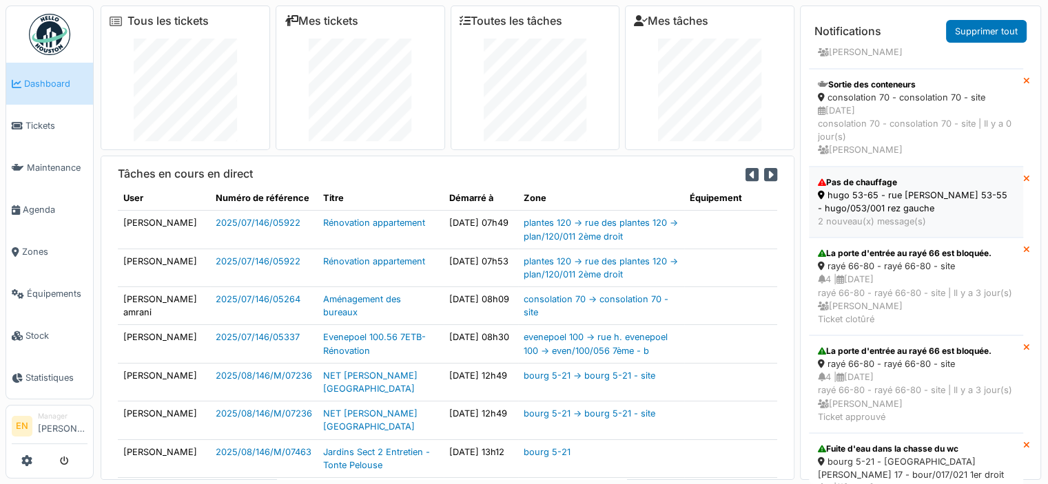
click at [874, 215] on div "hugo 53-65 - rue [PERSON_NAME] 53-55 - hugo/053/001 rez gauche" at bounding box center [916, 202] width 196 height 26
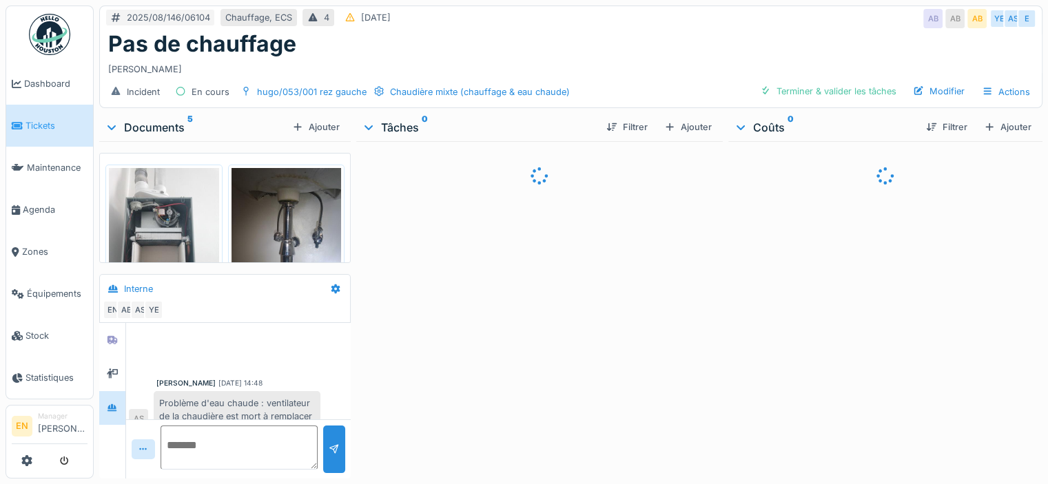
scroll to position [508, 0]
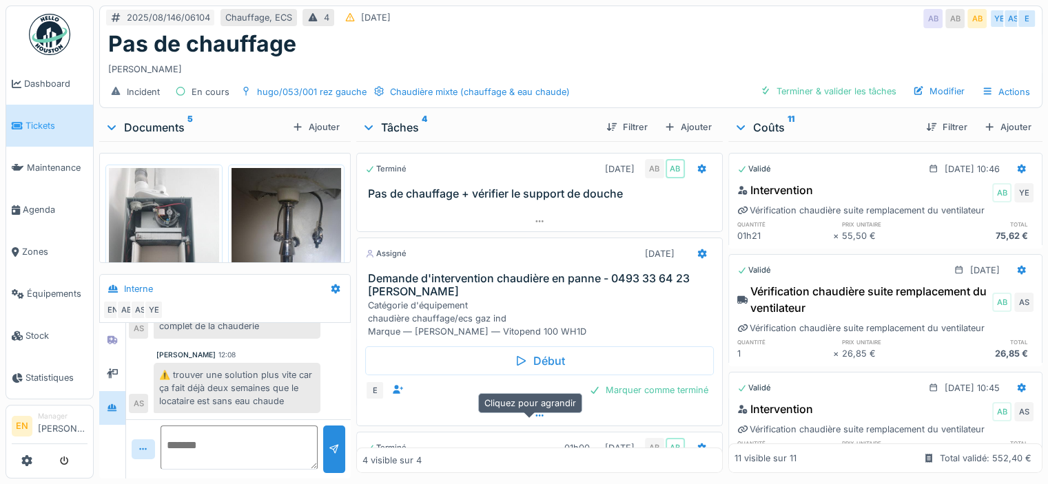
click at [534, 420] on icon at bounding box center [539, 415] width 11 height 9
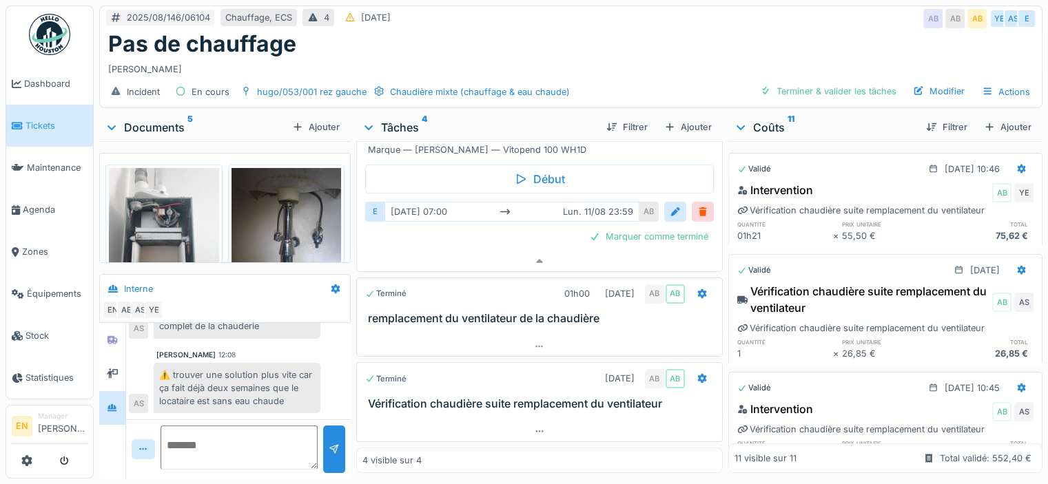
scroll to position [191, 0]
click at [534, 427] on icon at bounding box center [539, 431] width 11 height 9
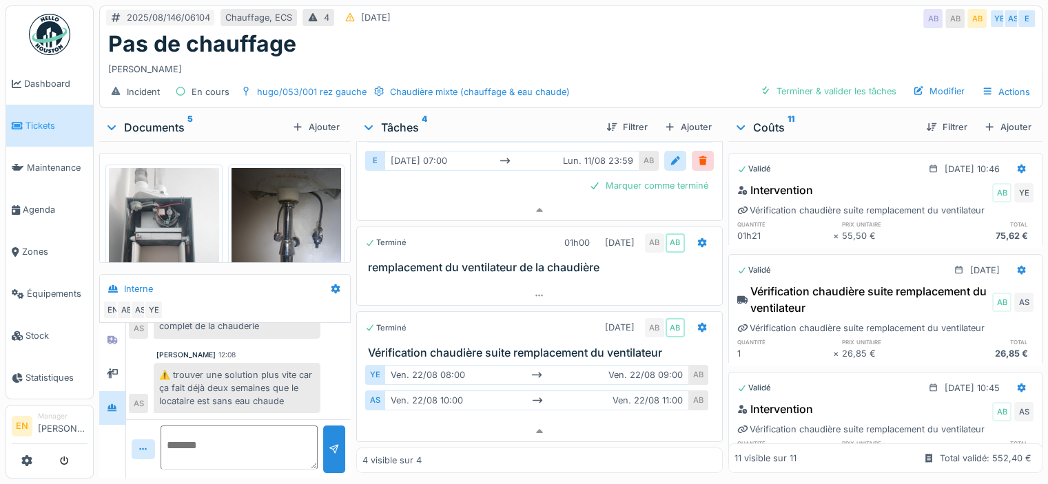
scroll to position [10, 0]
click at [248, 380] on div "⚠️ trouver une solution plus vite car ça fait déjà deux semaines que le locatai…" at bounding box center [237, 388] width 167 height 51
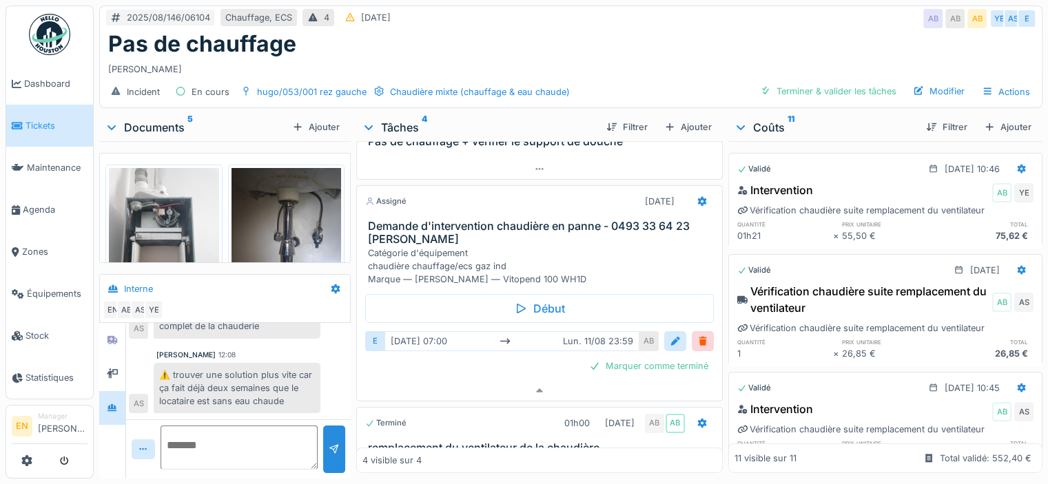
scroll to position [43, 0]
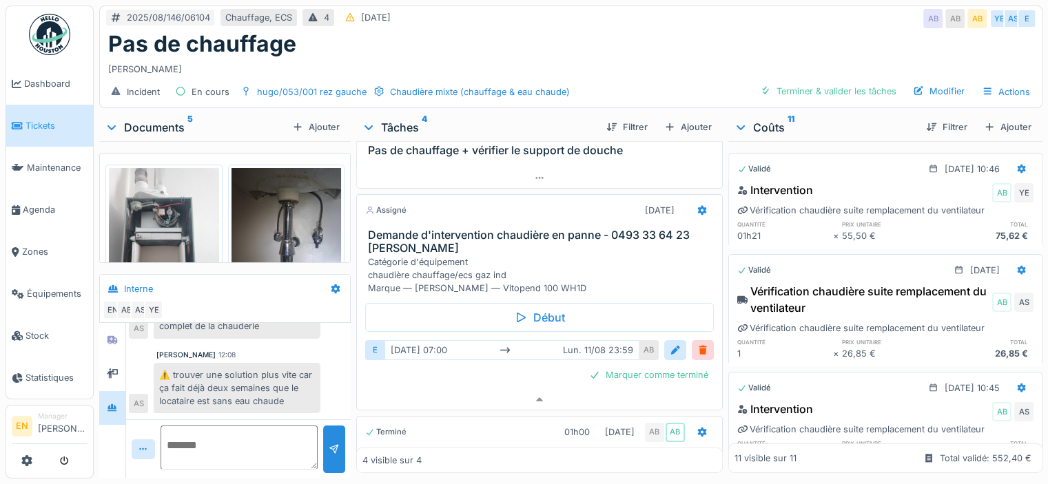
click at [46, 43] on img at bounding box center [49, 34] width 41 height 41
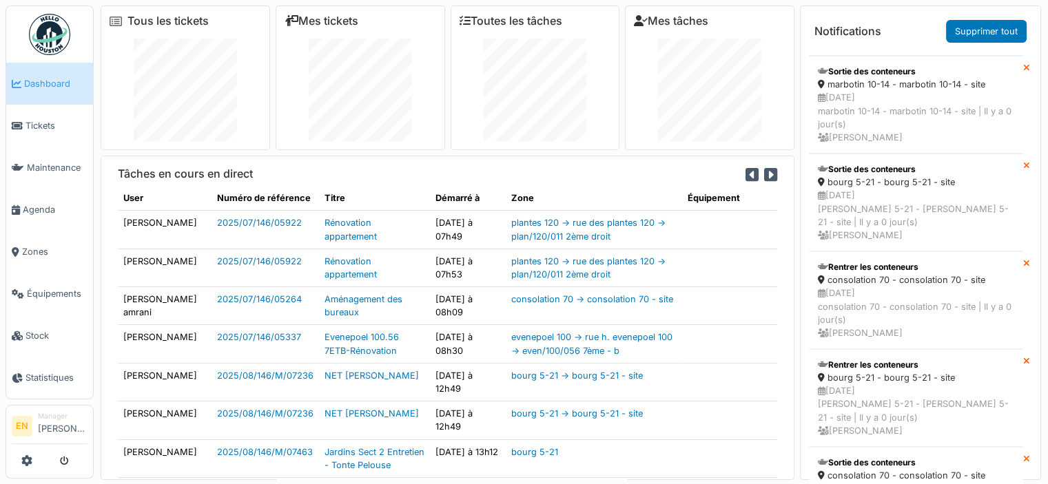
scroll to position [1137, 0]
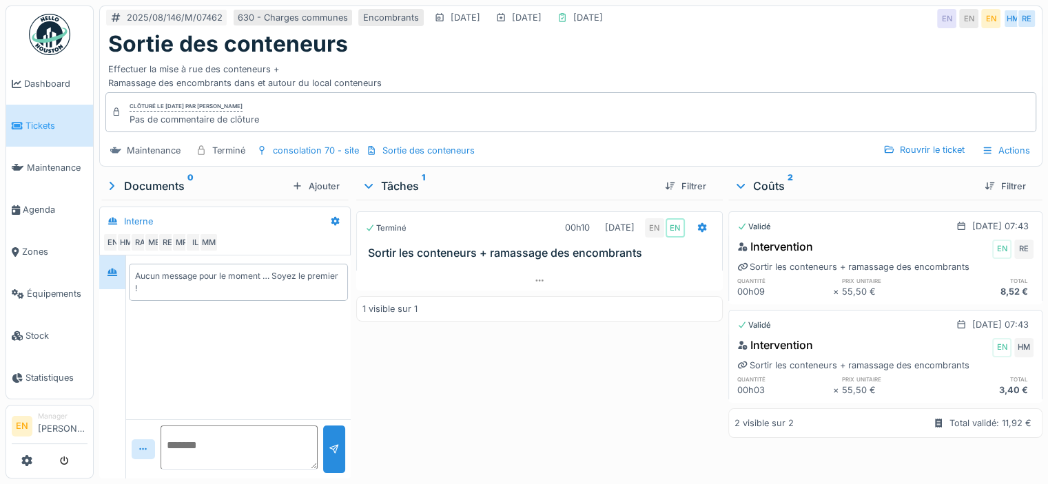
scroll to position [10, 0]
click at [903, 145] on div "Rouvrir le ticket" at bounding box center [924, 150] width 92 height 19
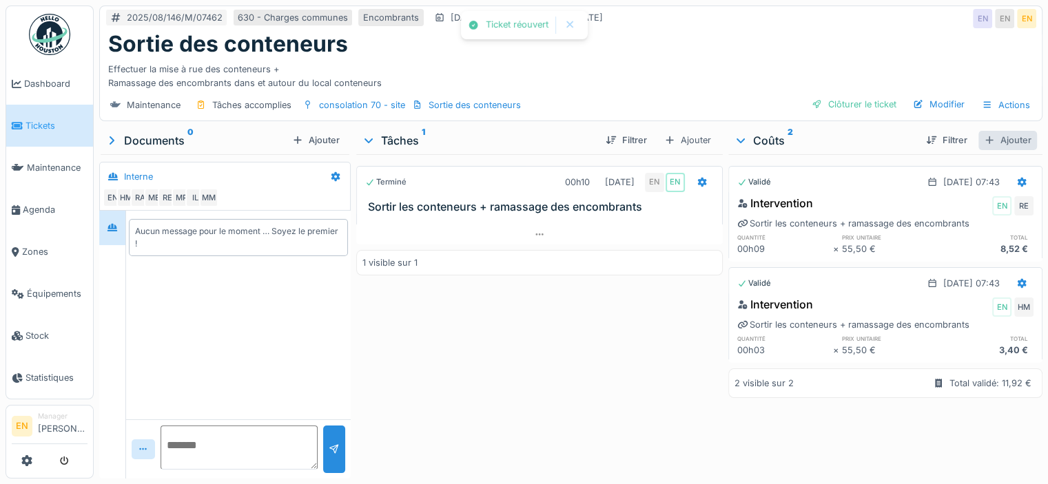
click at [989, 131] on div "Ajouter" at bounding box center [1007, 140] width 59 height 19
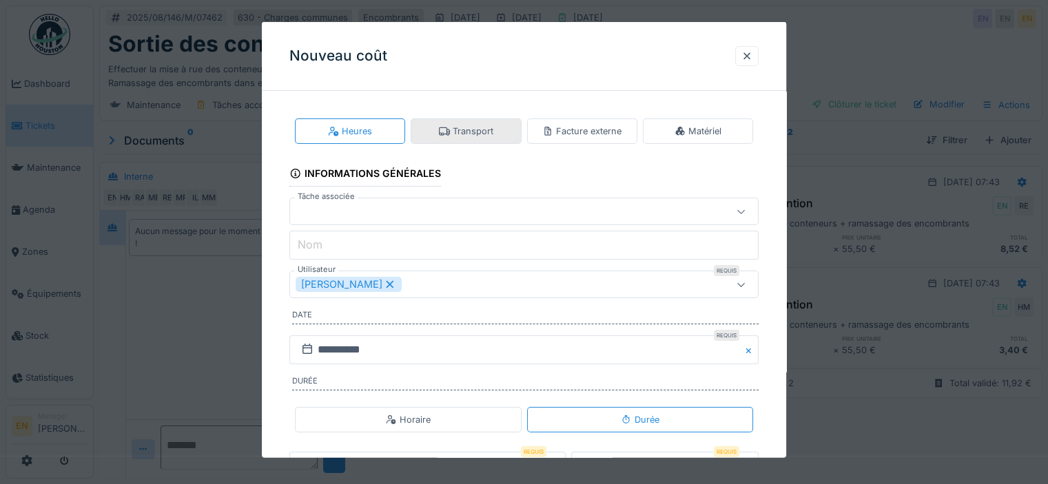
click at [474, 132] on div "Transport" at bounding box center [466, 131] width 54 height 13
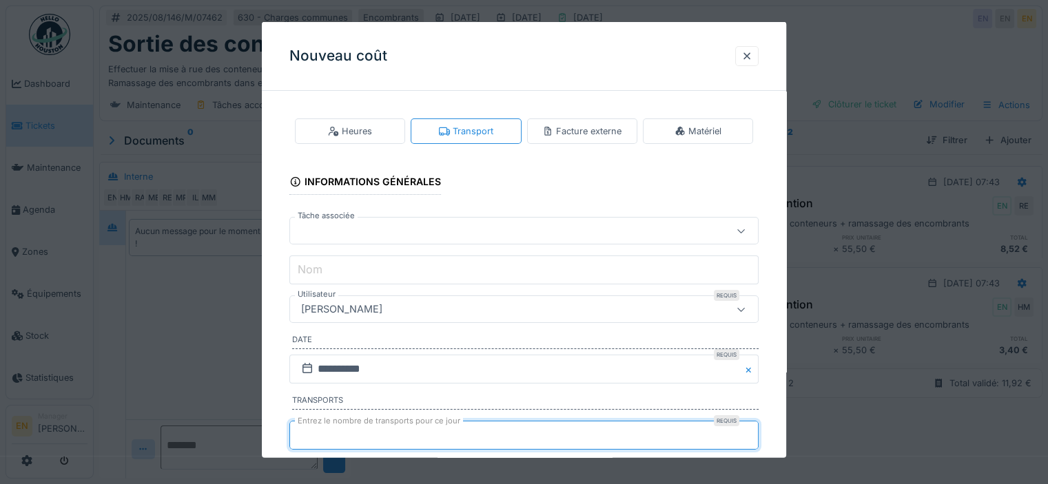
type input "*"
click at [751, 432] on input "*" at bounding box center [523, 435] width 469 height 29
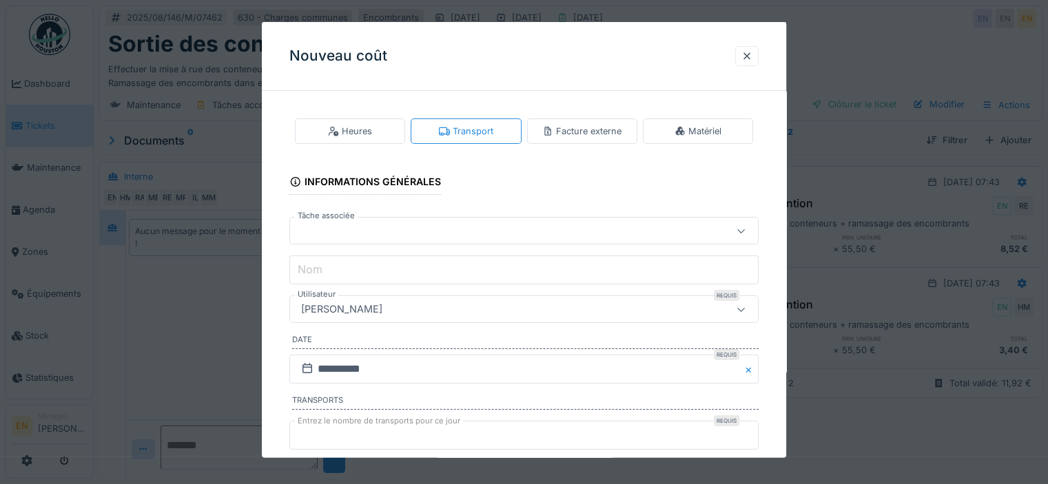
click at [452, 308] on div "[PERSON_NAME]" at bounding box center [496, 309] width 400 height 15
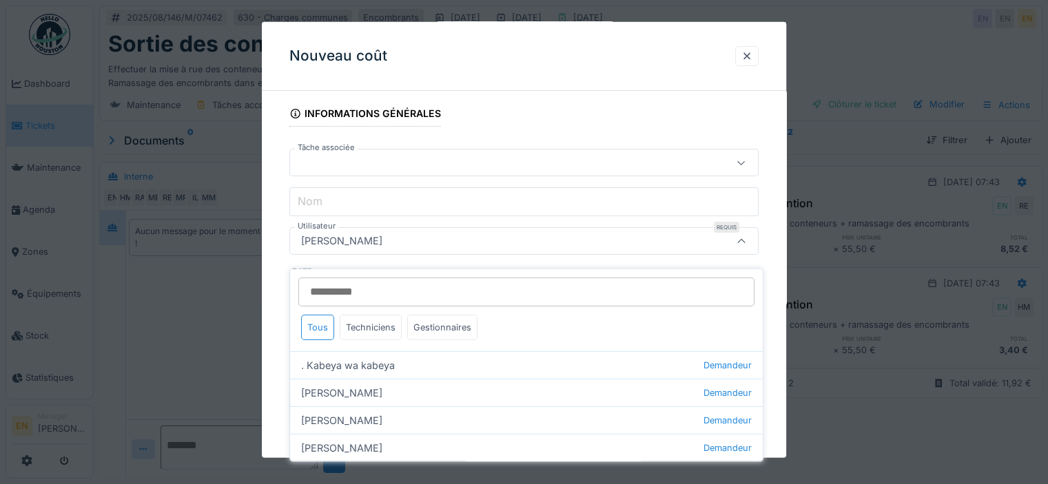
click at [431, 280] on input "Utilisateur" at bounding box center [526, 292] width 456 height 29
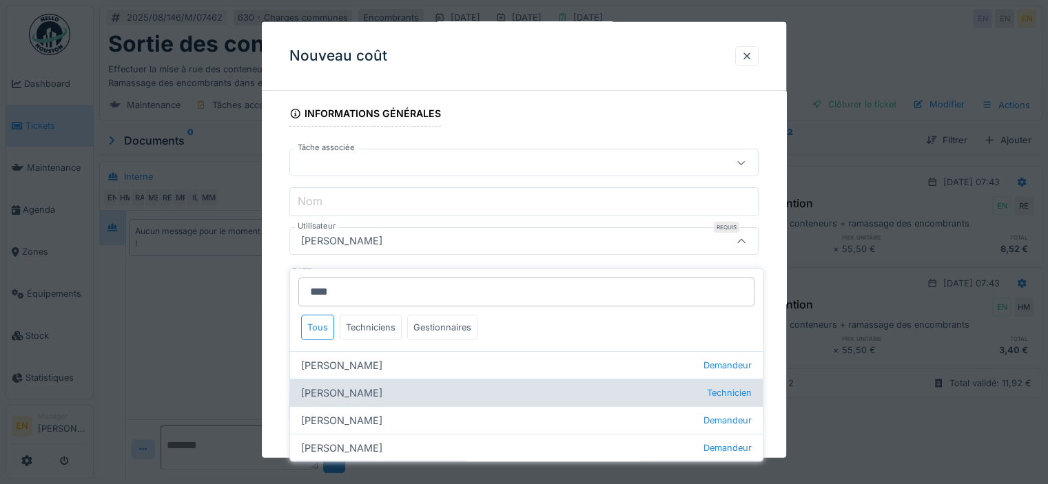
type input "****"
click at [350, 382] on div "Hassan Messari Technicien" at bounding box center [526, 393] width 473 height 28
type input "****"
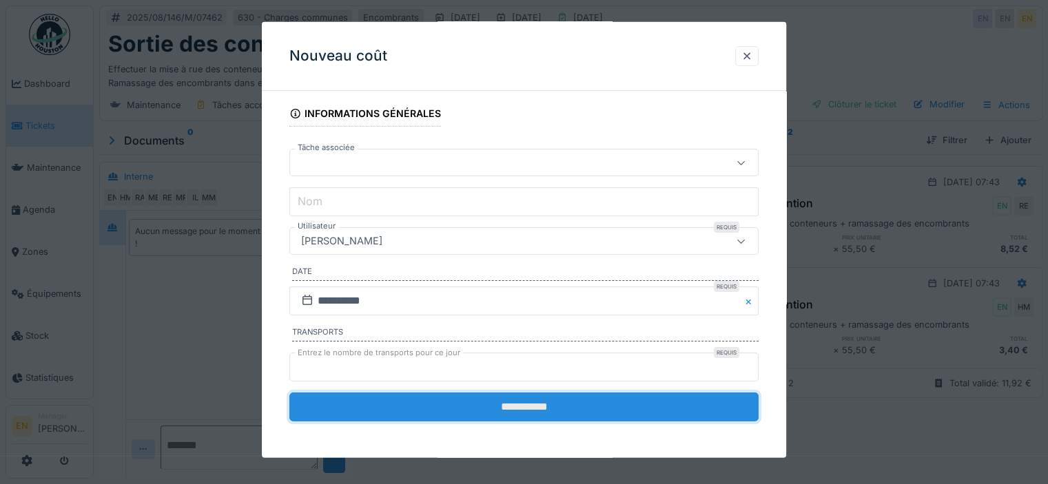
click at [522, 413] on input "**********" at bounding box center [523, 407] width 469 height 29
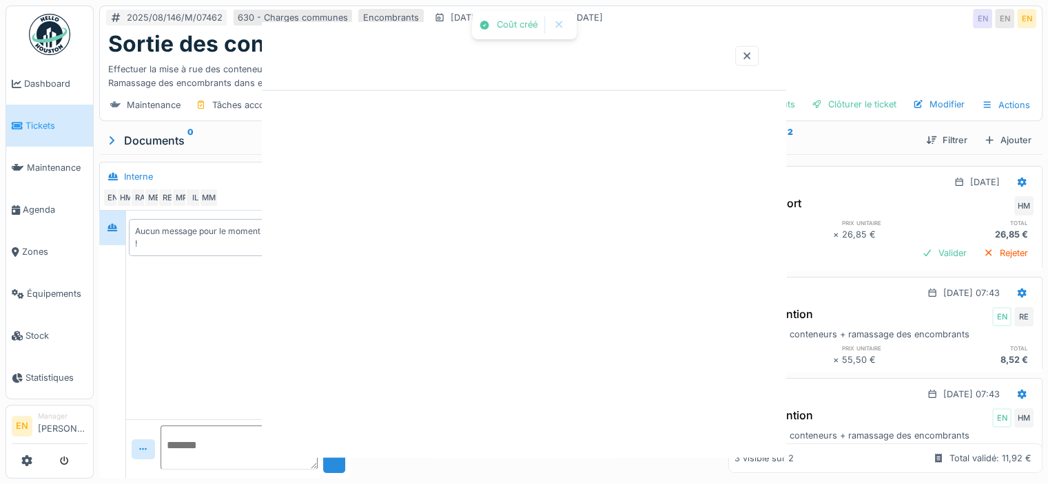
scroll to position [0, 0]
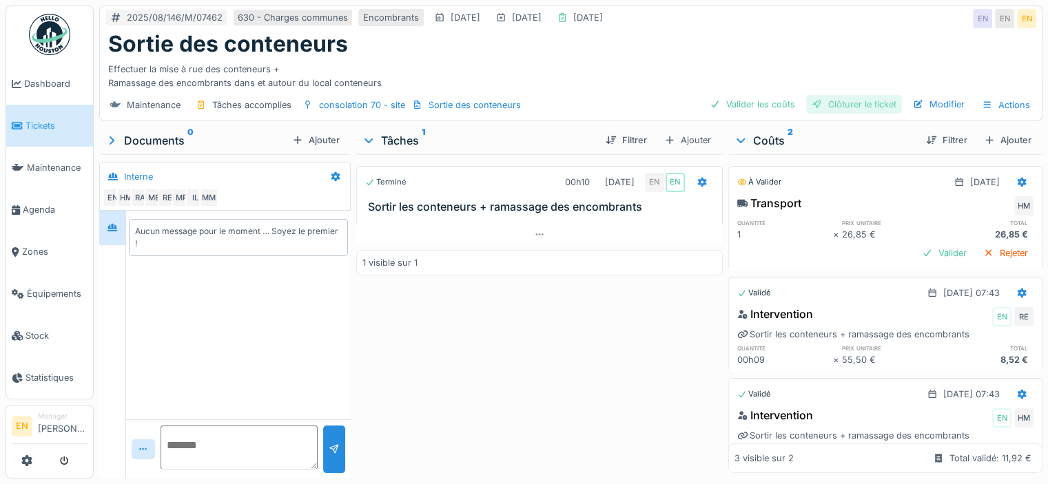
click at [851, 95] on div "Clôturer le ticket" at bounding box center [854, 104] width 96 height 19
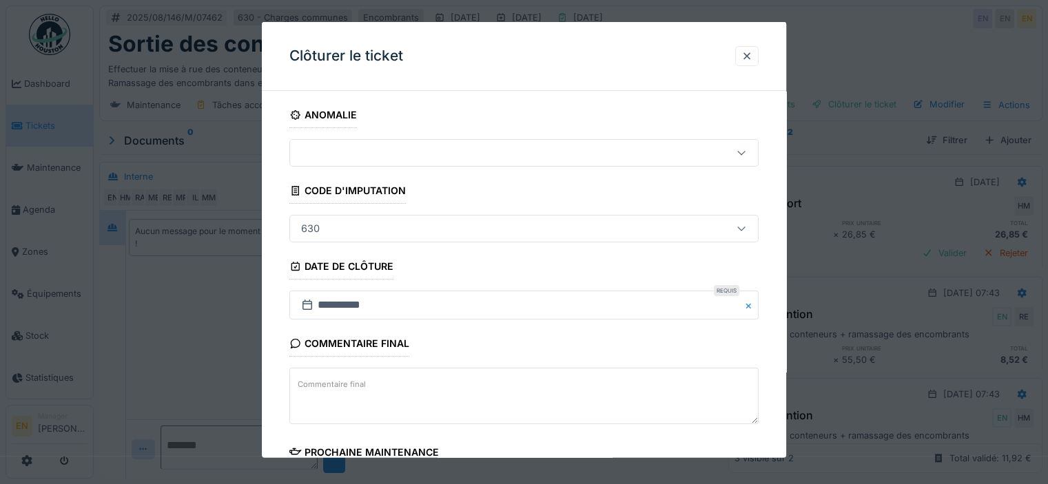
click at [781, 342] on div "**********" at bounding box center [524, 388] width 524 height 572
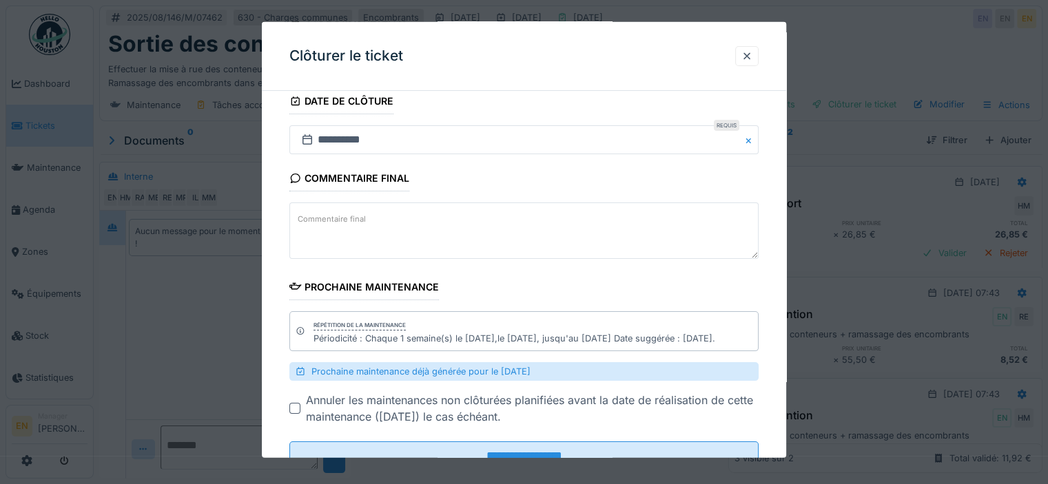
scroll to position [215, 0]
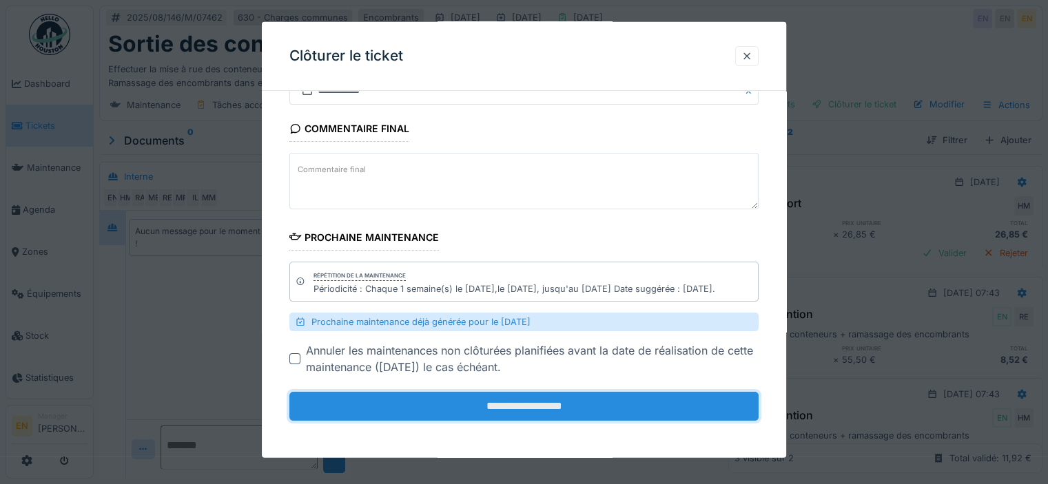
click at [506, 410] on input "**********" at bounding box center [523, 406] width 469 height 29
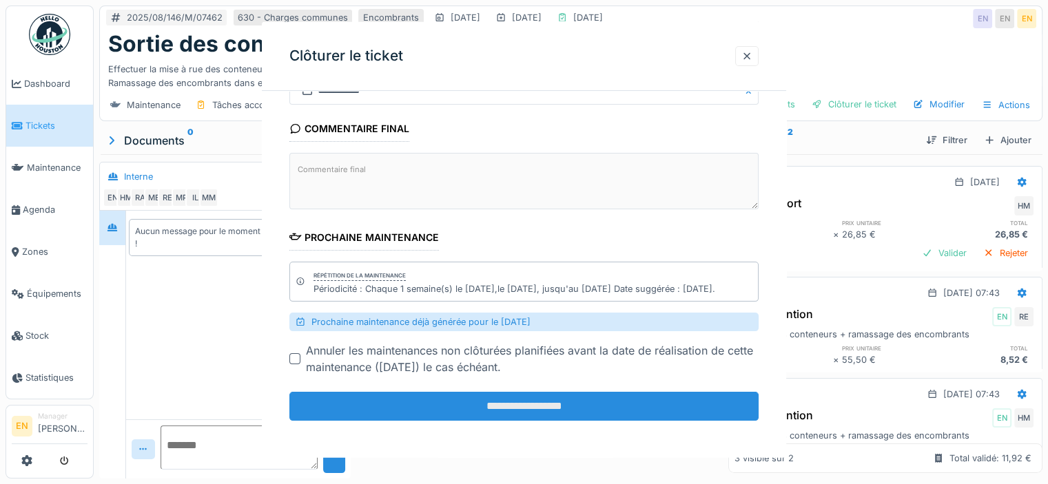
scroll to position [0, 0]
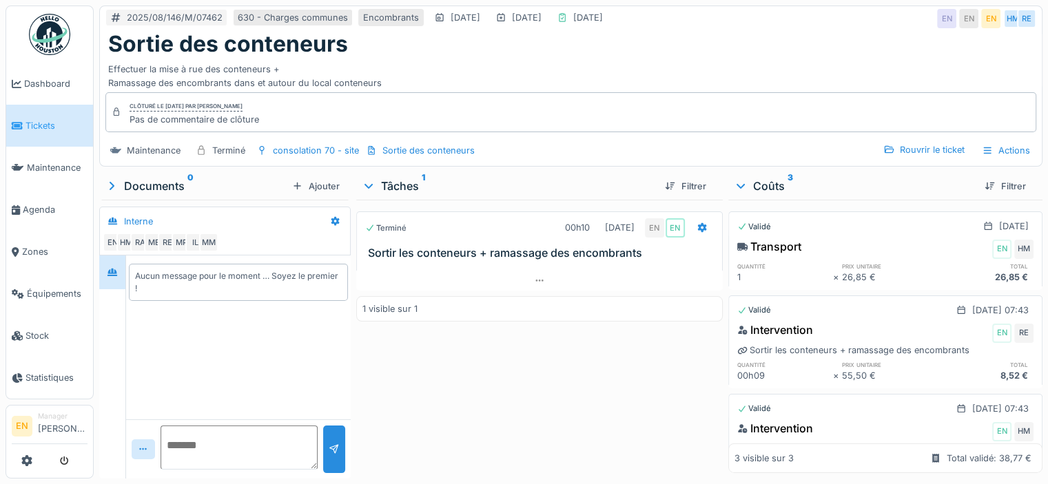
scroll to position [66, 0]
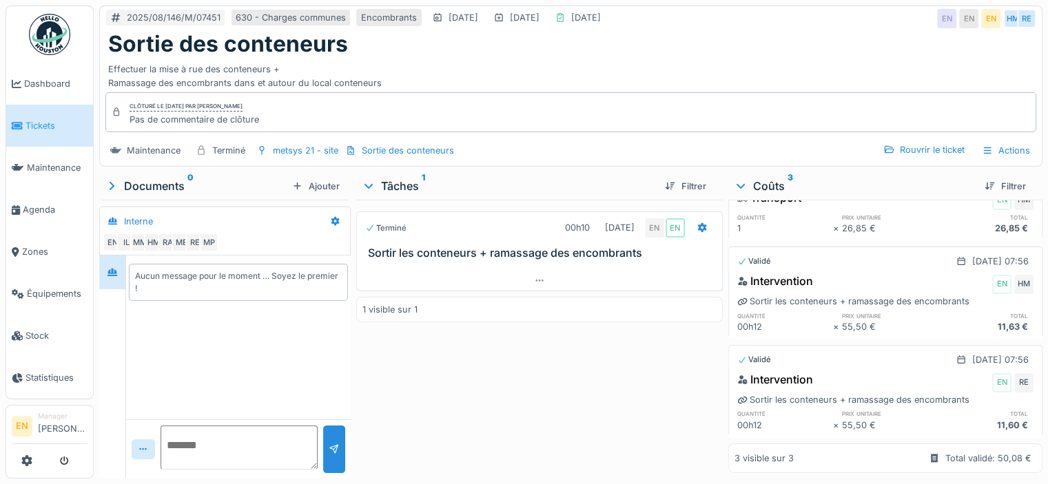
scroll to position [66, 0]
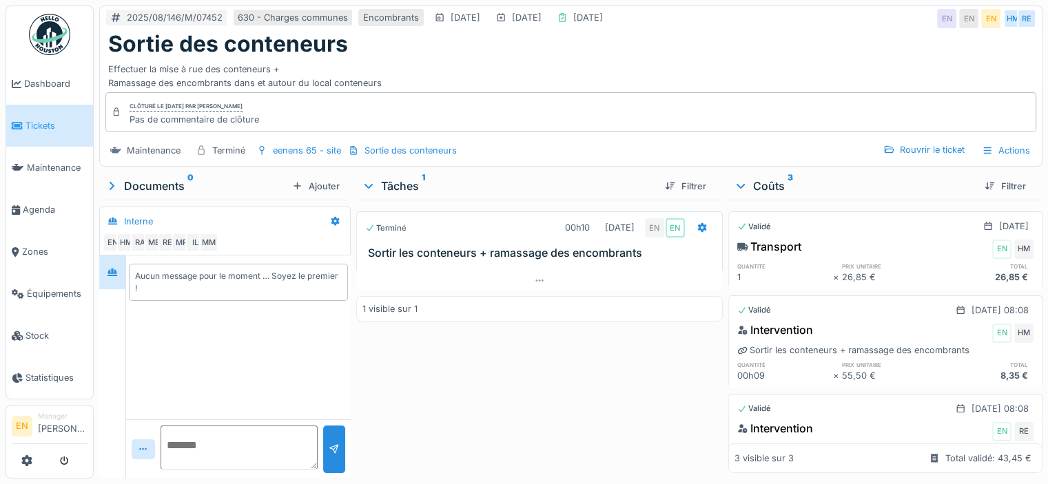
scroll to position [66, 0]
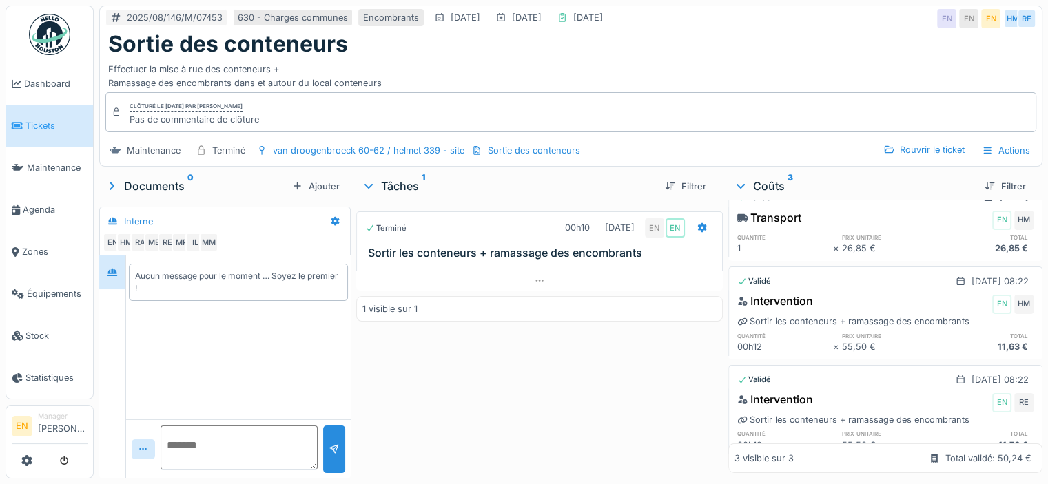
scroll to position [66, 0]
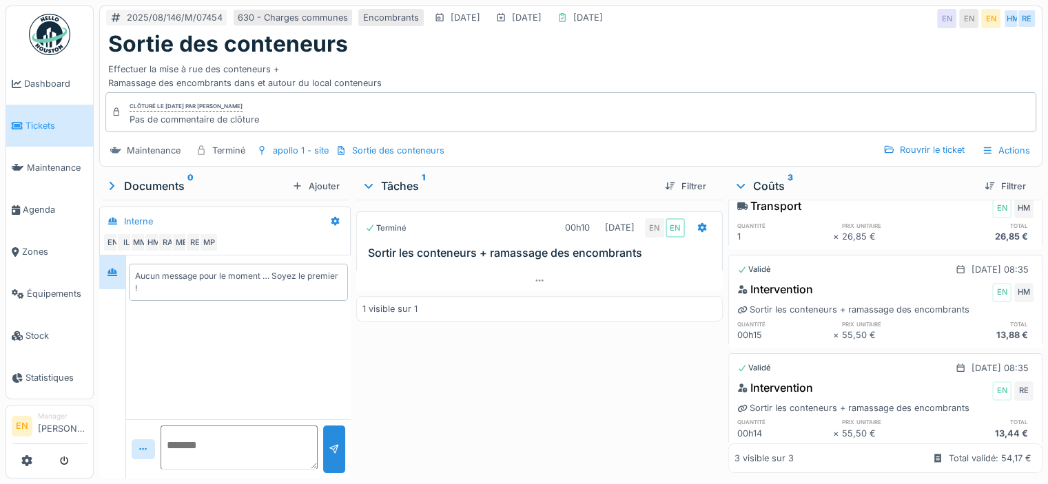
scroll to position [66, 0]
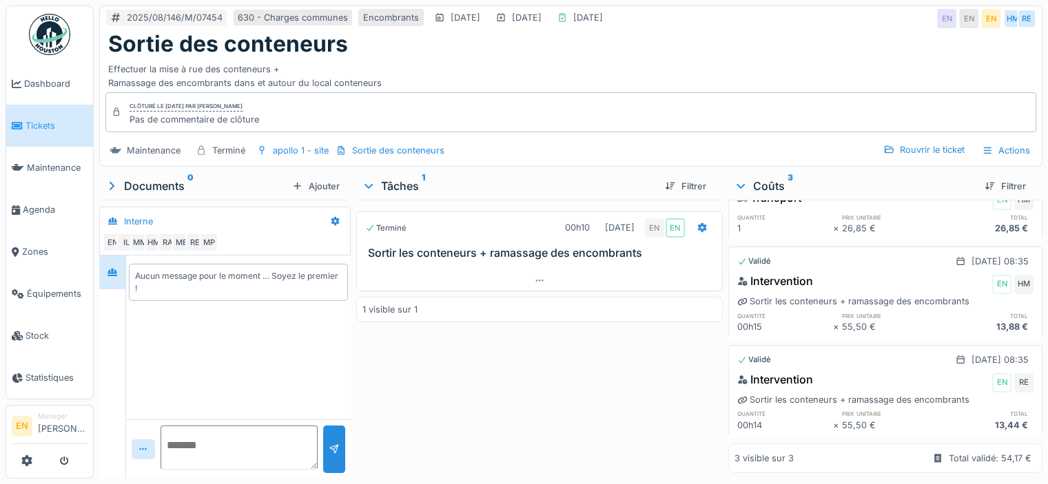
scroll to position [66, 0]
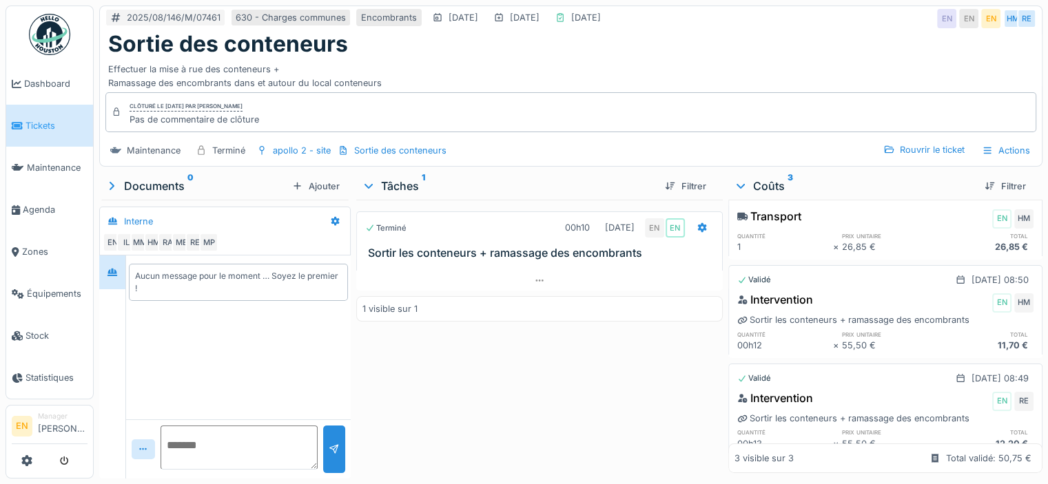
scroll to position [66, 0]
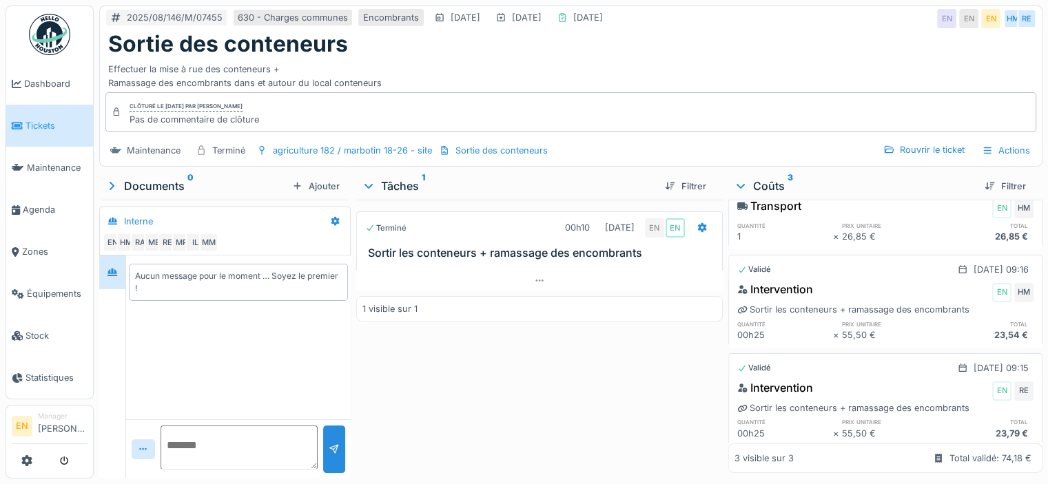
scroll to position [66, 0]
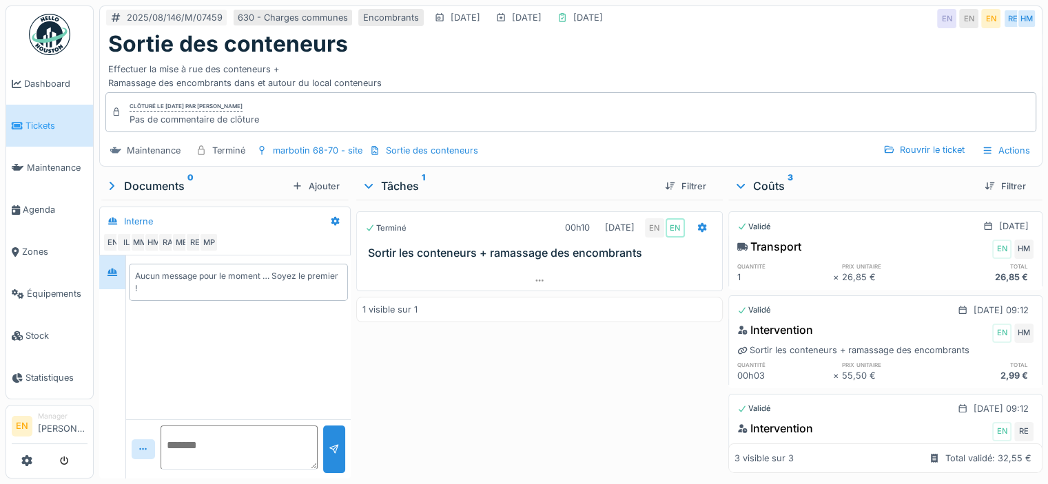
click at [56, 37] on img at bounding box center [49, 34] width 41 height 41
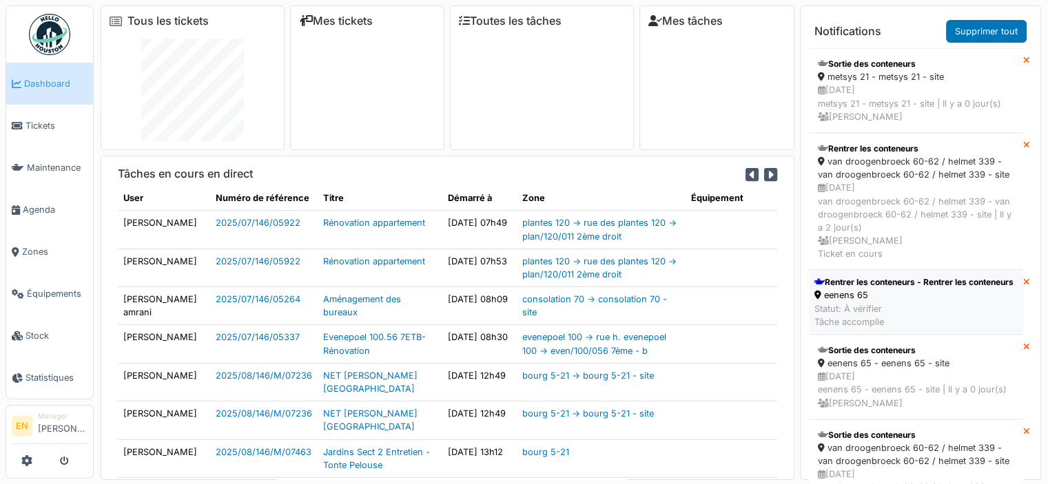
click at [882, 289] on div "Rentrer les conteneurs - Rentrer les conteneurs" at bounding box center [913, 282] width 199 height 12
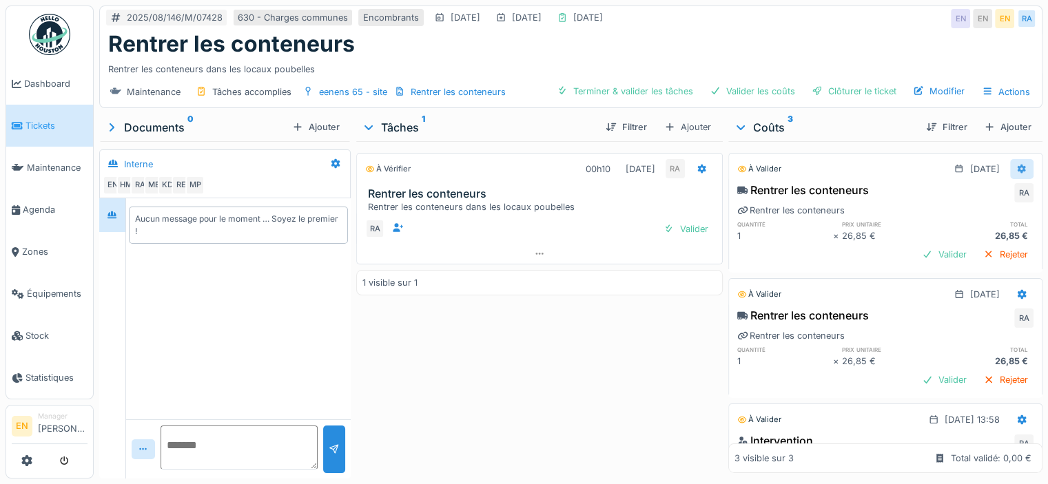
click at [1017, 170] on icon at bounding box center [1021, 169] width 9 height 10
click at [969, 217] on div "Supprimer" at bounding box center [954, 219] width 67 height 21
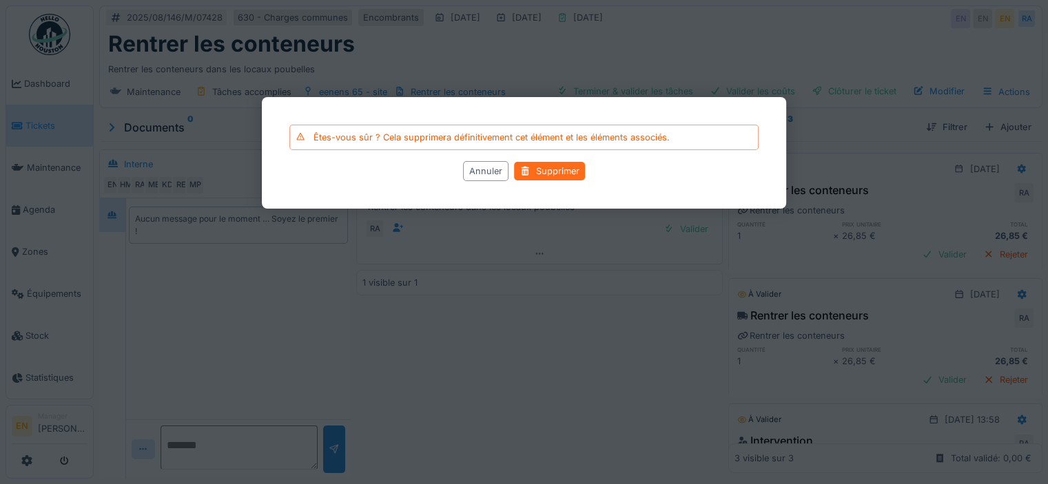
click at [568, 174] on div "Supprimer" at bounding box center [549, 171] width 71 height 19
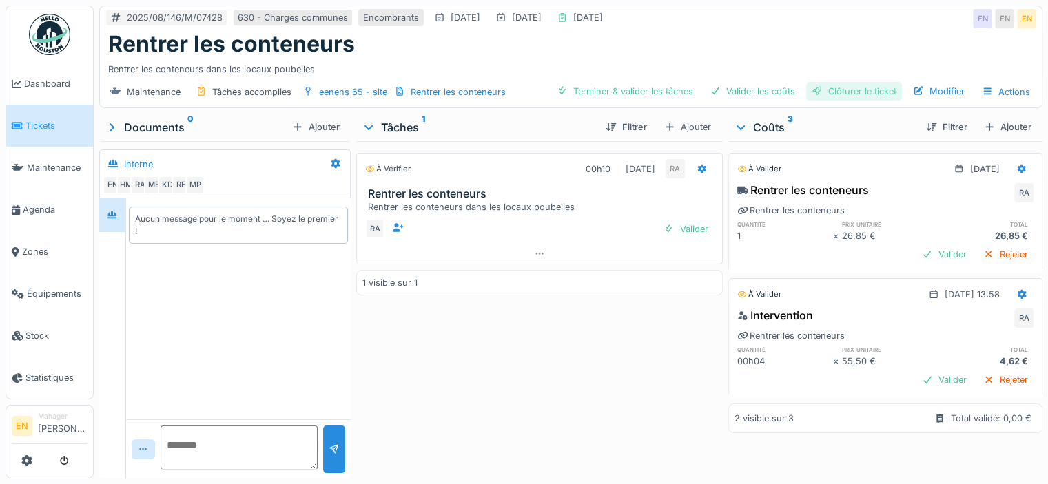
click at [854, 94] on div "Clôturer le ticket" at bounding box center [854, 91] width 96 height 19
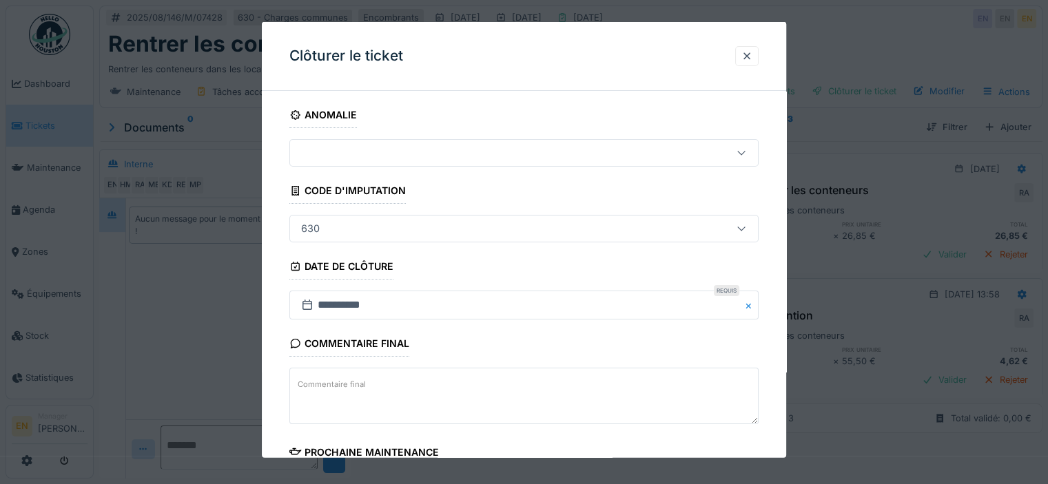
click at [786, 397] on div "**********" at bounding box center [524, 393] width 524 height 583
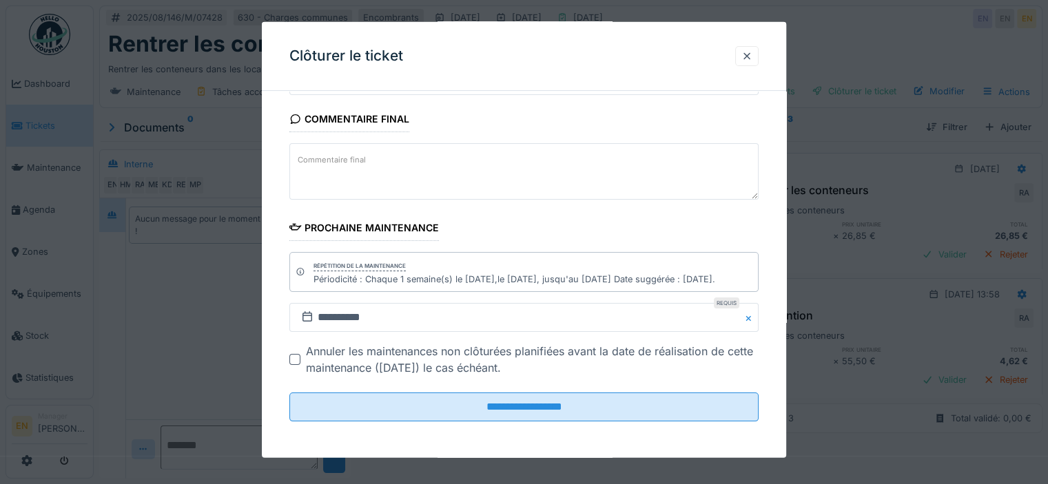
scroll to position [10, 0]
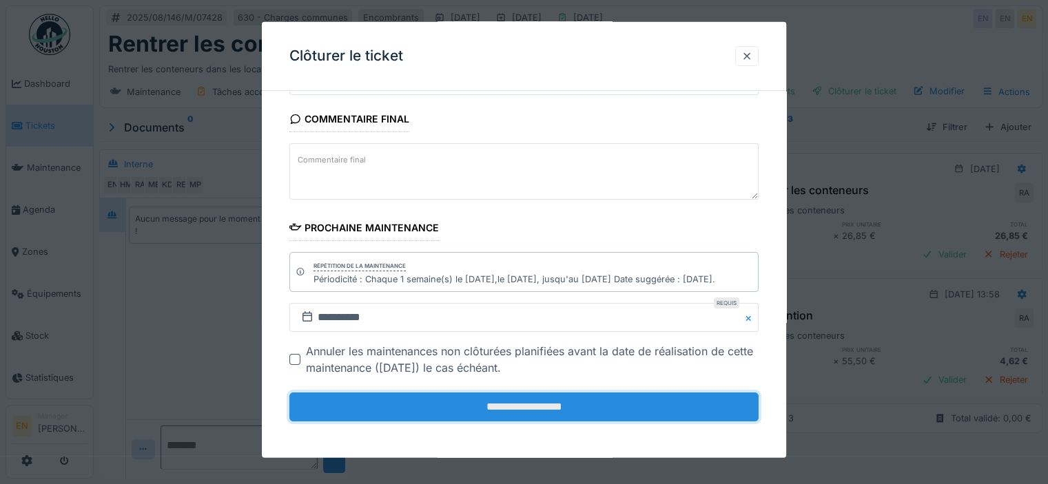
click at [607, 402] on input "**********" at bounding box center [523, 407] width 469 height 29
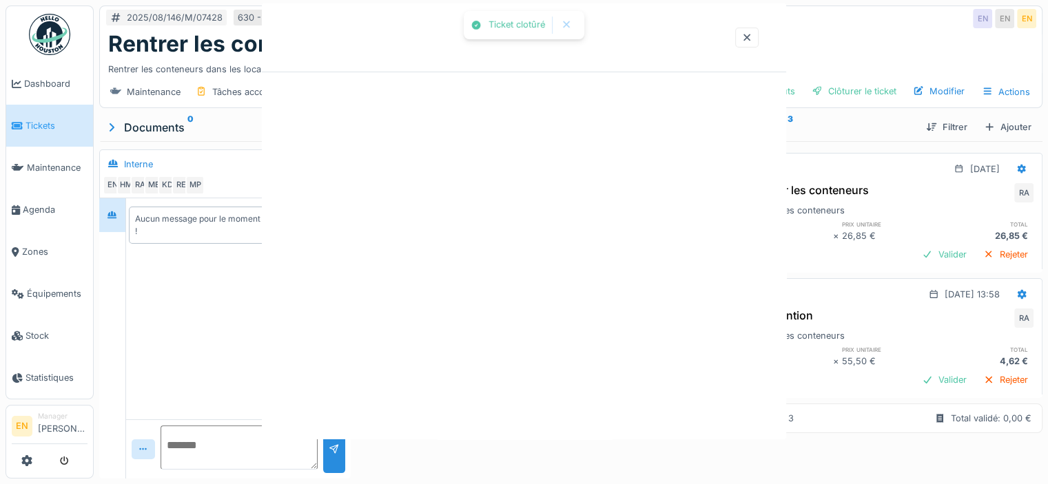
scroll to position [0, 0]
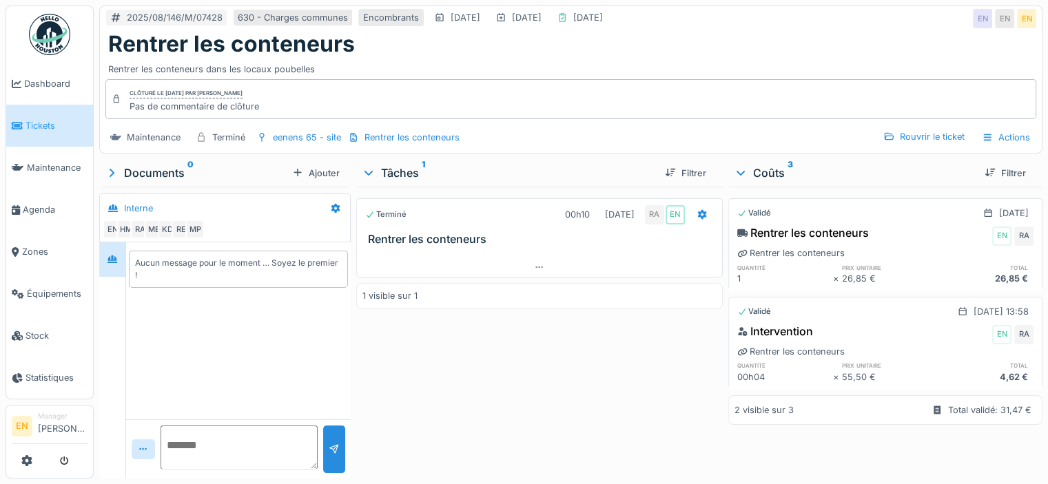
click at [50, 35] on img at bounding box center [49, 34] width 41 height 41
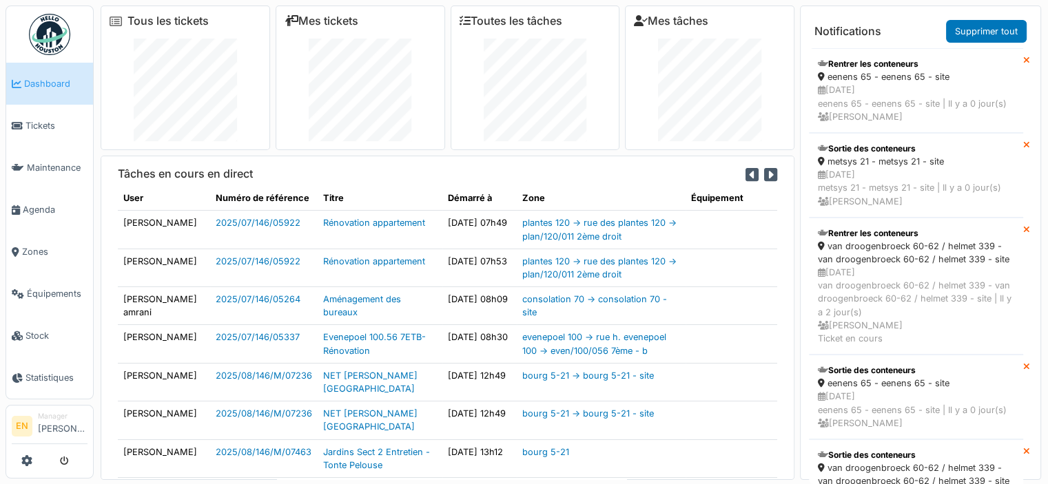
click at [52, 28] on img at bounding box center [49, 34] width 41 height 41
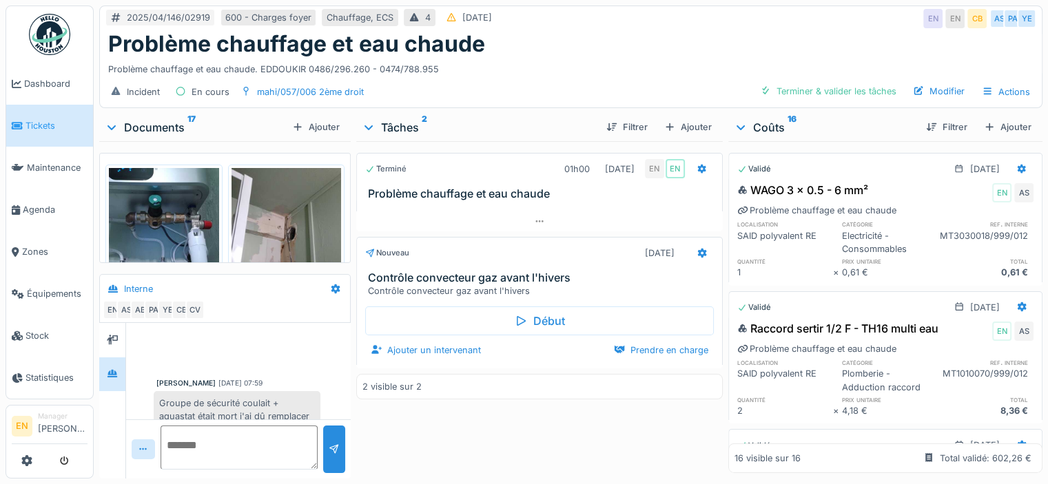
scroll to position [256, 0]
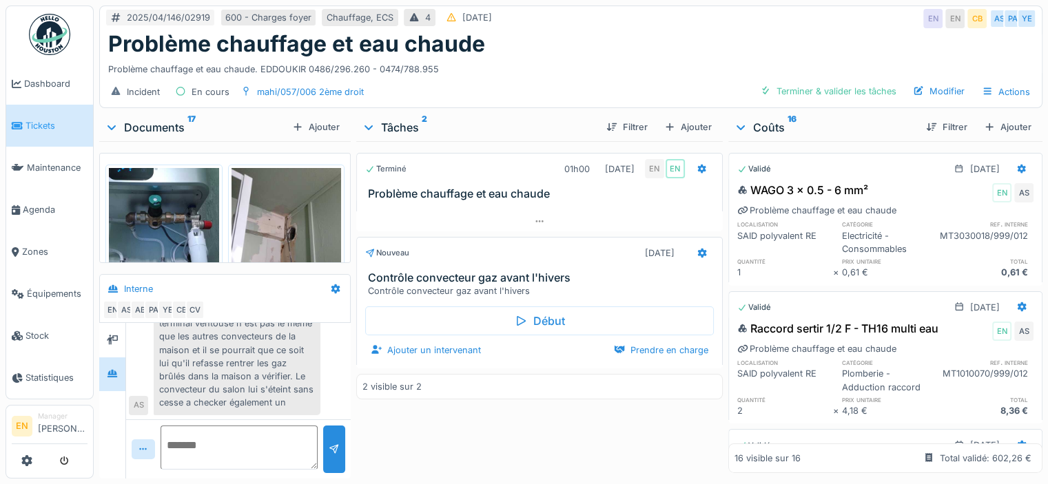
click at [791, 28] on div "2025/04/146/02919 600 - Charges foyer Chauffage, ECS 4 [DATE] EN EN CB AS PA YE" at bounding box center [571, 18] width 942 height 25
click at [237, 396] on div "Problème convecteur gaz, le détecteur de monoxyde de carbone s'enclenche lorsqu…" at bounding box center [237, 336] width 167 height 156
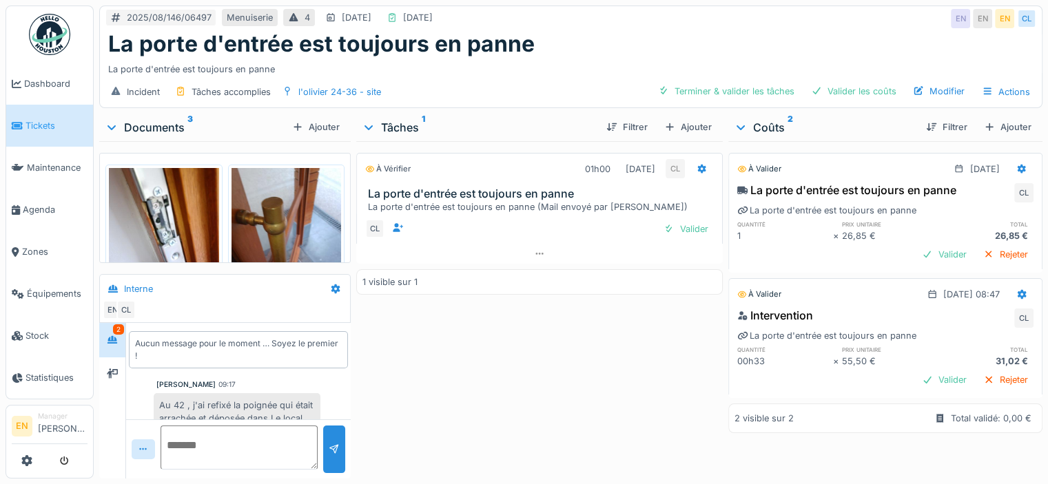
scroll to position [55, 0]
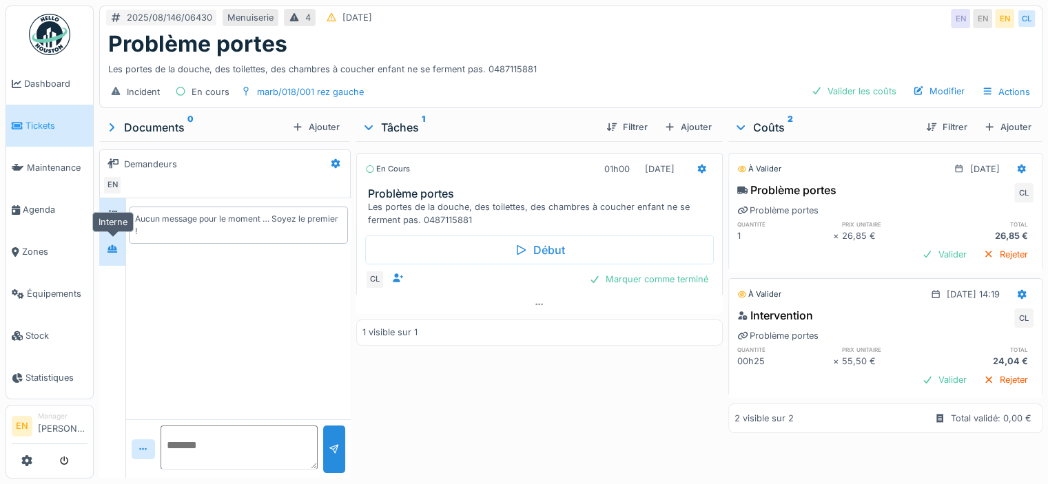
click at [110, 251] on icon at bounding box center [112, 249] width 10 height 8
click at [639, 282] on div "Marquer comme terminé" at bounding box center [648, 279] width 130 height 19
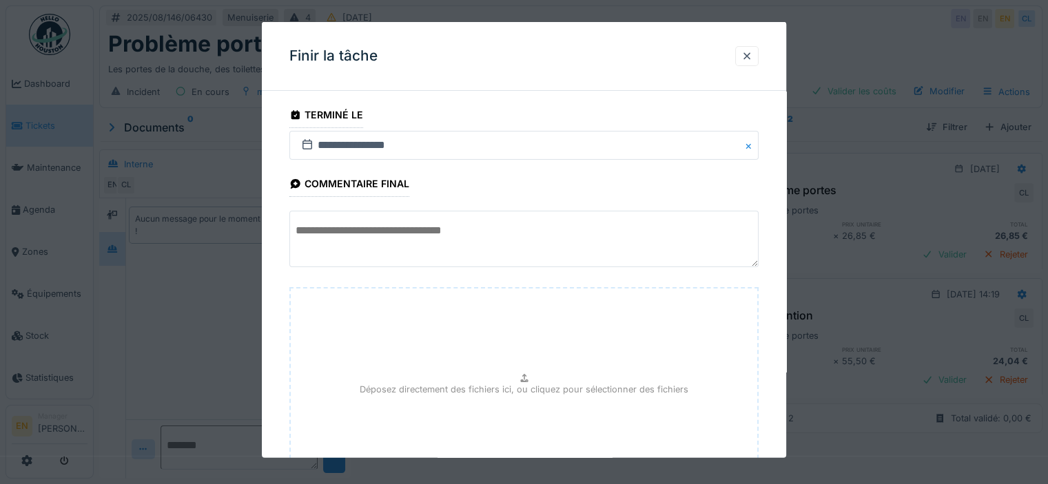
click at [775, 382] on div "**********" at bounding box center [524, 343] width 524 height 482
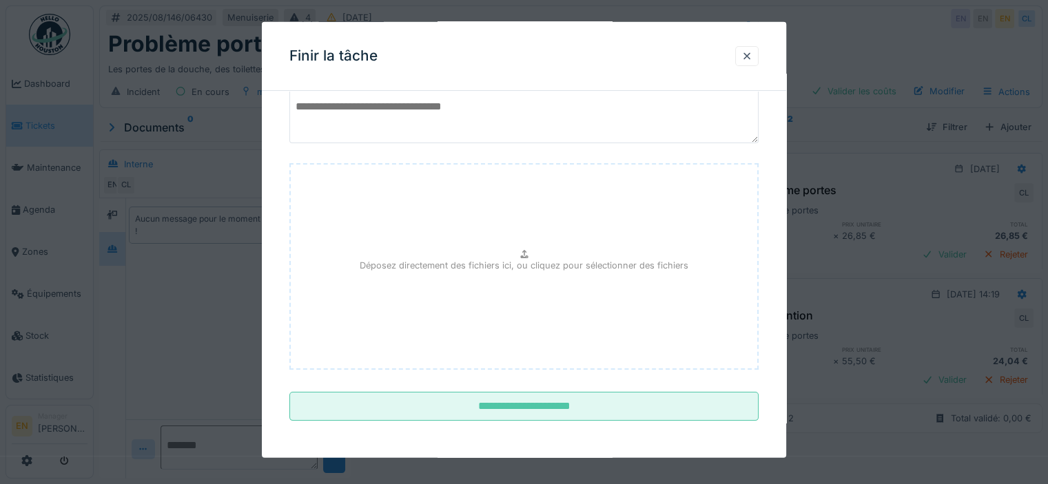
scroll to position [10, 0]
click at [579, 420] on fieldset "**********" at bounding box center [523, 205] width 469 height 454
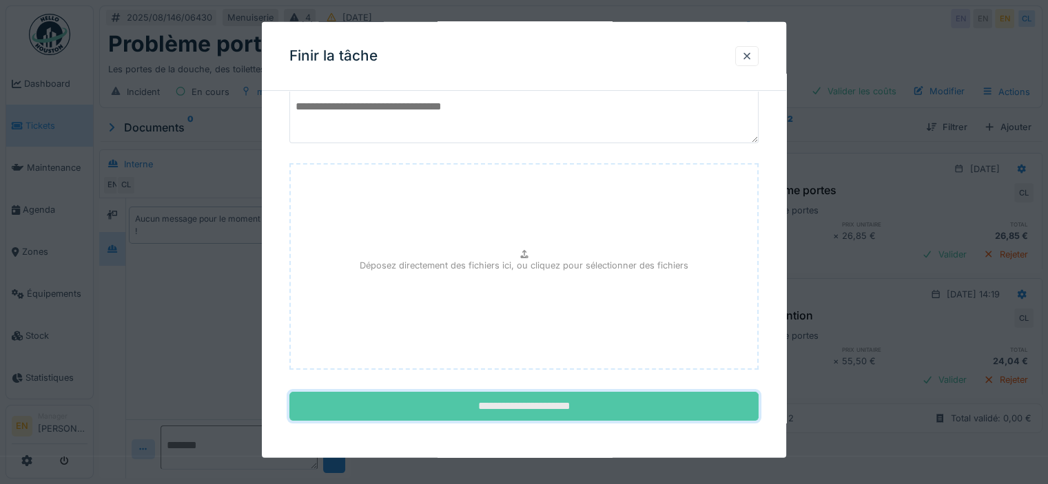
click at [572, 414] on input "**********" at bounding box center [523, 406] width 469 height 29
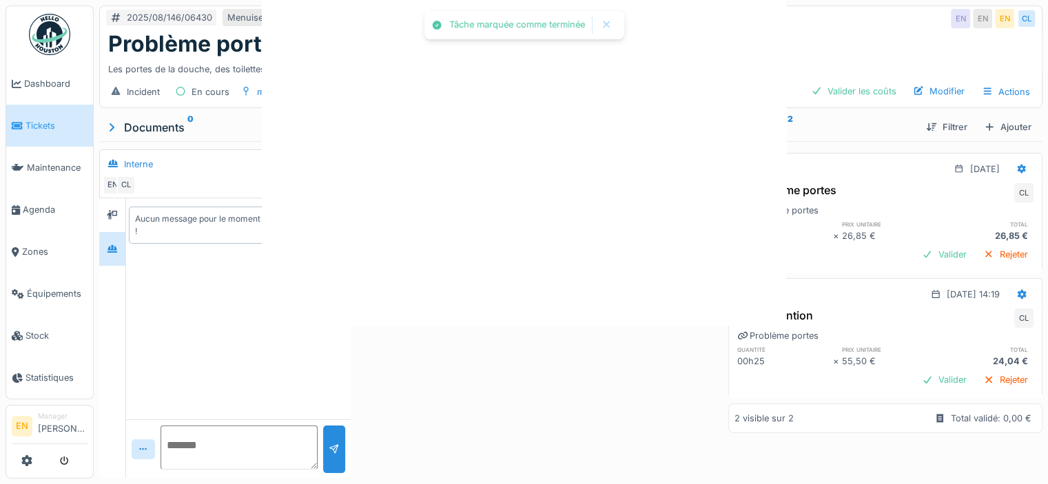
scroll to position [0, 0]
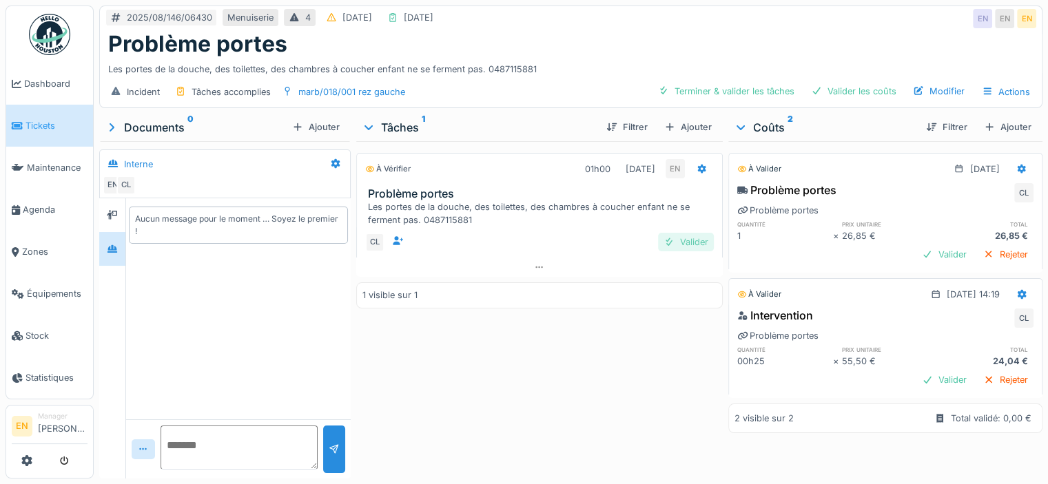
click at [687, 233] on div "Valider" at bounding box center [686, 242] width 56 height 19
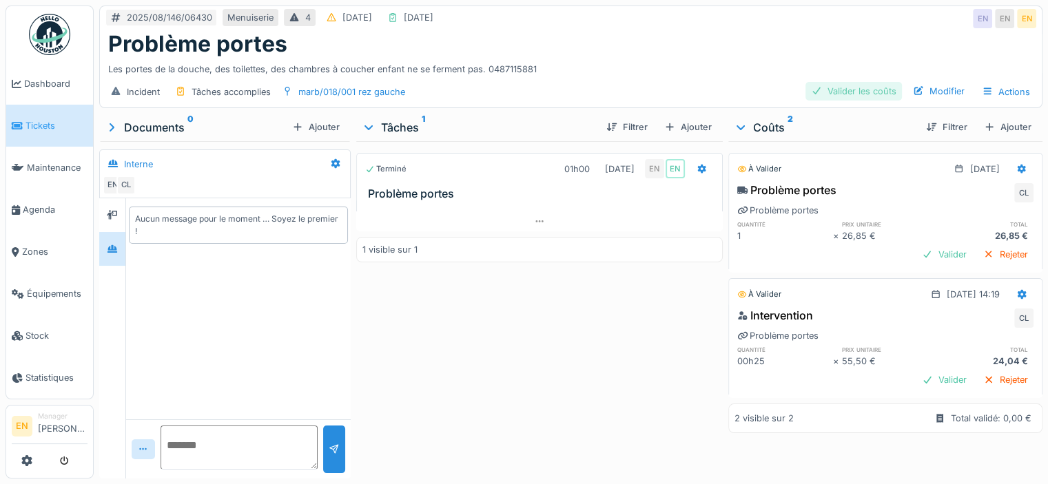
click at [854, 82] on div "Valider les coûts" at bounding box center [853, 91] width 96 height 19
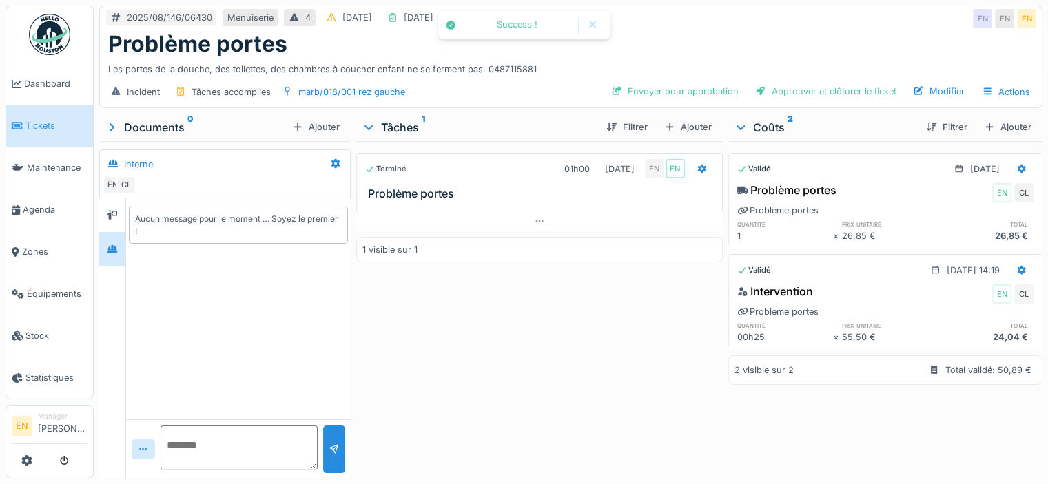
click at [660, 271] on div "Terminé 01h00 [DATE] EN EN Problème portes 1 visible sur 1" at bounding box center [539, 307] width 366 height 332
click at [486, 299] on div "Terminé 01h00 [DATE] EN EN Problème portes 1 visible sur 1" at bounding box center [539, 307] width 366 height 332
click at [800, 82] on div "Approuver et clôturer le ticket" at bounding box center [826, 91] width 152 height 19
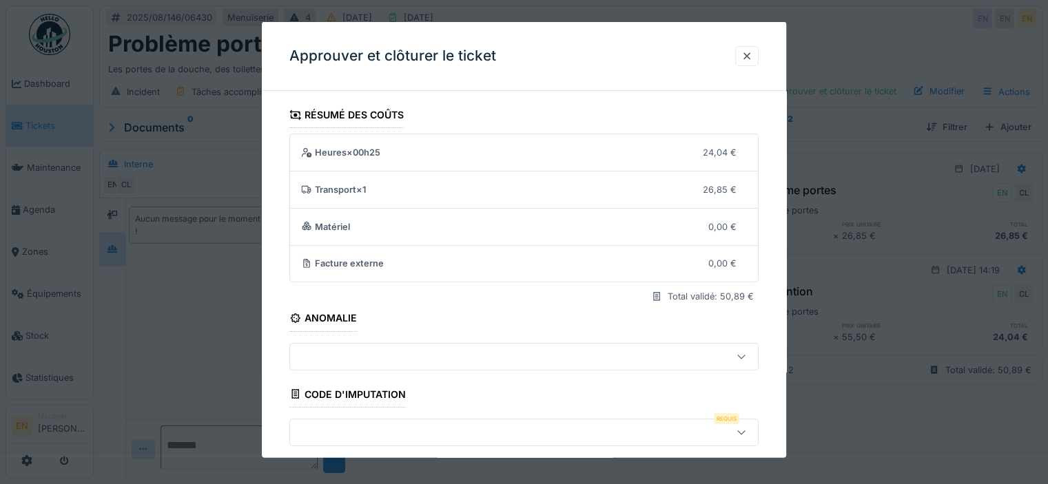
click at [745, 431] on icon at bounding box center [741, 433] width 8 height 4
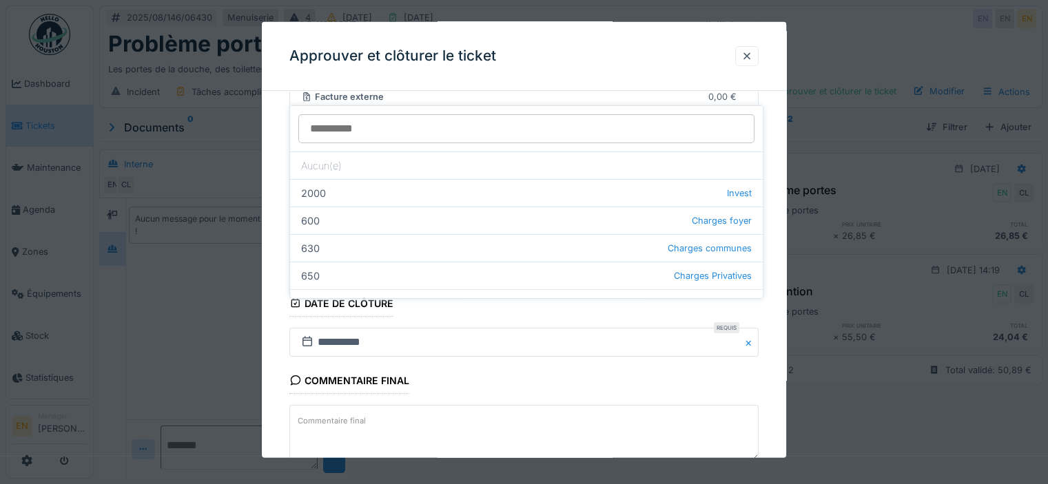
scroll to position [191, 0]
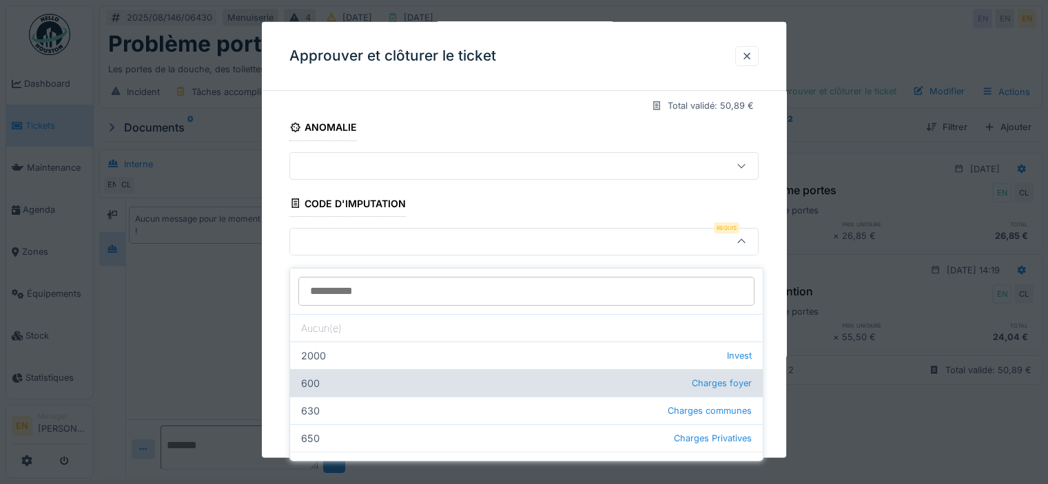
click at [306, 371] on div "600 Charges foyer" at bounding box center [526, 383] width 473 height 28
type input "***"
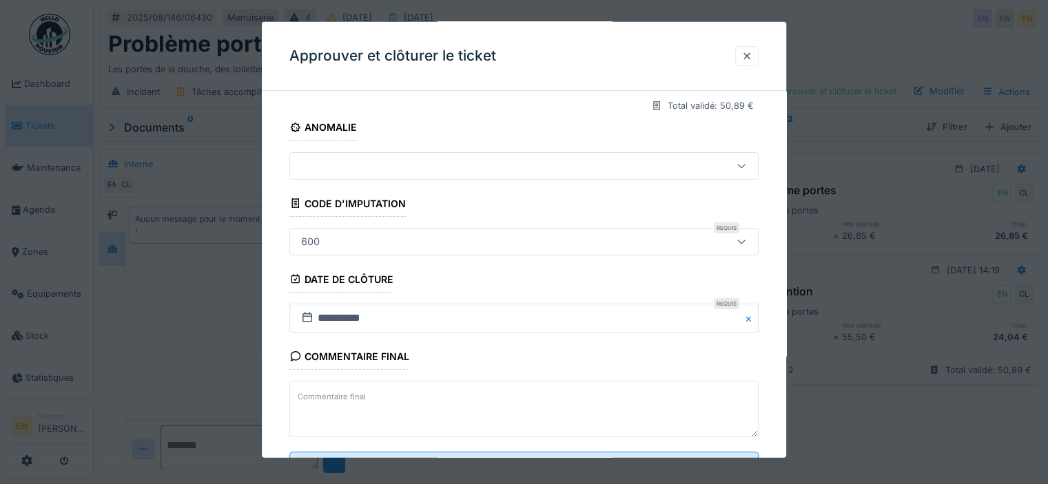
click at [782, 402] on div "**********" at bounding box center [524, 215] width 524 height 608
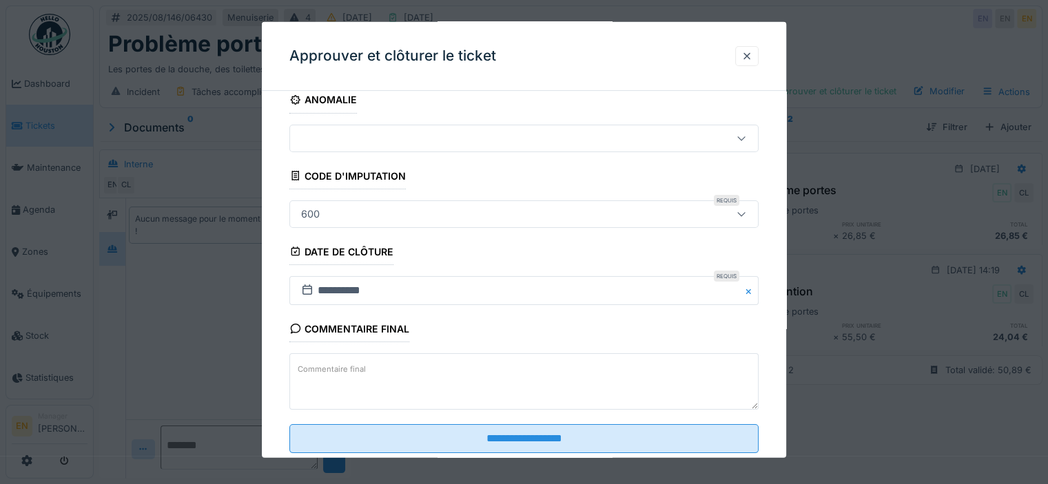
scroll to position [249, 0]
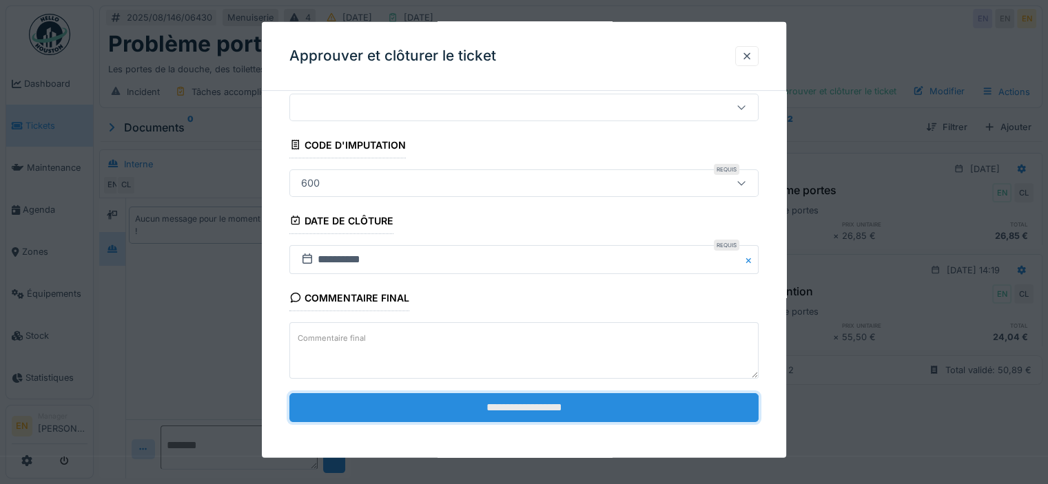
click at [506, 411] on input "**********" at bounding box center [523, 407] width 469 height 29
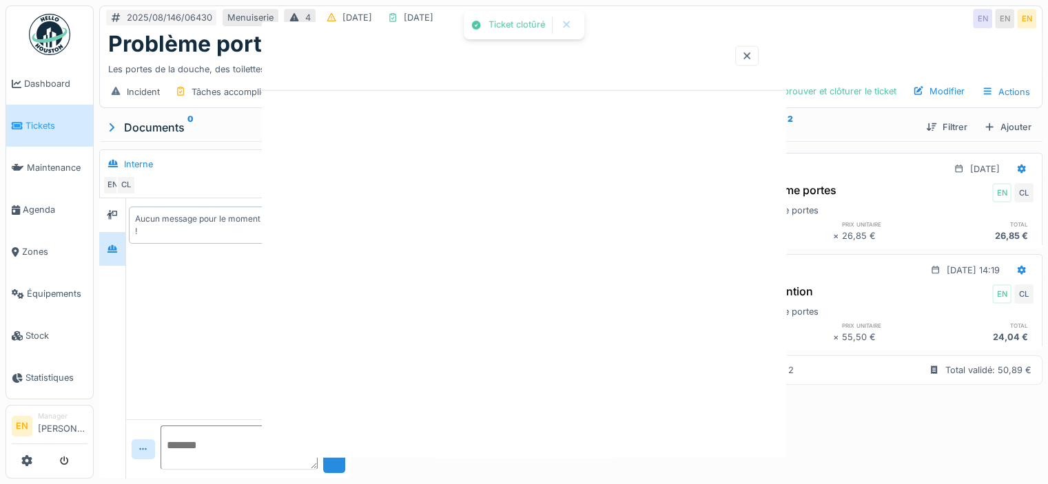
scroll to position [0, 0]
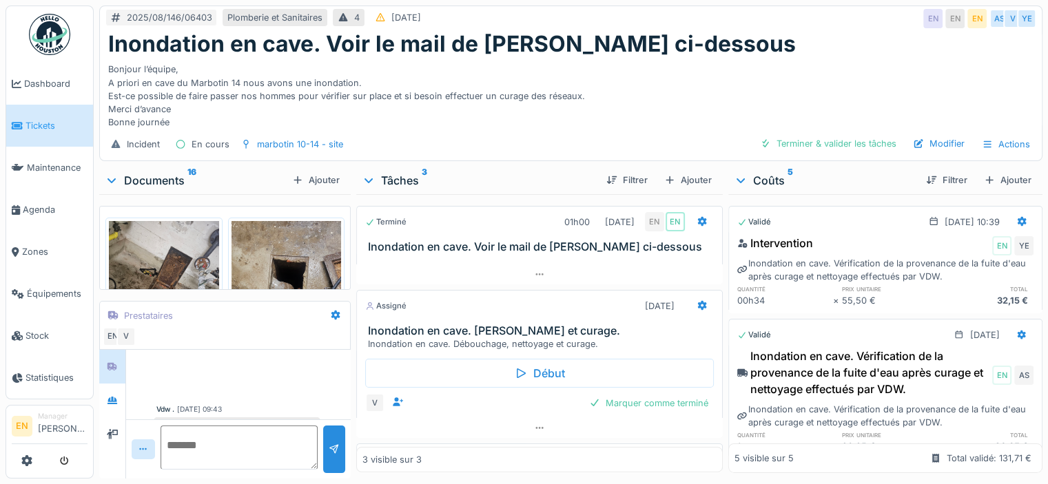
scroll to position [568, 0]
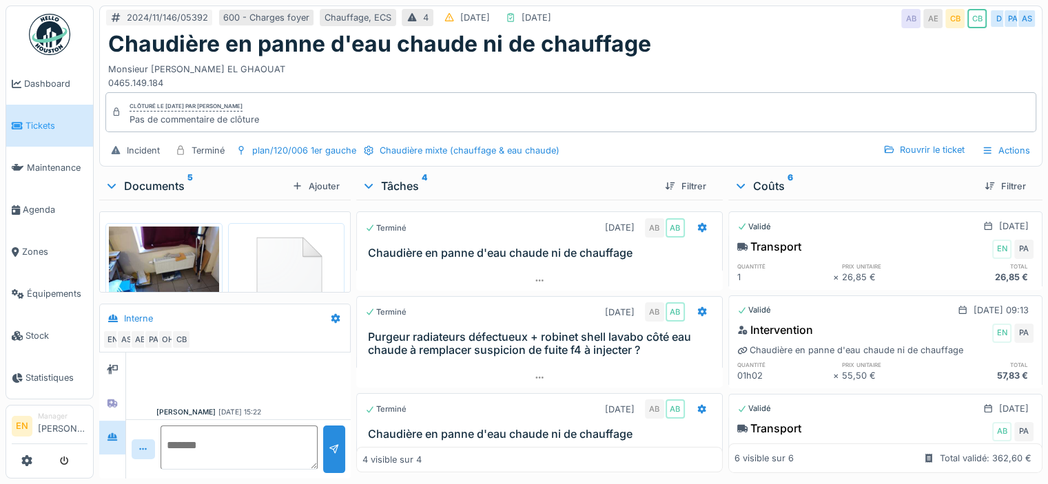
scroll to position [482, 0]
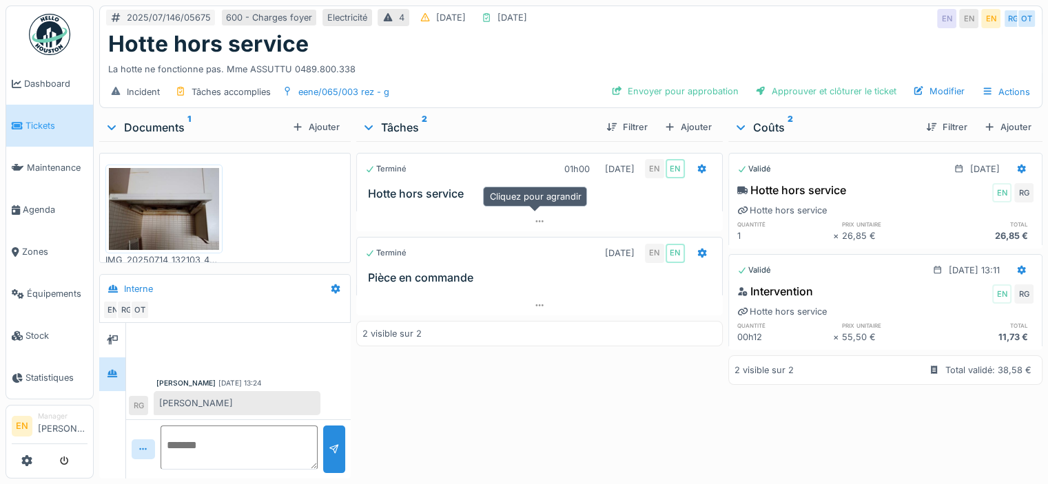
scroll to position [85, 0]
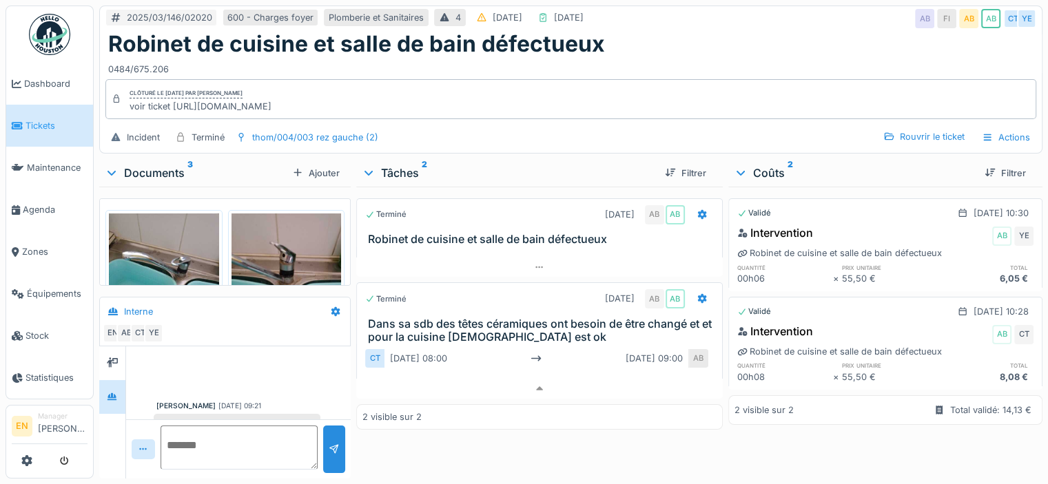
scroll to position [546, 0]
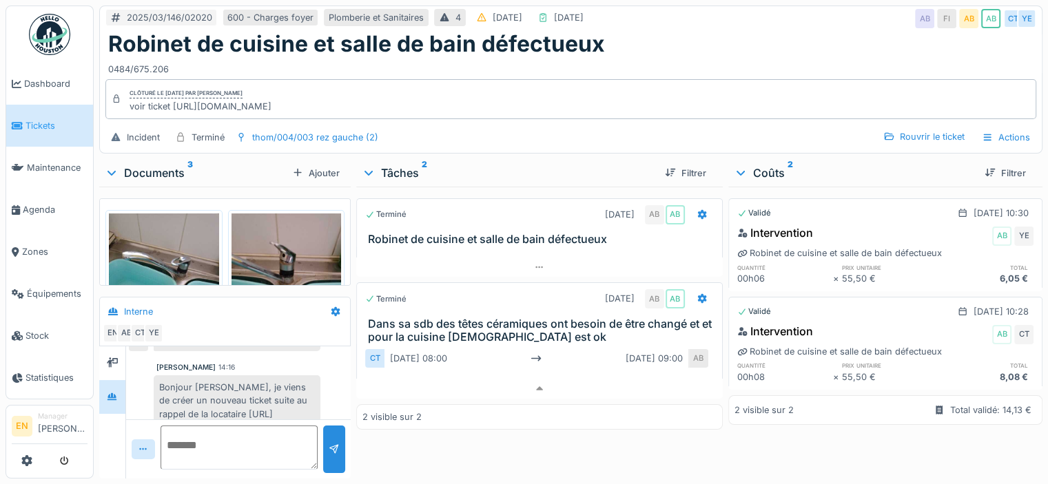
click at [267, 387] on div "Bonjour [PERSON_NAME], je viens de créer un nouveau ticket suite au rappel de l…" at bounding box center [237, 407] width 167 height 64
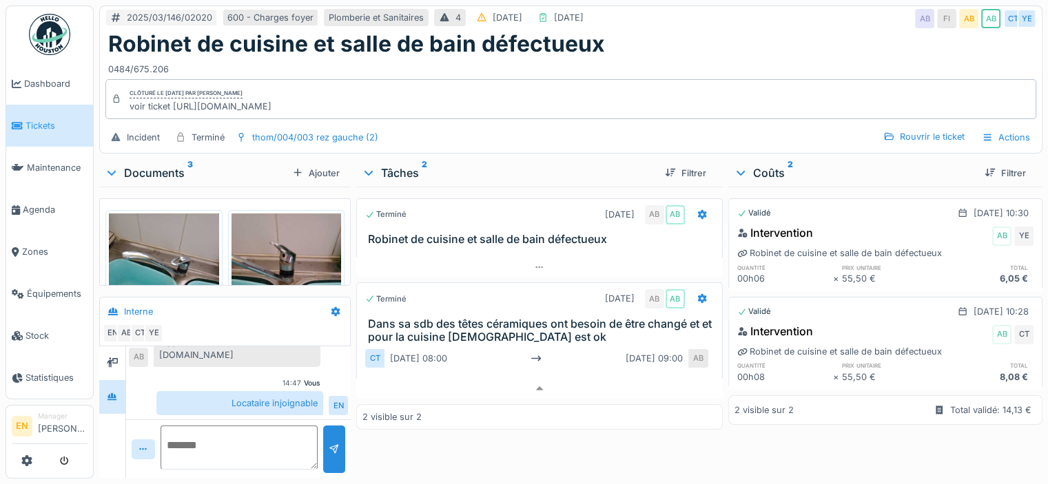
scroll to position [591, 0]
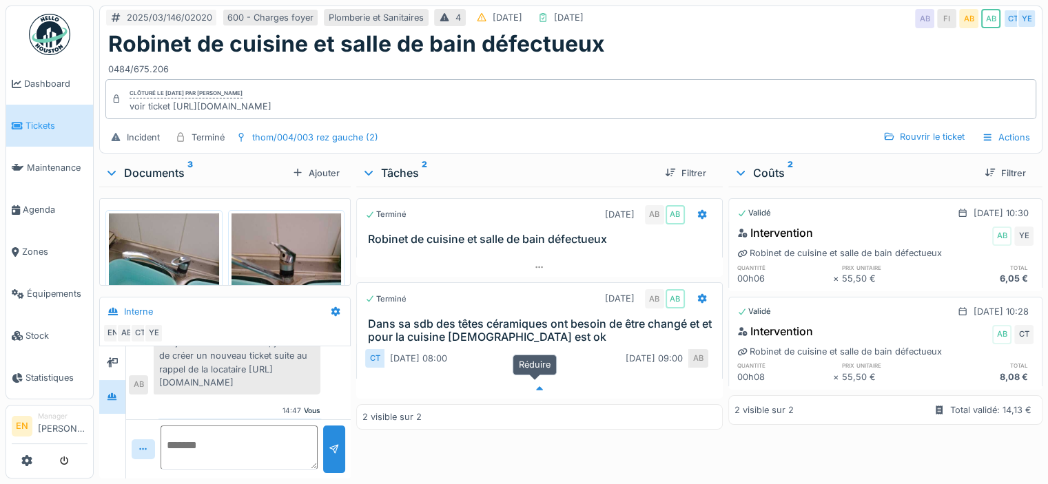
click at [537, 384] on icon at bounding box center [539, 388] width 11 height 9
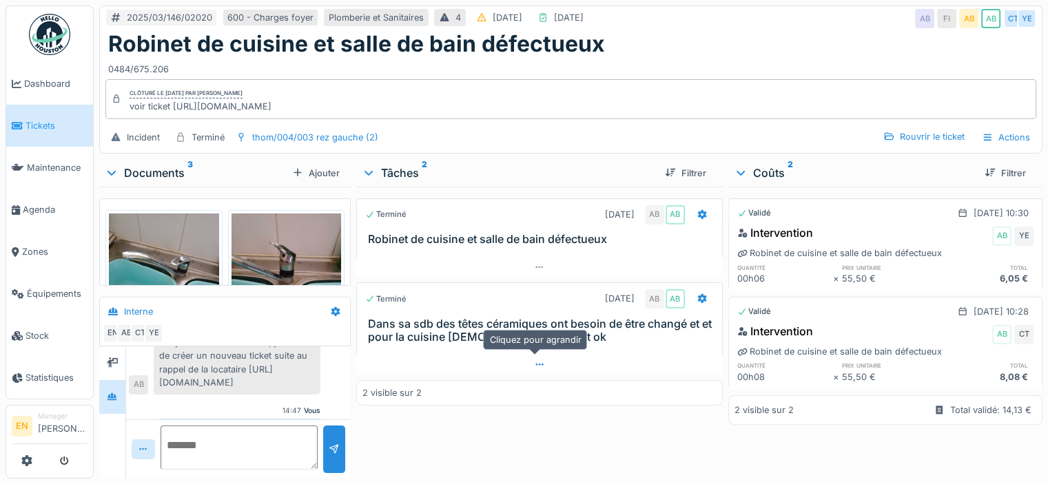
click at [537, 360] on icon at bounding box center [539, 364] width 11 height 9
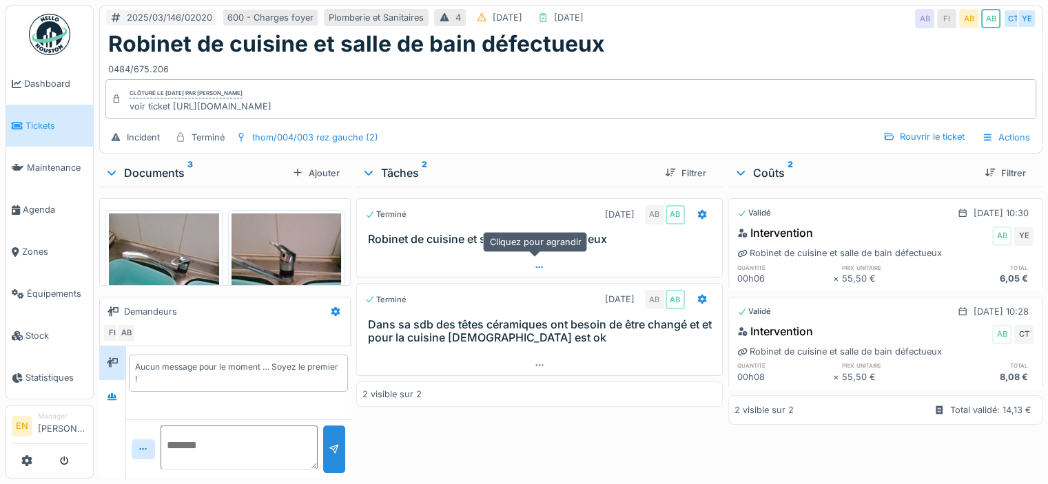
click at [537, 270] on div at bounding box center [539, 268] width 365 height 20
